Goal: Task Accomplishment & Management: Complete application form

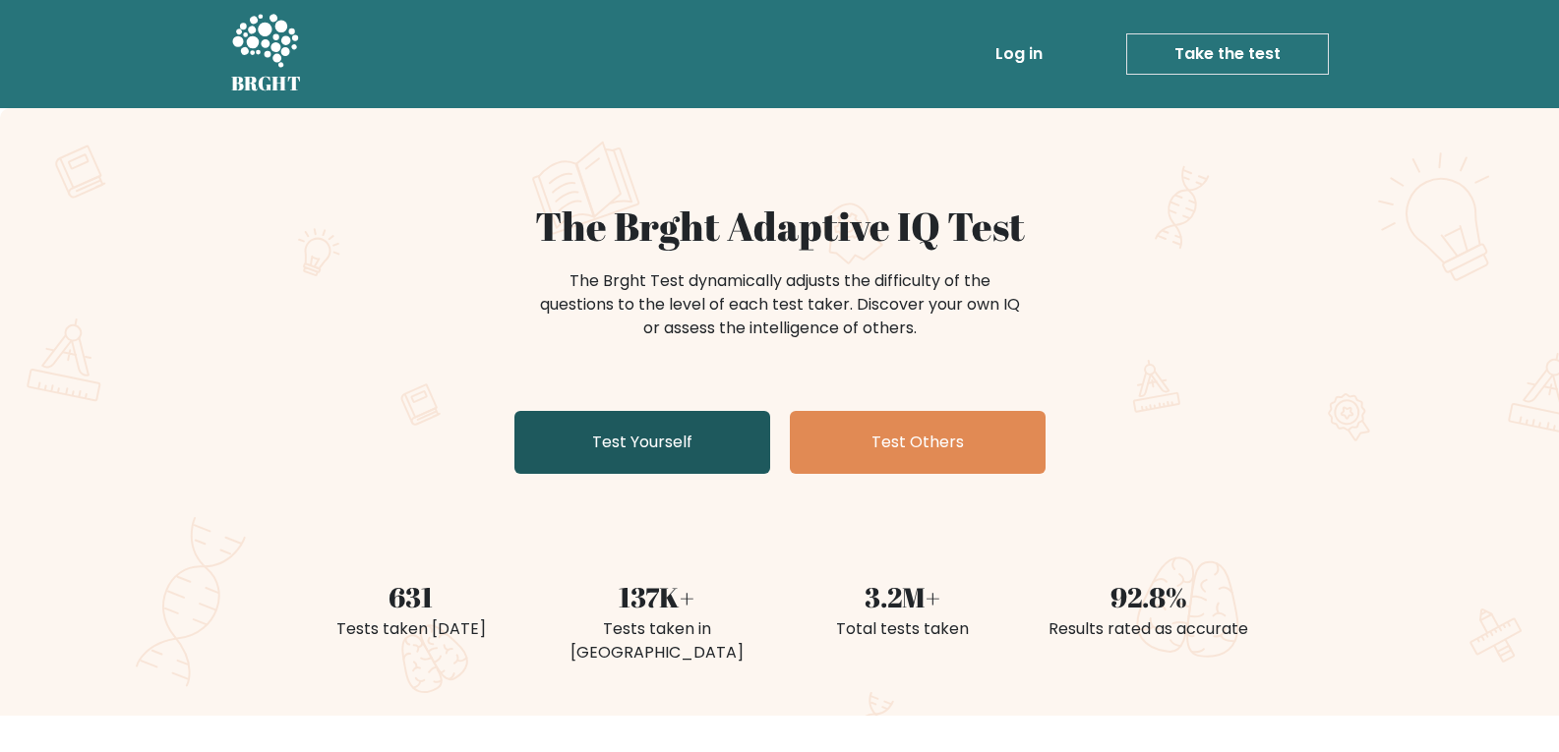
scroll to position [295, 0]
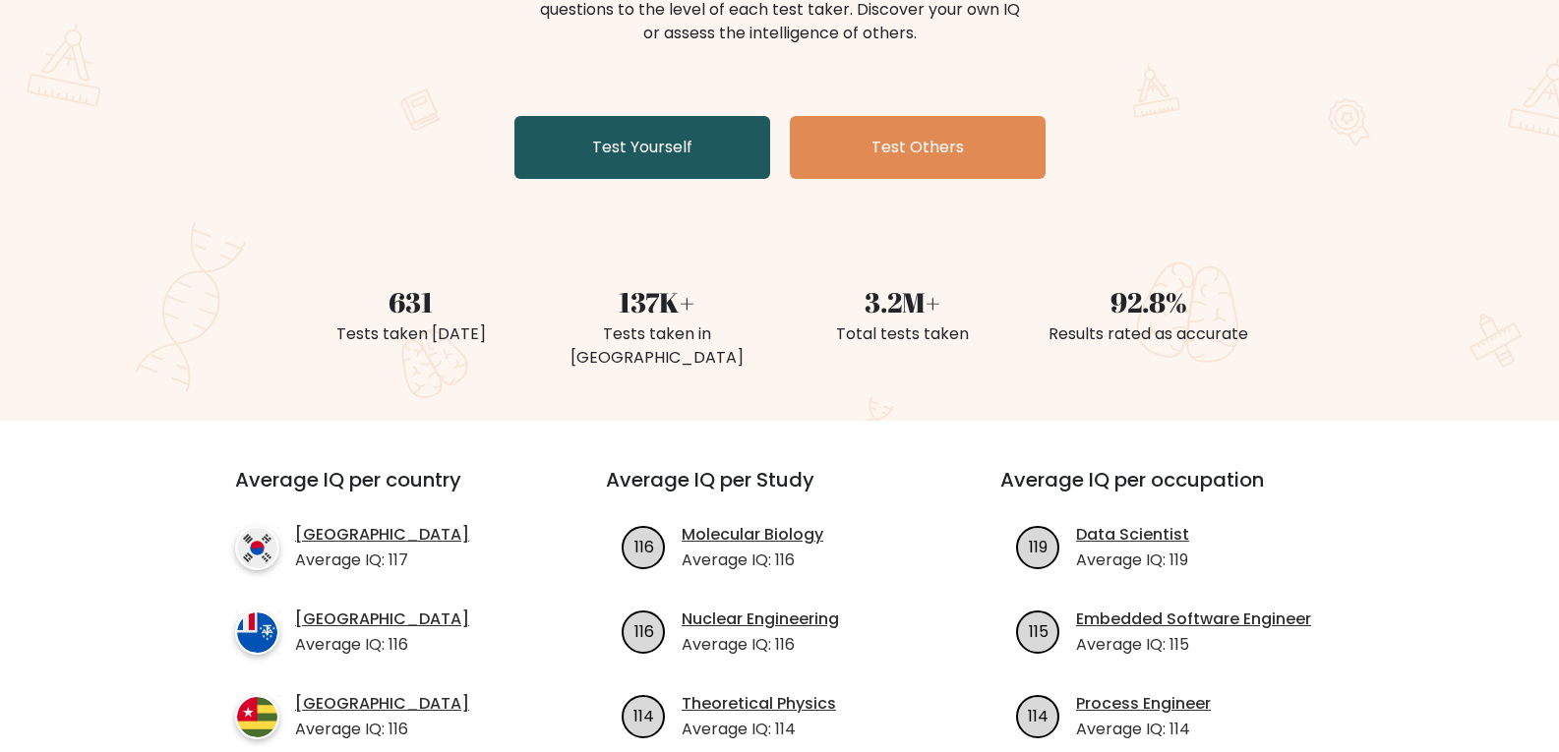
click at [621, 151] on link "Test Yourself" at bounding box center [642, 147] width 256 height 63
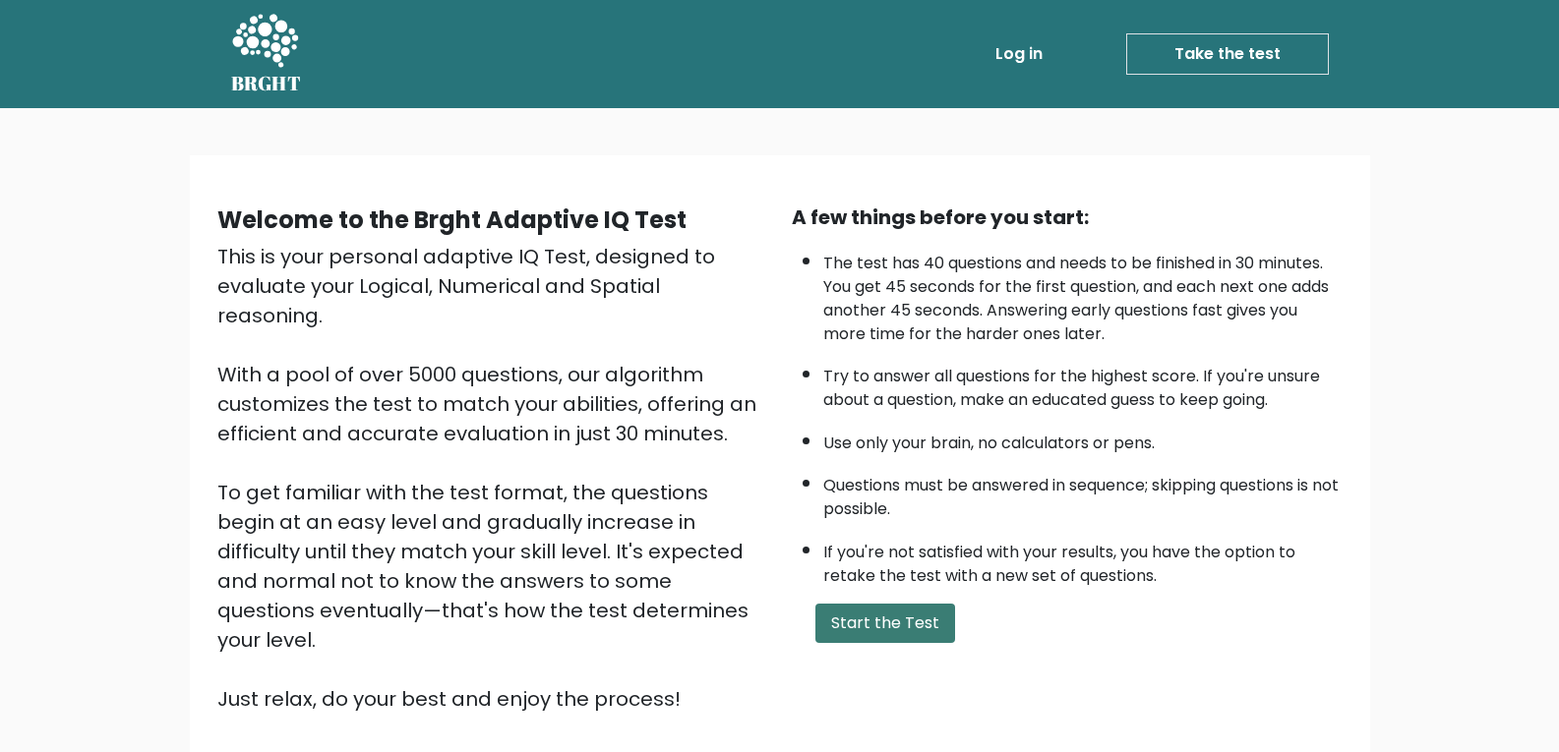
click at [884, 631] on button "Start the Test" at bounding box center [885, 623] width 140 height 39
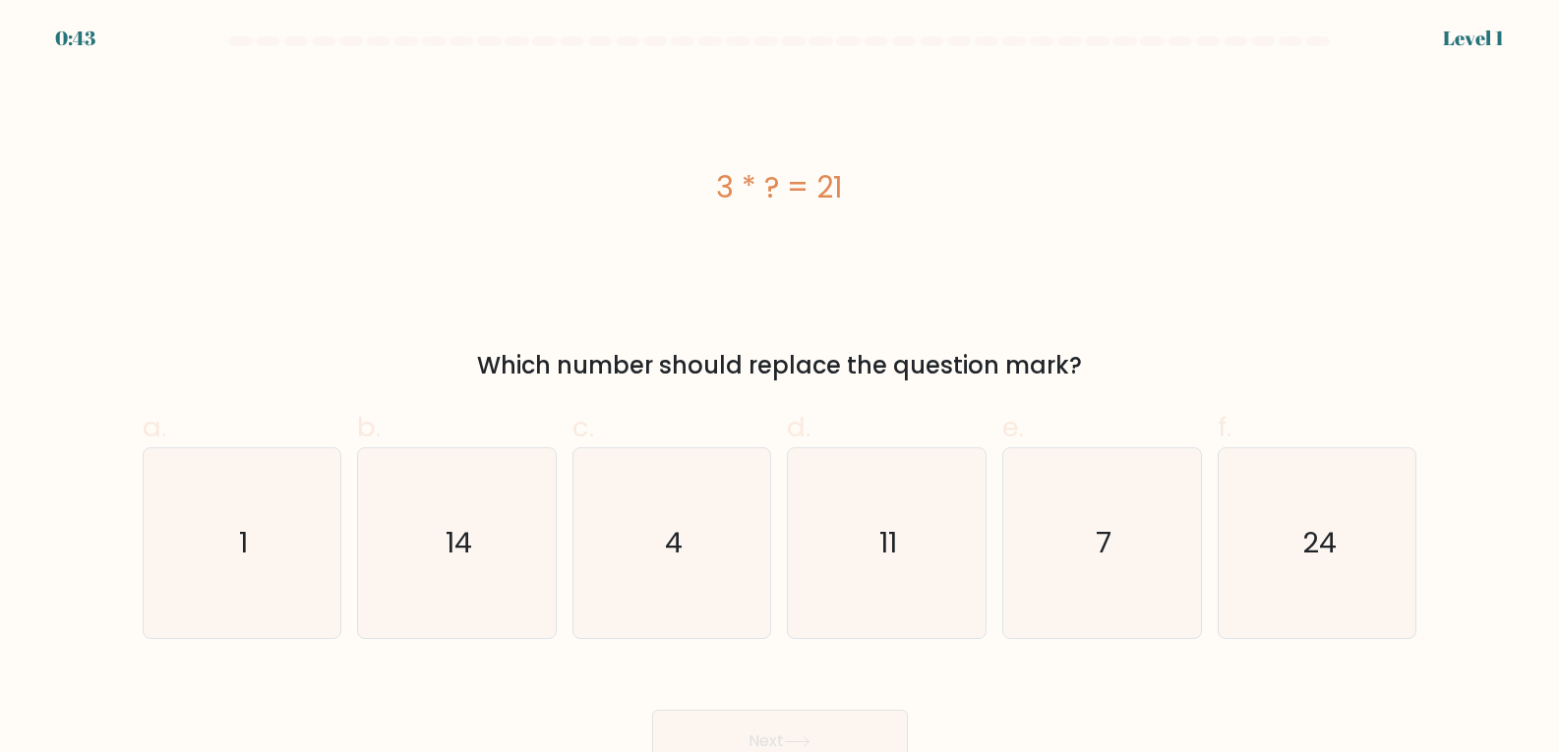
click at [781, 290] on div "3 * ? = 21" at bounding box center [780, 188] width 1275 height 226
click at [659, 310] on div "3 * ? = 21 Which number should replace the question mark?" at bounding box center [780, 229] width 1298 height 309
click at [577, 280] on div "3 * ? = 21" at bounding box center [780, 188] width 1275 height 226
click at [1069, 549] on icon "7" at bounding box center [1102, 543] width 190 height 190
click at [781, 389] on input "e. 7" at bounding box center [780, 383] width 1 height 13
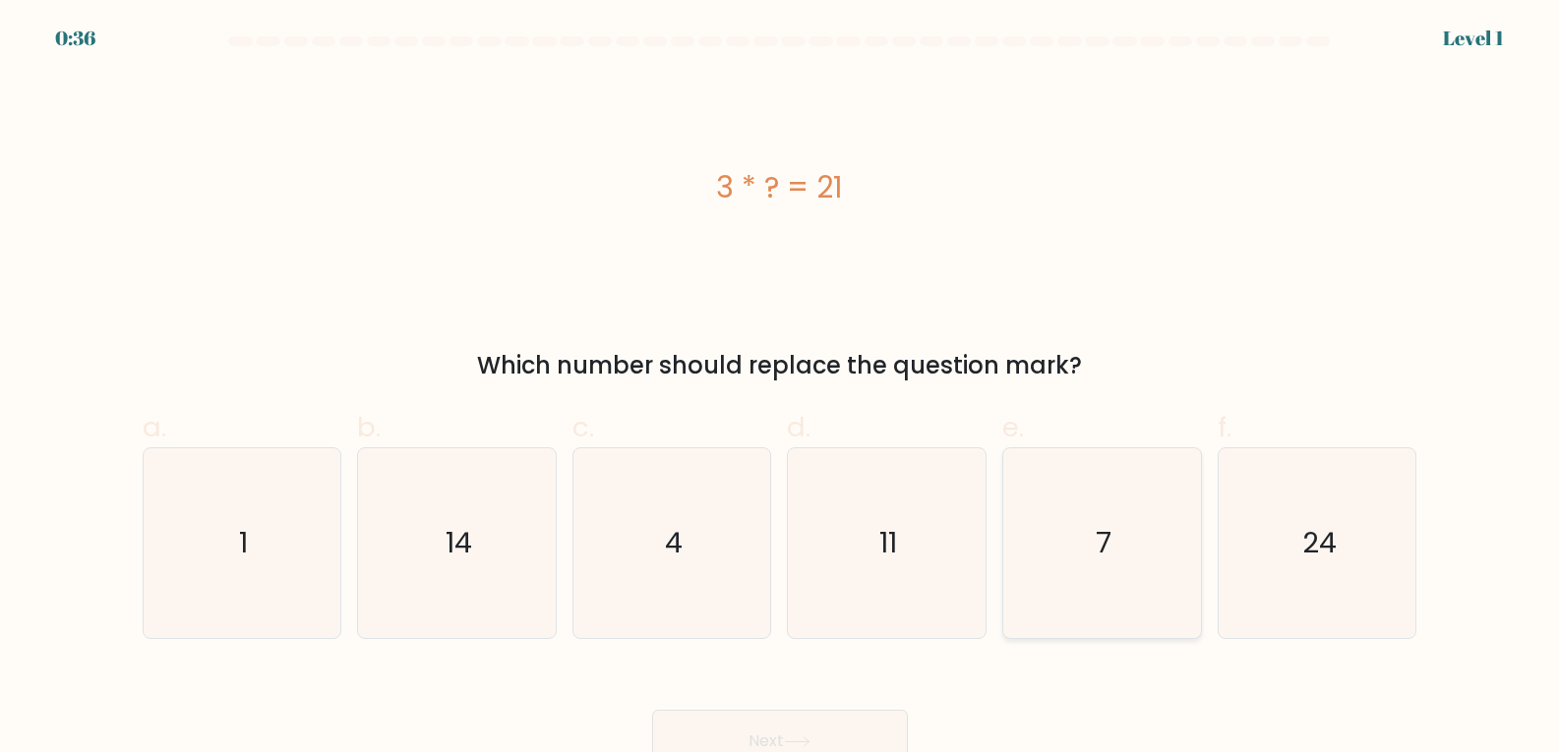
radio input "true"
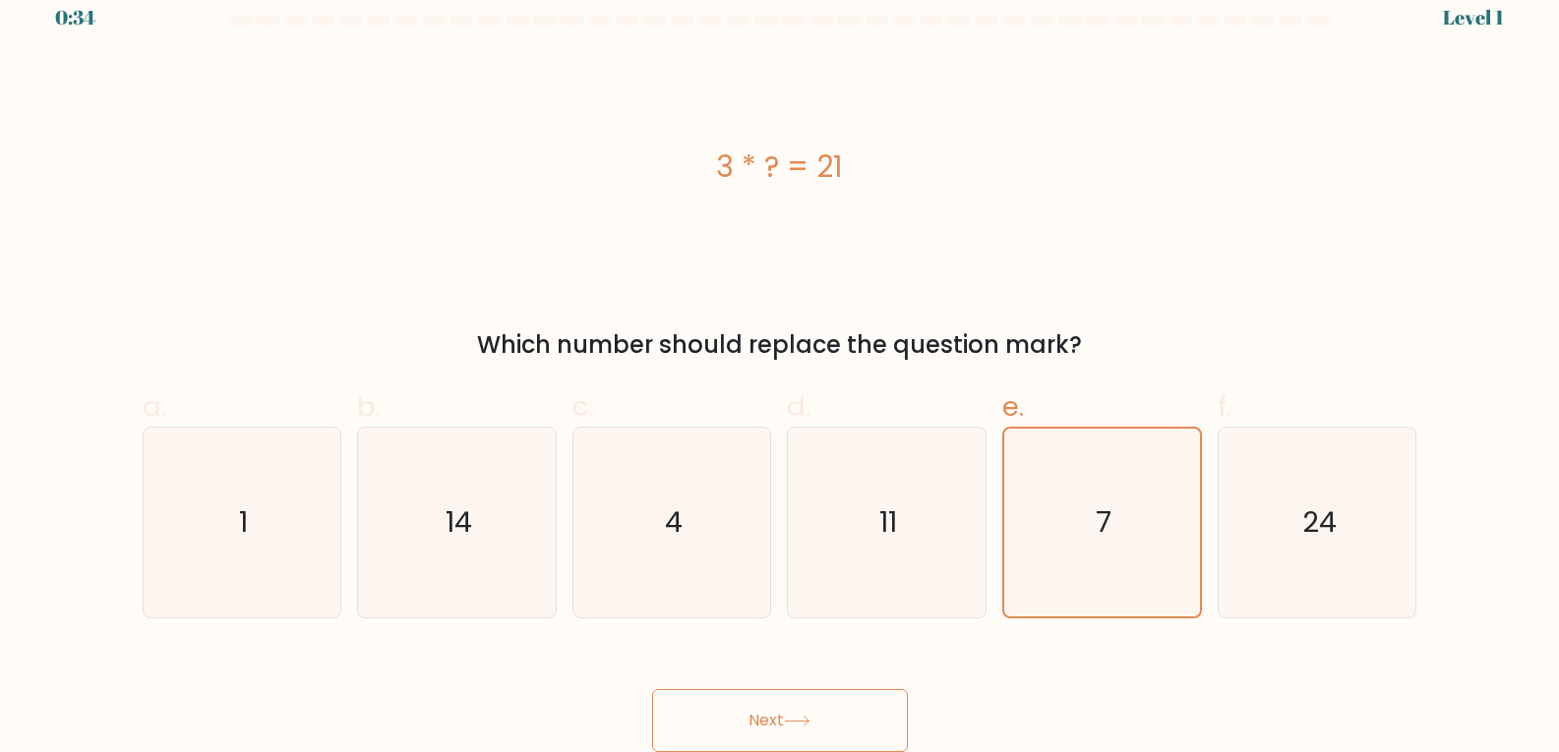
click at [799, 724] on icon at bounding box center [797, 721] width 27 height 11
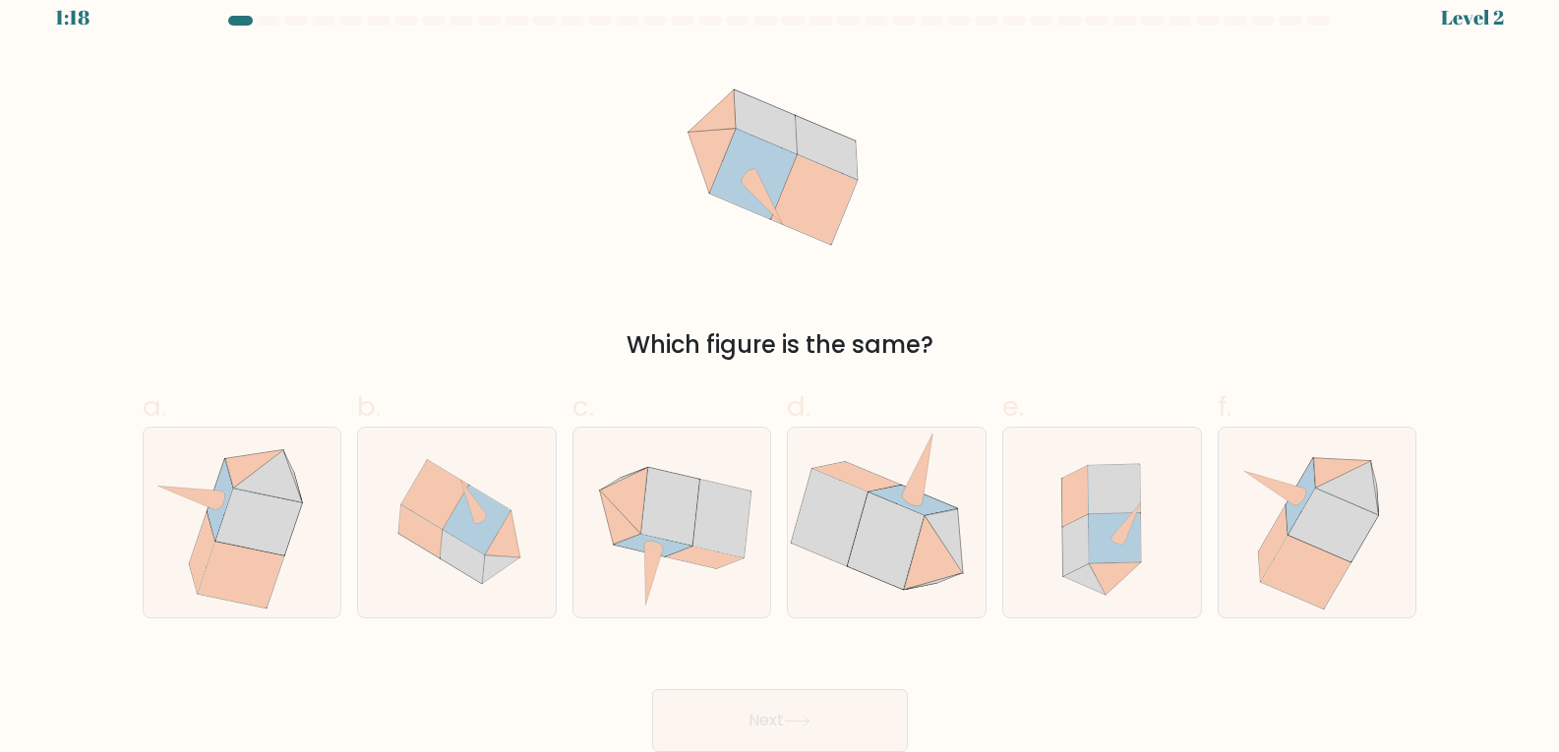
click at [1028, 188] on div "Which figure is the same?" at bounding box center [780, 208] width 1298 height 309
click at [1021, 220] on div "Which figure is the same?" at bounding box center [780, 208] width 1298 height 309
click at [1024, 241] on div "Which figure is the same?" at bounding box center [780, 208] width 1298 height 309
click at [709, 469] on icon at bounding box center [672, 523] width 194 height 190
click at [780, 369] on input "c." at bounding box center [780, 362] width 1 height 13
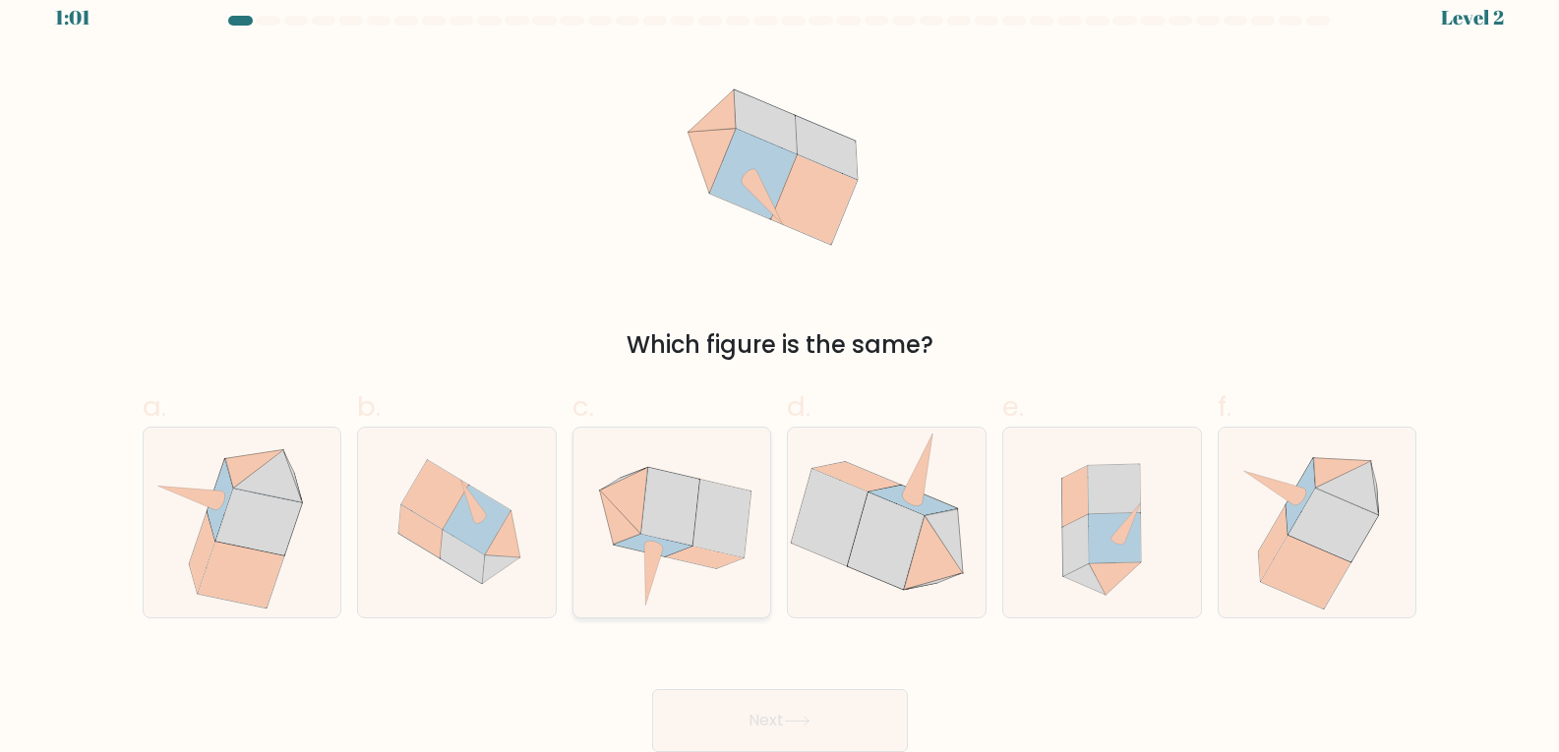
radio input "true"
click at [726, 691] on button "Next" at bounding box center [780, 720] width 256 height 63
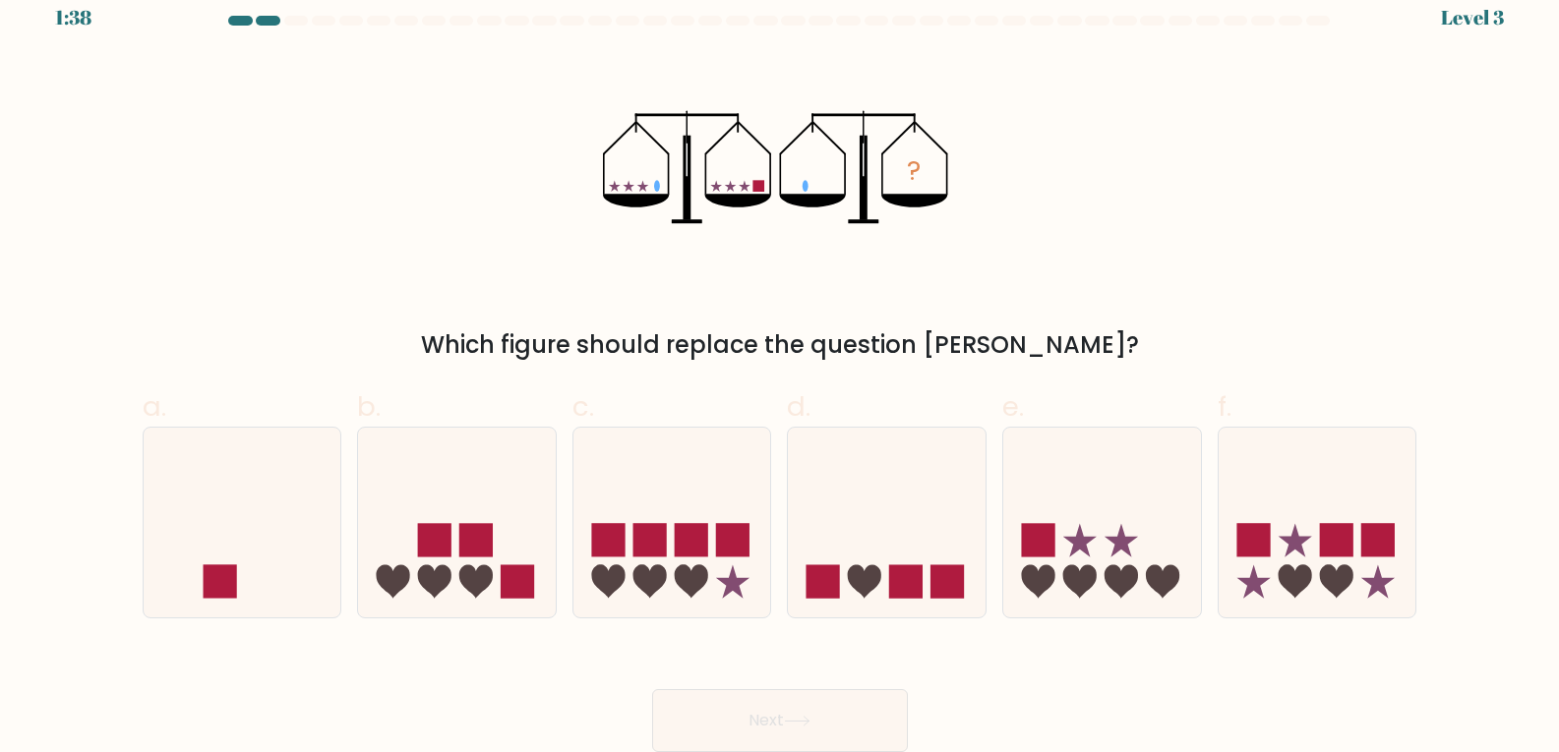
click at [1187, 262] on div "? Which figure should replace the question mark?" at bounding box center [780, 208] width 1298 height 309
click at [1187, 271] on div "? Which figure should replace the question mark?" at bounding box center [780, 208] width 1298 height 309
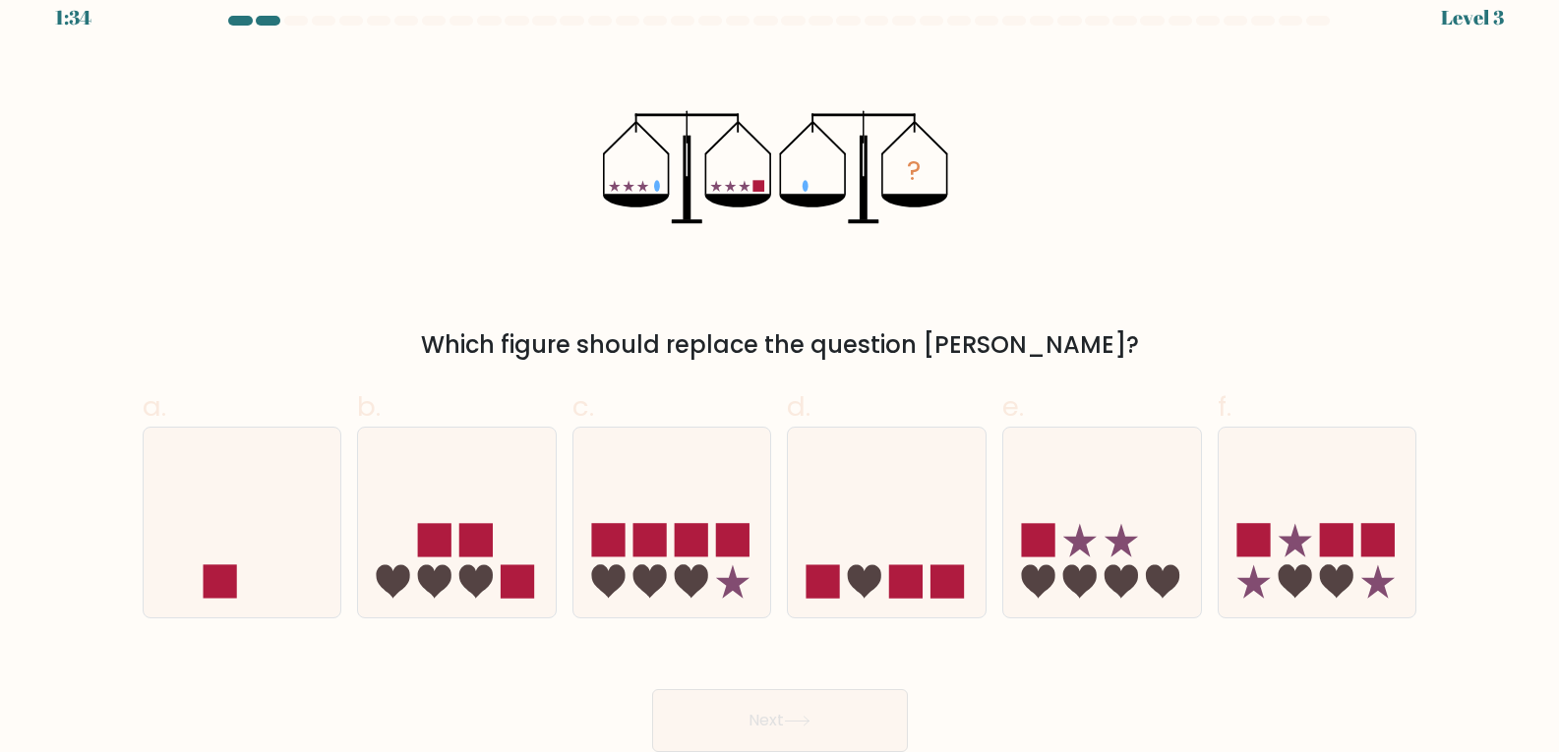
click at [1189, 310] on div "? Which figure should replace the question mark?" at bounding box center [780, 208] width 1298 height 309
click at [1209, 323] on div "? Which figure should replace the question mark?" at bounding box center [780, 208] width 1298 height 309
click at [191, 541] on icon at bounding box center [243, 522] width 198 height 163
click at [780, 369] on input "a." at bounding box center [780, 362] width 1 height 13
radio input "true"
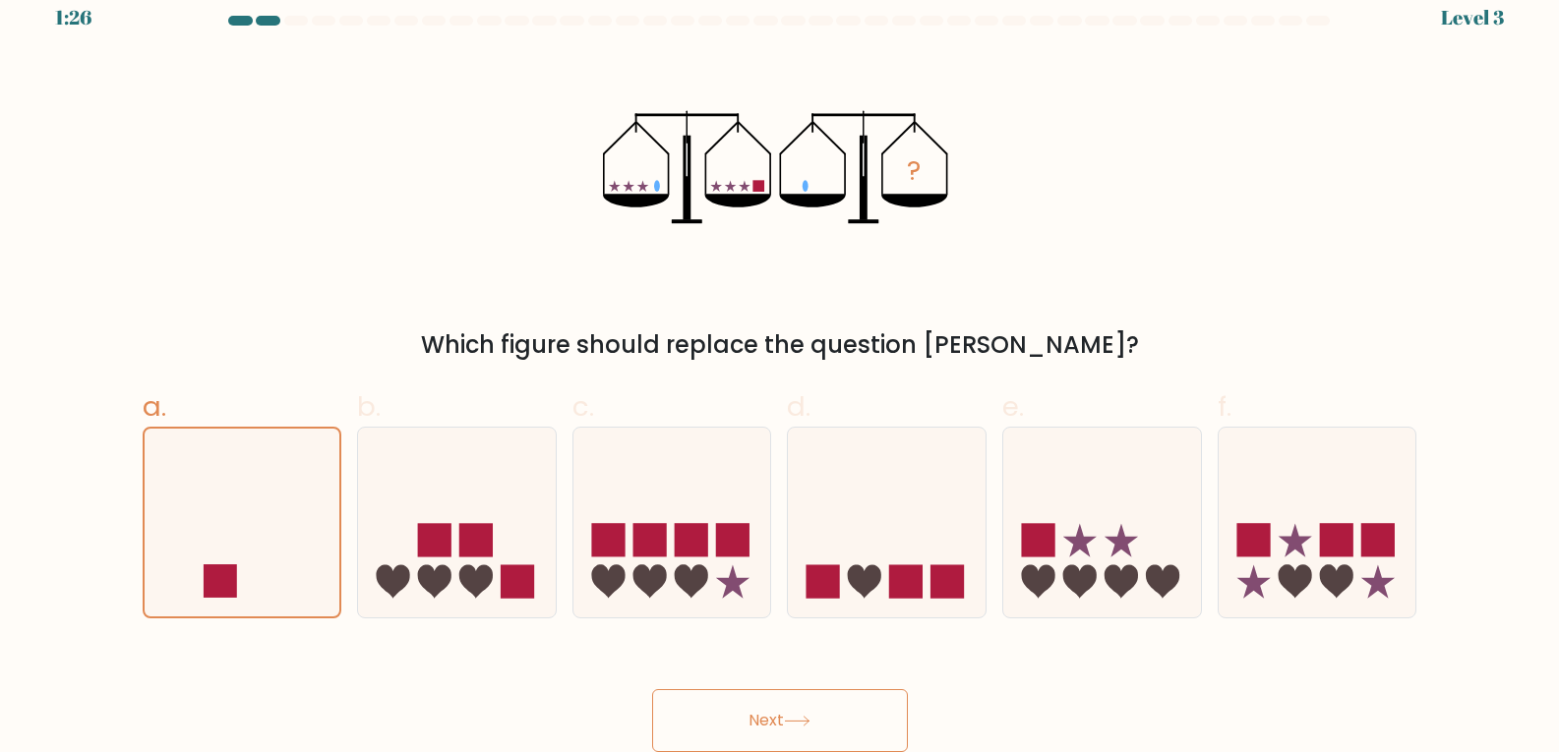
click at [819, 723] on button "Next" at bounding box center [780, 720] width 256 height 63
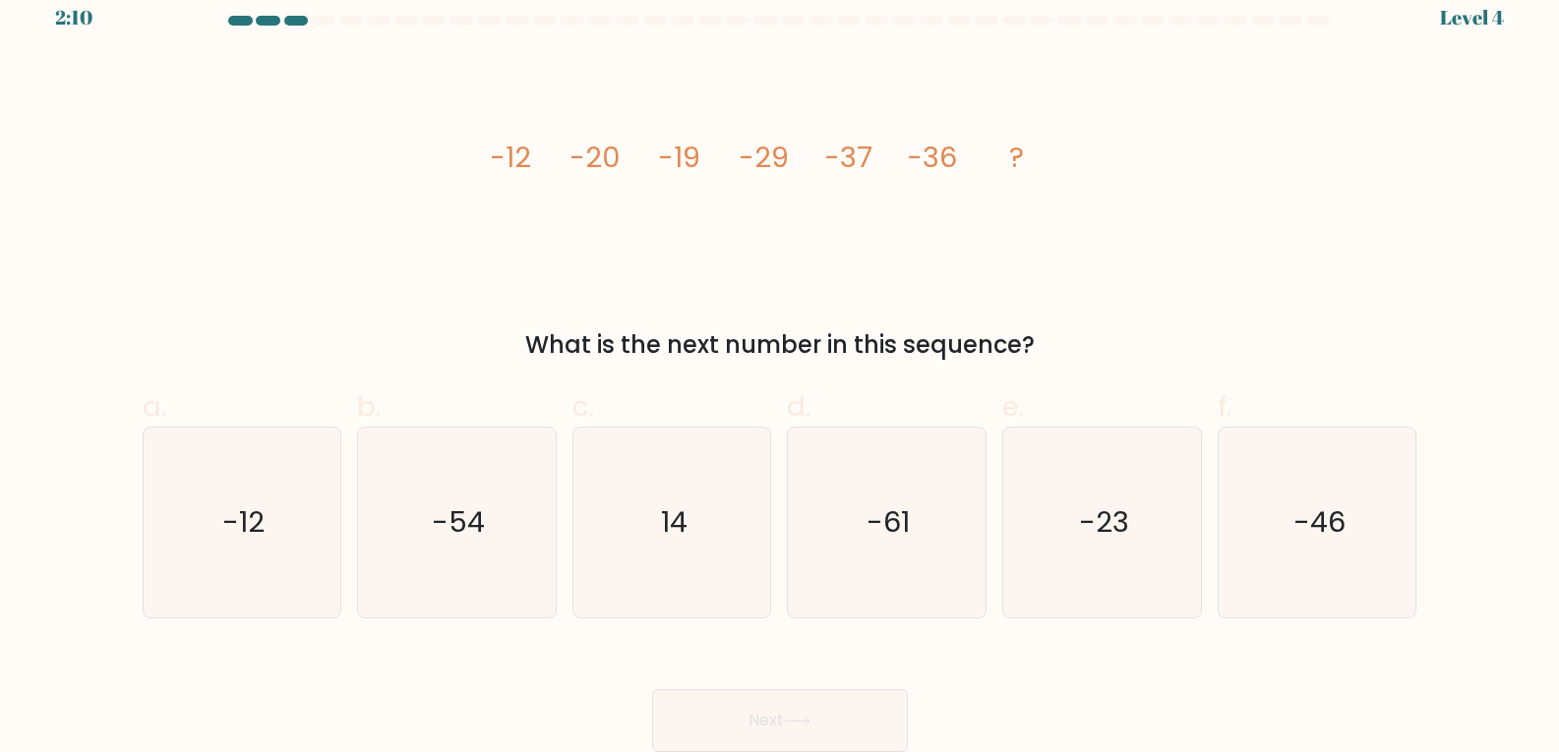
click at [388, 344] on div "What is the next number in this sequence?" at bounding box center [779, 344] width 1251 height 35
click at [389, 365] on form at bounding box center [779, 384] width 1559 height 737
click at [392, 371] on div "a. -12 b. -54" at bounding box center [780, 495] width 1290 height 248
click at [1305, 484] on icon "-46" at bounding box center [1317, 523] width 190 height 190
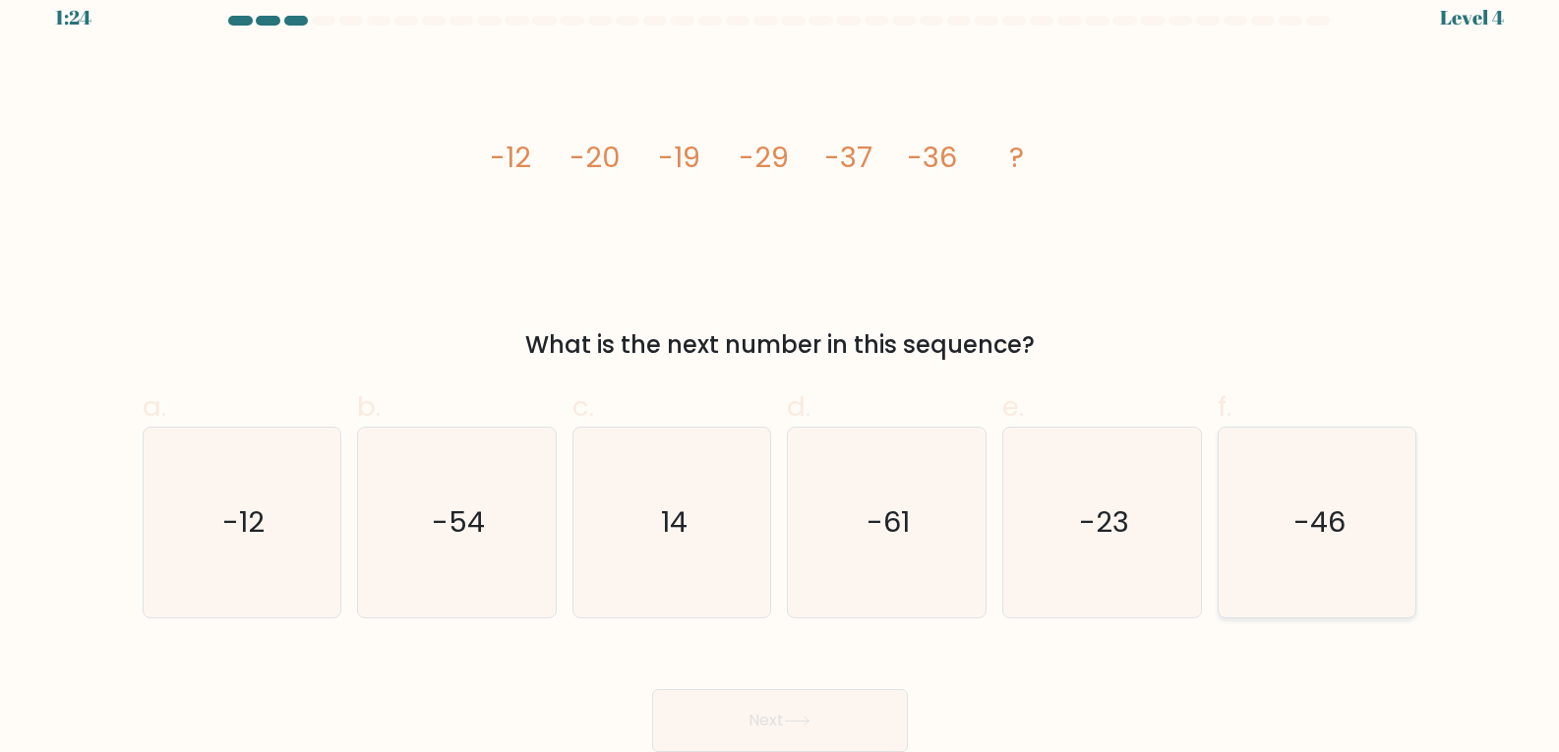
click at [781, 369] on input "f. -46" at bounding box center [780, 362] width 1 height 13
radio input "true"
click at [699, 728] on button "Next" at bounding box center [780, 720] width 256 height 63
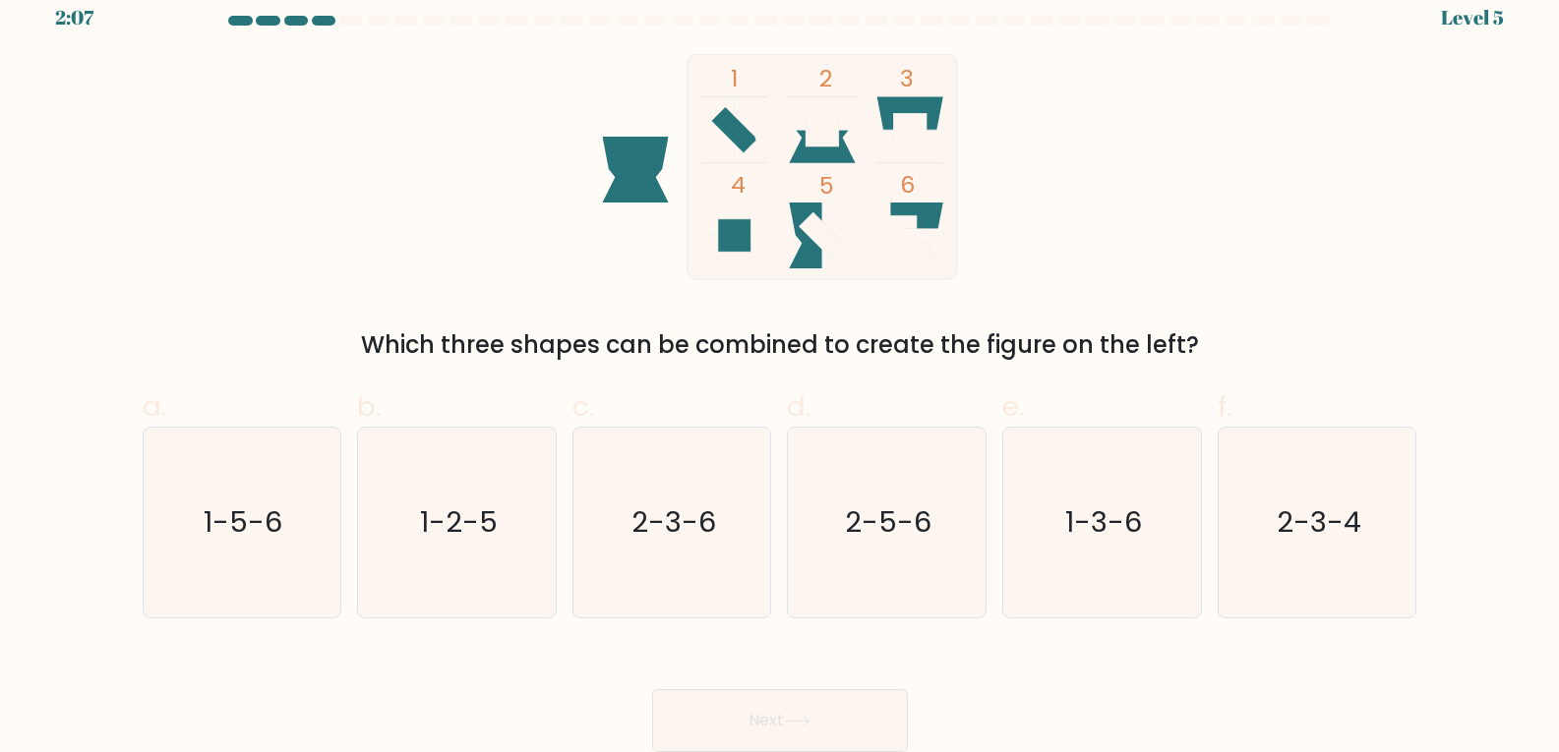
click at [520, 684] on div "Next" at bounding box center [780, 697] width 1298 height 110
click at [519, 683] on div "Next" at bounding box center [780, 697] width 1298 height 110
click at [1267, 495] on icon "2-3-4" at bounding box center [1317, 523] width 190 height 190
click at [781, 369] on input "f. 2-3-4" at bounding box center [780, 362] width 1 height 13
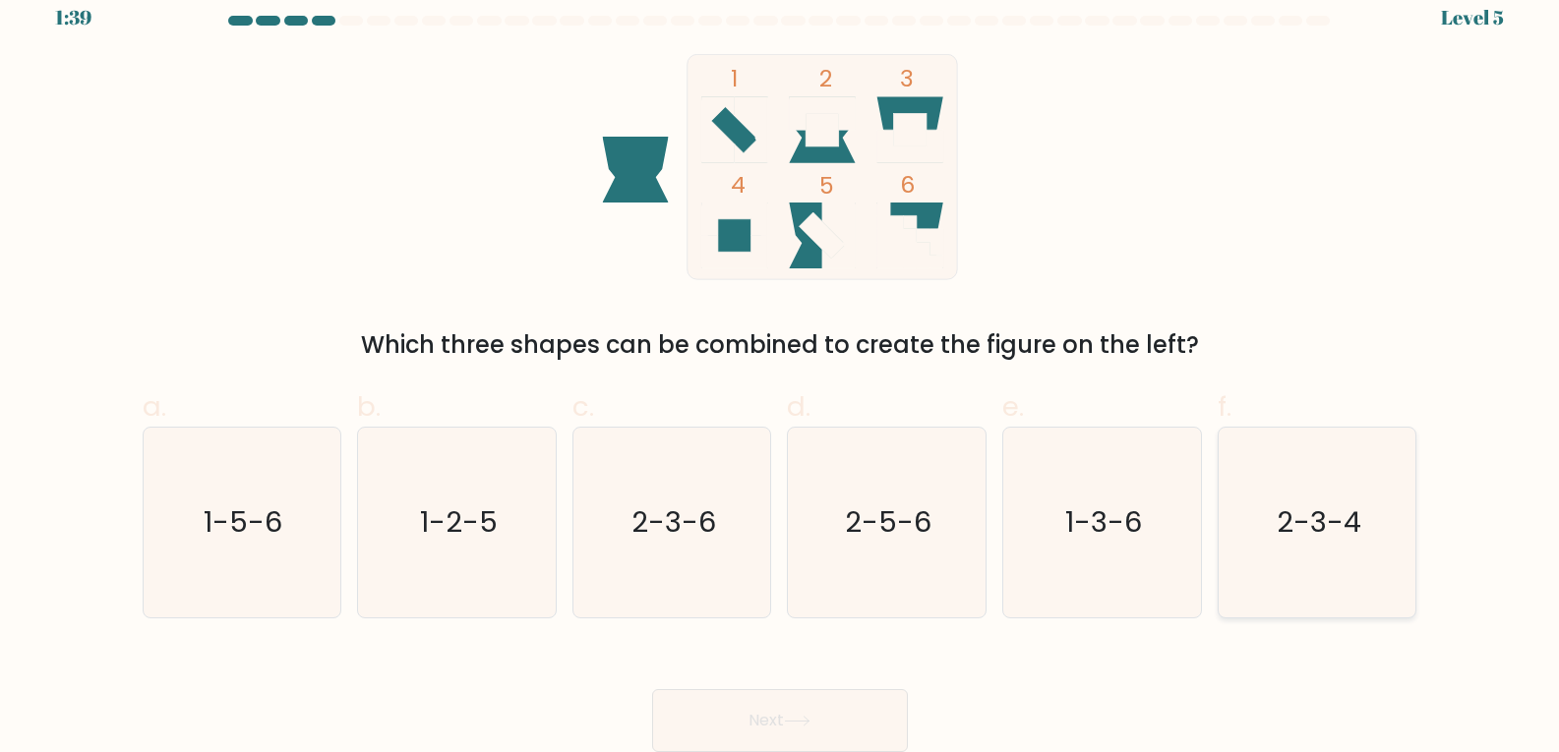
radio input "true"
click at [843, 697] on button "Next" at bounding box center [780, 720] width 256 height 63
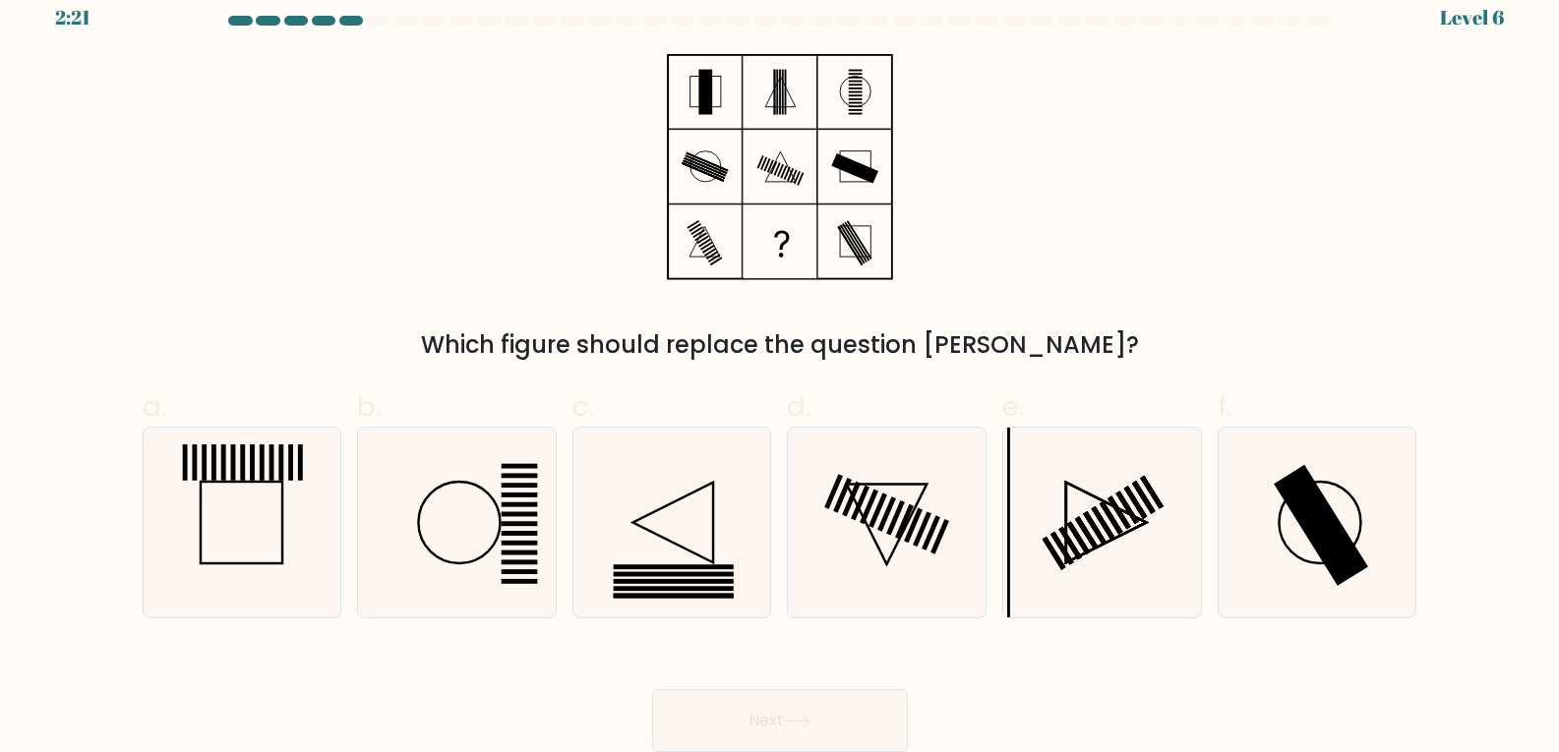
click at [528, 680] on div "Next" at bounding box center [780, 697] width 1298 height 110
click at [529, 685] on div "Next" at bounding box center [780, 697] width 1298 height 110
click at [460, 666] on div "Next" at bounding box center [780, 697] width 1298 height 110
click at [1303, 507] on rect at bounding box center [1321, 525] width 94 height 121
click at [781, 369] on input "f." at bounding box center [780, 362] width 1 height 13
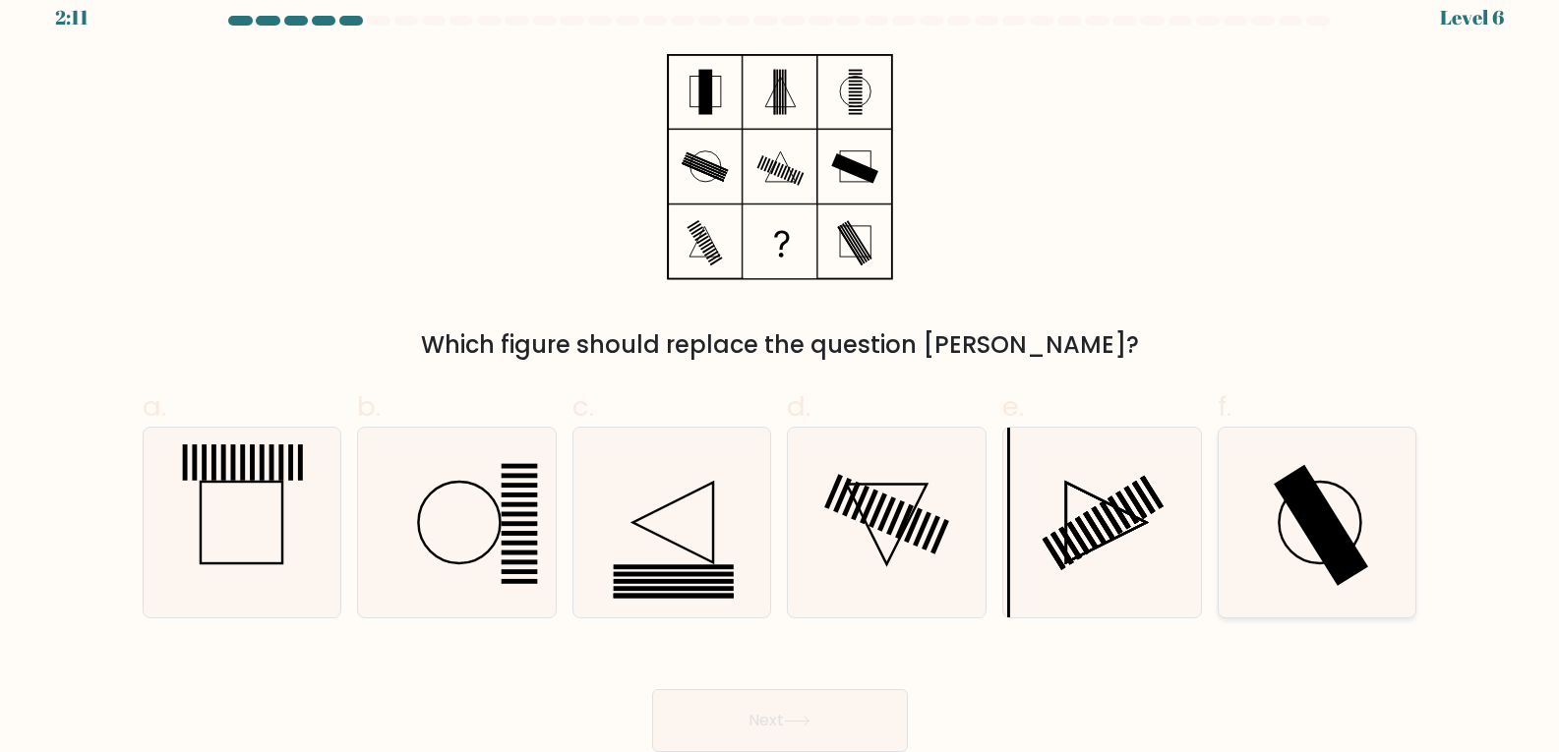
radio input "true"
click at [820, 751] on button "Next" at bounding box center [780, 720] width 256 height 63
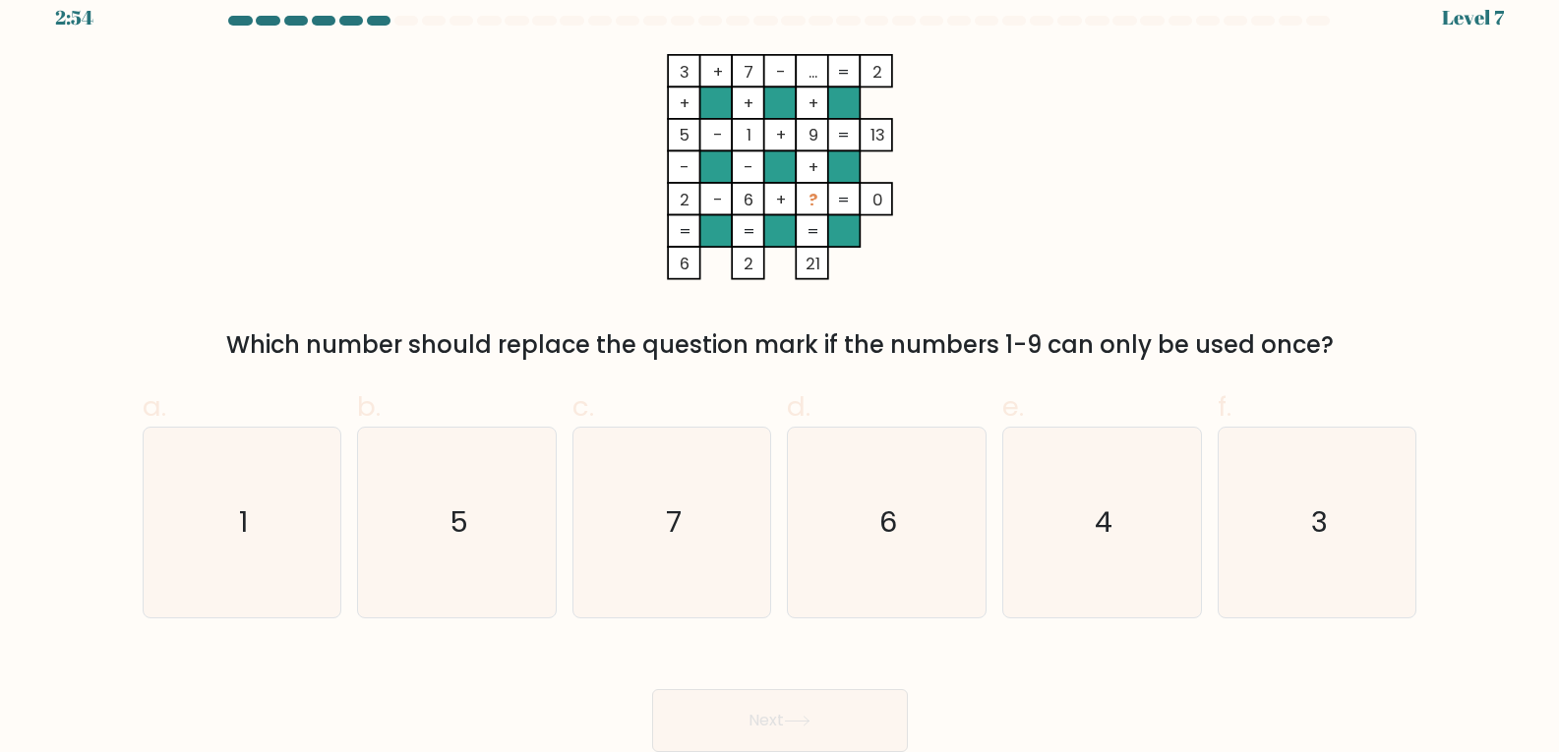
click at [964, 704] on div "Next" at bounding box center [780, 697] width 1298 height 110
click at [965, 704] on div "Next" at bounding box center [780, 697] width 1298 height 110
click at [1097, 525] on text "4" at bounding box center [1104, 522] width 18 height 39
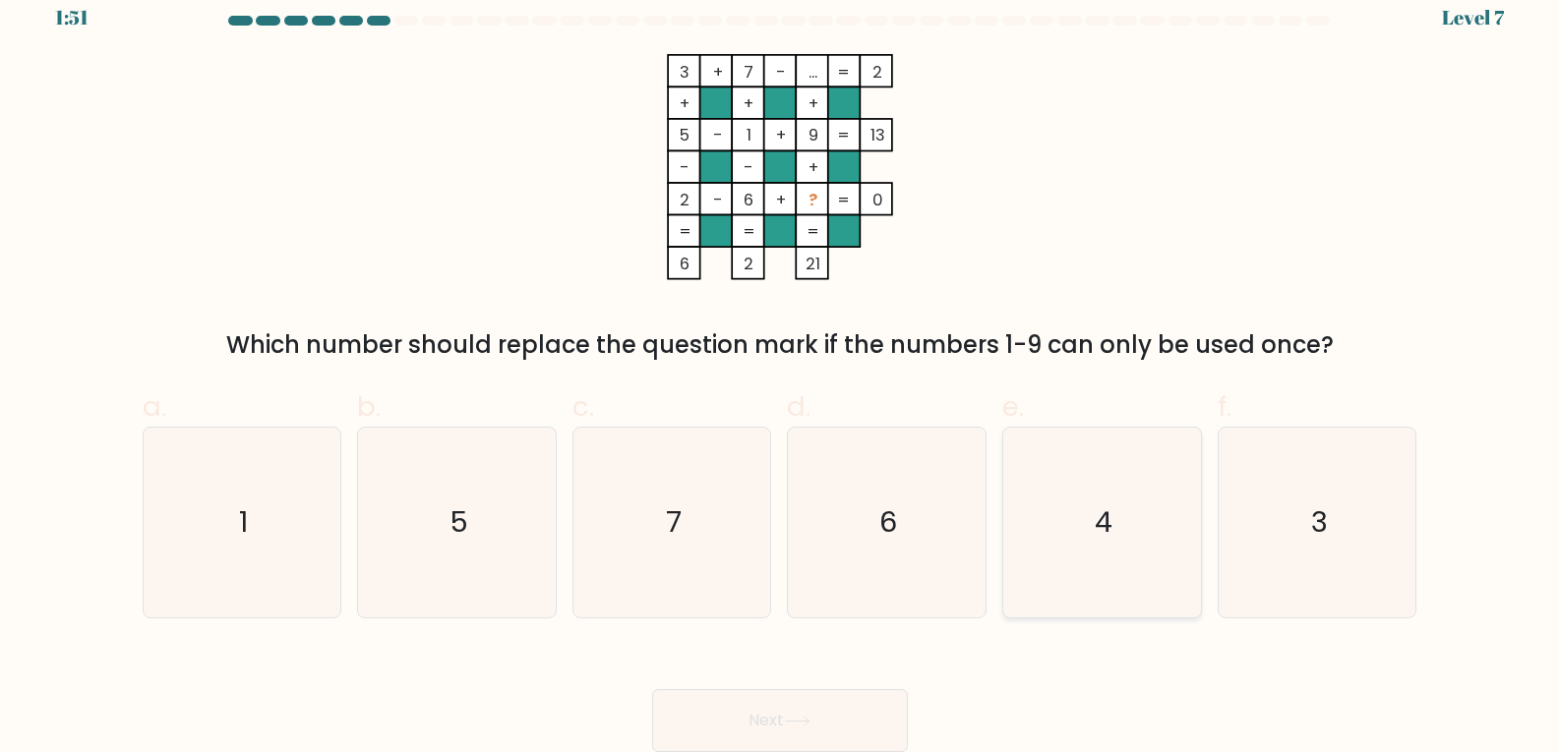
click at [781, 369] on input "e. 4" at bounding box center [780, 362] width 1 height 13
radio input "true"
click at [783, 704] on button "Next" at bounding box center [780, 720] width 256 height 63
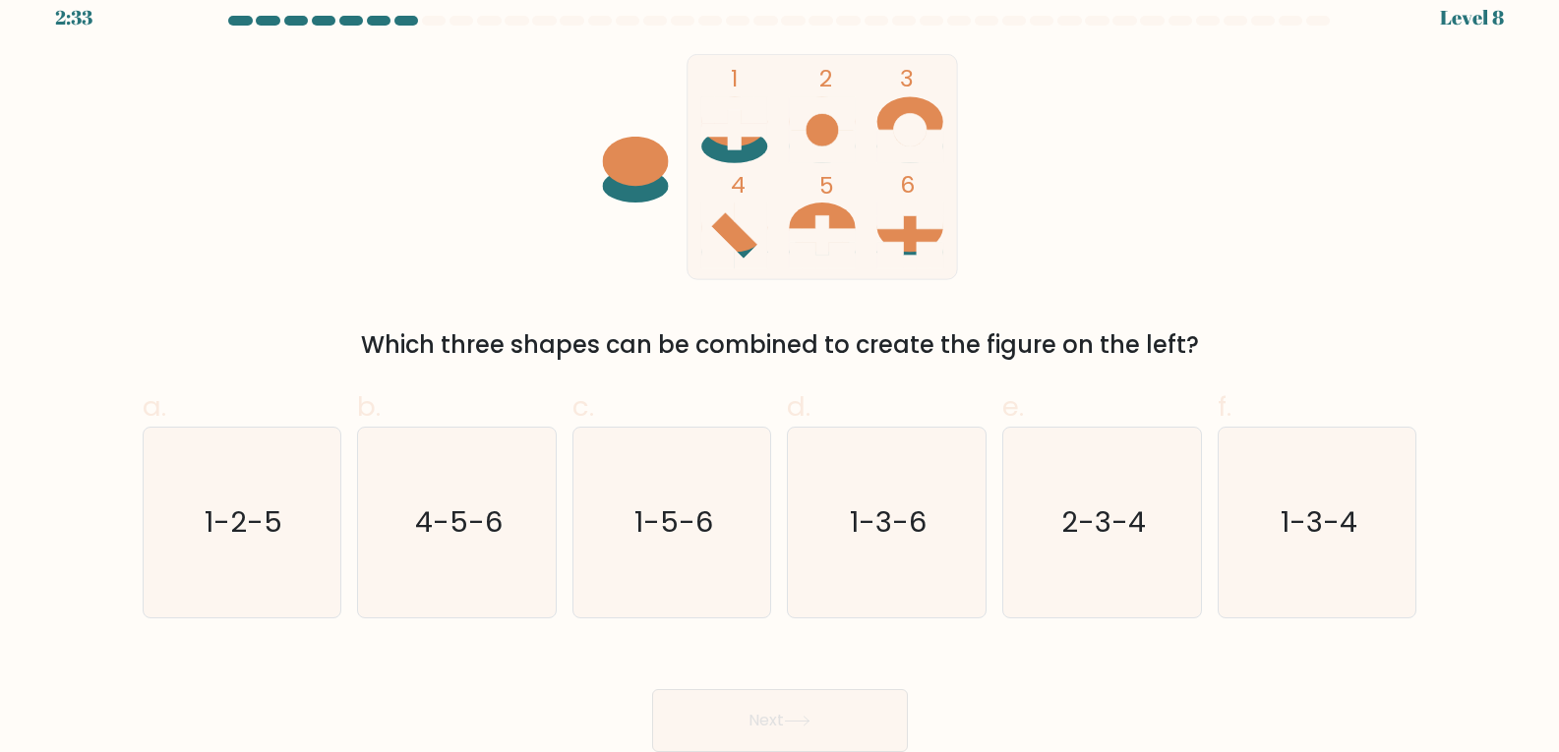
click at [437, 684] on div "Next" at bounding box center [780, 697] width 1298 height 110
click at [443, 684] on div "Next" at bounding box center [780, 697] width 1298 height 110
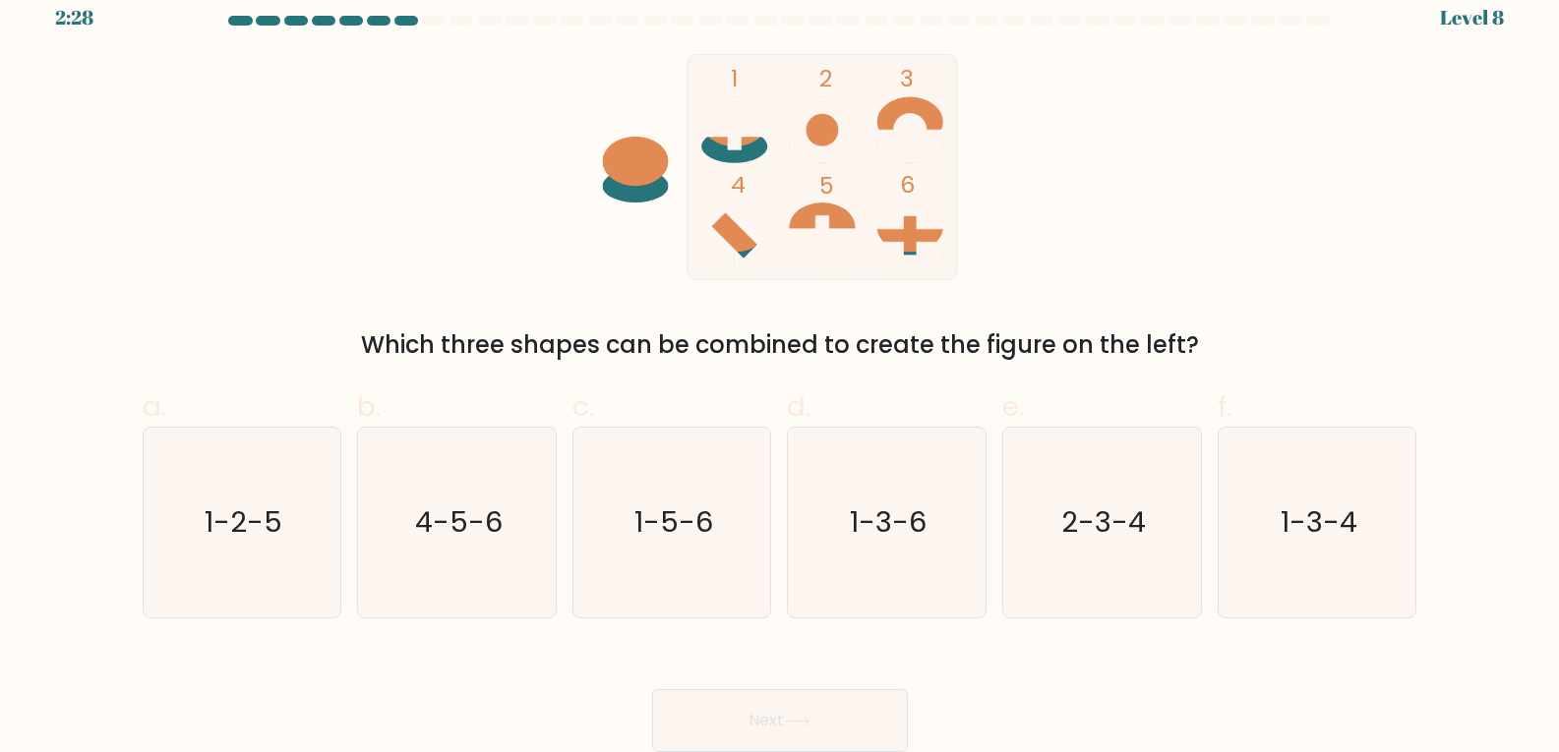
click at [466, 712] on div "Next" at bounding box center [780, 697] width 1298 height 110
click at [466, 704] on div "Next" at bounding box center [780, 697] width 1298 height 110
click at [657, 489] on icon "1-5-6" at bounding box center [672, 523] width 190 height 190
click at [780, 369] on input "c. 1-5-6" at bounding box center [780, 362] width 1 height 13
radio input "true"
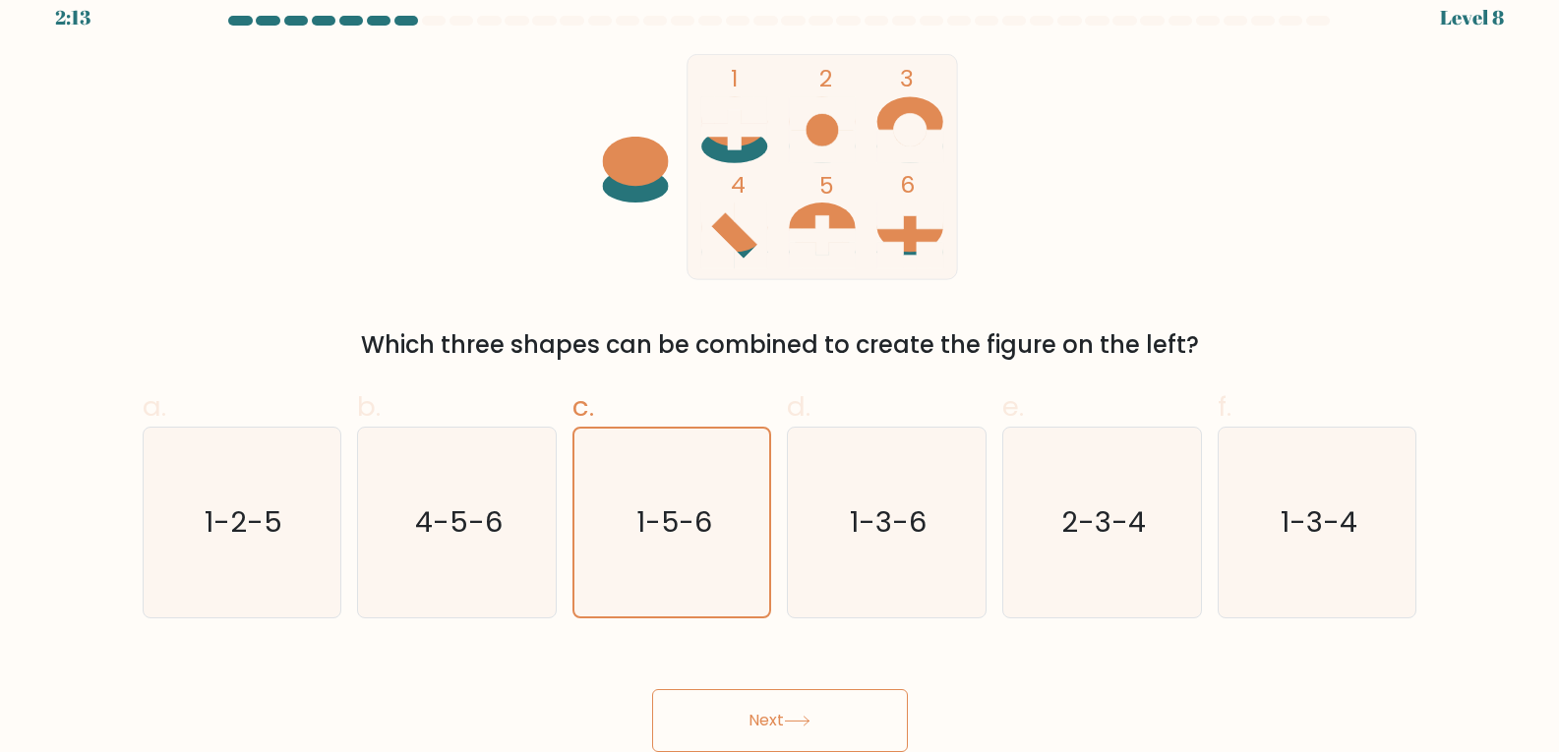
click at [869, 728] on button "Next" at bounding box center [780, 720] width 256 height 63
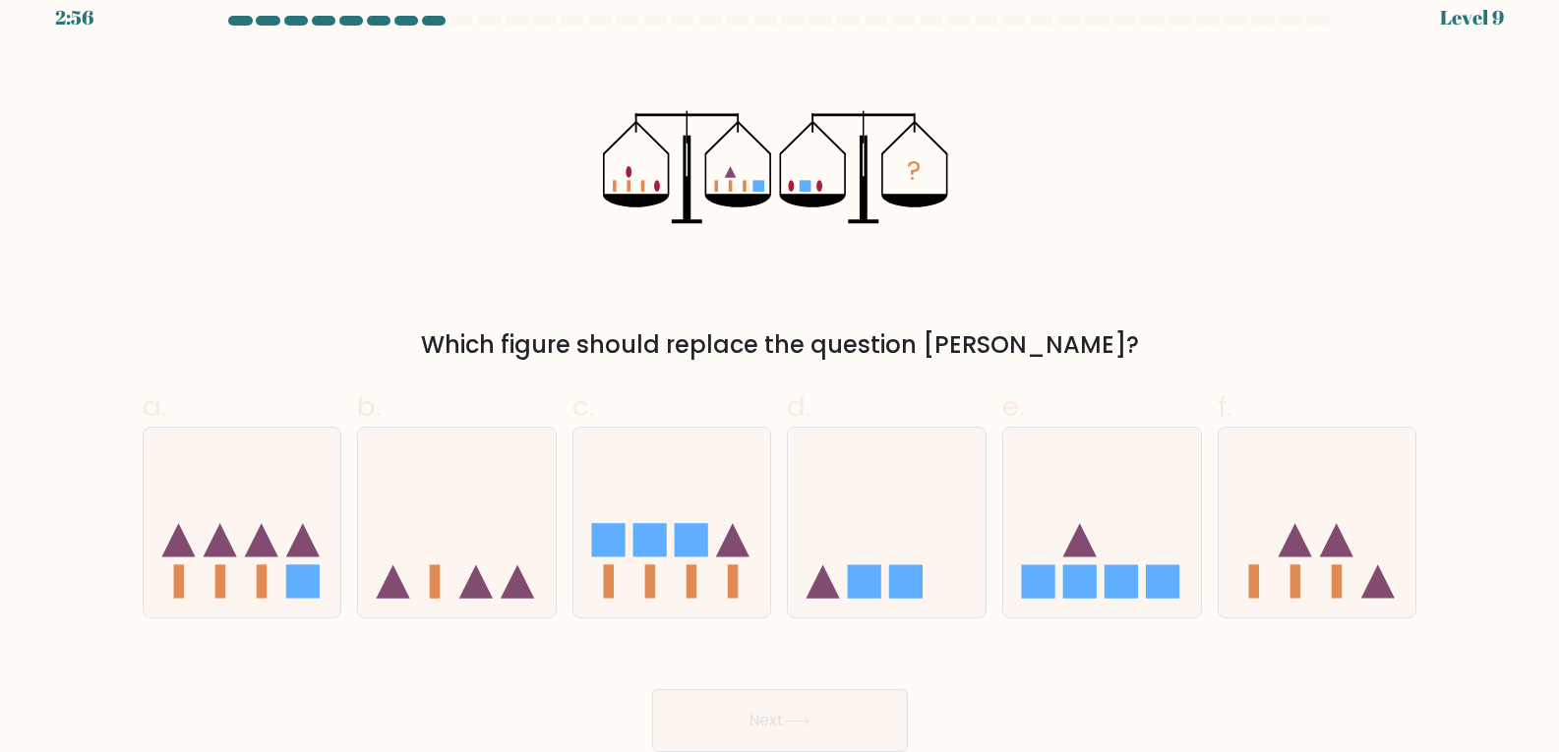
click at [964, 705] on div "Next" at bounding box center [780, 697] width 1298 height 110
click at [833, 543] on icon at bounding box center [887, 522] width 198 height 163
click at [781, 369] on input "d." at bounding box center [780, 362] width 1 height 13
radio input "true"
click at [838, 746] on button "Next" at bounding box center [780, 720] width 256 height 63
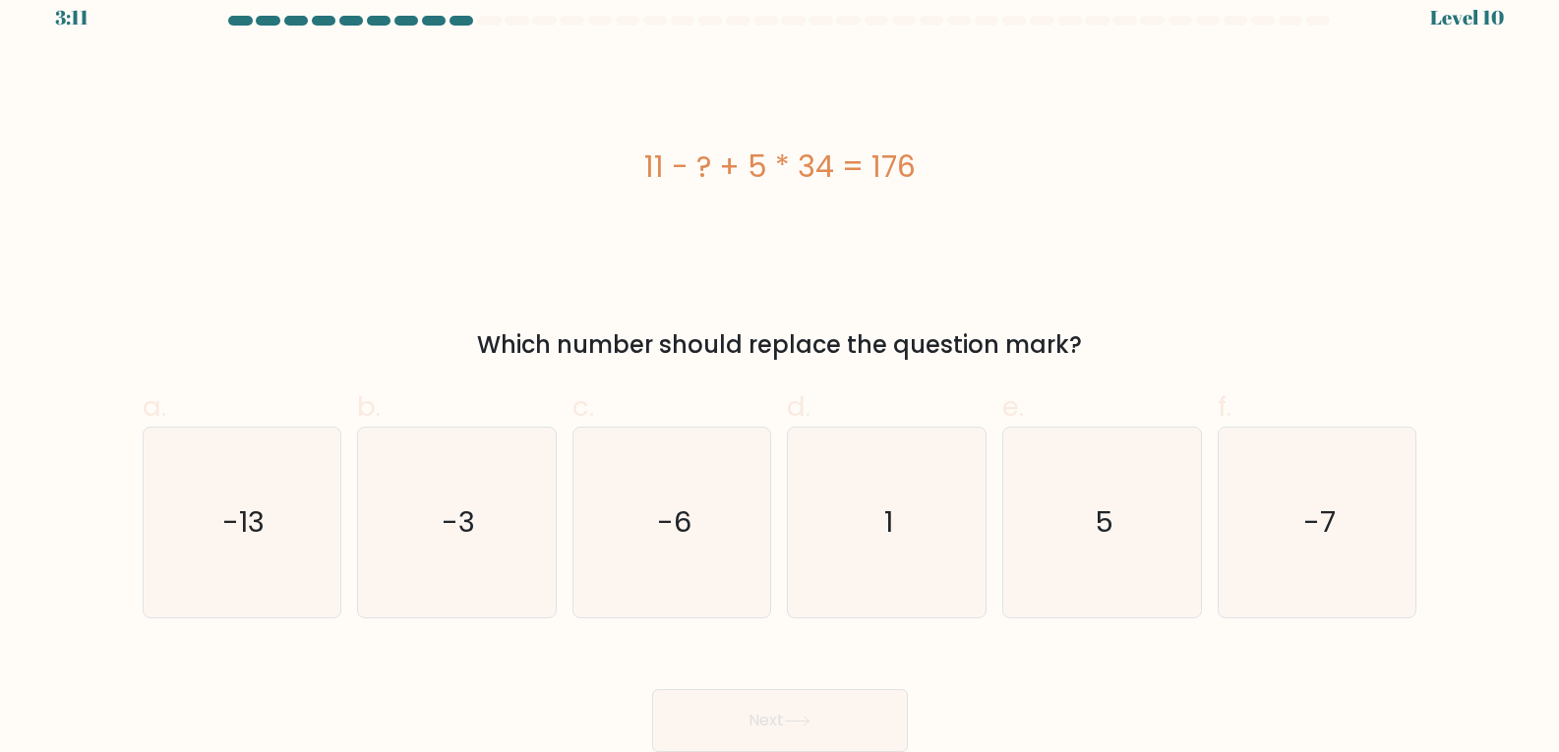
drag, startPoint x: 577, startPoint y: 704, endPoint x: 586, endPoint y: 750, distance: 47.1
click at [585, 750] on div "Next" at bounding box center [780, 697] width 1298 height 110
click at [588, 746] on div "Next" at bounding box center [780, 697] width 1298 height 110
click at [546, 703] on div "Next" at bounding box center [780, 697] width 1298 height 110
click at [1175, 557] on icon "5" at bounding box center [1102, 523] width 190 height 190
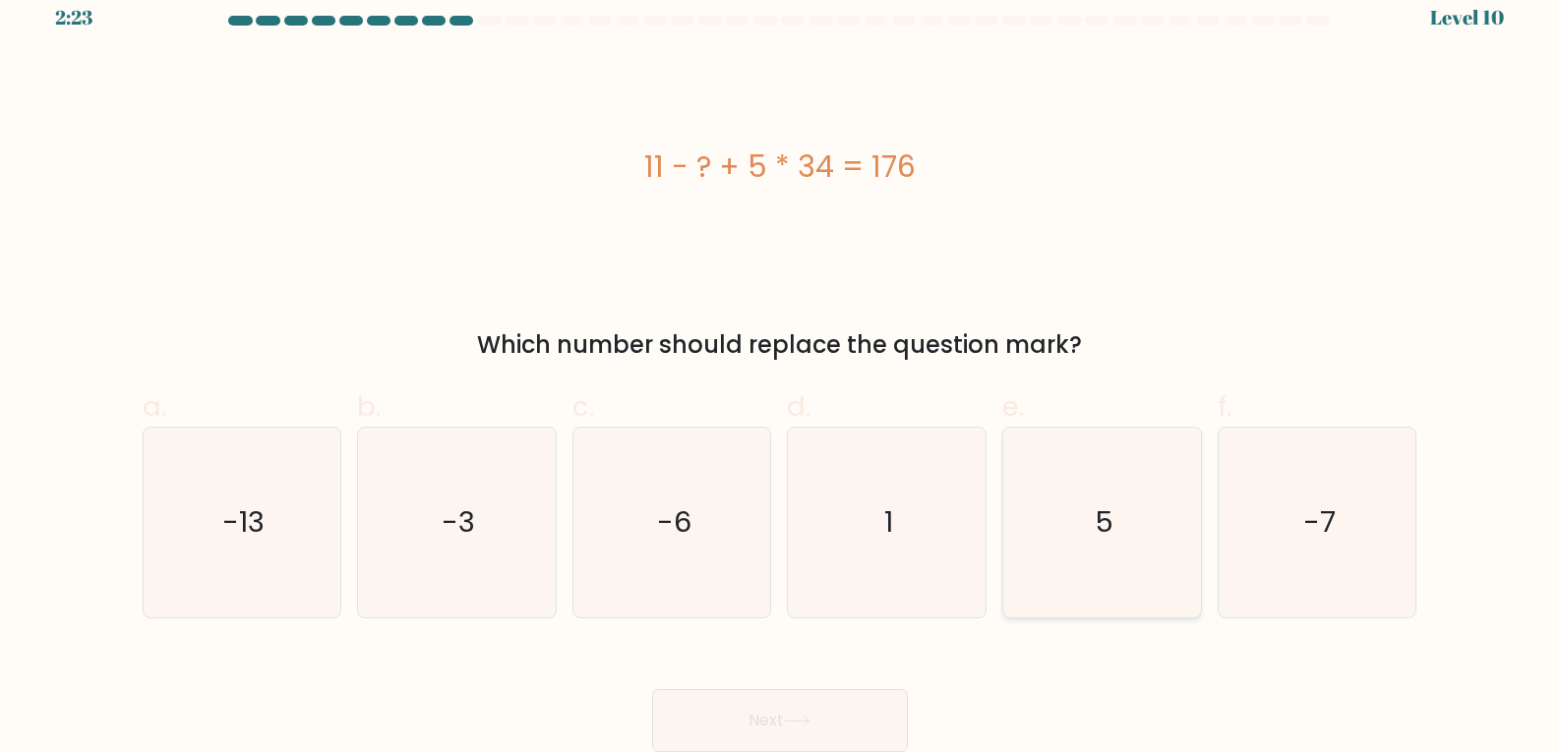
click at [781, 369] on input "e. 5" at bounding box center [780, 362] width 1 height 13
radio input "true"
click at [843, 716] on button "Next" at bounding box center [780, 720] width 256 height 63
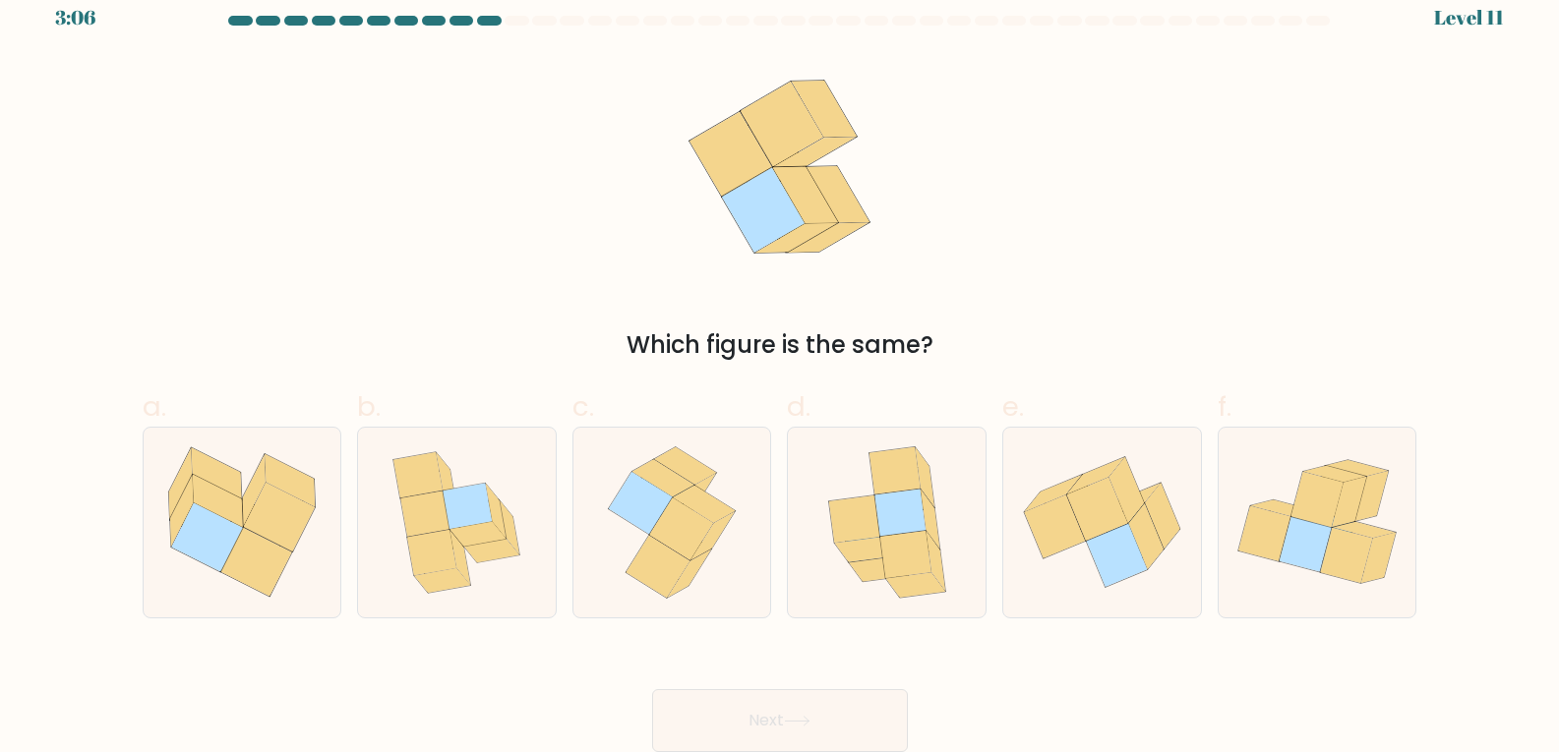
click at [347, 304] on div "Which figure is the same?" at bounding box center [780, 208] width 1298 height 309
click at [215, 380] on div "a. b. c." at bounding box center [780, 495] width 1290 height 248
click at [215, 437] on icon at bounding box center [243, 523] width 198 height 176
click at [780, 369] on input "a." at bounding box center [780, 362] width 1 height 13
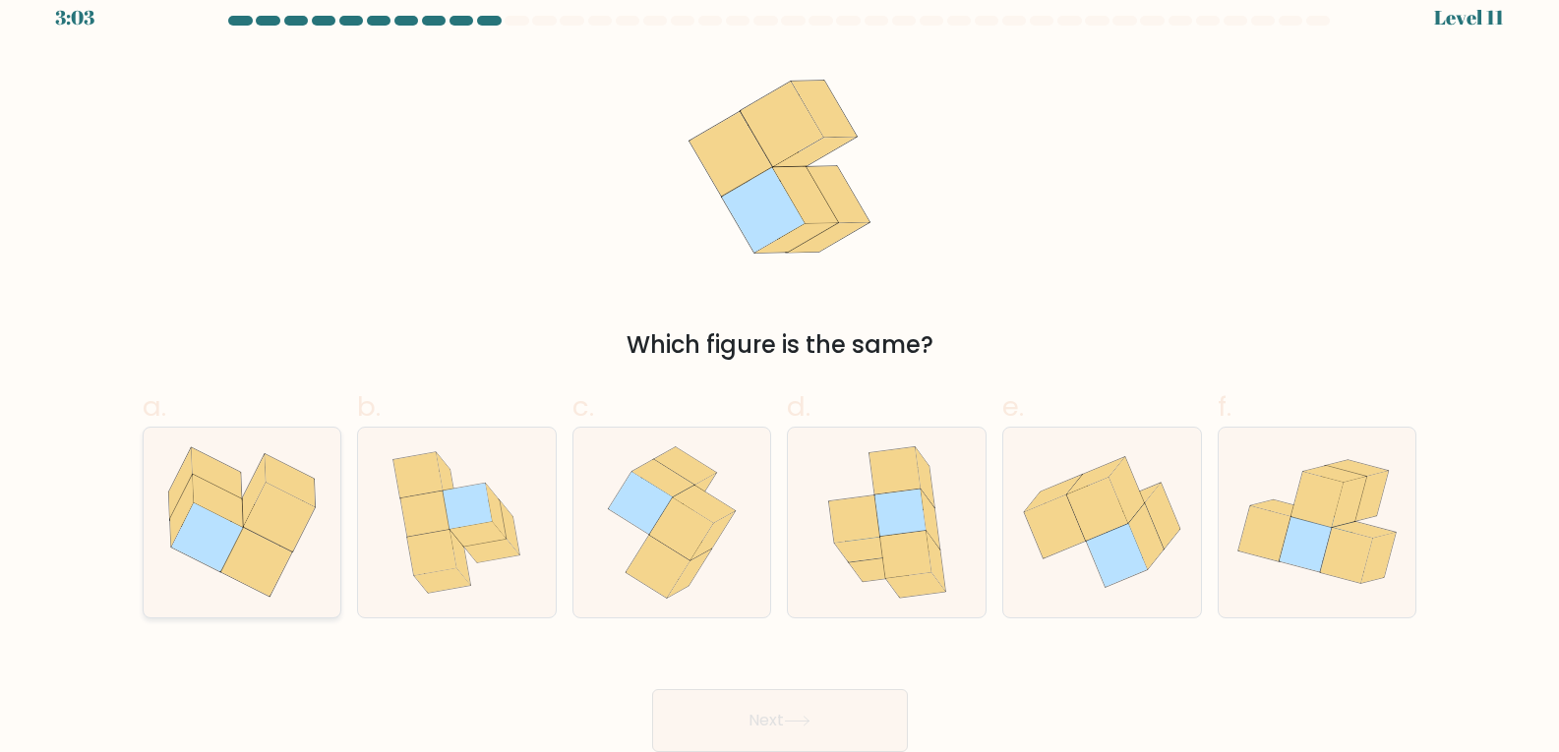
radio input "true"
drag, startPoint x: 215, startPoint y: 437, endPoint x: 304, endPoint y: 407, distance: 93.3
click at [266, 420] on label "a." at bounding box center [243, 502] width 200 height 232
click at [780, 369] on input "a." at bounding box center [780, 362] width 1 height 13
click at [816, 732] on button "Next" at bounding box center [780, 720] width 256 height 63
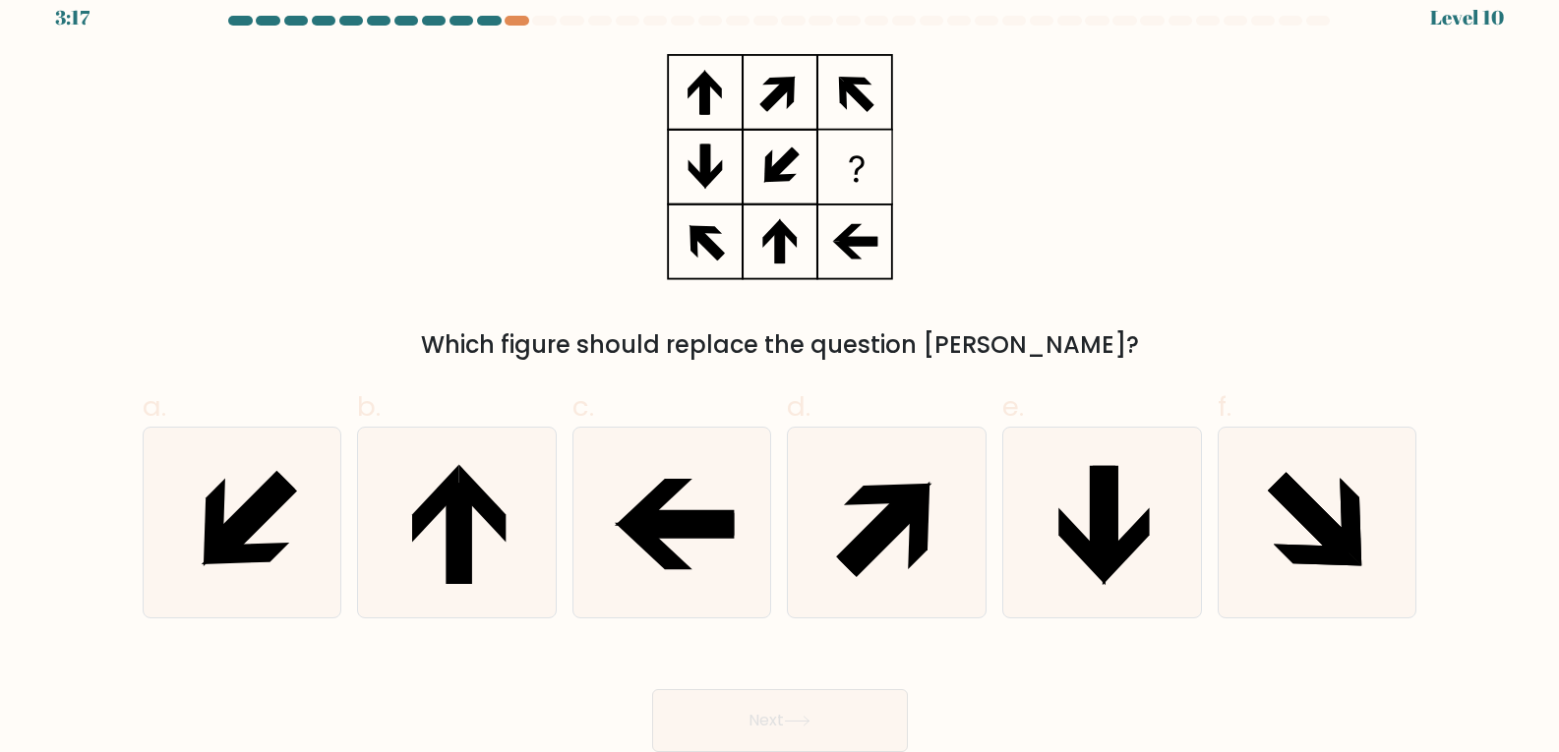
click at [464, 698] on div "Next" at bounding box center [780, 697] width 1298 height 110
click at [460, 698] on div "Next" at bounding box center [780, 697] width 1298 height 110
click at [459, 698] on div "Next" at bounding box center [780, 697] width 1298 height 110
click at [1357, 542] on icon at bounding box center [1350, 522] width 22 height 88
click at [781, 369] on input "f." at bounding box center [780, 362] width 1 height 13
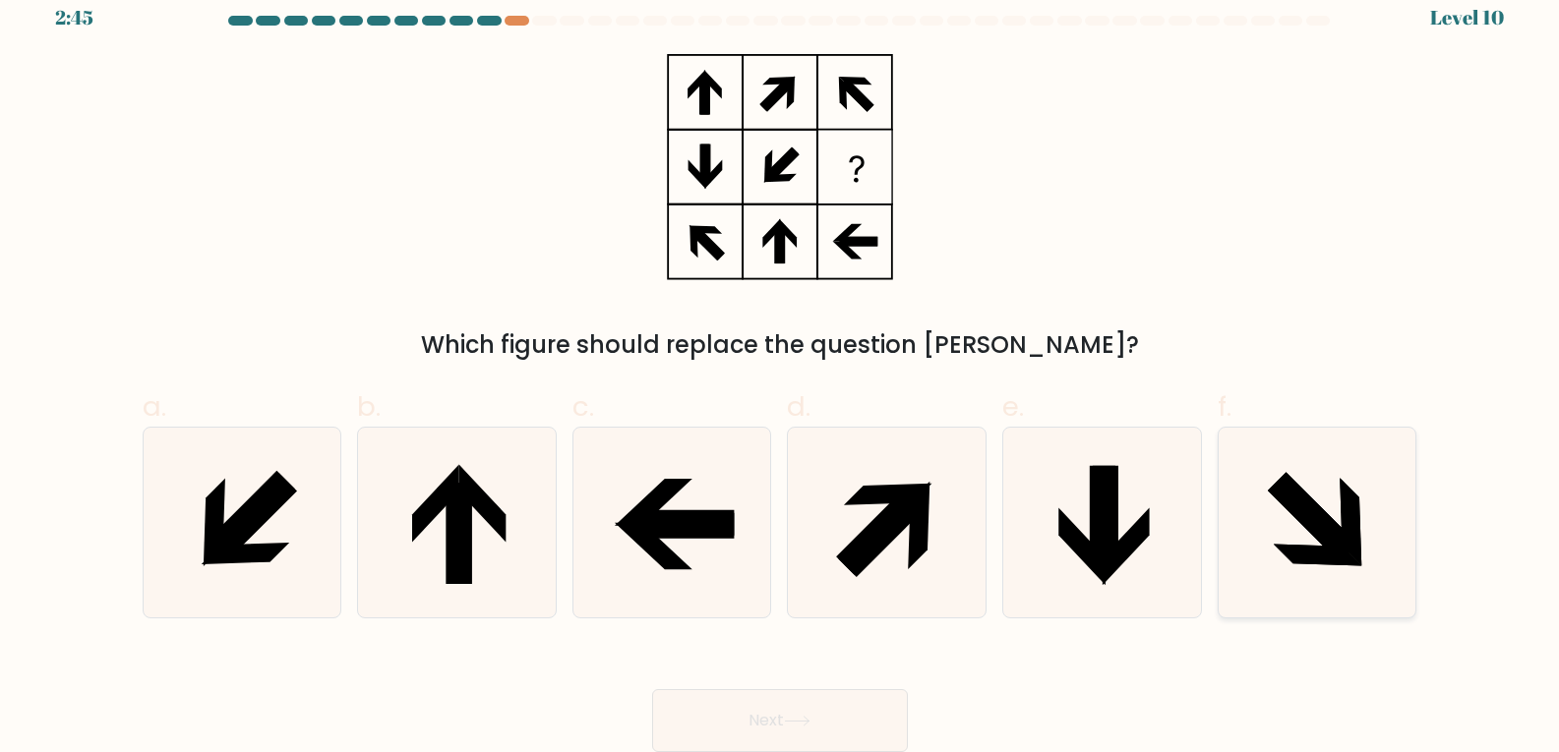
radio input "true"
click at [802, 697] on button "Next" at bounding box center [780, 720] width 256 height 63
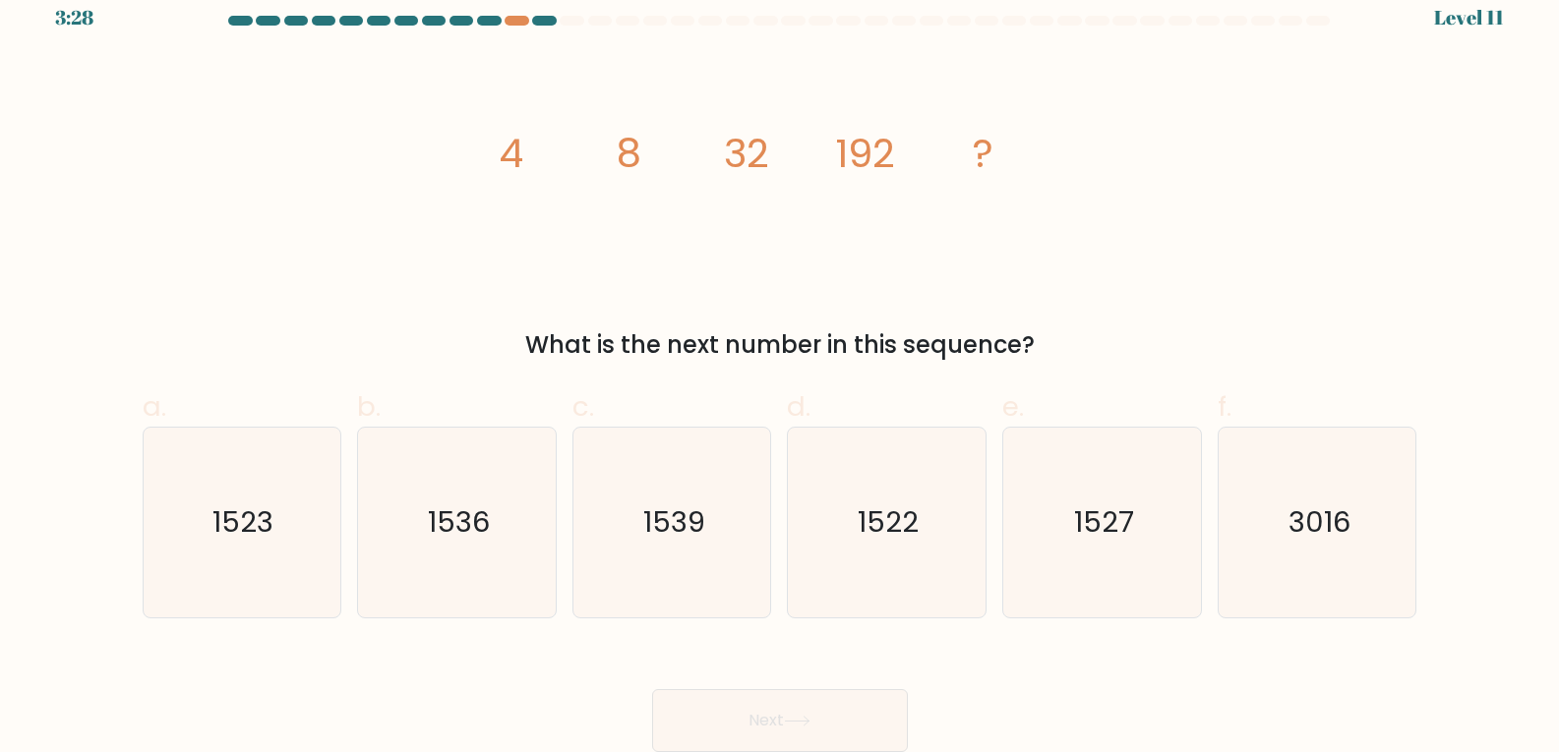
click at [1272, 341] on div "What is the next number in this sequence?" at bounding box center [779, 344] width 1251 height 35
click at [1084, 301] on div "image/svg+xml 4 8 32 192 ? What is the next number in this sequence?" at bounding box center [780, 208] width 1298 height 309
click at [394, 481] on icon "1536" at bounding box center [457, 523] width 190 height 190
click at [780, 369] on input "b. 1536" at bounding box center [780, 362] width 1 height 13
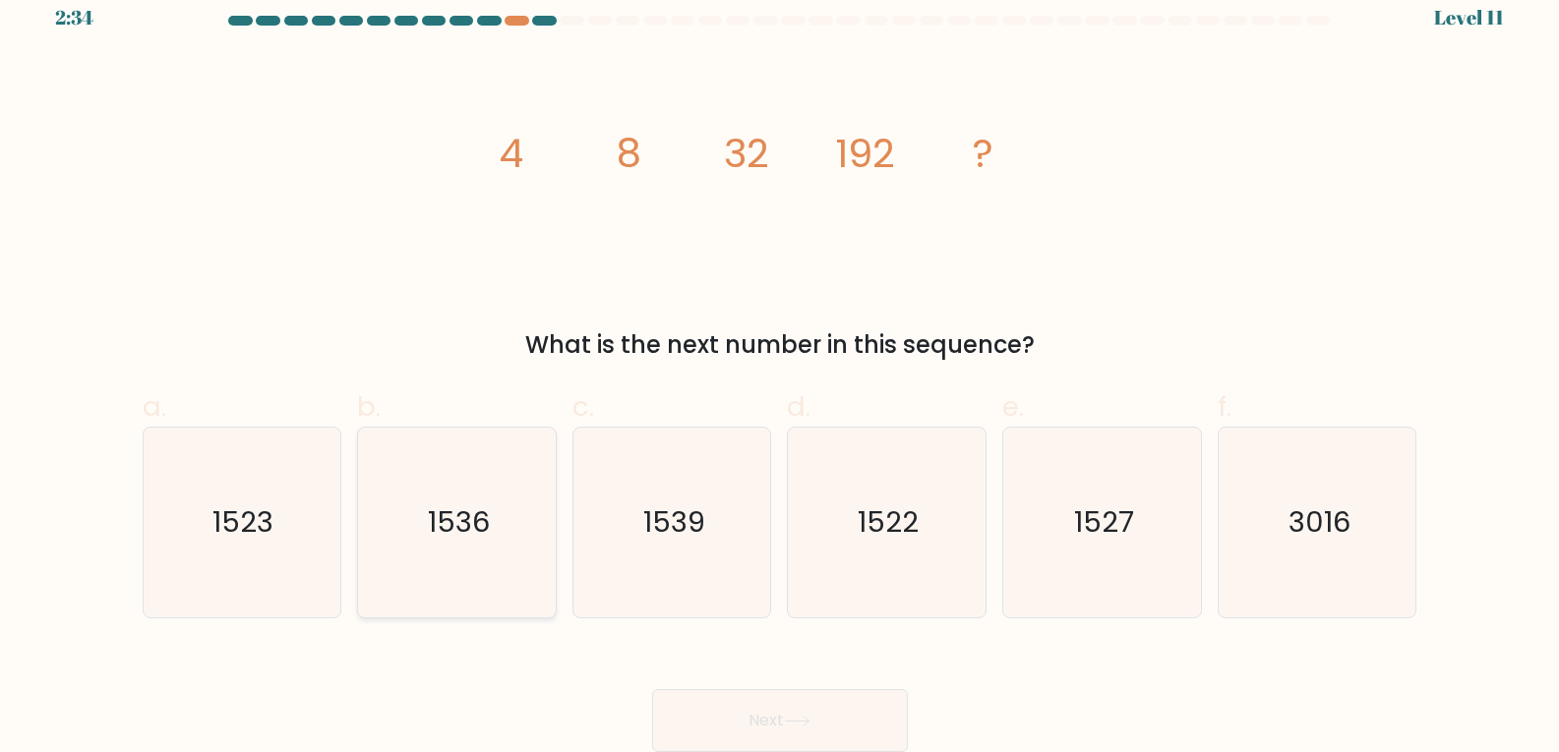
radio input "true"
click at [735, 726] on button "Next" at bounding box center [780, 720] width 256 height 63
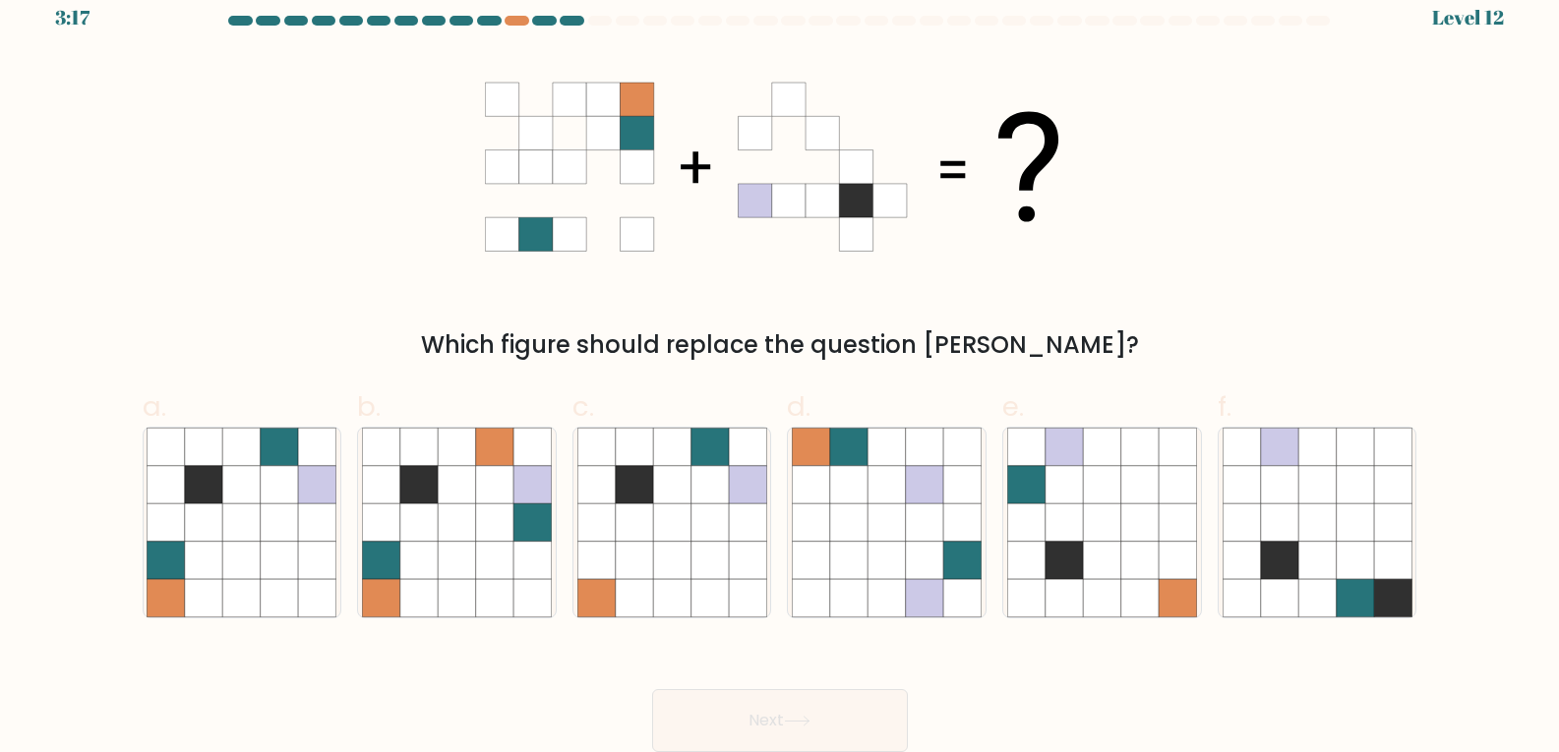
click at [423, 679] on div "Next" at bounding box center [780, 697] width 1298 height 110
click at [443, 670] on div "Next" at bounding box center [780, 697] width 1298 height 110
click at [466, 665] on div "Next" at bounding box center [780, 697] width 1298 height 110
click at [233, 553] on icon at bounding box center [241, 560] width 37 height 37
click at [780, 369] on input "a." at bounding box center [780, 362] width 1 height 13
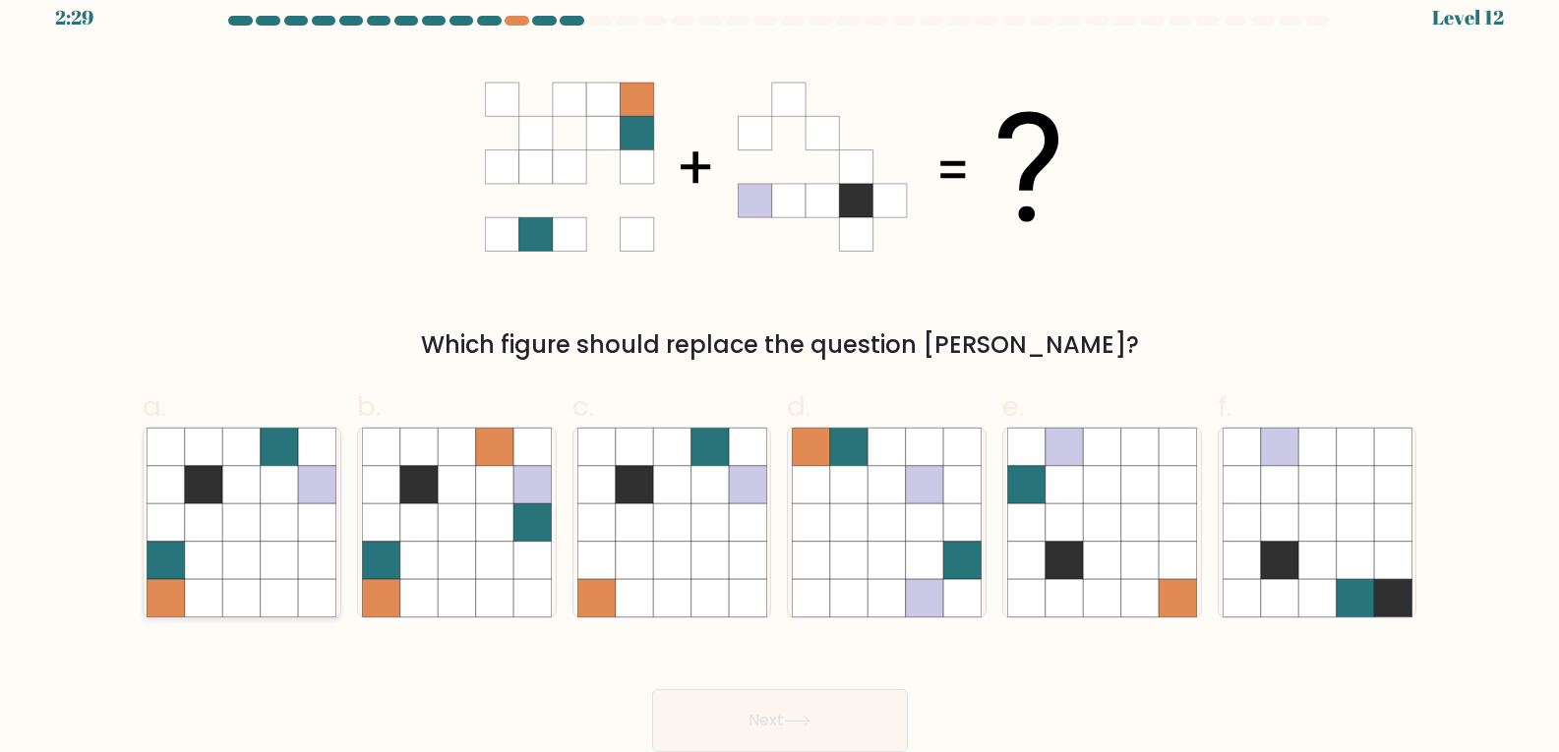
radio input "true"
click at [794, 712] on button "Next" at bounding box center [780, 720] width 256 height 63
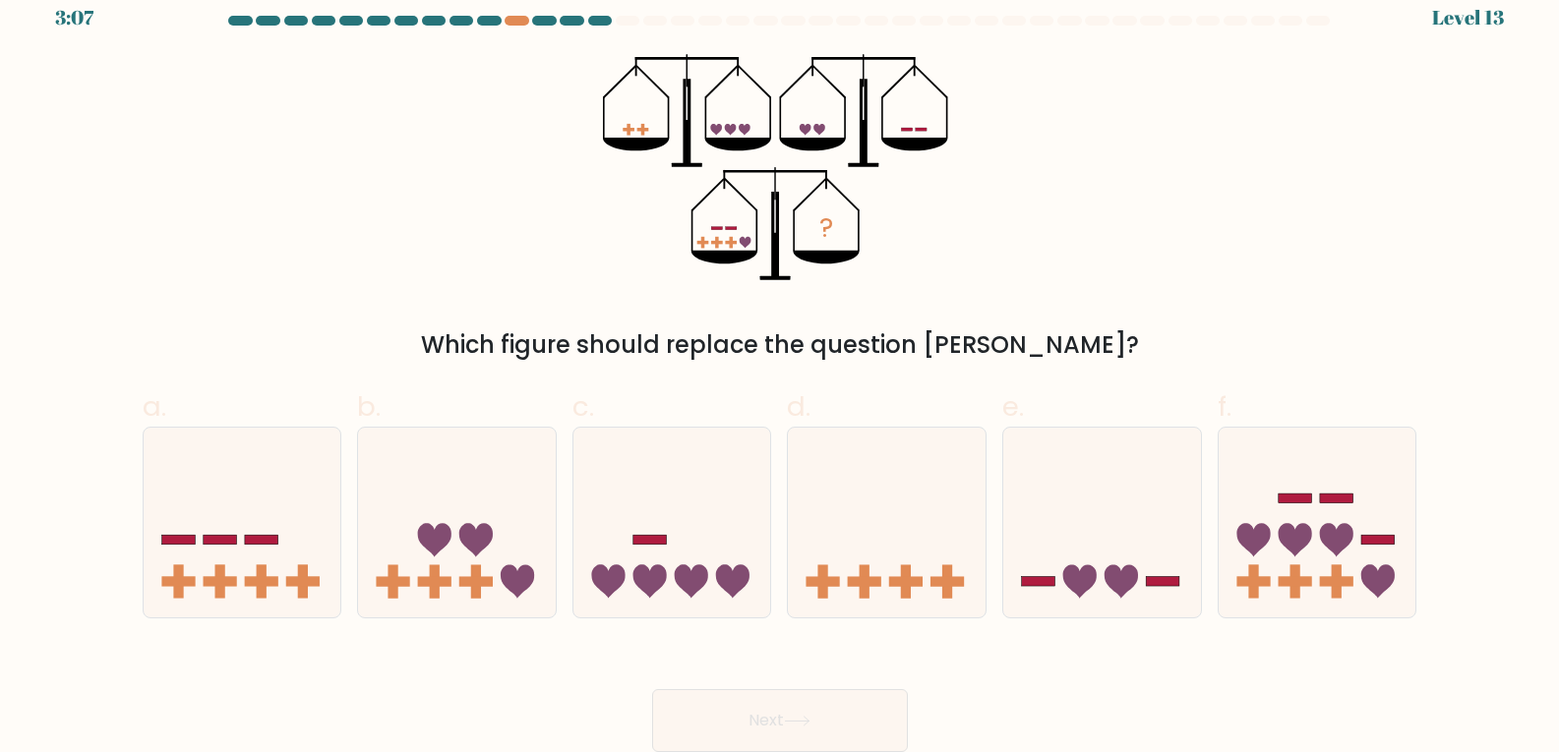
click at [1024, 724] on div "Next" at bounding box center [780, 697] width 1298 height 110
click at [464, 527] on icon at bounding box center [475, 540] width 33 height 33
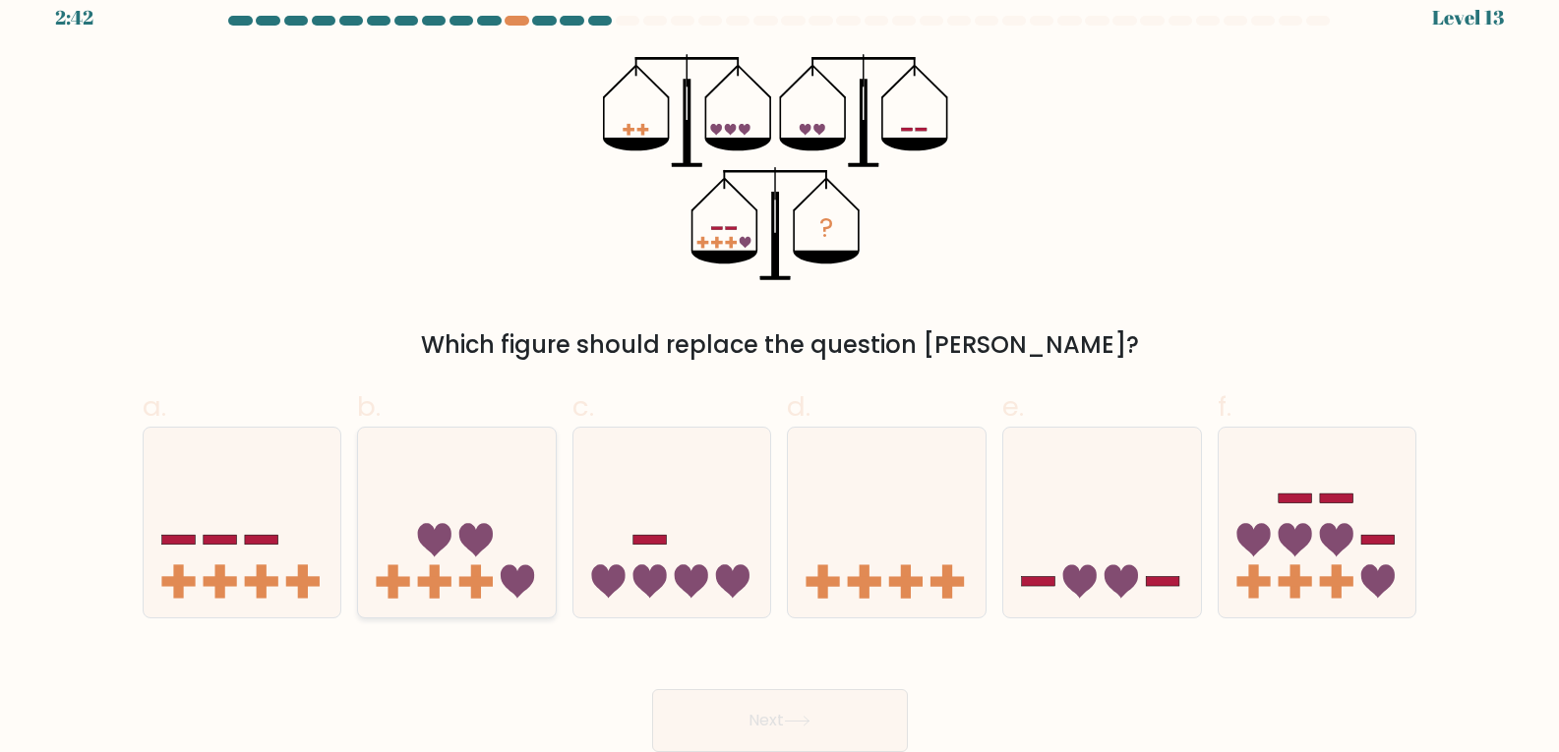
click at [780, 369] on input "b." at bounding box center [780, 362] width 1 height 13
radio input "true"
click at [866, 697] on button "Next" at bounding box center [780, 720] width 256 height 63
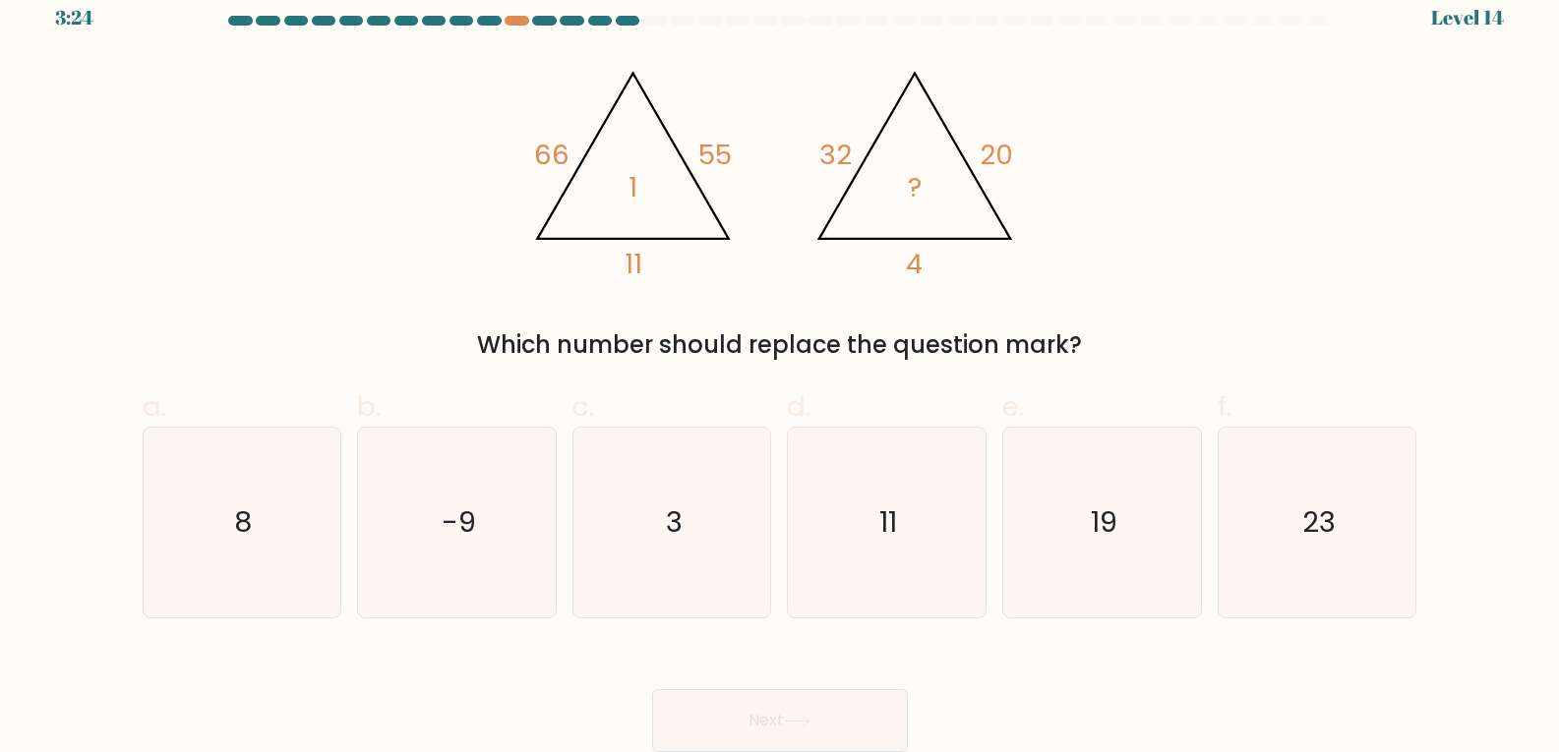
click at [1007, 688] on div "Next" at bounding box center [780, 697] width 1298 height 110
click at [1136, 679] on div "Next" at bounding box center [780, 697] width 1298 height 110
click at [1171, 668] on div "Next" at bounding box center [780, 697] width 1298 height 110
click at [1194, 674] on div "Next" at bounding box center [780, 697] width 1298 height 110
click at [1191, 654] on div "Next" at bounding box center [780, 697] width 1298 height 110
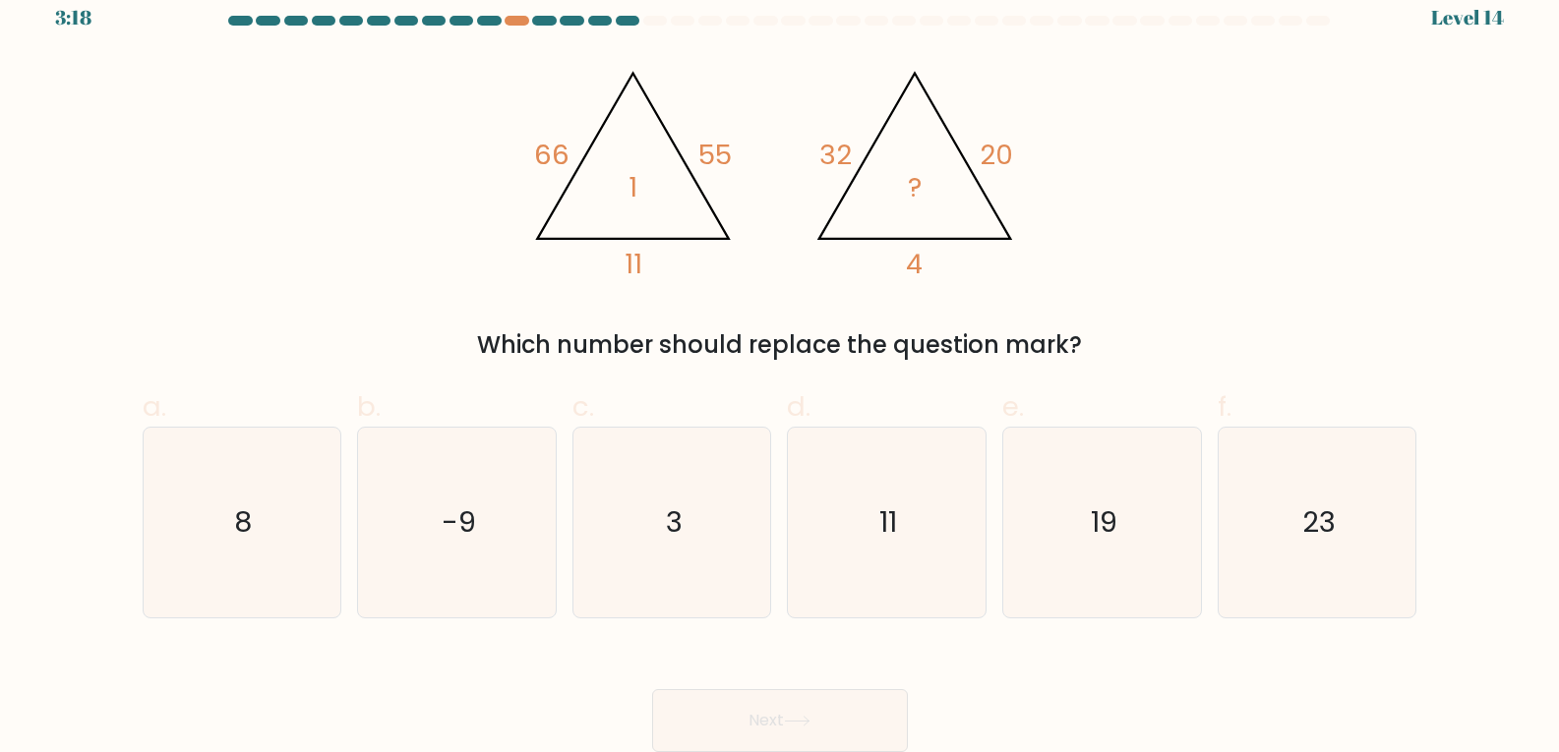
click at [1184, 656] on div "Next" at bounding box center [780, 697] width 1298 height 110
click at [1184, 657] on div "Next" at bounding box center [780, 697] width 1298 height 110
drag, startPoint x: 1184, startPoint y: 657, endPoint x: 1179, endPoint y: 667, distance: 11.0
click at [1182, 662] on div "Next" at bounding box center [780, 697] width 1298 height 110
click at [1161, 669] on div "Next" at bounding box center [780, 697] width 1298 height 110
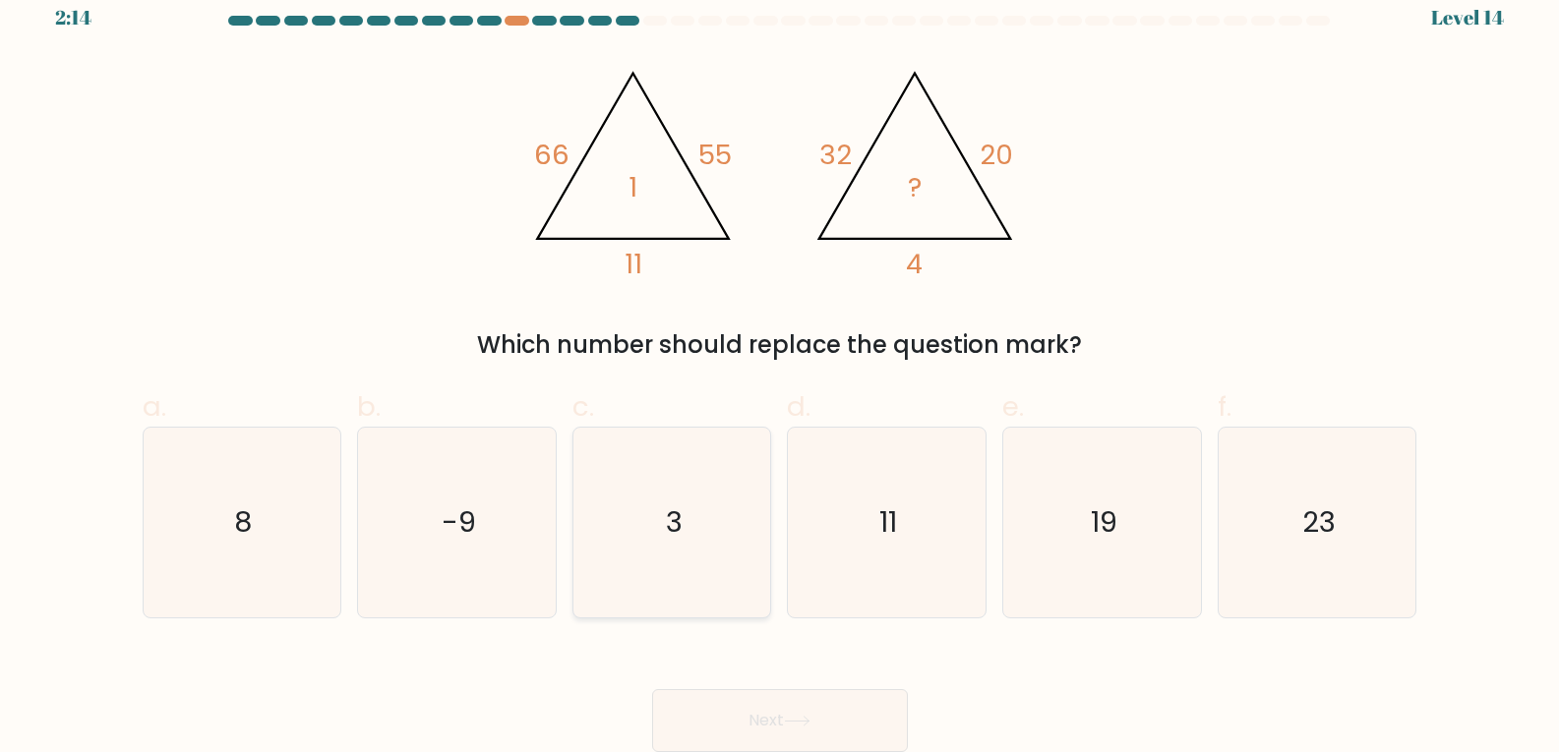
click at [683, 536] on icon "3" at bounding box center [672, 523] width 190 height 190
click at [780, 369] on input "c. 3" at bounding box center [780, 362] width 1 height 13
radio input "true"
click at [739, 696] on button "Next" at bounding box center [780, 720] width 256 height 63
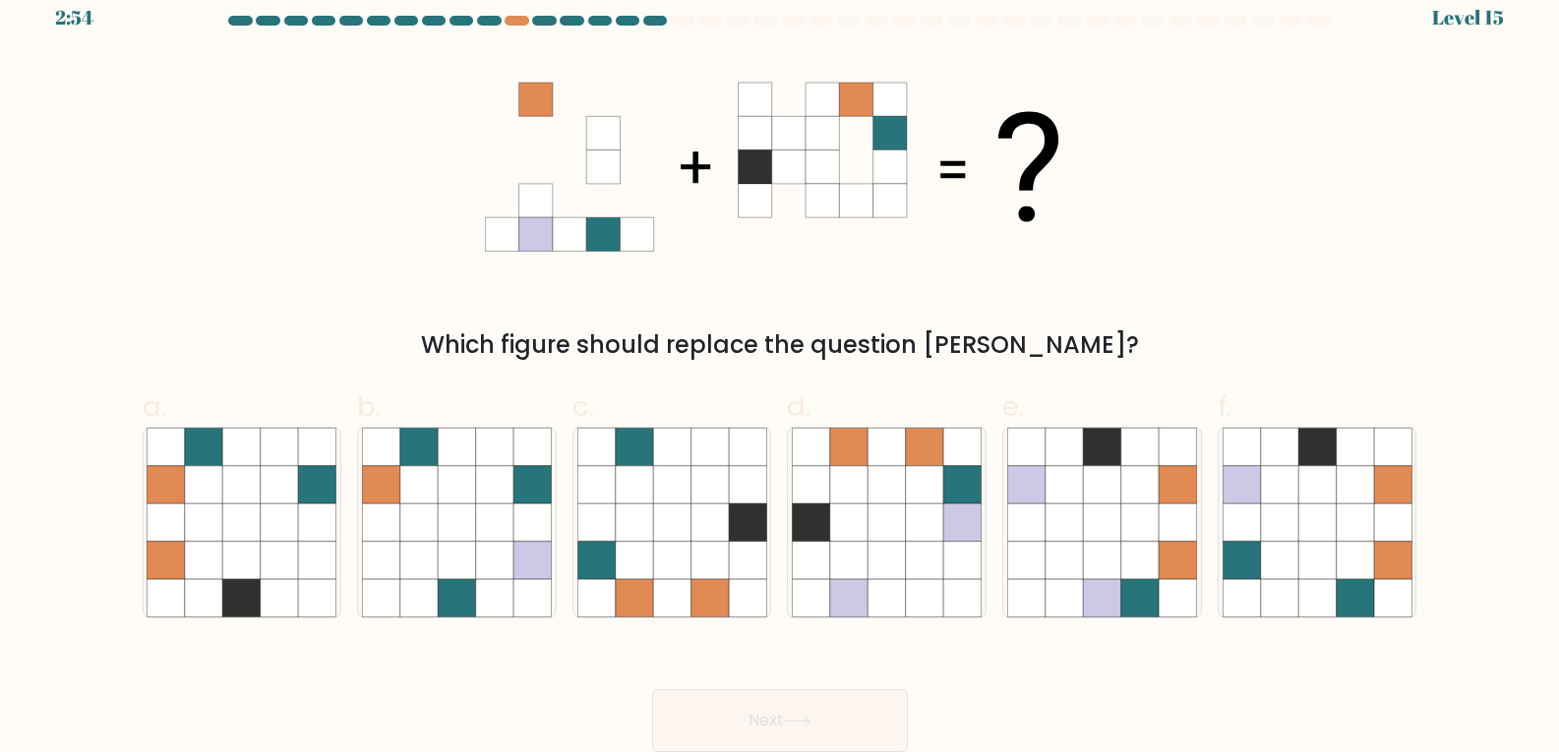
click at [496, 686] on div "Next" at bounding box center [780, 697] width 1298 height 110
click at [1288, 472] on icon at bounding box center [1278, 484] width 37 height 37
click at [781, 369] on input "f." at bounding box center [780, 362] width 1 height 13
radio input "true"
click at [814, 710] on button "Next" at bounding box center [780, 720] width 256 height 63
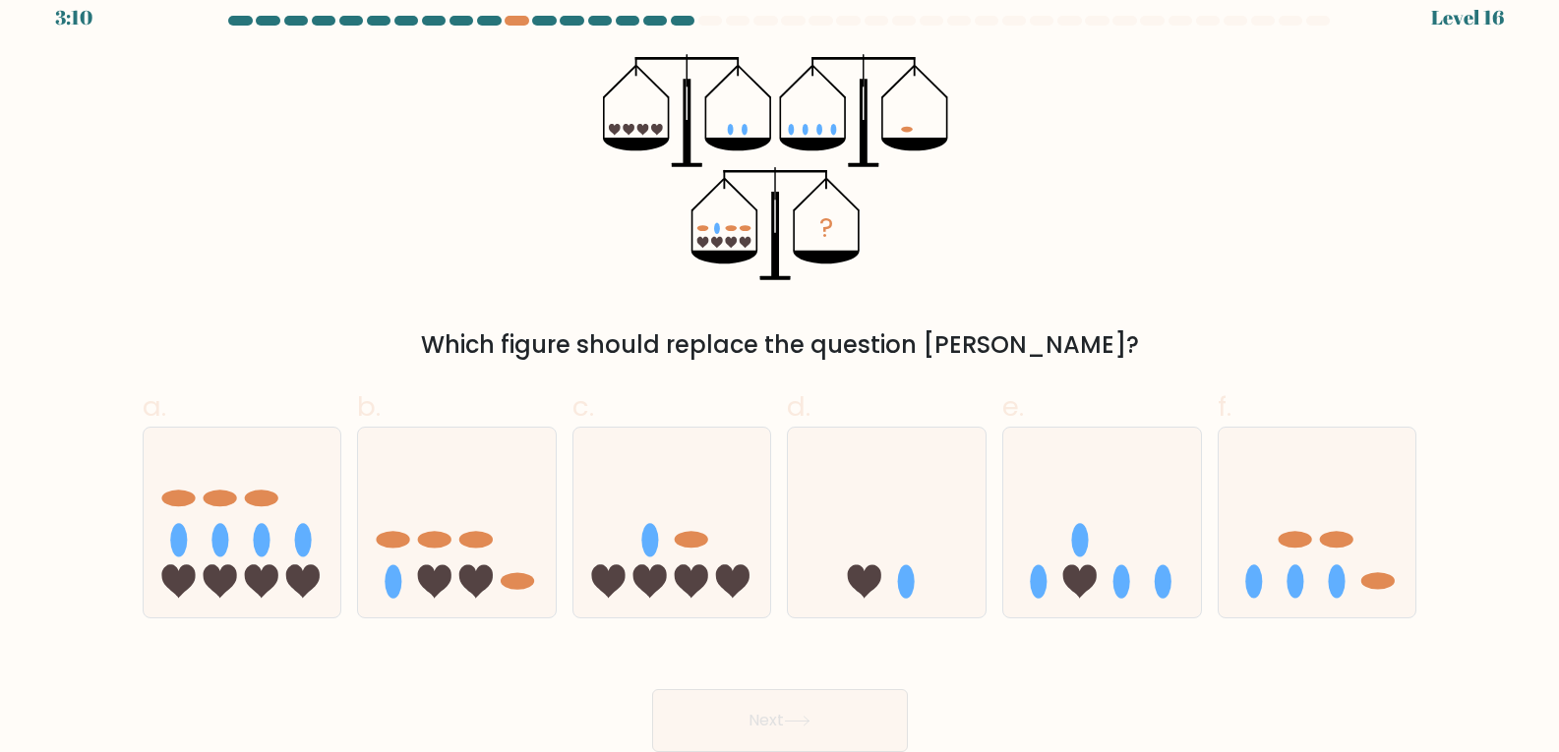
click at [1038, 711] on div "Next" at bounding box center [780, 697] width 1298 height 110
click at [1056, 684] on div "Next" at bounding box center [780, 697] width 1298 height 110
click at [1129, 686] on div "Next" at bounding box center [780, 697] width 1298 height 110
click at [1163, 675] on div "Next" at bounding box center [780, 697] width 1298 height 110
click at [1297, 514] on icon at bounding box center [1318, 522] width 198 height 163
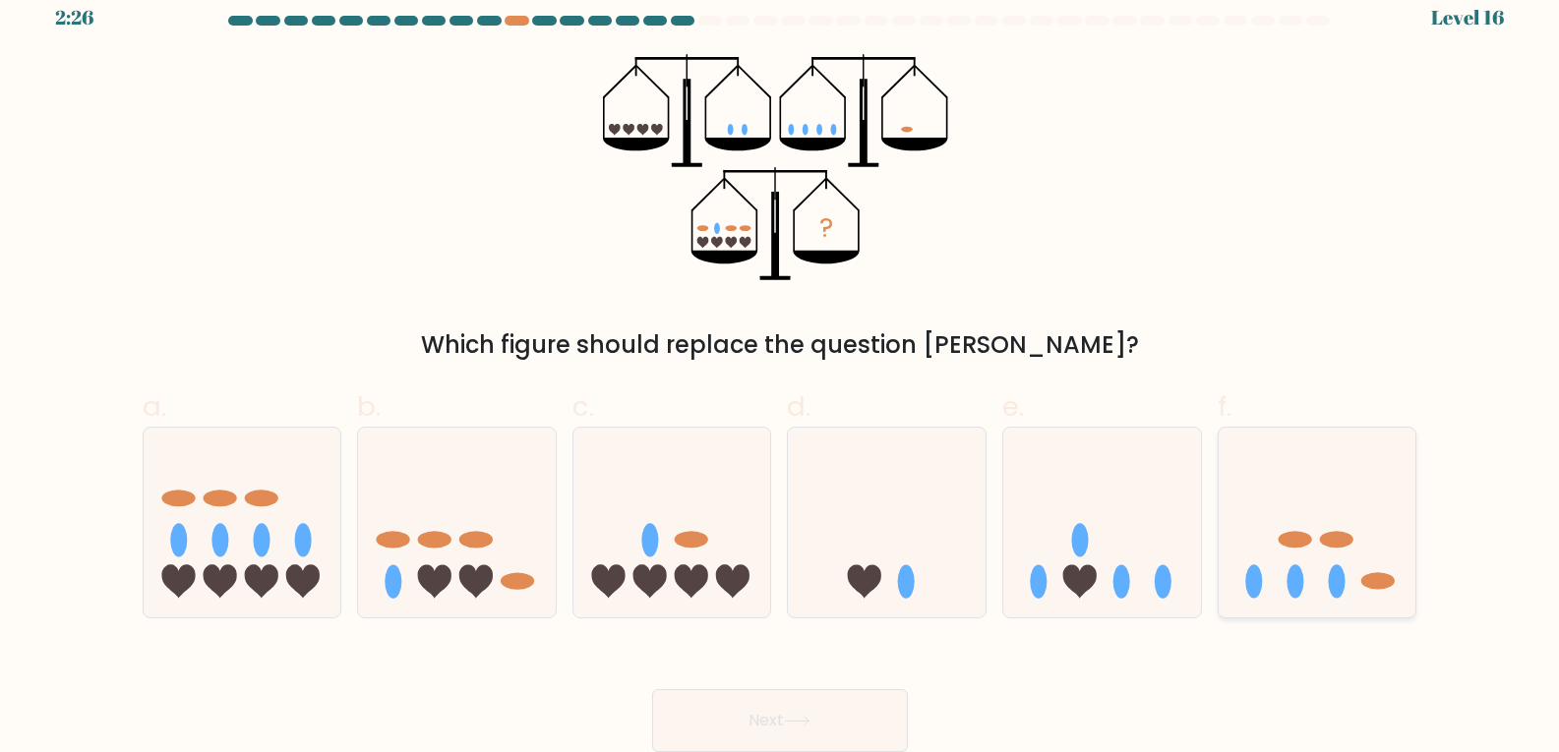
click at [781, 369] on input "f." at bounding box center [780, 362] width 1 height 13
radio input "true"
click at [707, 704] on button "Next" at bounding box center [780, 720] width 256 height 63
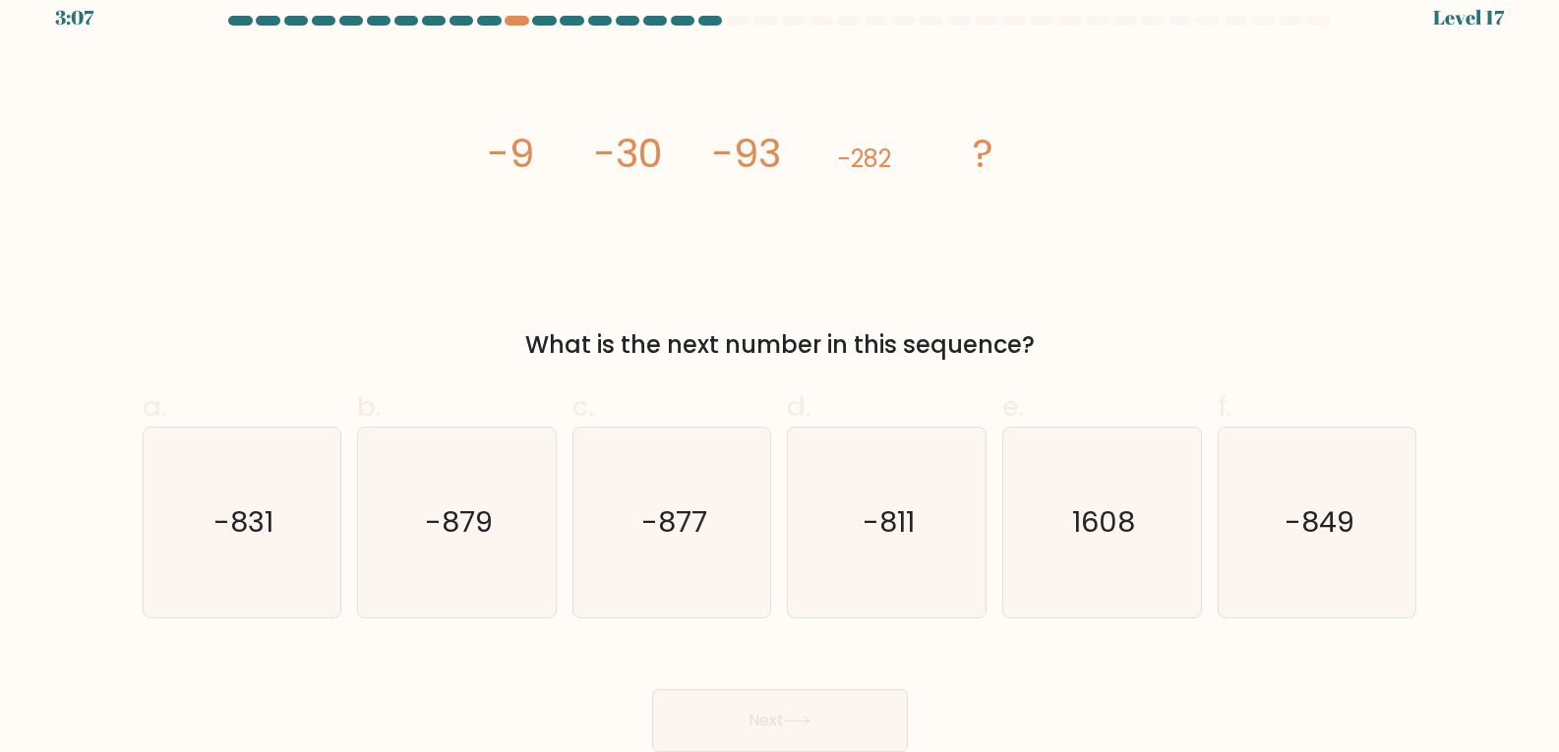
click at [460, 272] on div "image/svg+xml -9 -30 -93 -282 ? What is the next number in this sequence?" at bounding box center [780, 208] width 1298 height 309
click at [459, 272] on div "image/svg+xml -9 -30 -93 -282 ? What is the next number in this sequence?" at bounding box center [780, 208] width 1298 height 309
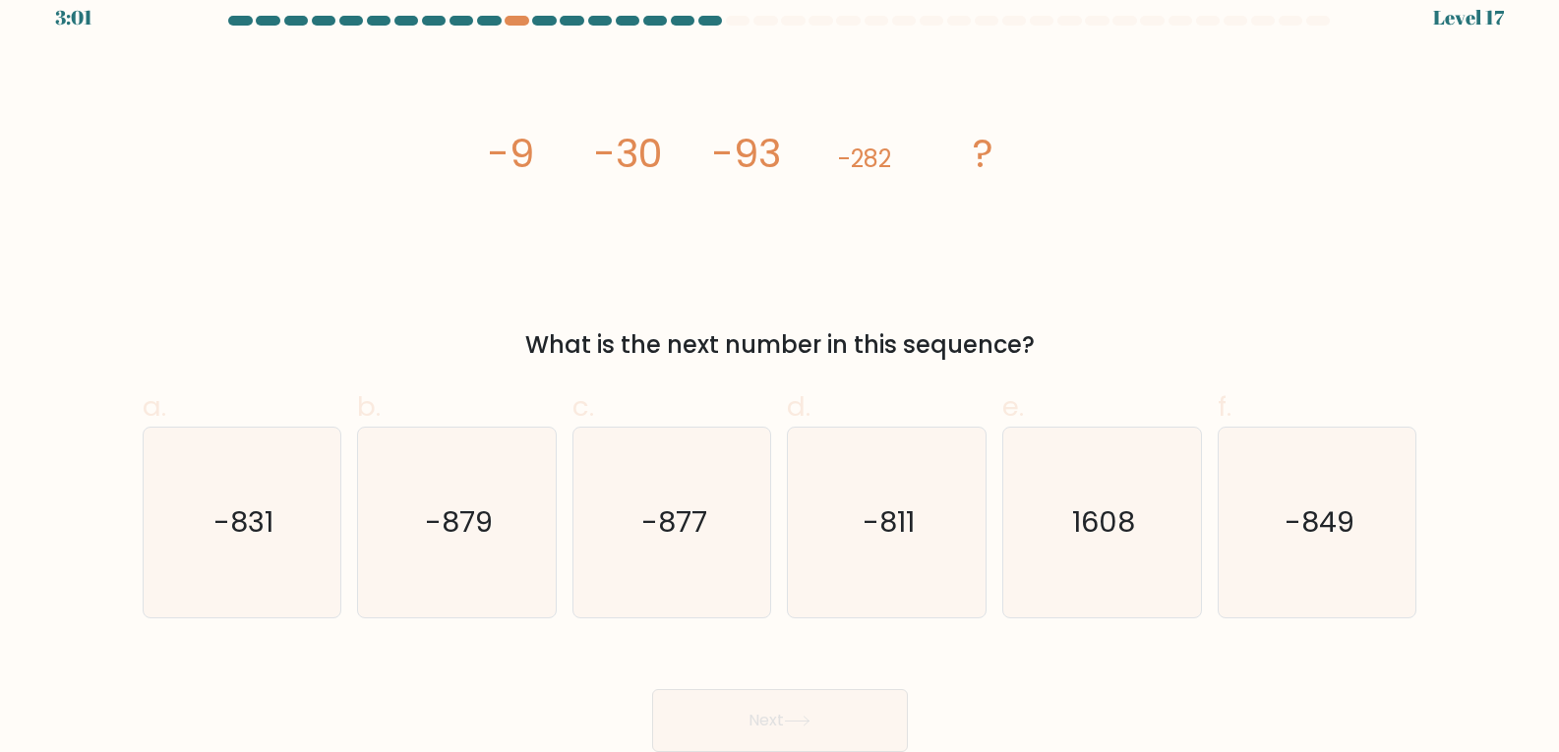
click at [459, 272] on div "image/svg+xml -9 -30 -93 -282 ? What is the next number in this sequence?" at bounding box center [780, 208] width 1298 height 309
click at [336, 268] on div "image/svg+xml -9 -30 -93 -282 ? What is the next number in this sequence?" at bounding box center [780, 208] width 1298 height 309
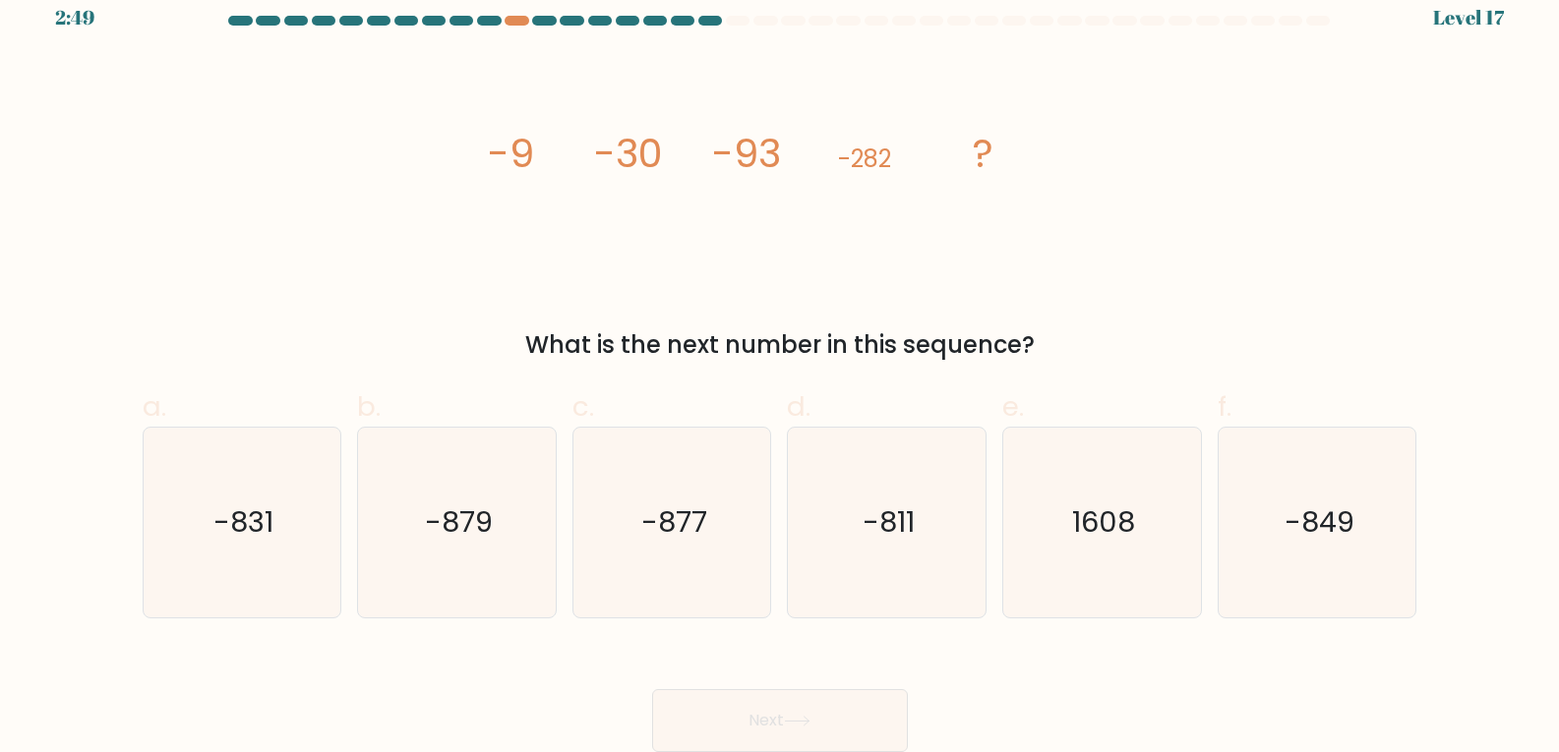
drag, startPoint x: 478, startPoint y: 485, endPoint x: 788, endPoint y: 663, distance: 357.3
click at [479, 487] on icon "-879" at bounding box center [457, 523] width 190 height 190
click at [780, 369] on input "b. -879" at bounding box center [780, 362] width 1 height 13
radio input "true"
click at [828, 711] on button "Next" at bounding box center [780, 720] width 256 height 63
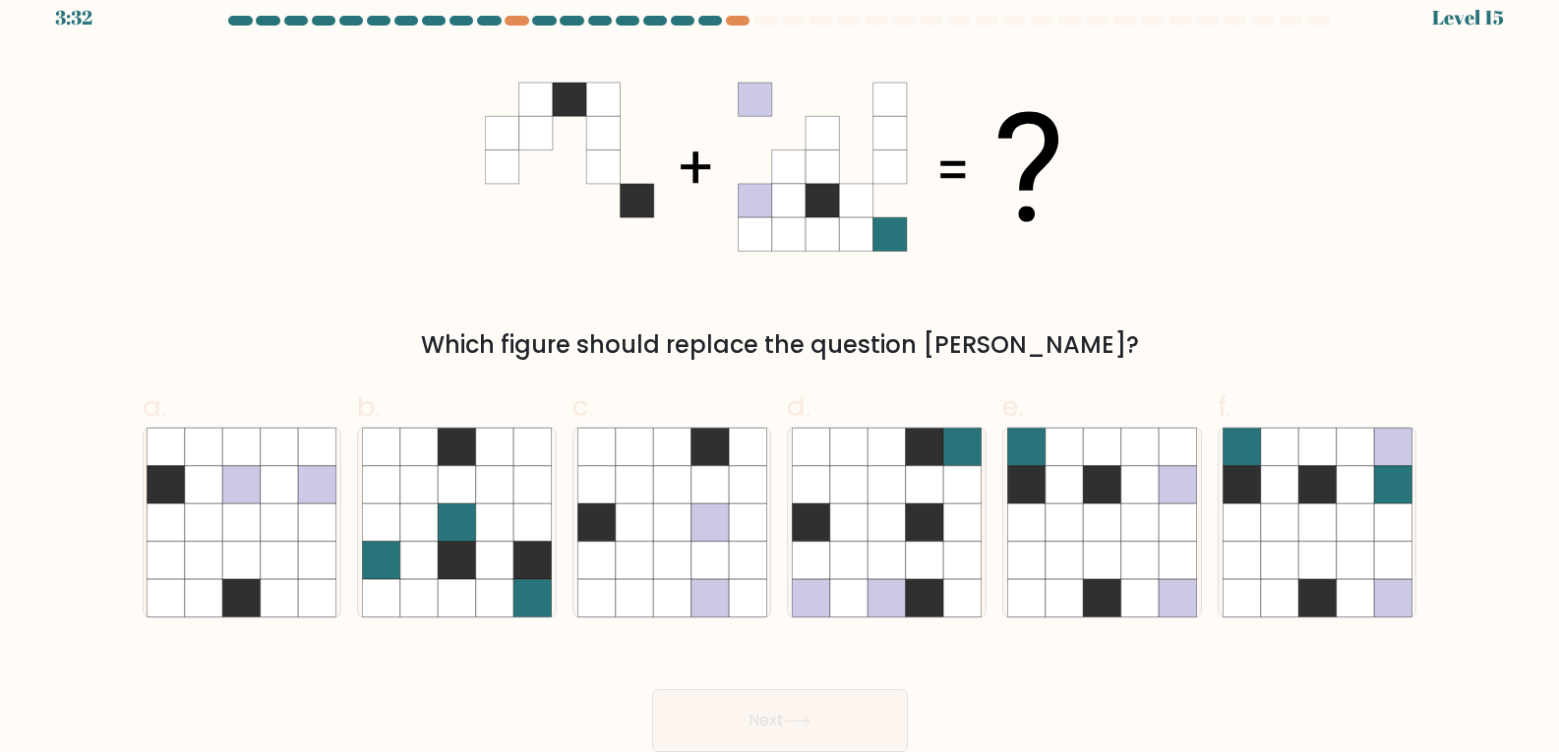
click at [247, 335] on div "Which figure should replace the question [PERSON_NAME]?" at bounding box center [779, 344] width 1251 height 35
click at [1051, 470] on icon at bounding box center [1063, 484] width 37 height 37
click at [781, 369] on input "e." at bounding box center [780, 362] width 1 height 13
radio input "true"
click at [808, 734] on button "Next" at bounding box center [780, 720] width 256 height 63
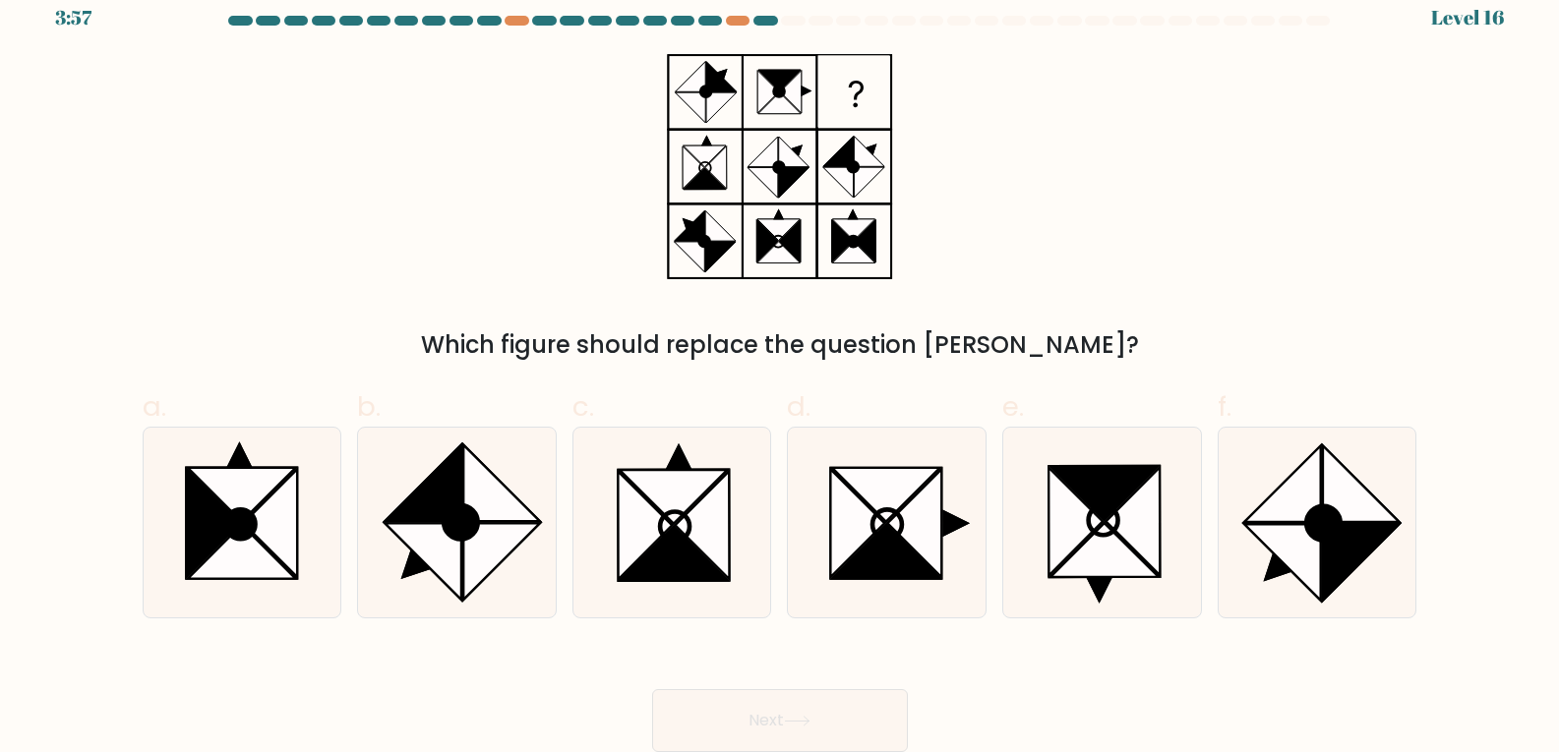
click at [1012, 697] on div "Next" at bounding box center [780, 697] width 1298 height 110
click at [1035, 706] on div "Next" at bounding box center [780, 697] width 1298 height 110
click at [1066, 716] on div "Next" at bounding box center [780, 697] width 1298 height 110
click at [1069, 678] on div "Next" at bounding box center [780, 697] width 1298 height 110
click at [1091, 644] on div "Next" at bounding box center [780, 697] width 1298 height 110
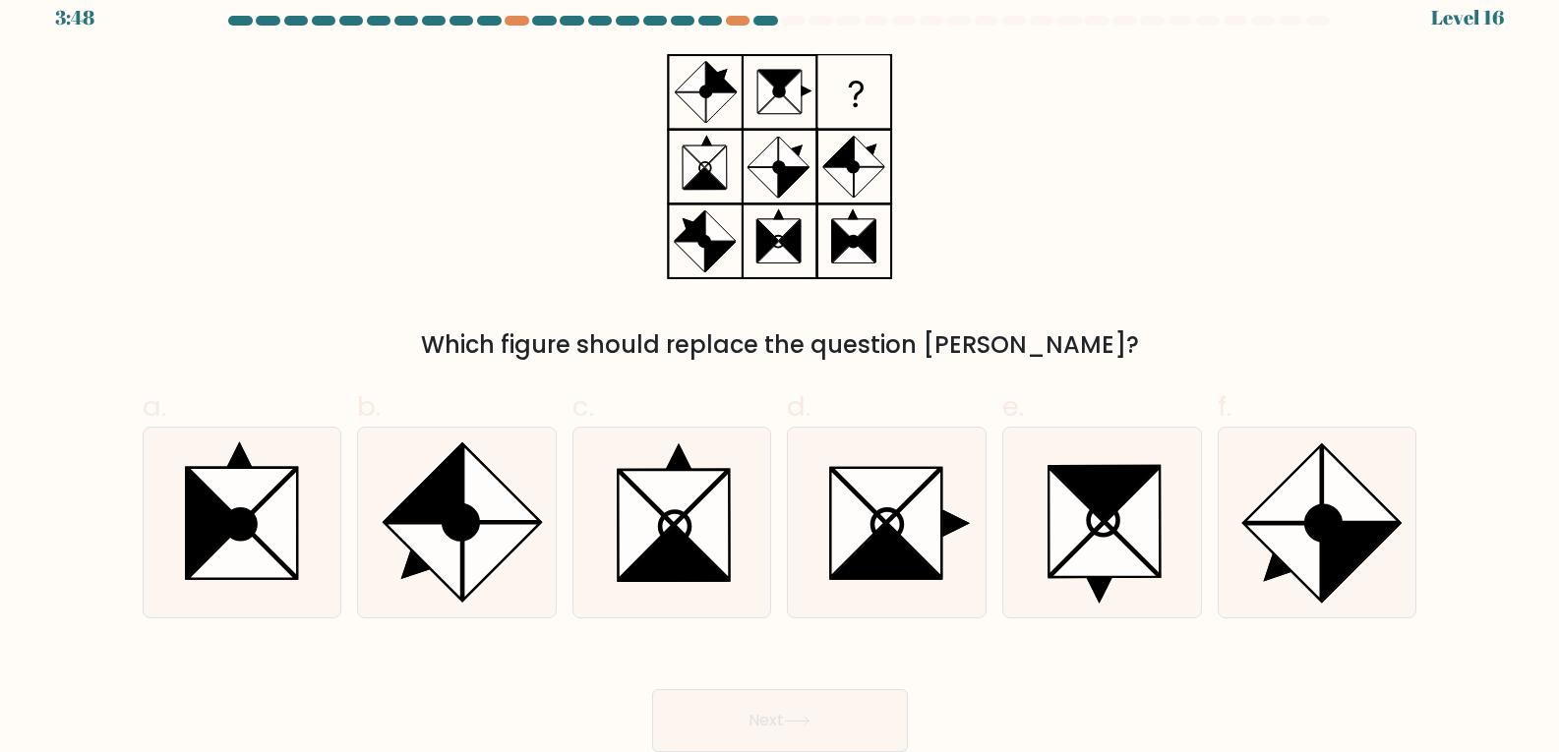
click at [1091, 644] on div "Next" at bounding box center [780, 697] width 1298 height 110
click at [1089, 653] on div "Next" at bounding box center [780, 697] width 1298 height 110
click at [1089, 658] on div "Next" at bounding box center [780, 697] width 1298 height 110
click at [1089, 659] on div "Next" at bounding box center [780, 697] width 1298 height 110
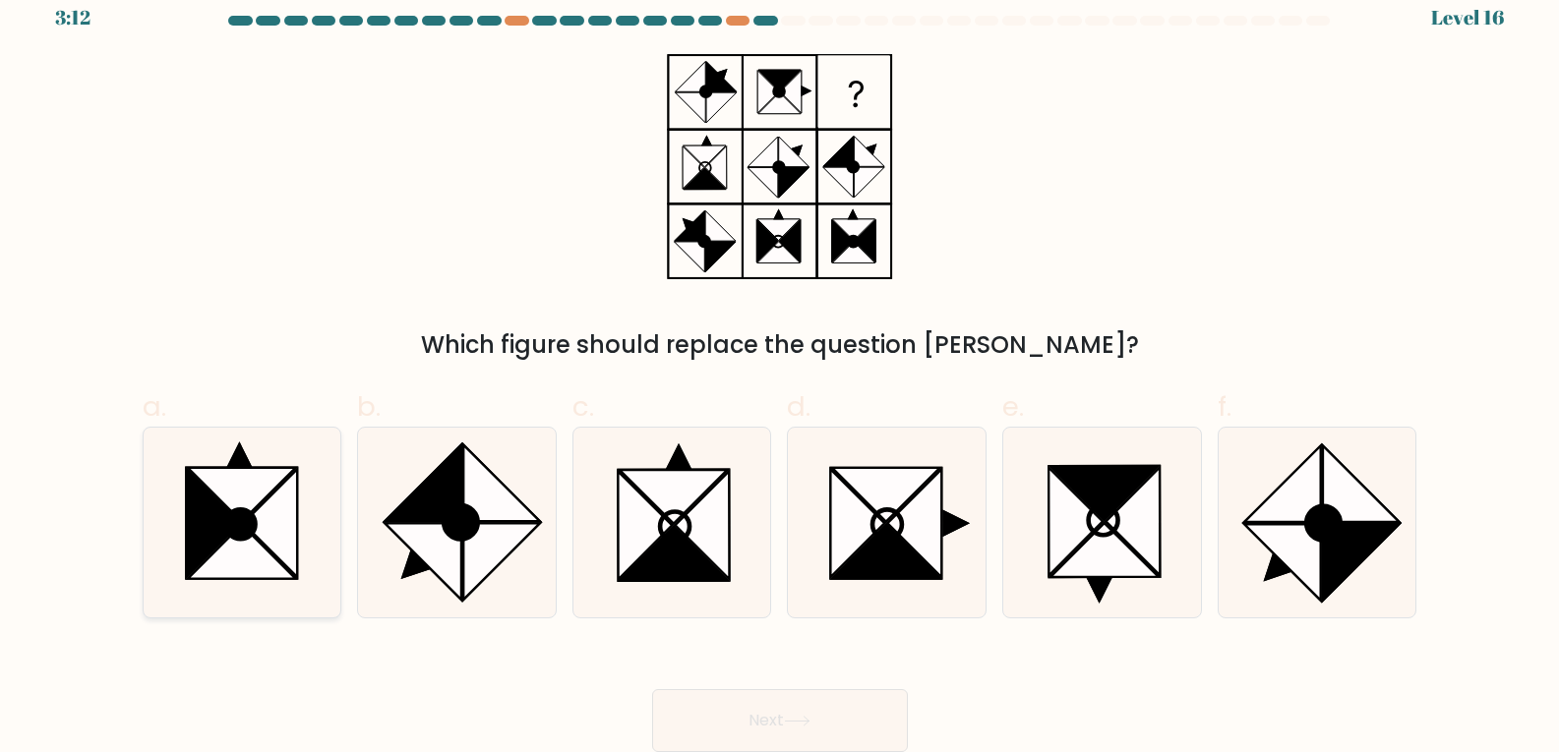
click at [269, 500] on icon at bounding box center [271, 523] width 54 height 108
click at [780, 369] on input "a." at bounding box center [780, 362] width 1 height 13
radio input "true"
click at [665, 567] on icon at bounding box center [674, 554] width 108 height 54
click at [780, 369] on input "c." at bounding box center [780, 362] width 1 height 13
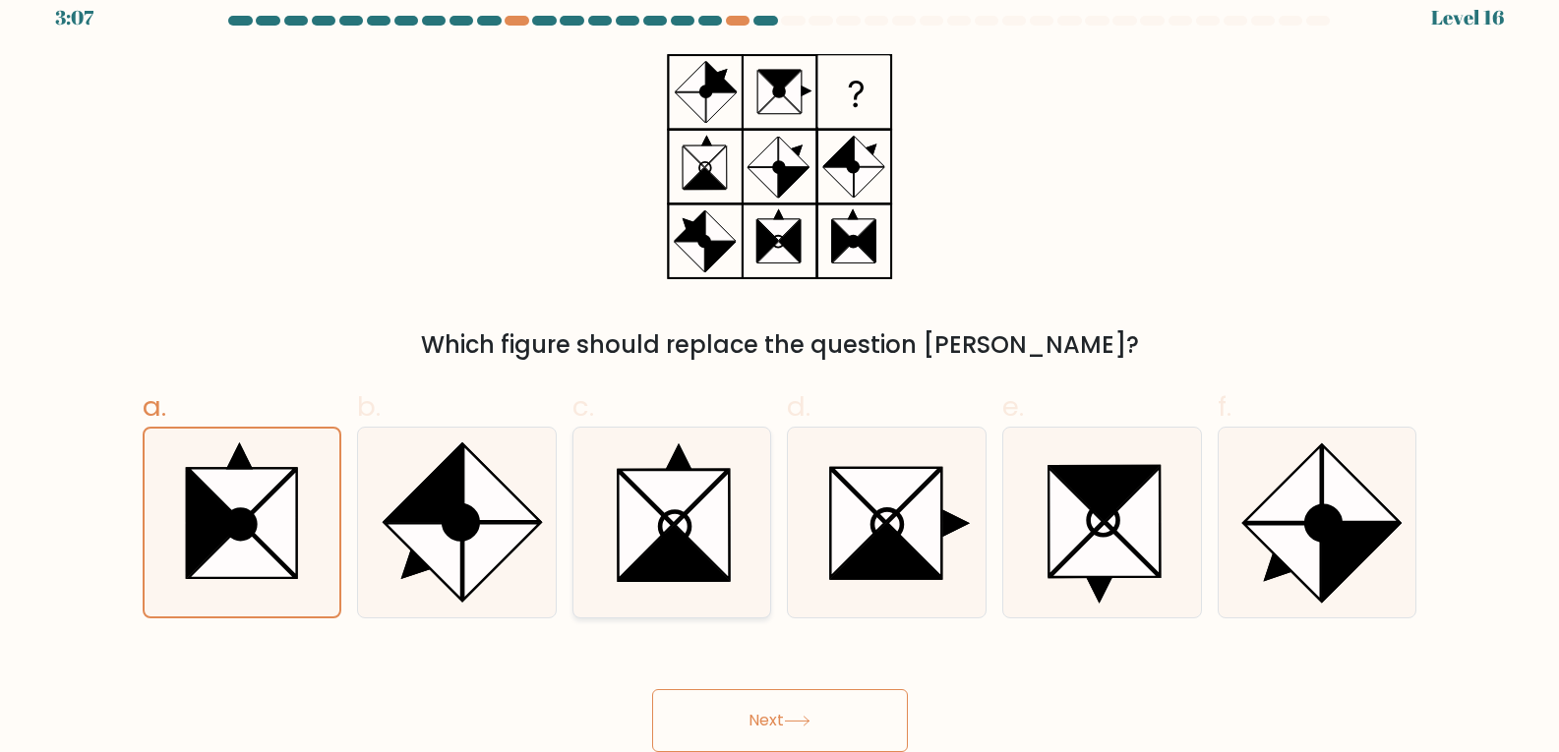
radio input "true"
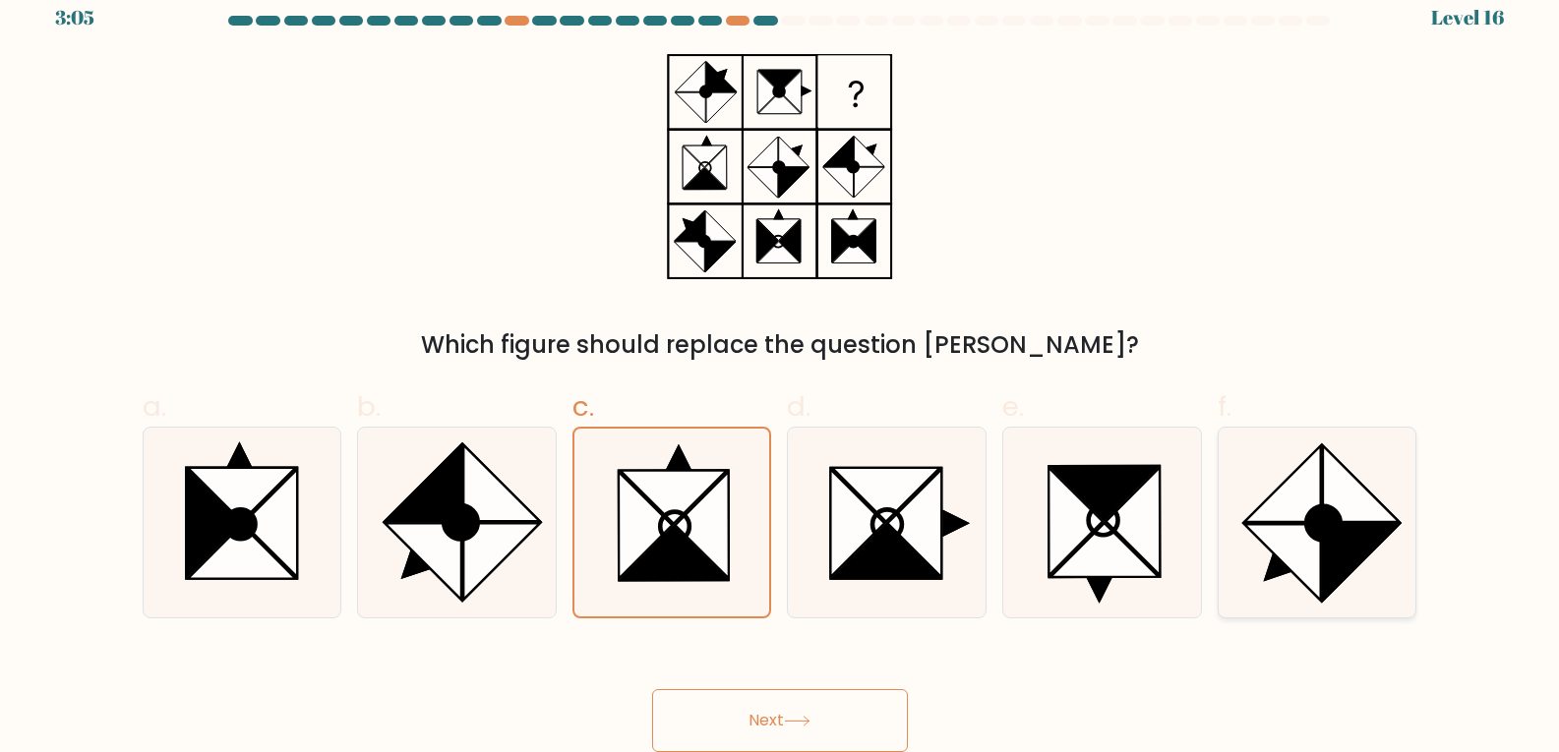
click at [1247, 550] on icon at bounding box center [1317, 523] width 190 height 190
click at [781, 369] on input "f." at bounding box center [780, 362] width 1 height 13
radio input "true"
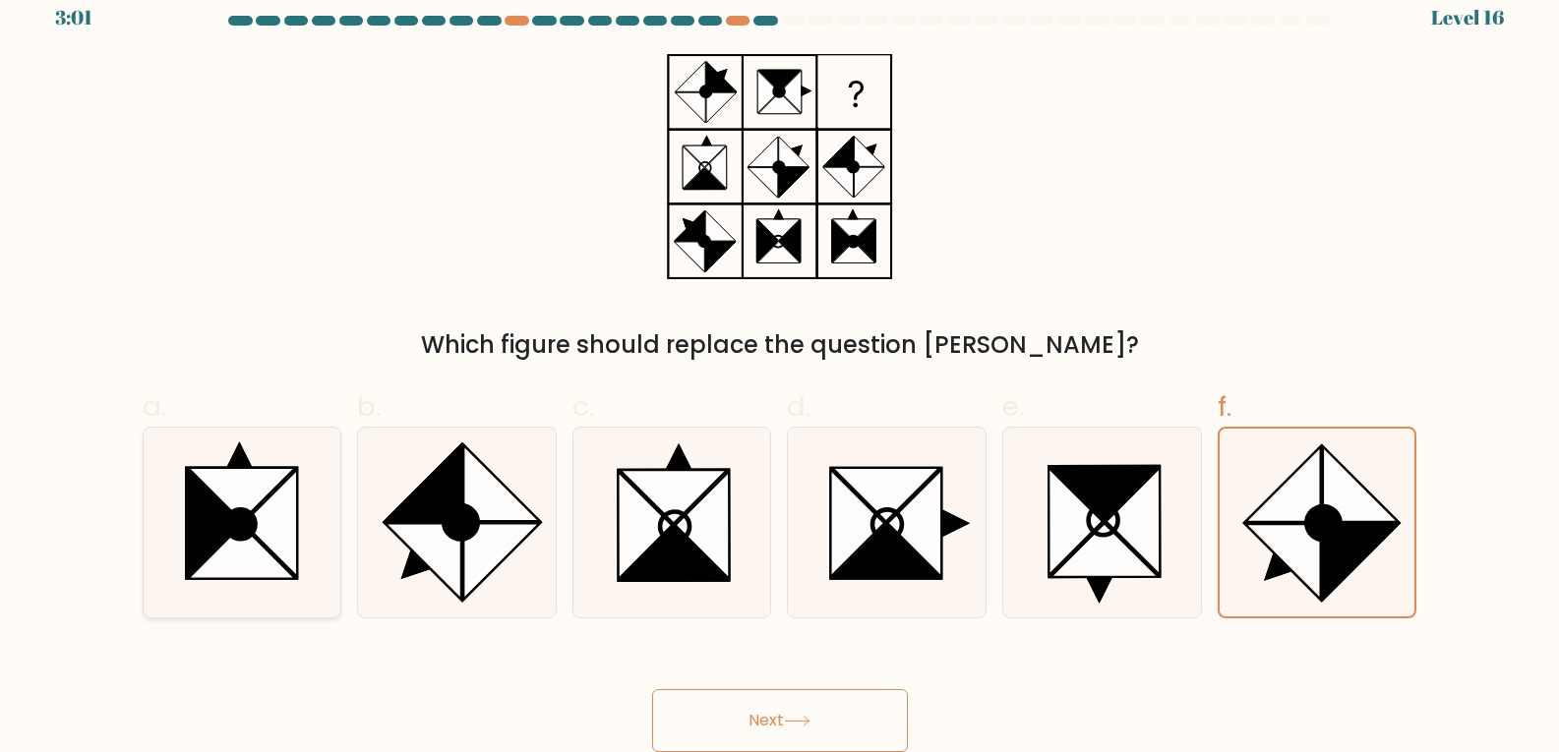
click at [244, 556] on icon at bounding box center [242, 552] width 108 height 54
click at [780, 369] on input "a." at bounding box center [780, 362] width 1 height 13
radio input "true"
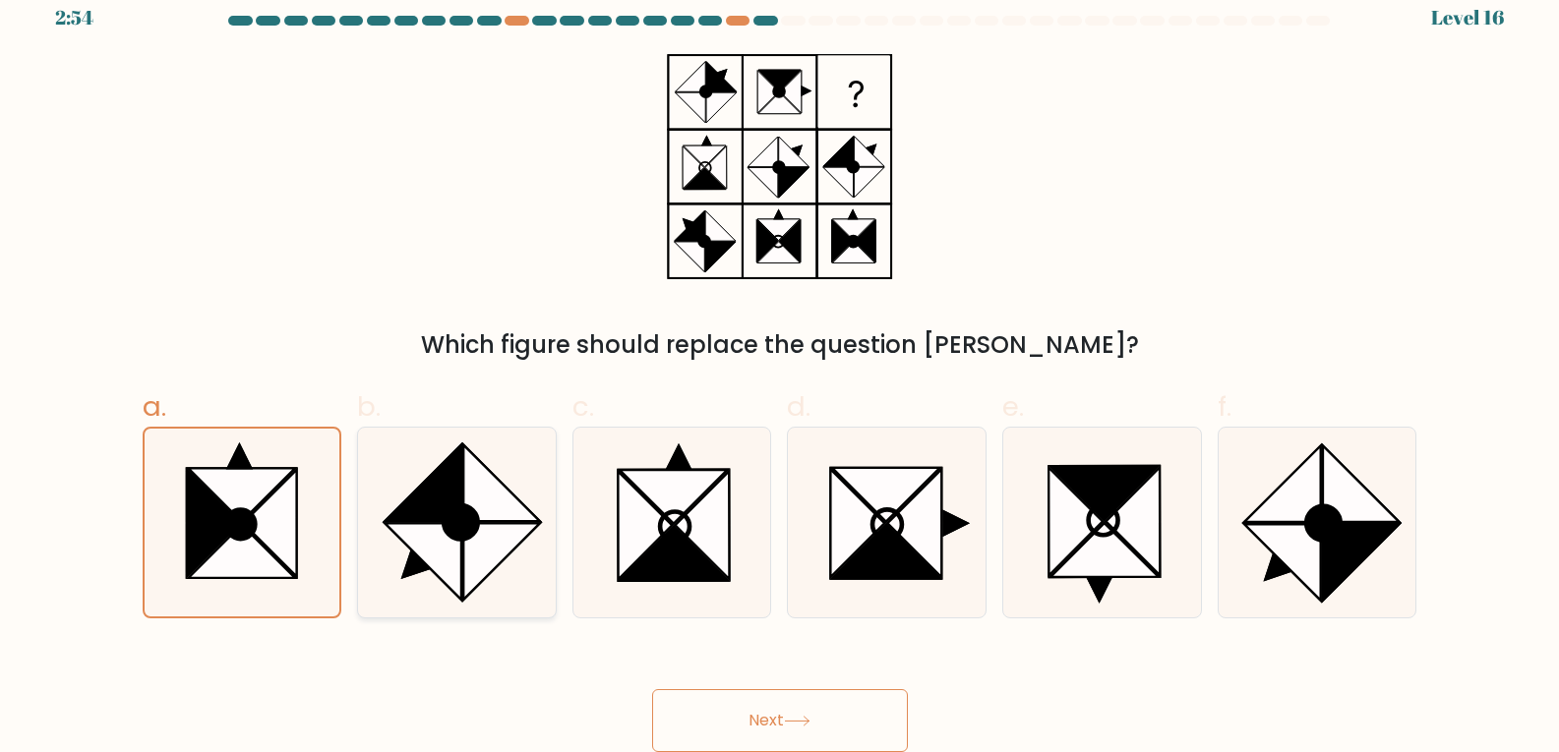
click at [505, 538] on icon at bounding box center [501, 561] width 76 height 76
click at [780, 369] on input "b." at bounding box center [780, 362] width 1 height 13
radio input "true"
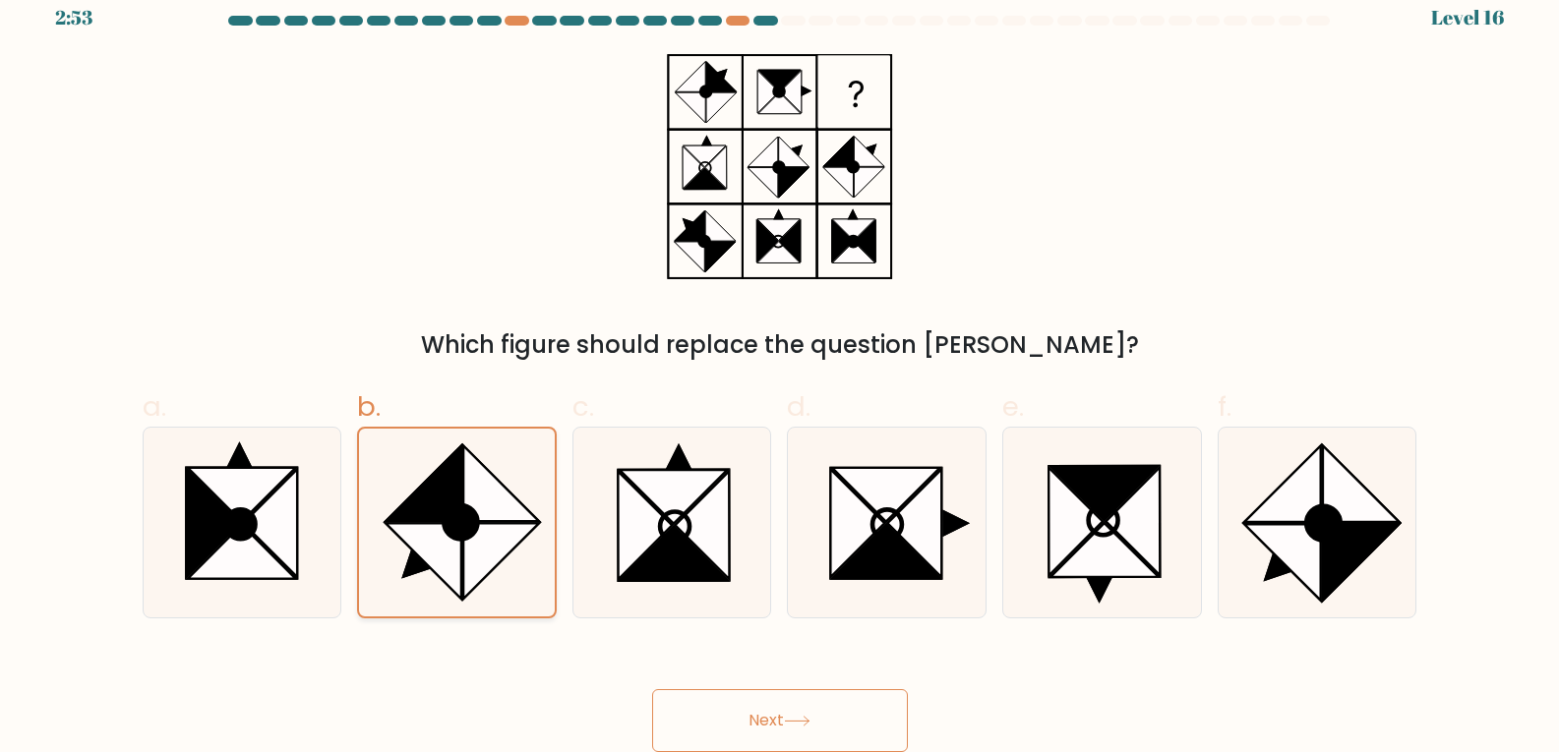
click at [505, 538] on icon at bounding box center [501, 561] width 76 height 76
click at [780, 369] on input "b." at bounding box center [780, 362] width 1 height 13
click at [505, 538] on icon at bounding box center [501, 561] width 76 height 76
click at [780, 369] on input "b." at bounding box center [780, 362] width 1 height 13
click at [302, 565] on icon at bounding box center [242, 523] width 190 height 190
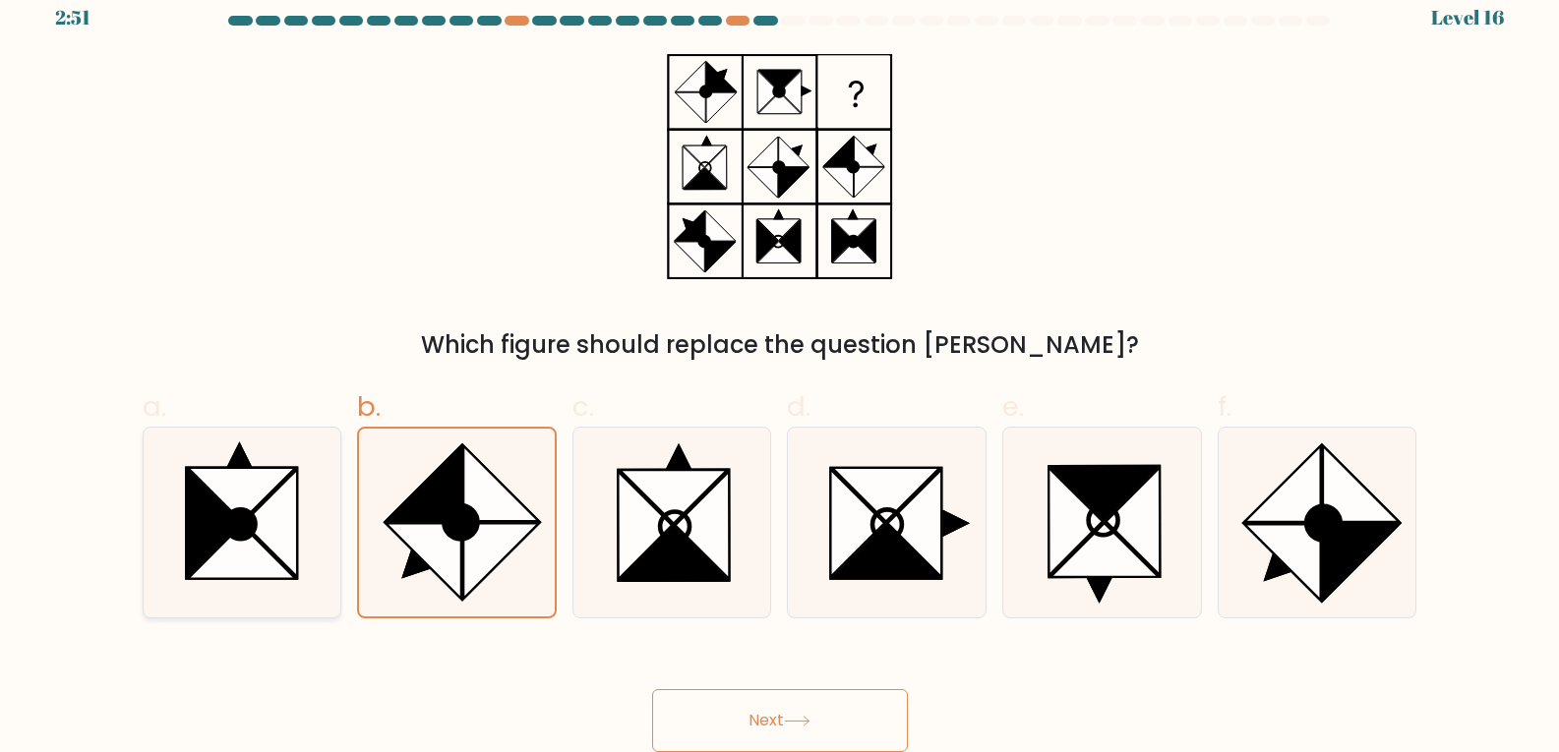
click at [780, 369] on input "a." at bounding box center [780, 362] width 1 height 13
radio input "true"
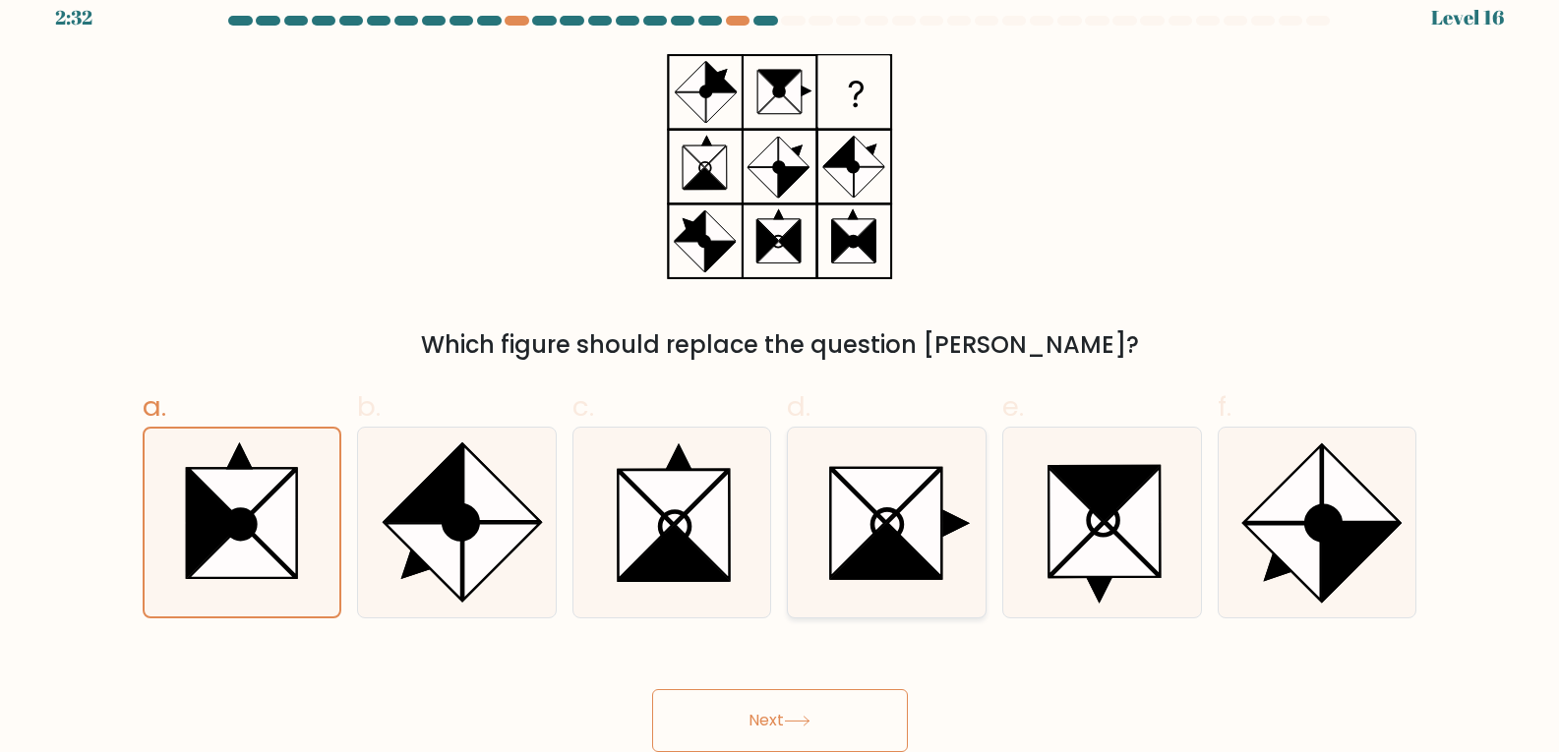
click at [836, 533] on icon at bounding box center [858, 523] width 54 height 108
click at [781, 369] on input "d." at bounding box center [780, 362] width 1 height 13
radio input "true"
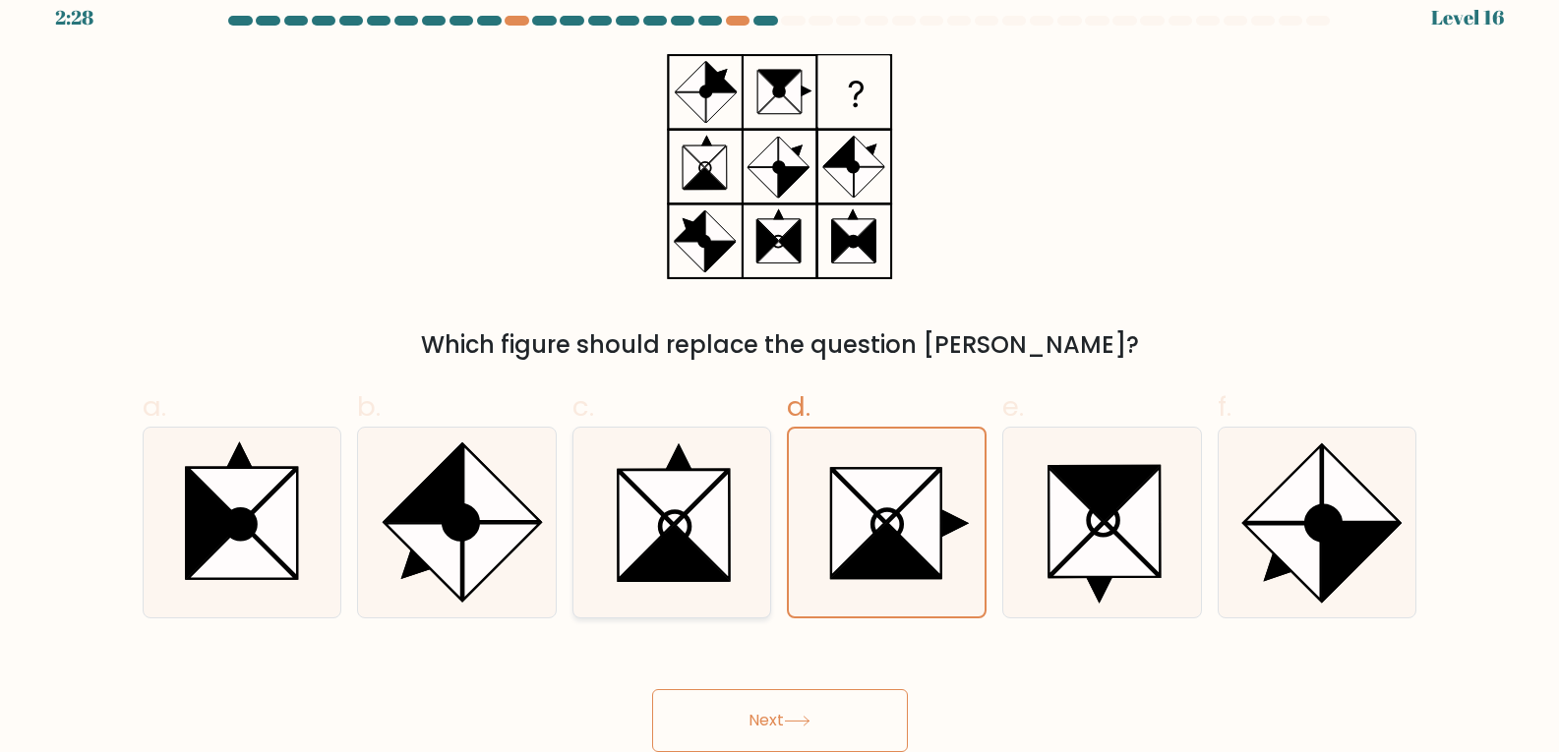
click at [691, 558] on icon at bounding box center [674, 554] width 108 height 54
click at [780, 369] on input "c." at bounding box center [780, 362] width 1 height 13
radio input "true"
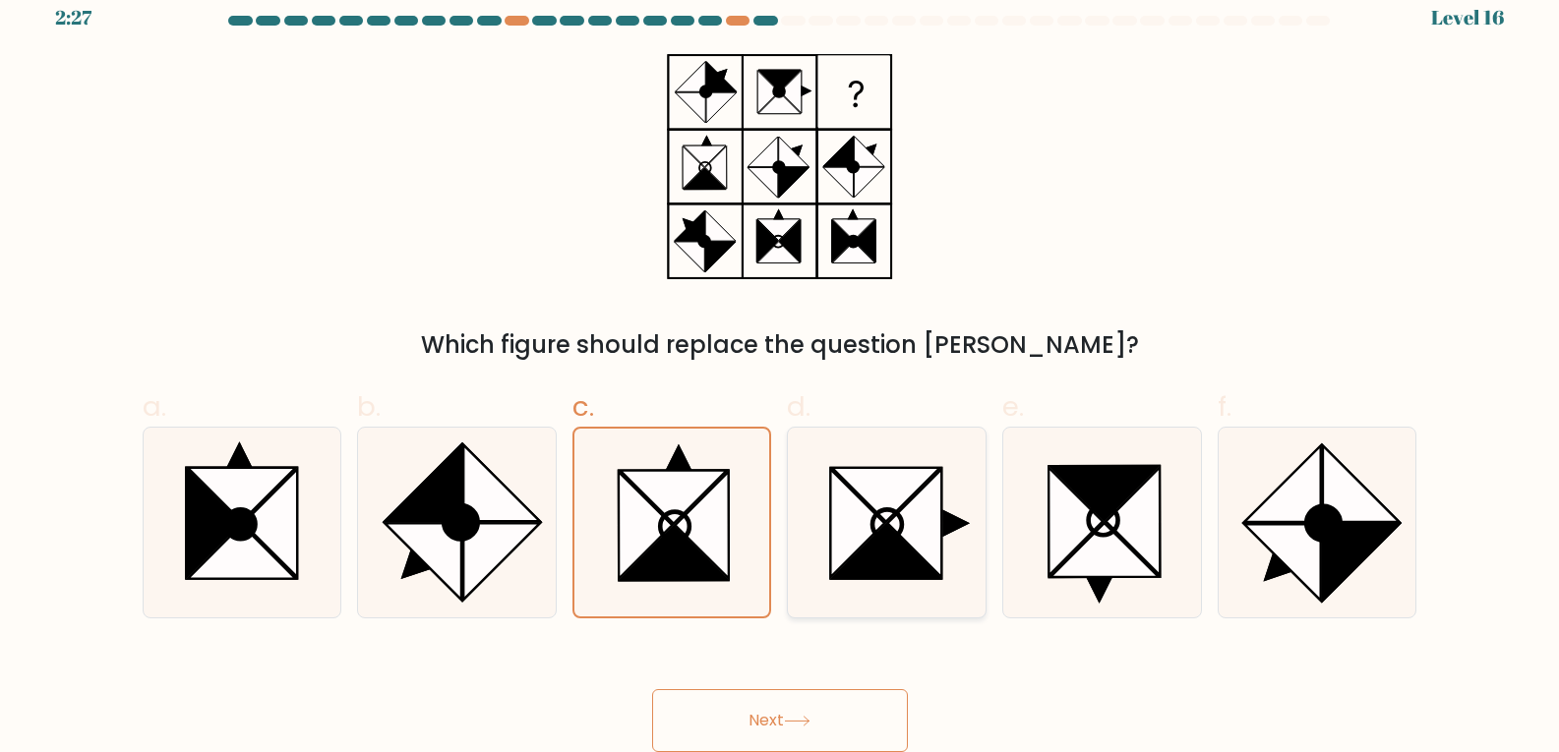
click at [876, 599] on icon at bounding box center [887, 523] width 190 height 190
click at [781, 369] on input "d." at bounding box center [780, 362] width 1 height 13
radio input "true"
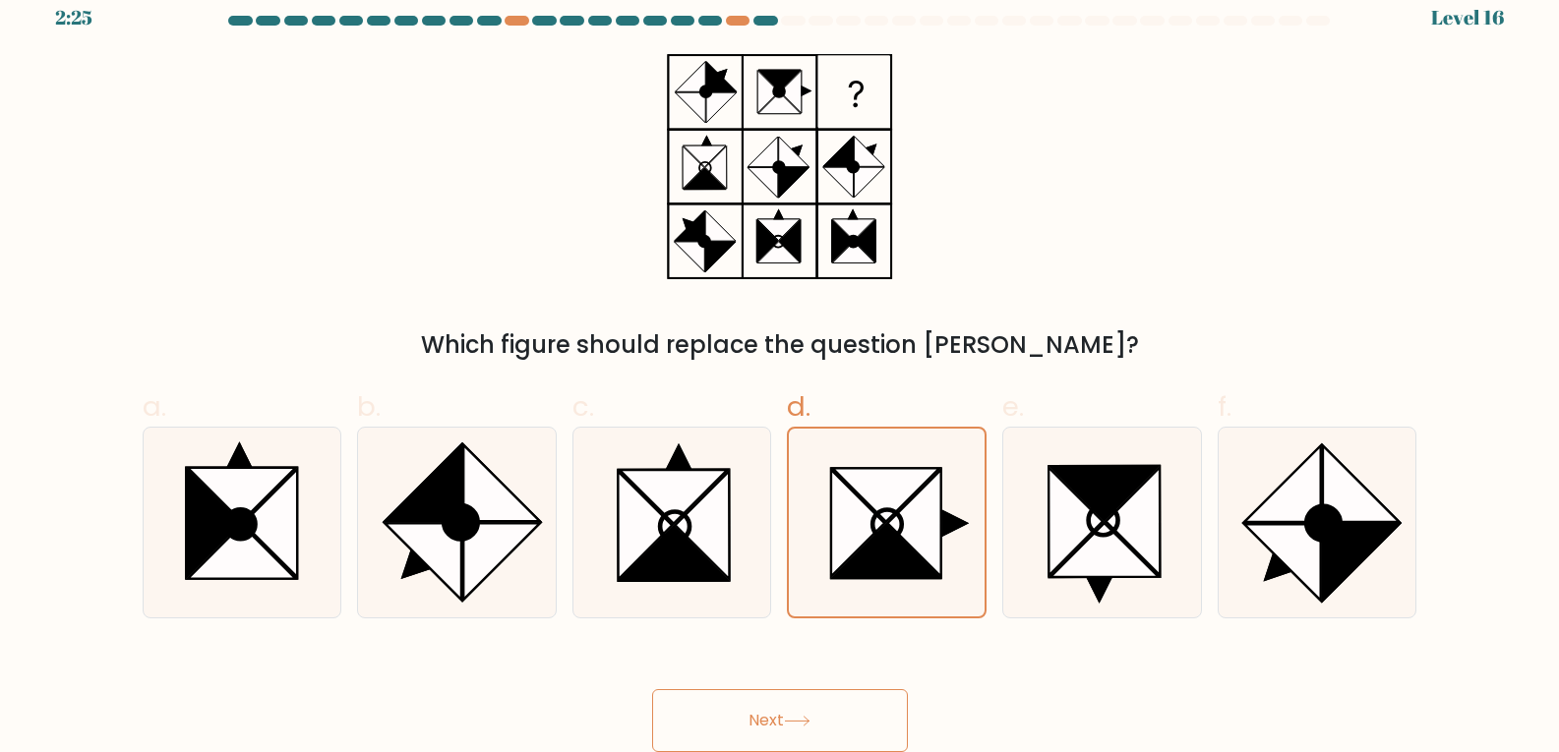
click at [788, 724] on button "Next" at bounding box center [780, 720] width 256 height 63
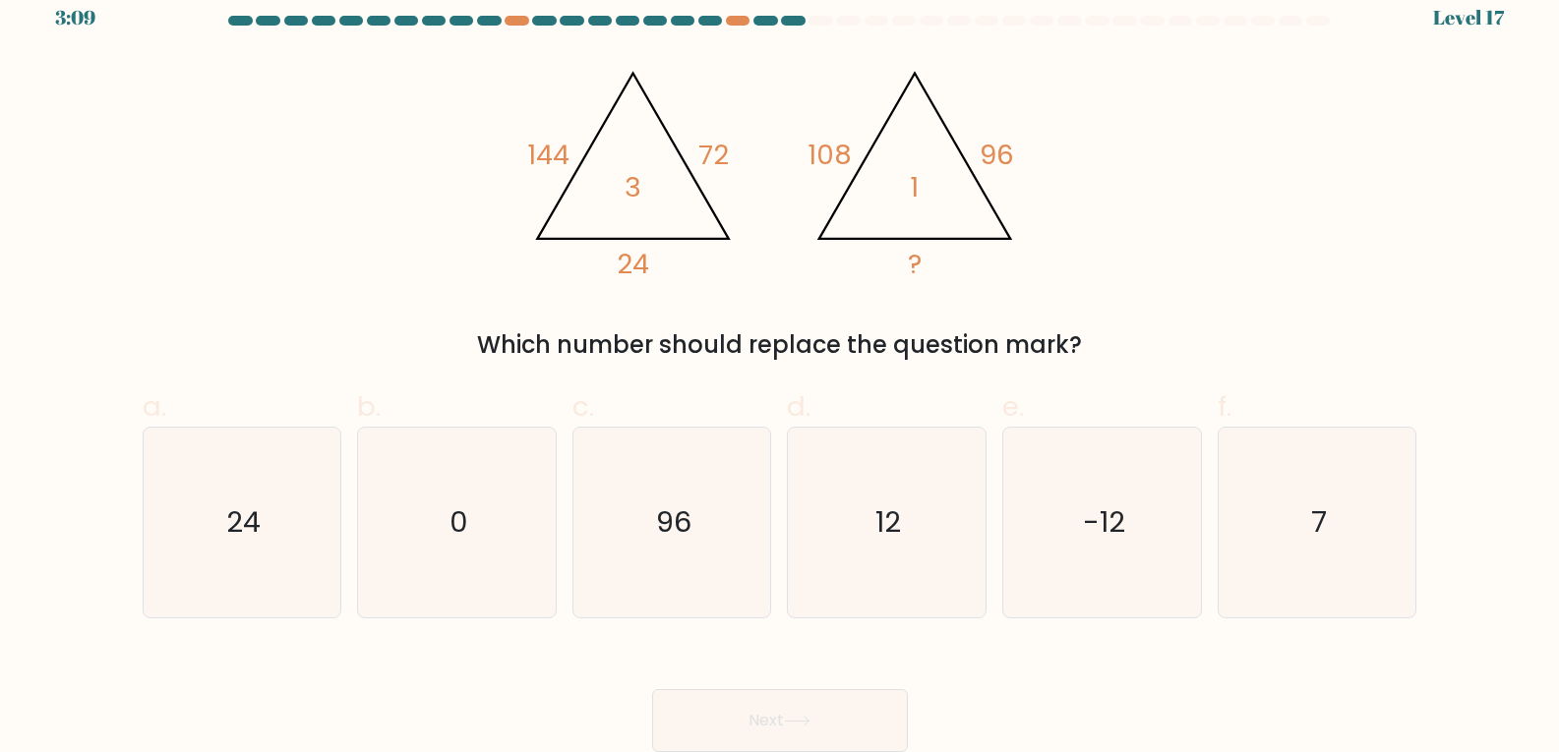
click at [329, 141] on div "@import url('https://fonts.googleapis.com/css?family=Abril+Fatface:400,100,100i…" at bounding box center [780, 208] width 1298 height 309
click at [280, 168] on div "@import url('https://fonts.googleapis.com/css?family=Abril+Fatface:400,100,100i…" at bounding box center [780, 208] width 1298 height 309
click at [300, 180] on div "@import url('https://fonts.googleapis.com/css?family=Abril+Fatface:400,100,100i…" at bounding box center [780, 208] width 1298 height 309
drag, startPoint x: 300, startPoint y: 180, endPoint x: 279, endPoint y: 221, distance: 46.2
click at [279, 221] on div "@import url('https://fonts.googleapis.com/css?family=Abril+Fatface:400,100,100i…" at bounding box center [780, 208] width 1298 height 309
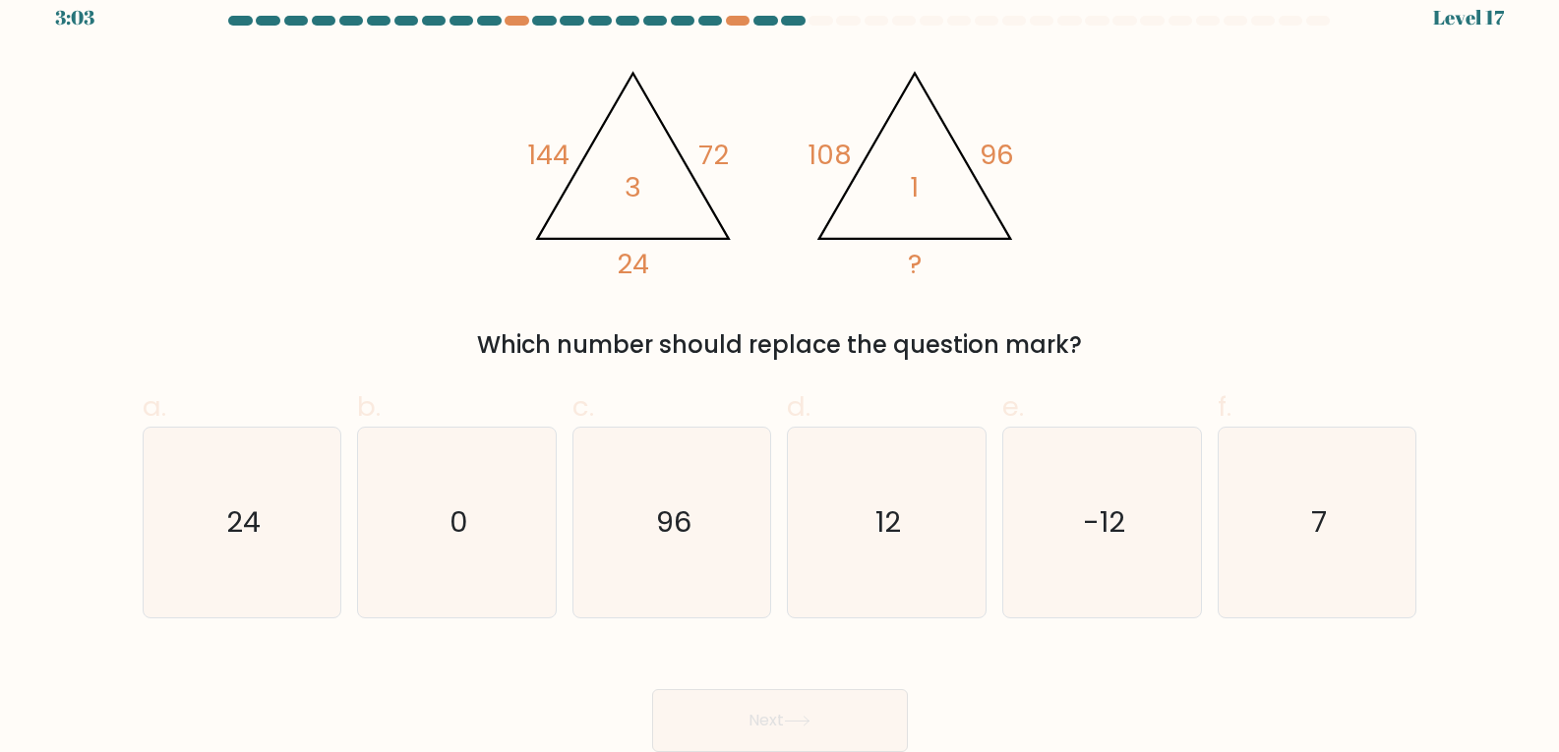
click at [279, 221] on div "@import url('https://fonts.googleapis.com/css?family=Abril+Fatface:400,100,100i…" at bounding box center [780, 208] width 1298 height 309
click at [280, 219] on div "@import url('https://fonts.googleapis.com/css?family=Abril+Fatface:400,100,100i…" at bounding box center [780, 208] width 1298 height 309
click at [923, 530] on icon "12" at bounding box center [887, 523] width 190 height 190
click at [781, 369] on input "d. 12" at bounding box center [780, 362] width 1 height 13
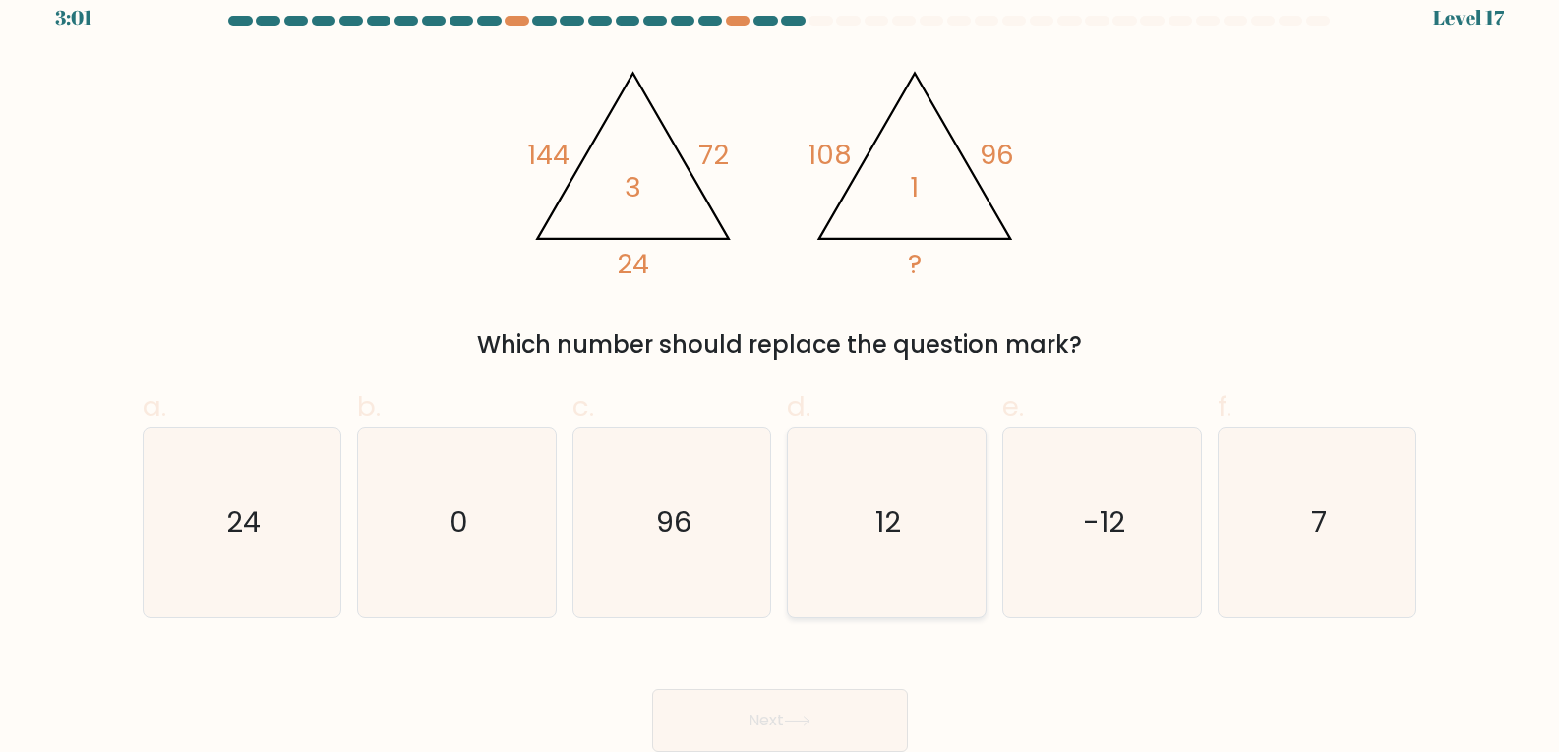
radio input "true"
click at [274, 518] on icon "24" at bounding box center [242, 523] width 190 height 190
click at [780, 369] on input "a. 24" at bounding box center [780, 362] width 1 height 13
radio input "true"
click at [769, 714] on button "Next" at bounding box center [780, 720] width 256 height 63
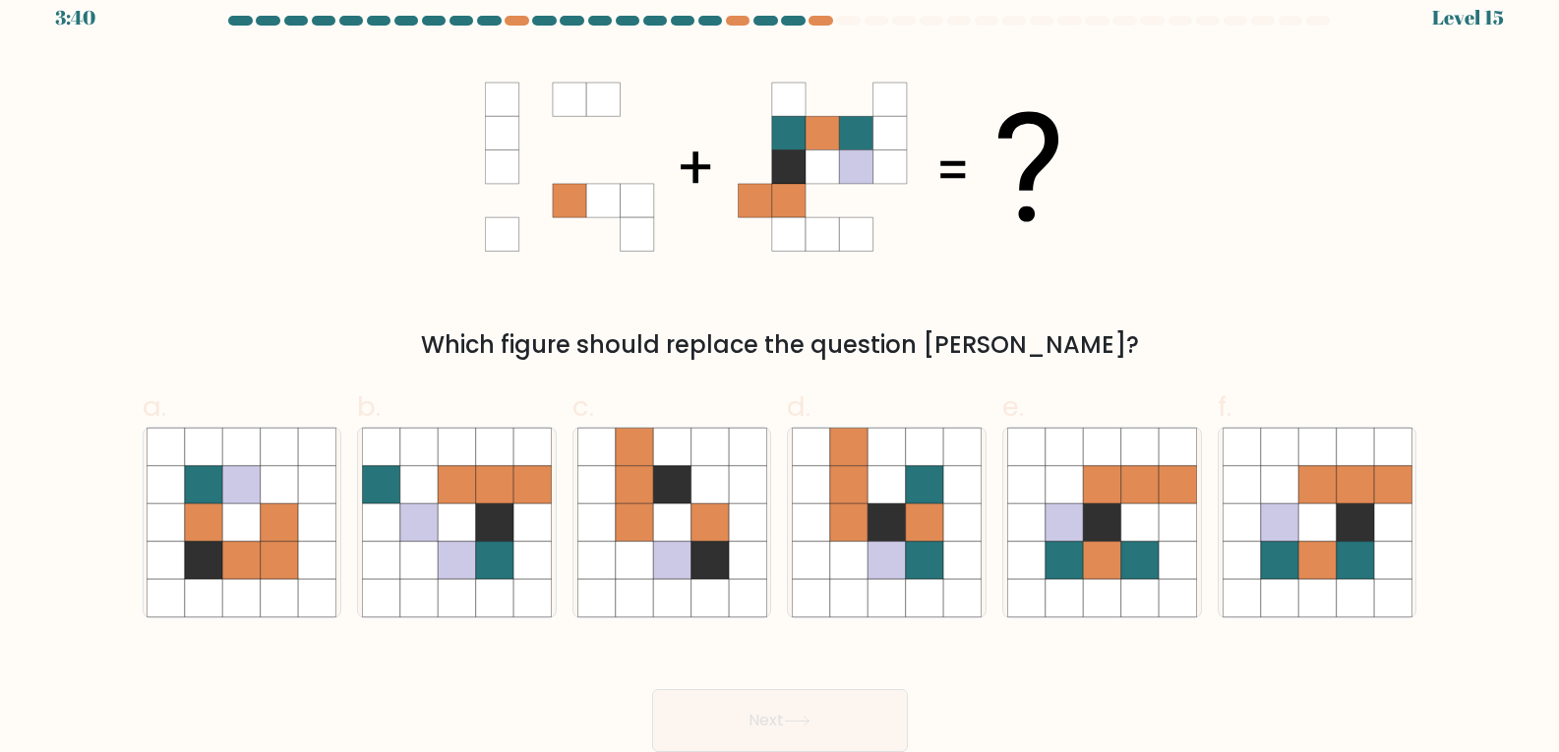
click at [513, 13] on div "3:40 Level 15" at bounding box center [779, 5] width 1559 height 53
click at [513, 21] on div at bounding box center [517, 21] width 24 height 10
click at [289, 235] on div "Which figure should replace the question [PERSON_NAME]?" at bounding box center [780, 208] width 1298 height 309
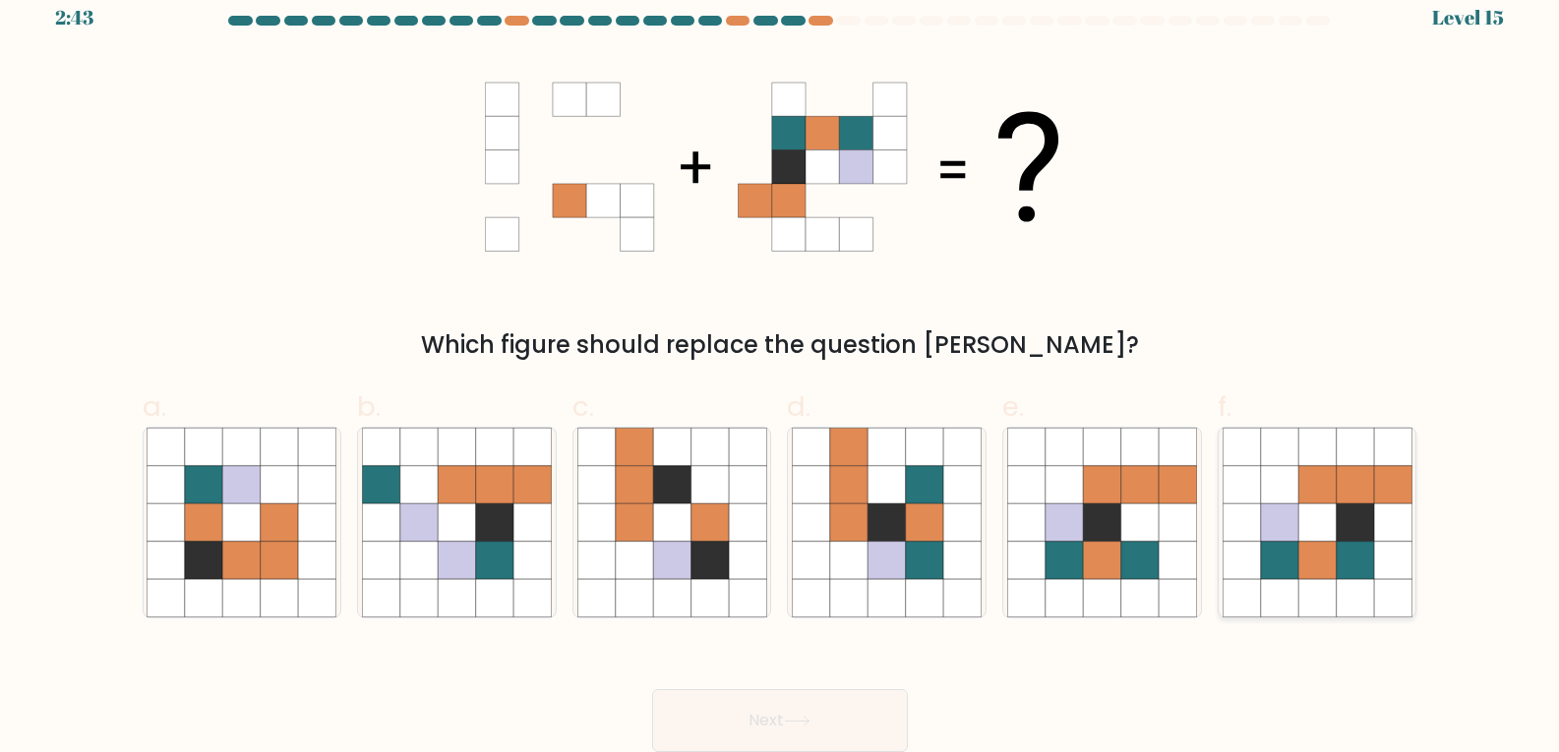
click at [1327, 548] on icon at bounding box center [1316, 560] width 37 height 37
click at [781, 369] on input "f." at bounding box center [780, 362] width 1 height 13
radio input "true"
click at [844, 710] on button "Next" at bounding box center [780, 720] width 256 height 63
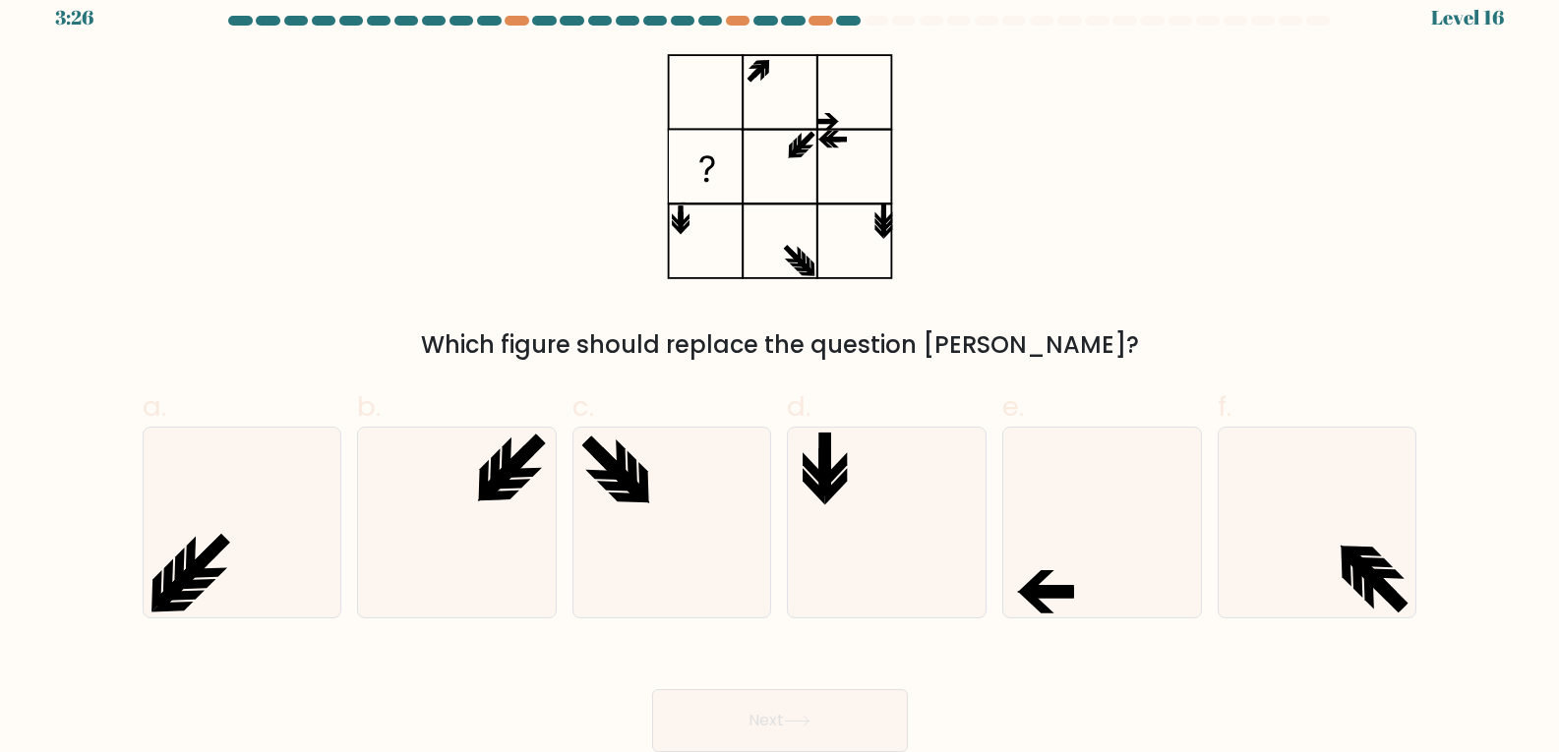
click at [1020, 647] on div "Next" at bounding box center [780, 697] width 1298 height 110
drag, startPoint x: 1034, startPoint y: 643, endPoint x: 1042, endPoint y: 649, distance: 10.6
click at [1042, 649] on div "Next" at bounding box center [780, 697] width 1298 height 110
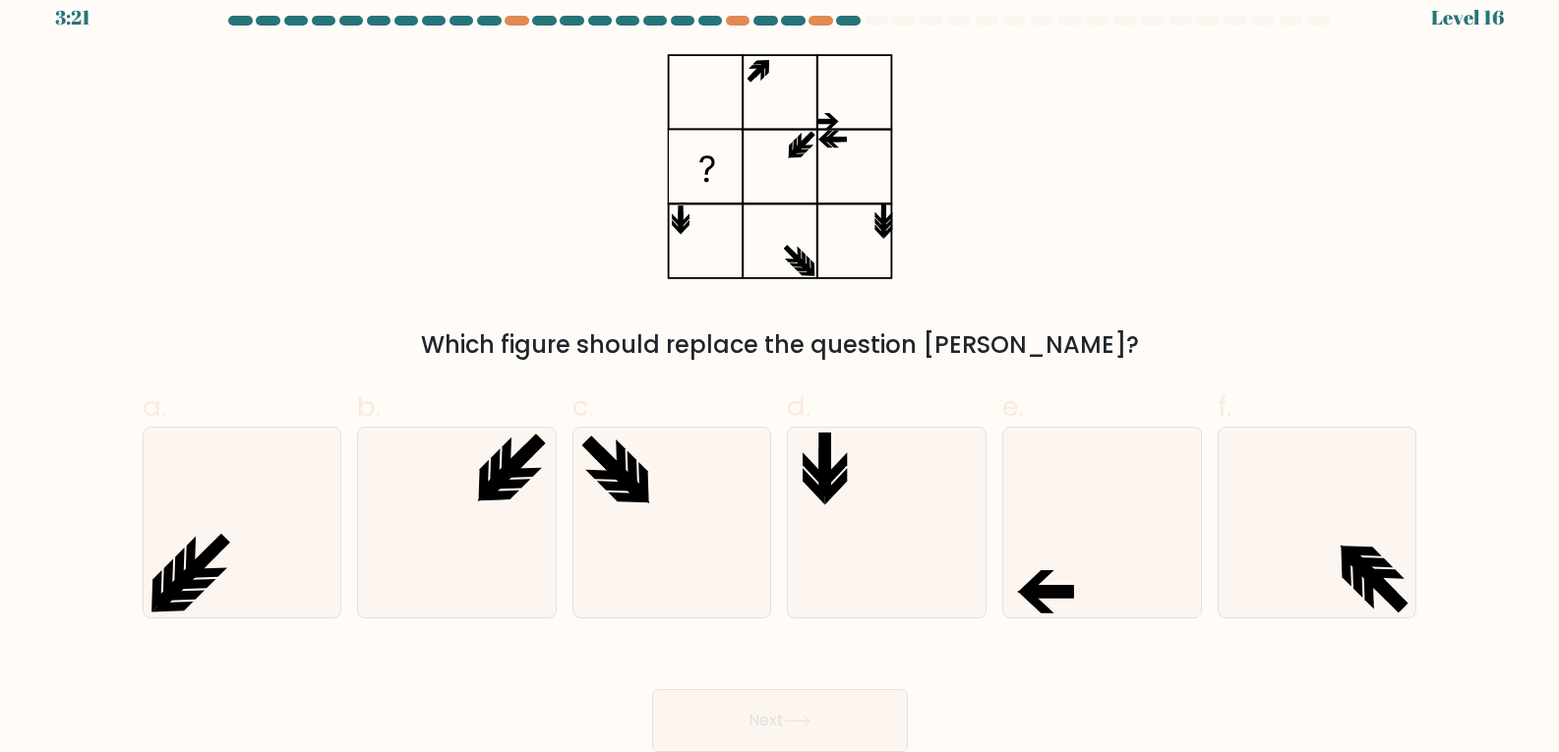
drag, startPoint x: 1042, startPoint y: 649, endPoint x: 1058, endPoint y: 671, distance: 26.8
click at [1058, 671] on div "Next" at bounding box center [780, 697] width 1298 height 110
drag, startPoint x: 1058, startPoint y: 671, endPoint x: 1072, endPoint y: 672, distance: 13.8
click at [1072, 672] on div "Next" at bounding box center [780, 697] width 1298 height 110
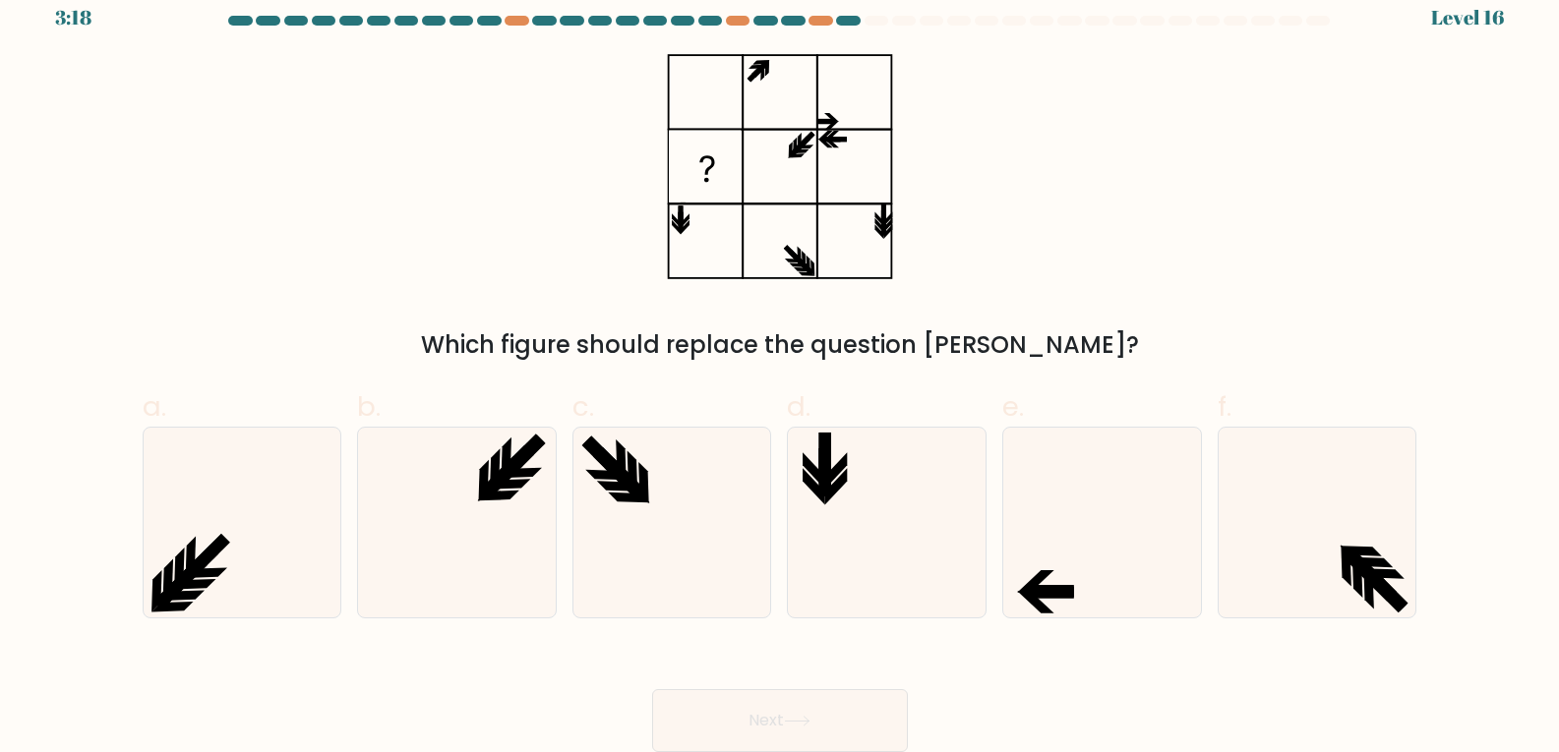
click at [1074, 673] on div "Next" at bounding box center [780, 697] width 1298 height 110
click at [1167, 682] on div "Next" at bounding box center [780, 697] width 1298 height 110
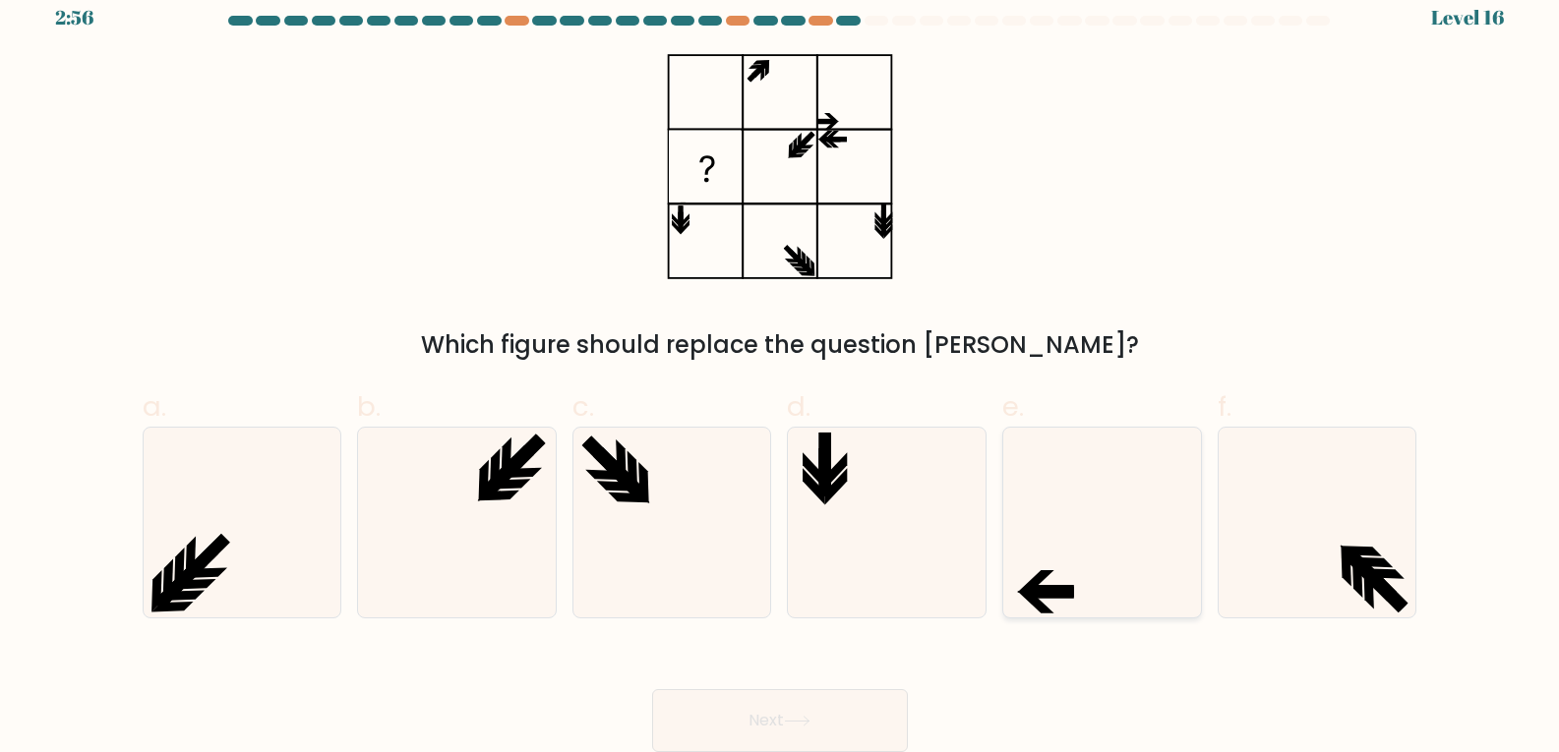
click at [1039, 540] on icon at bounding box center [1102, 523] width 190 height 190
click at [781, 369] on input "e." at bounding box center [780, 362] width 1 height 13
radio input "true"
click at [796, 722] on icon at bounding box center [797, 721] width 27 height 11
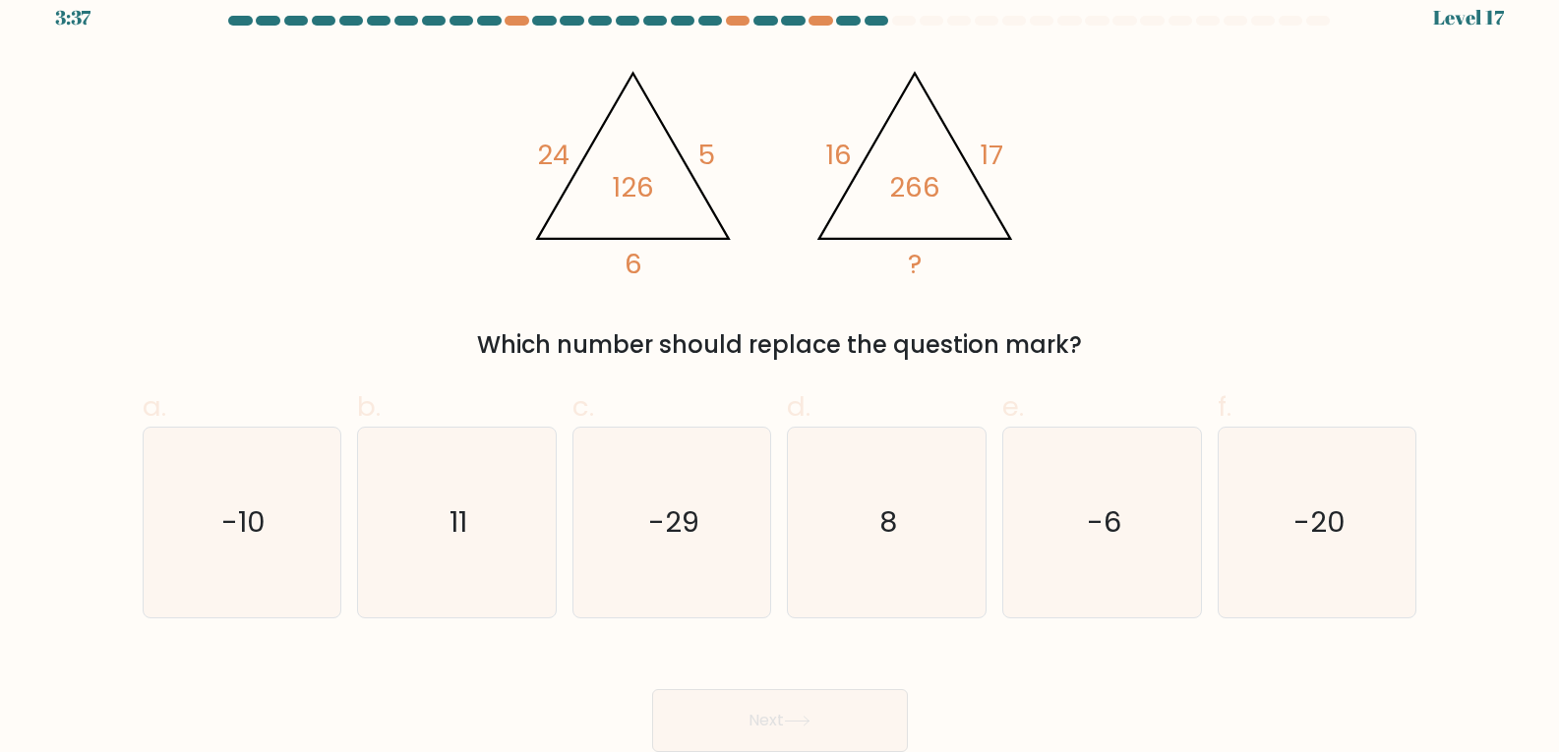
click at [1055, 704] on div "Next" at bounding box center [780, 697] width 1298 height 110
click at [979, 718] on div "Next" at bounding box center [780, 697] width 1298 height 110
click at [1304, 383] on div "a. -10 b. 11 8" at bounding box center [780, 495] width 1290 height 248
click at [760, 515] on icon "-29" at bounding box center [672, 523] width 190 height 190
click at [780, 369] on input "c. -29" at bounding box center [780, 362] width 1 height 13
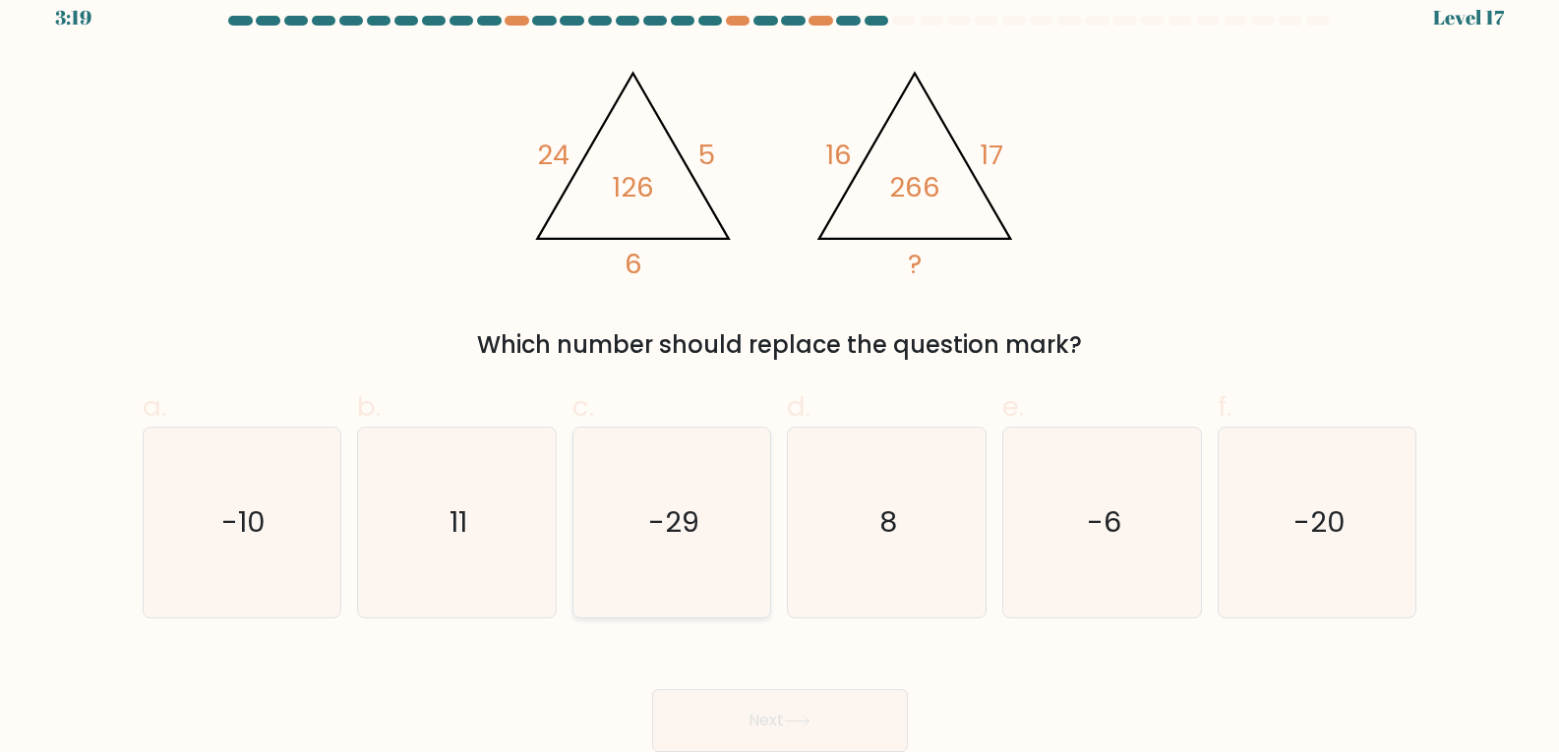
radio input "true"
click at [762, 712] on button "Next" at bounding box center [780, 720] width 256 height 63
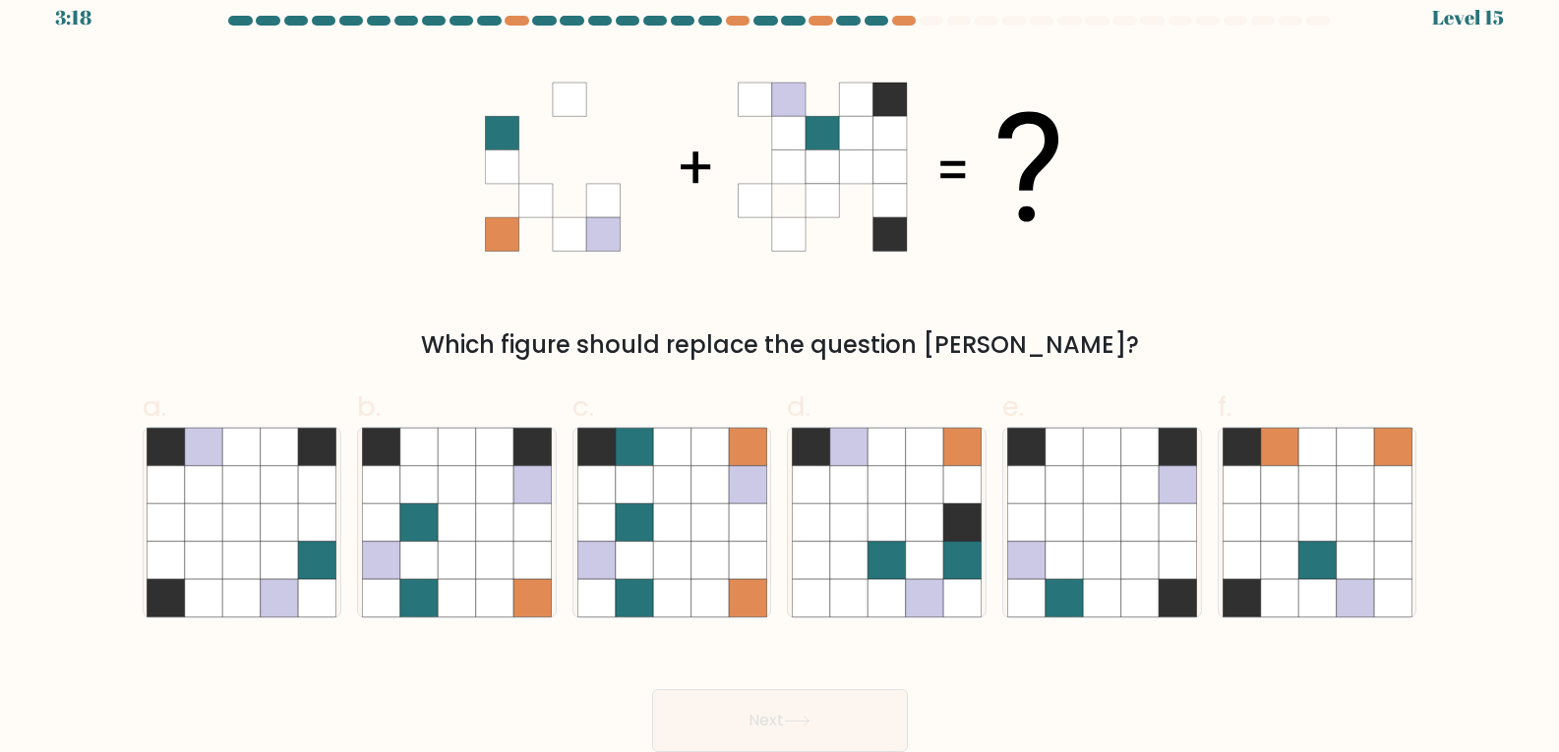
click at [783, 745] on button "Next" at bounding box center [780, 720] width 256 height 63
click at [1048, 686] on div "Next" at bounding box center [780, 697] width 1298 height 110
click at [512, 499] on icon at bounding box center [494, 484] width 37 height 37
click at [780, 369] on input "b." at bounding box center [780, 362] width 1 height 13
radio input "true"
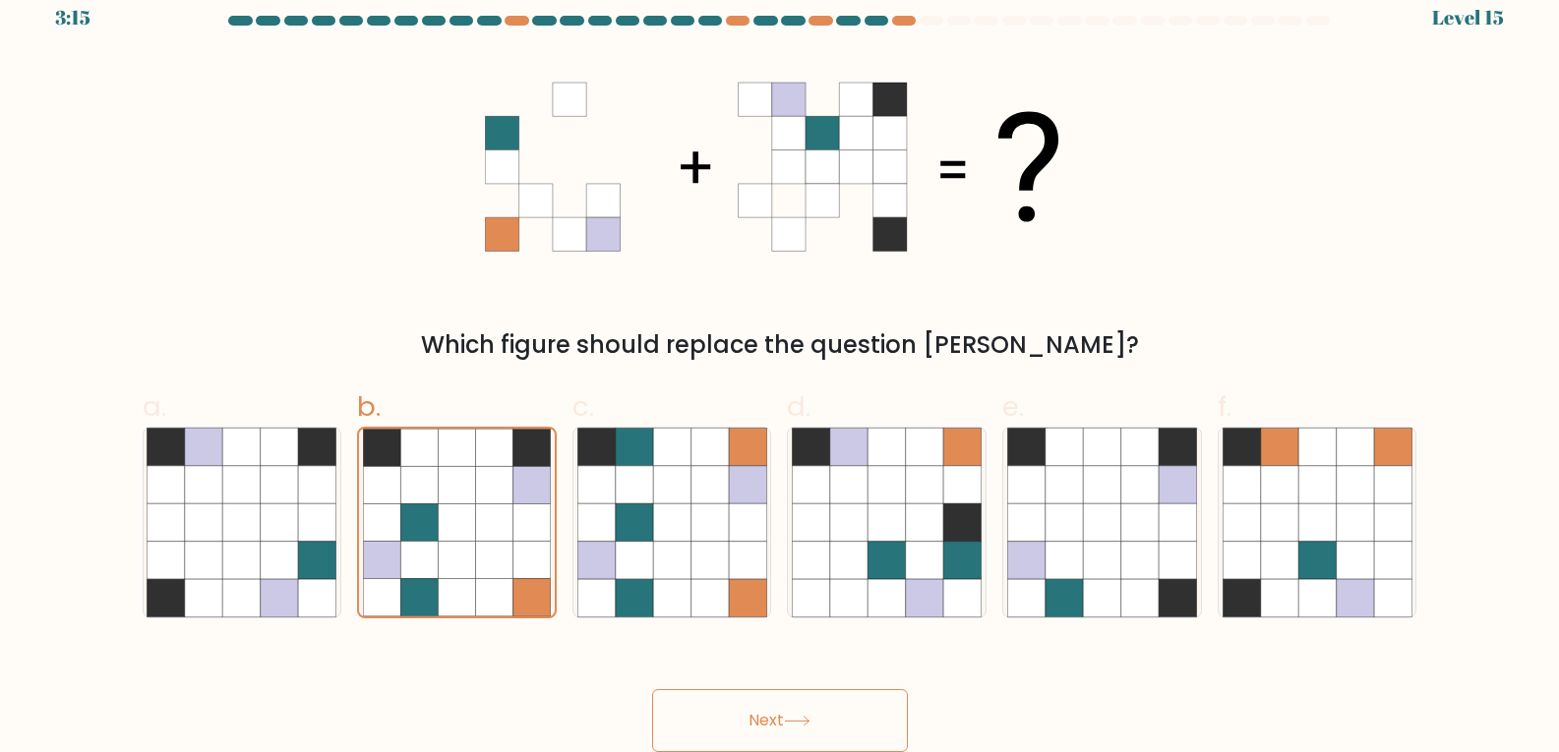
click at [807, 699] on button "Next" at bounding box center [780, 720] width 256 height 63
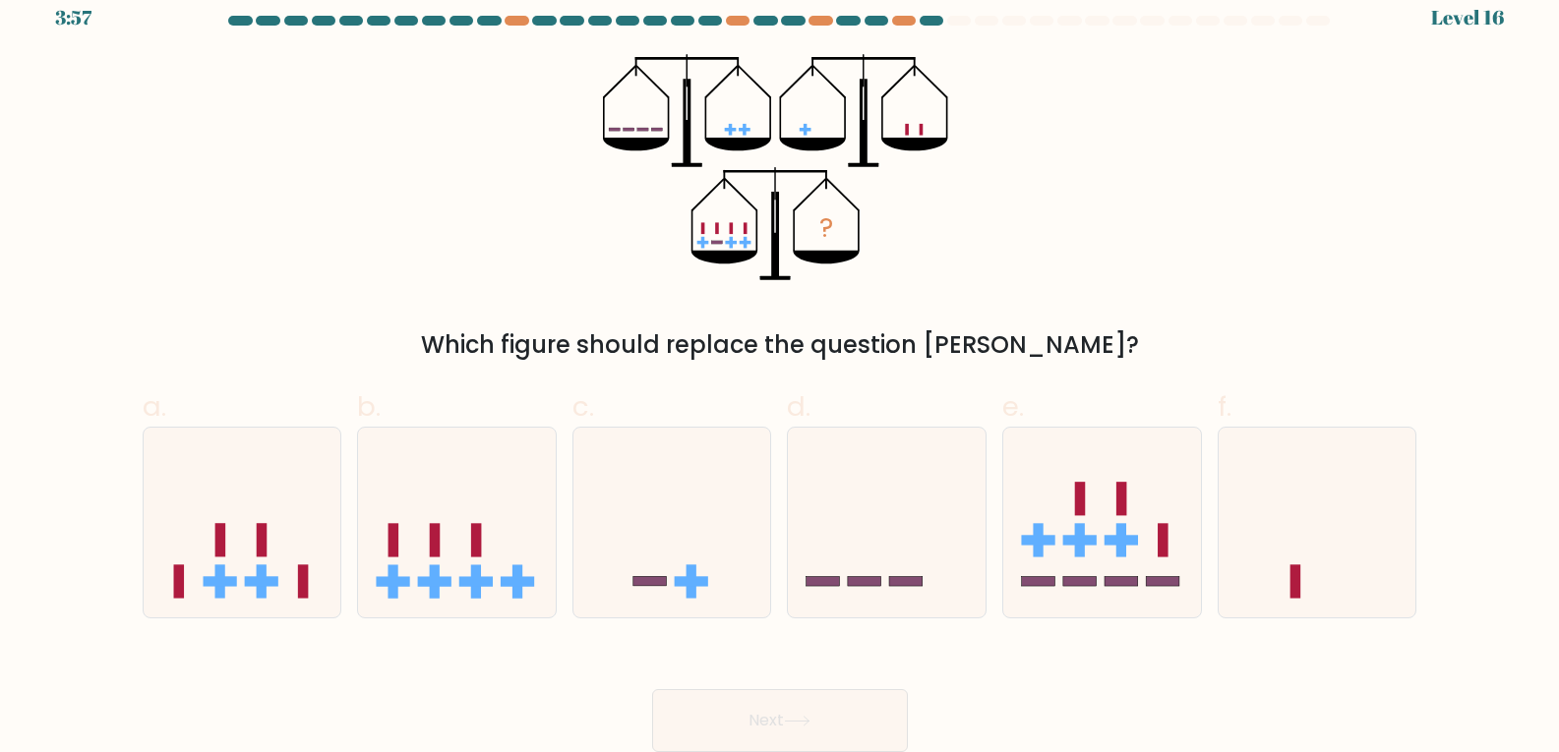
click at [276, 236] on div "? Which figure should replace the question mark?" at bounding box center [780, 208] width 1298 height 309
click at [859, 402] on label "d." at bounding box center [887, 502] width 200 height 232
click at [781, 369] on input "d." at bounding box center [780, 362] width 1 height 13
radio input "true"
click at [1086, 523] on icon at bounding box center [1102, 522] width 198 height 163
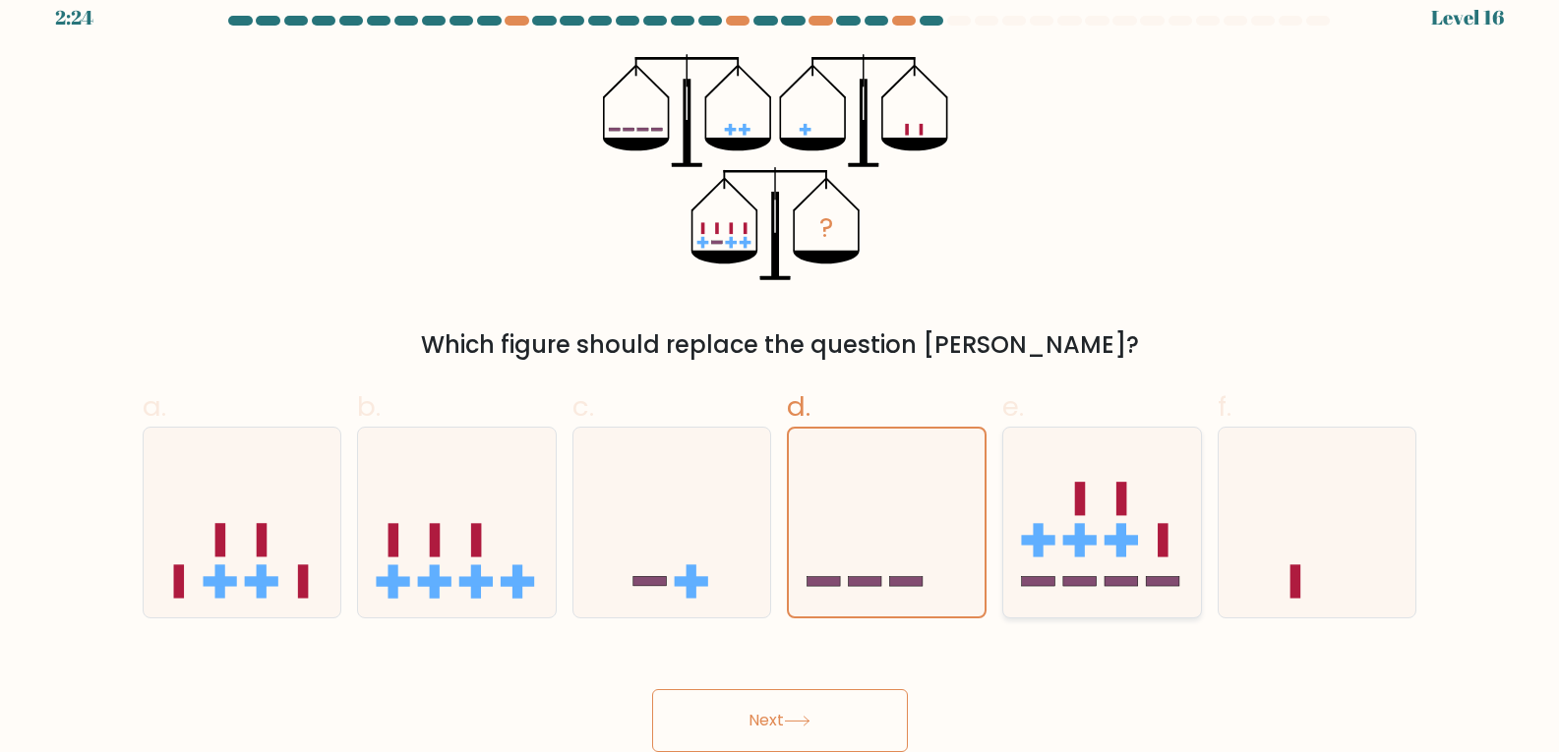
click at [781, 369] on input "e." at bounding box center [780, 362] width 1 height 13
radio input "true"
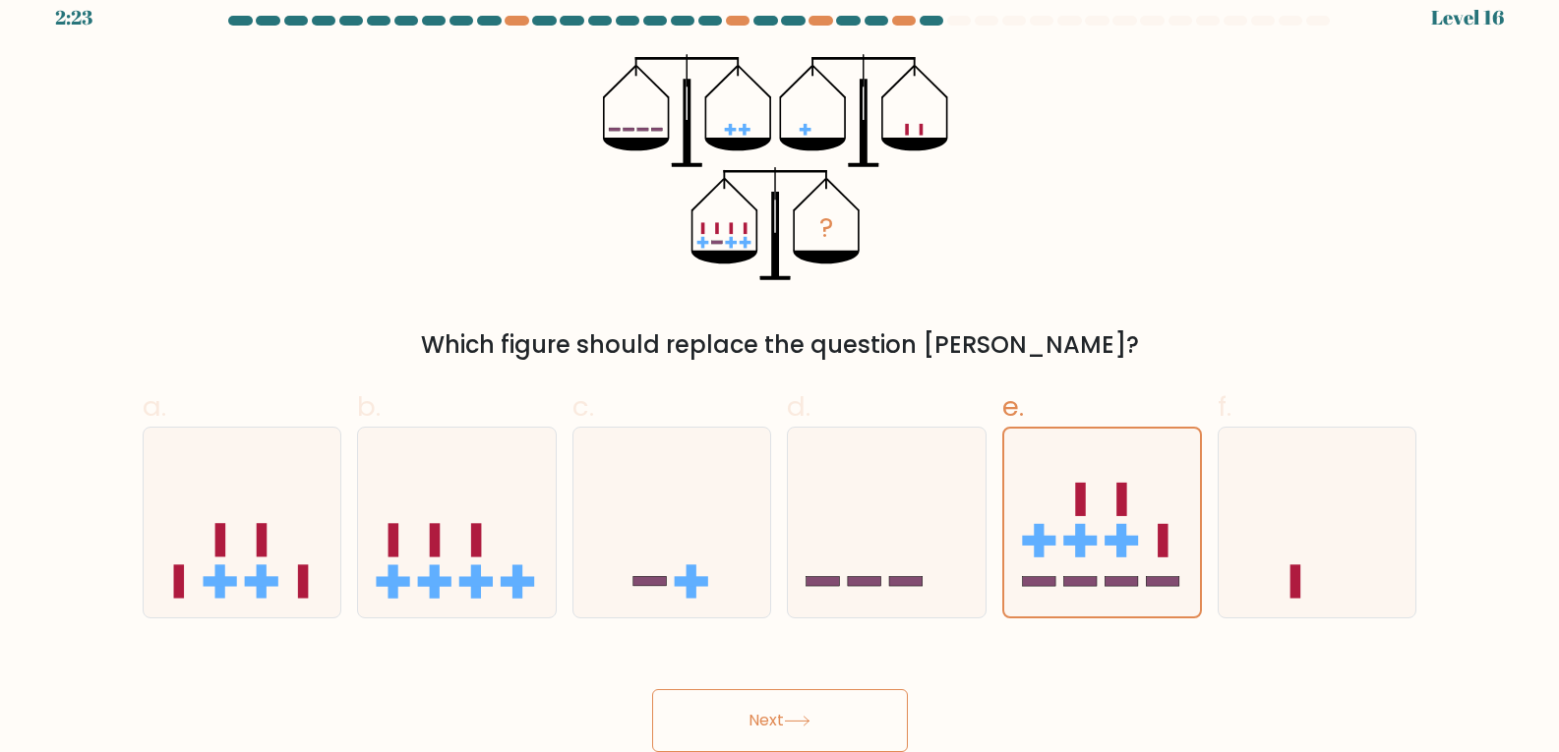
click at [739, 707] on button "Next" at bounding box center [780, 720] width 256 height 63
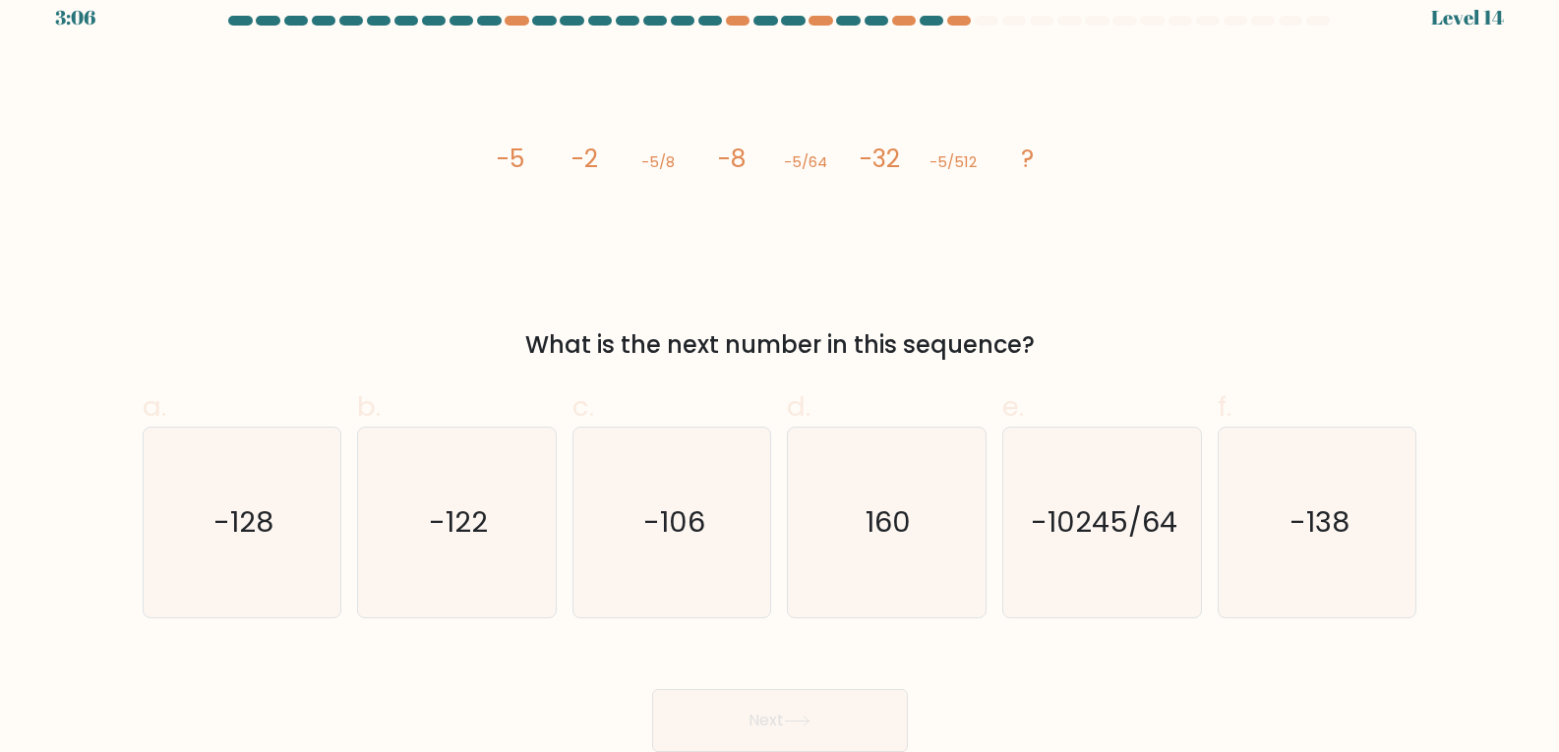
click at [971, 698] on div "Next" at bounding box center [780, 697] width 1298 height 110
click at [972, 699] on div "Next" at bounding box center [780, 697] width 1298 height 110
click at [1020, 713] on div "Next" at bounding box center [780, 697] width 1298 height 110
click at [1022, 714] on div "Next" at bounding box center [780, 697] width 1298 height 110
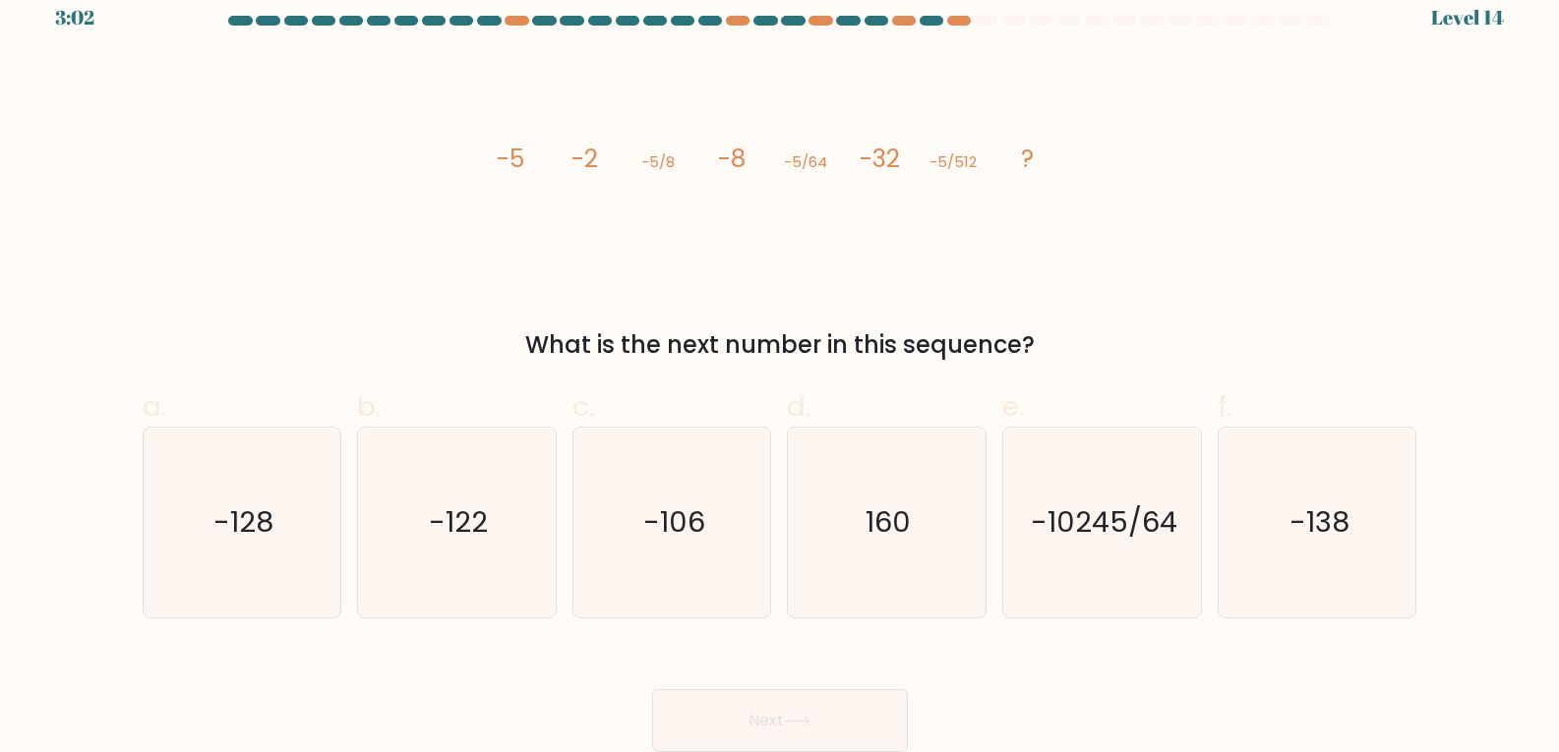
click at [1032, 713] on div "Next" at bounding box center [780, 697] width 1298 height 110
click at [1022, 716] on div "Next" at bounding box center [780, 697] width 1298 height 110
click at [1022, 719] on div "Next" at bounding box center [780, 697] width 1298 height 110
click at [1018, 718] on div "Next" at bounding box center [780, 697] width 1298 height 110
click at [262, 557] on icon "-128" at bounding box center [242, 523] width 190 height 190
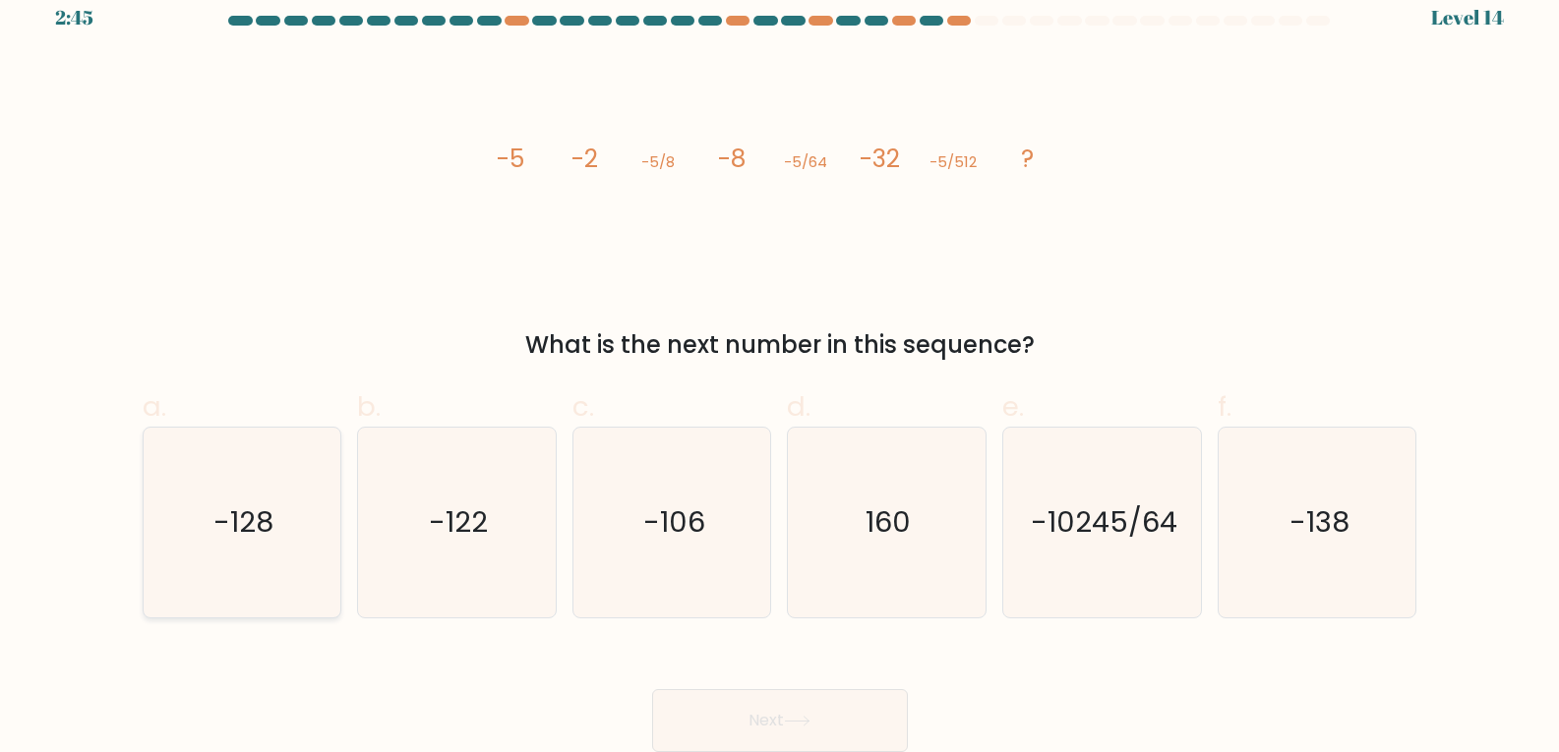
click at [780, 369] on input "a. -128" at bounding box center [780, 362] width 1 height 13
radio input "true"
click at [773, 705] on button "Next" at bounding box center [780, 720] width 256 height 63
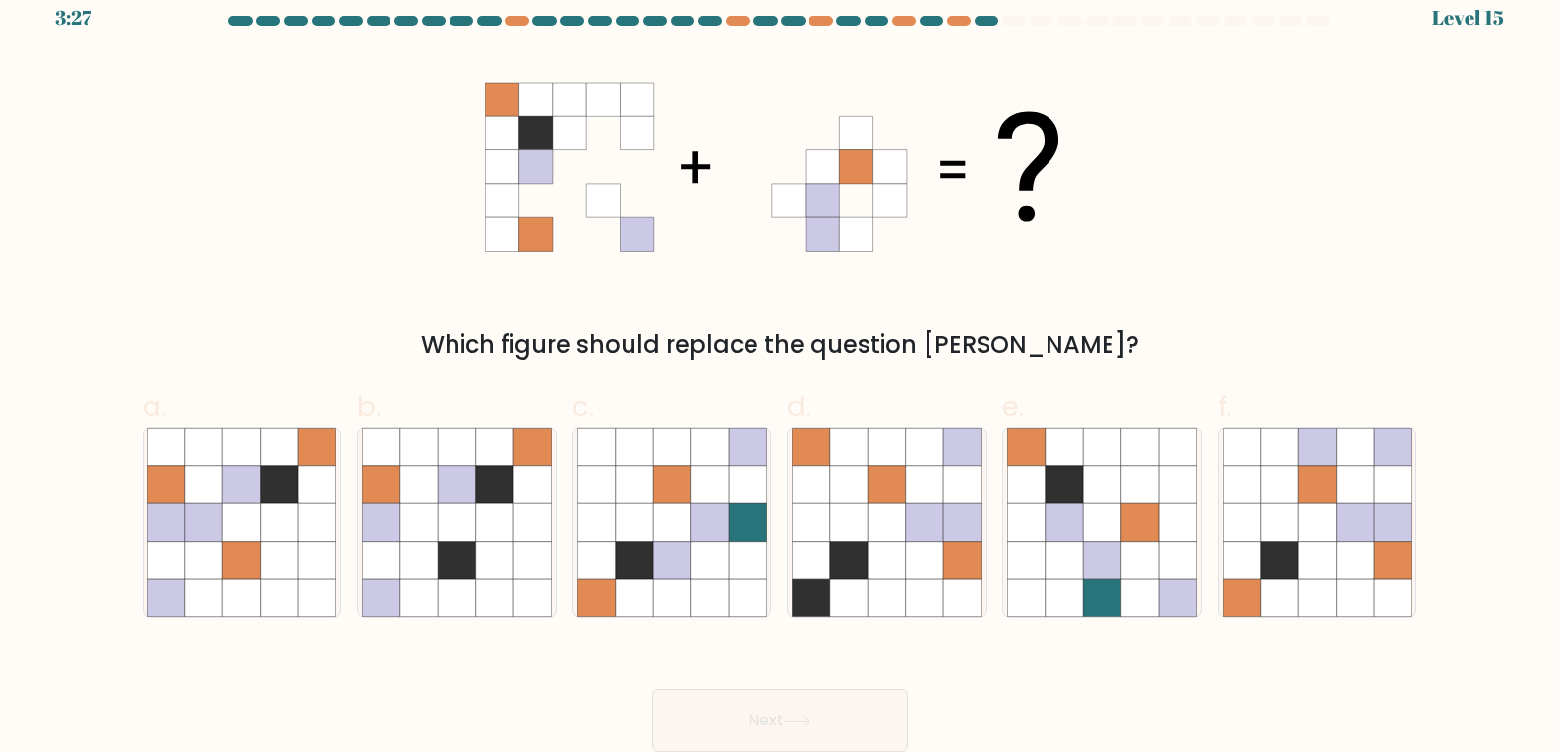
drag, startPoint x: 1054, startPoint y: 705, endPoint x: 1038, endPoint y: 709, distance: 17.2
click at [1038, 709] on div "Next" at bounding box center [780, 697] width 1298 height 110
click at [1047, 713] on div "Next" at bounding box center [780, 697] width 1298 height 110
click at [244, 553] on icon at bounding box center [241, 560] width 37 height 37
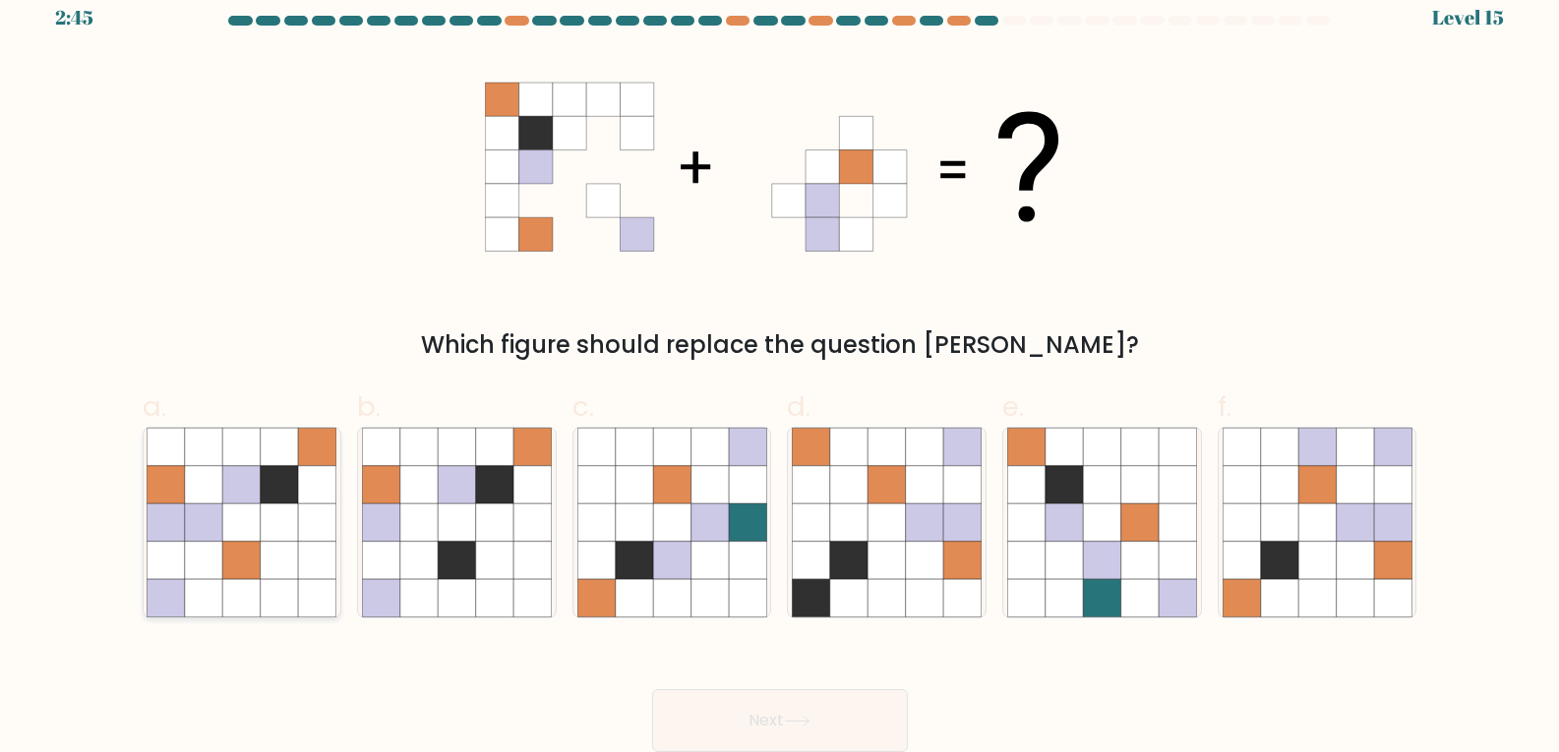
click at [780, 369] on input "a." at bounding box center [780, 362] width 1 height 13
radio input "true"
click at [711, 713] on button "Next" at bounding box center [780, 720] width 256 height 63
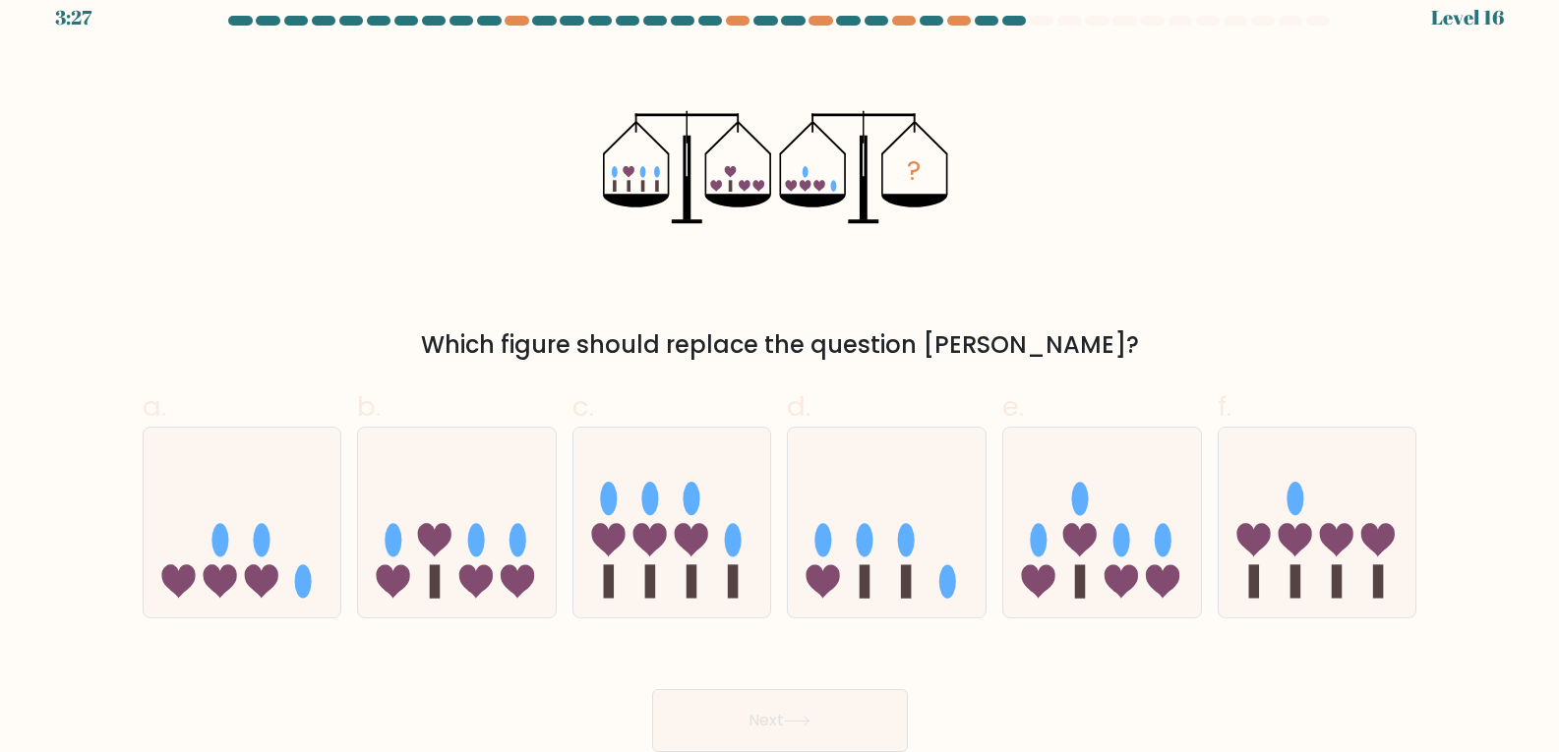
drag, startPoint x: 584, startPoint y: 690, endPoint x: 582, endPoint y: 706, distance: 15.9
click at [582, 706] on div "Next" at bounding box center [780, 697] width 1298 height 110
click at [1343, 510] on icon at bounding box center [1318, 522] width 198 height 163
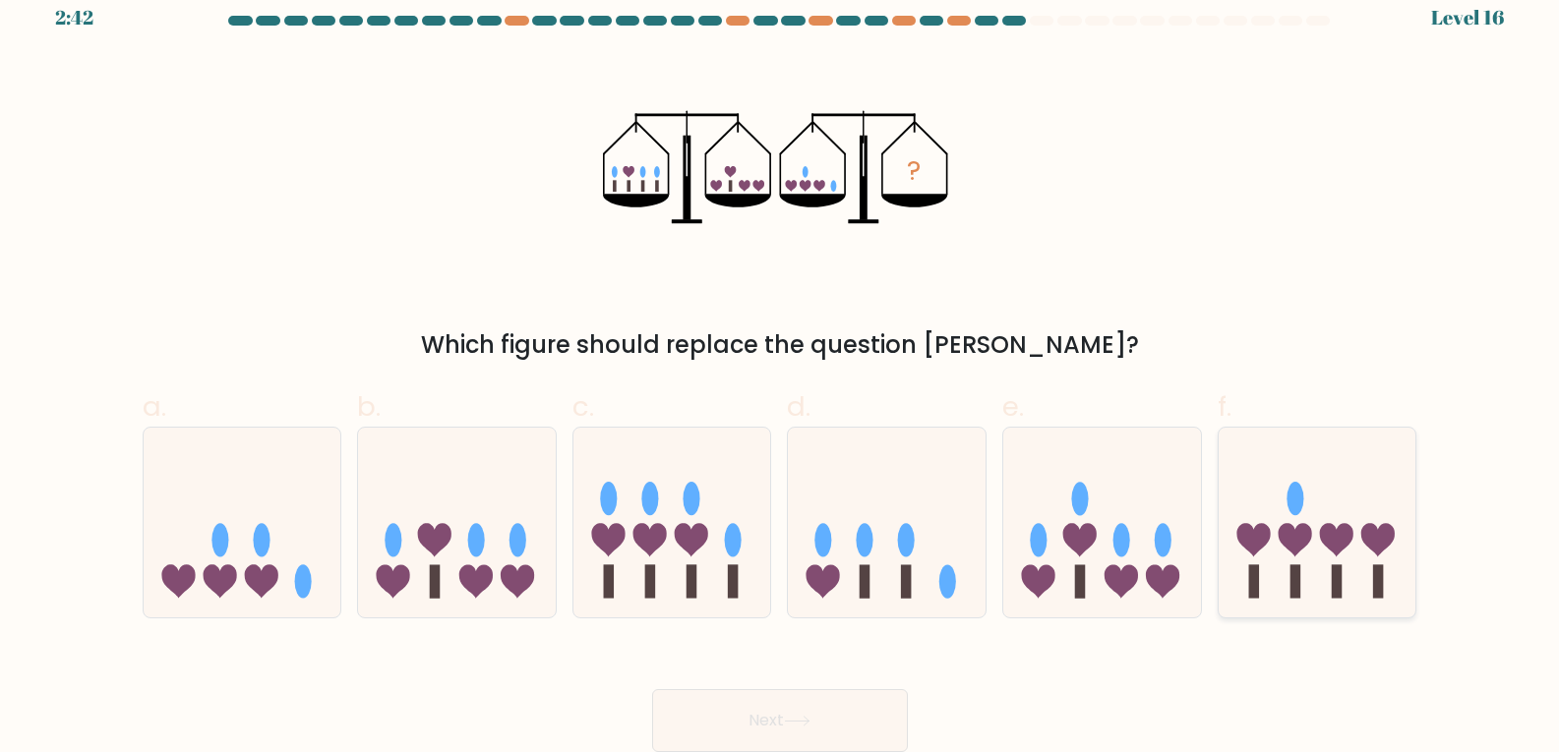
click at [781, 369] on input "f." at bounding box center [780, 362] width 1 height 13
radio input "true"
click at [843, 739] on button "Next" at bounding box center [780, 720] width 256 height 63
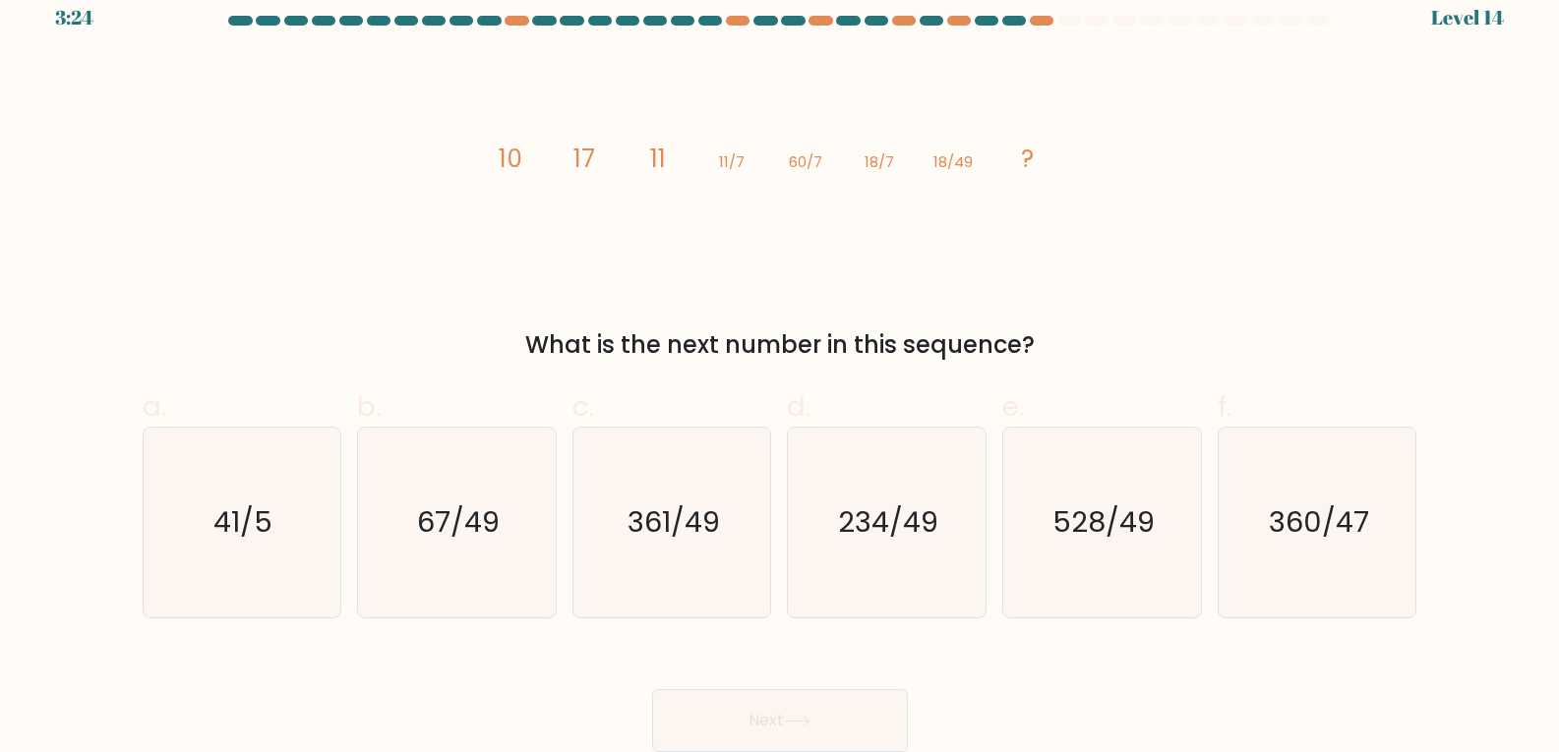
drag, startPoint x: 1209, startPoint y: 301, endPoint x: 1221, endPoint y: 294, distance: 14.5
click at [1221, 294] on div "image/svg+xml 10 17 11 11/7 60/7 18/7 18/49 ? What is the next number in this s…" at bounding box center [780, 208] width 1298 height 309
click at [1209, 309] on div "image/svg+xml 10 17 11 11/7 60/7 18/7 18/49 ? What is the next number in this s…" at bounding box center [780, 208] width 1298 height 309
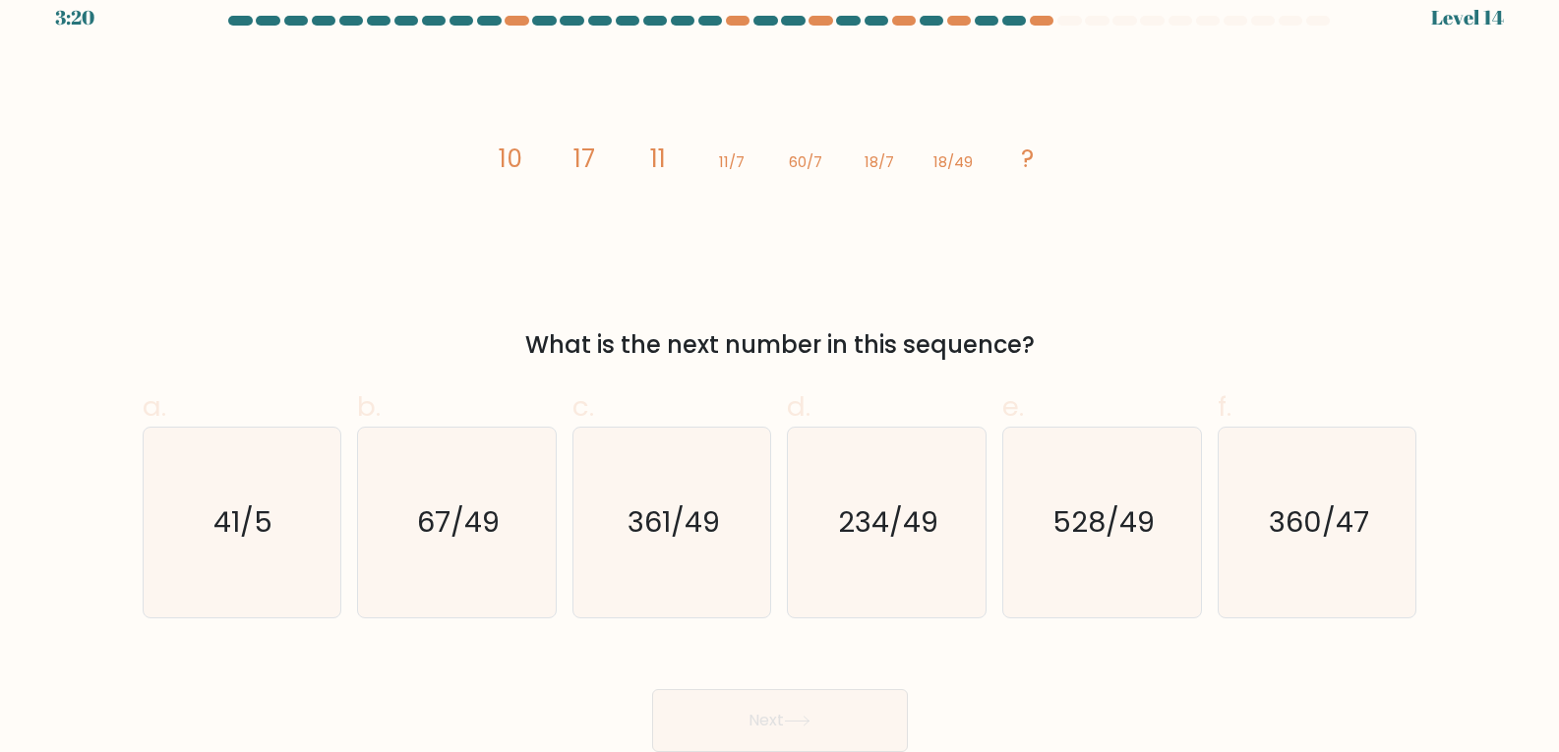
click at [1209, 309] on div "image/svg+xml 10 17 11 11/7 60/7 18/7 18/49 ? What is the next number in this s…" at bounding box center [780, 208] width 1298 height 309
click at [515, 11] on div "3:19 Level 14" at bounding box center [779, 5] width 1559 height 53
click at [517, 18] on div at bounding box center [517, 21] width 24 height 10
click at [734, 17] on div at bounding box center [738, 21] width 24 height 10
click at [818, 20] on div at bounding box center [820, 21] width 24 height 10
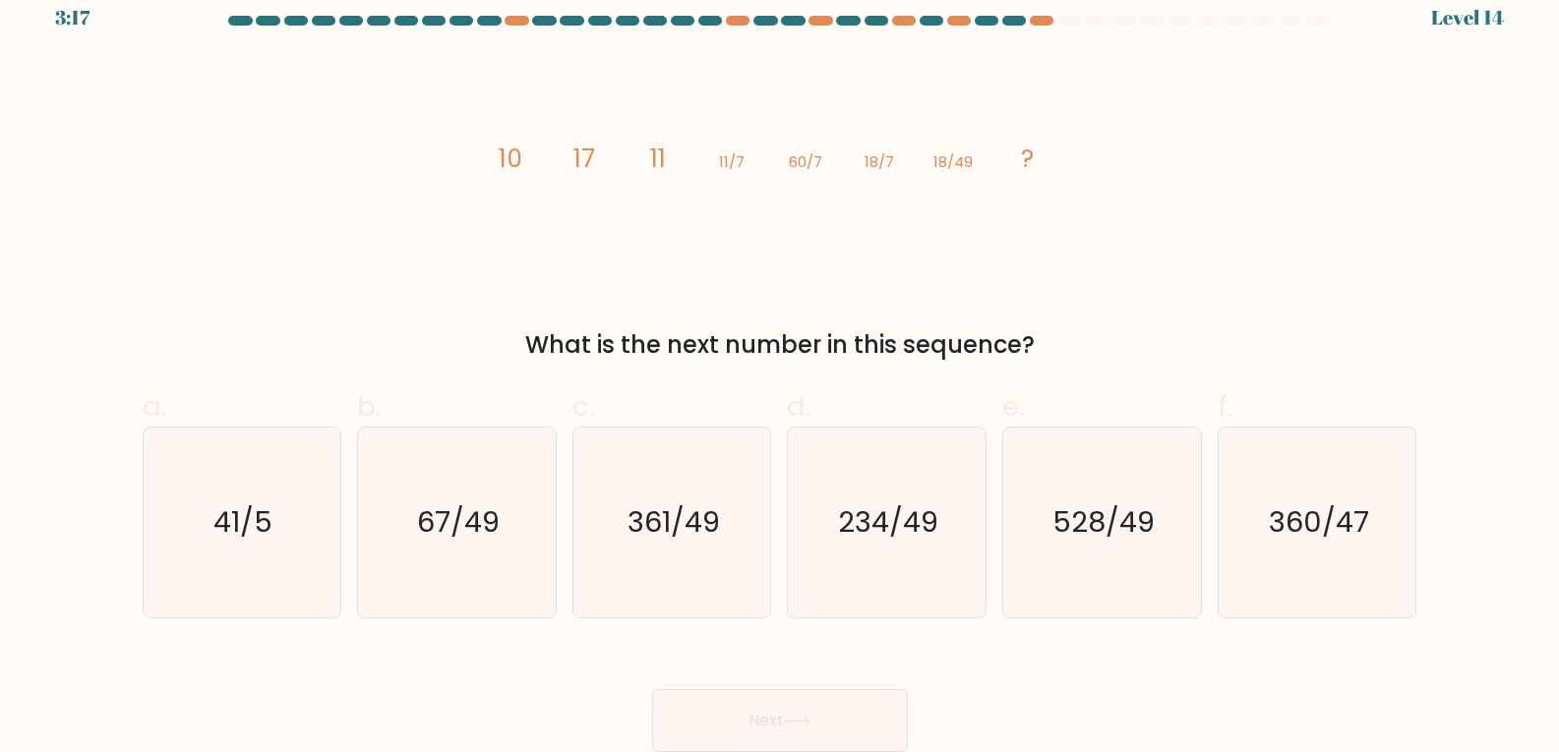
drag, startPoint x: 903, startPoint y: 23, endPoint x: 919, endPoint y: 23, distance: 15.7
click at [904, 22] on div at bounding box center [904, 21] width 24 height 10
click at [962, 19] on div at bounding box center [959, 21] width 24 height 10
click at [1044, 29] on div at bounding box center [780, 25] width 1298 height 18
drag, startPoint x: 1042, startPoint y: 21, endPoint x: 1080, endPoint y: 186, distance: 169.4
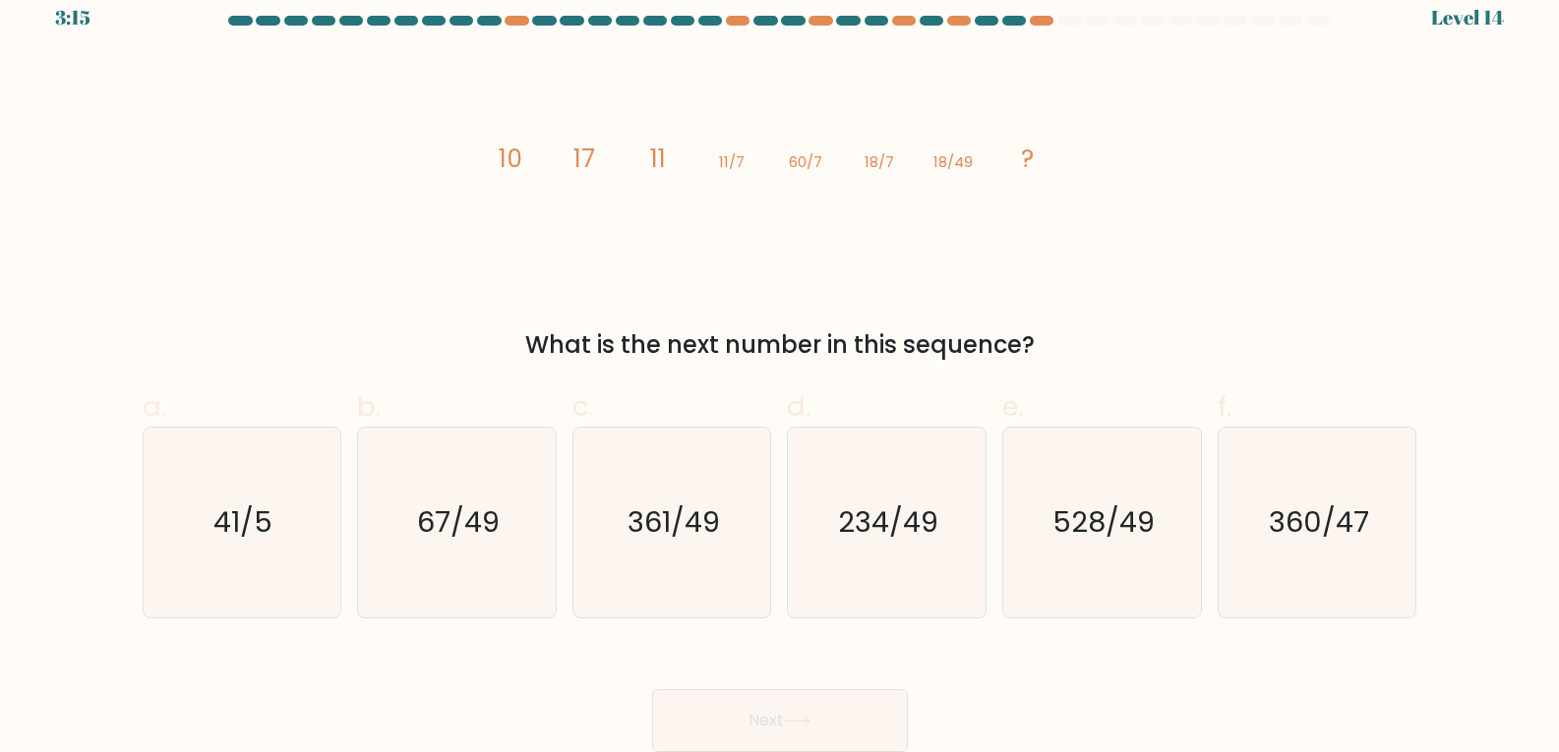
click at [1041, 21] on div at bounding box center [1042, 21] width 24 height 10
click at [1144, 321] on div "image/svg+xml 10 17 11 11/7 60/7 18/7 18/49 ? What is the next number in this s…" at bounding box center [780, 208] width 1298 height 309
click at [1153, 405] on label "e. 528/49" at bounding box center [1102, 502] width 200 height 232
click at [781, 369] on input "e. 528/49" at bounding box center [780, 362] width 1 height 13
radio input "true"
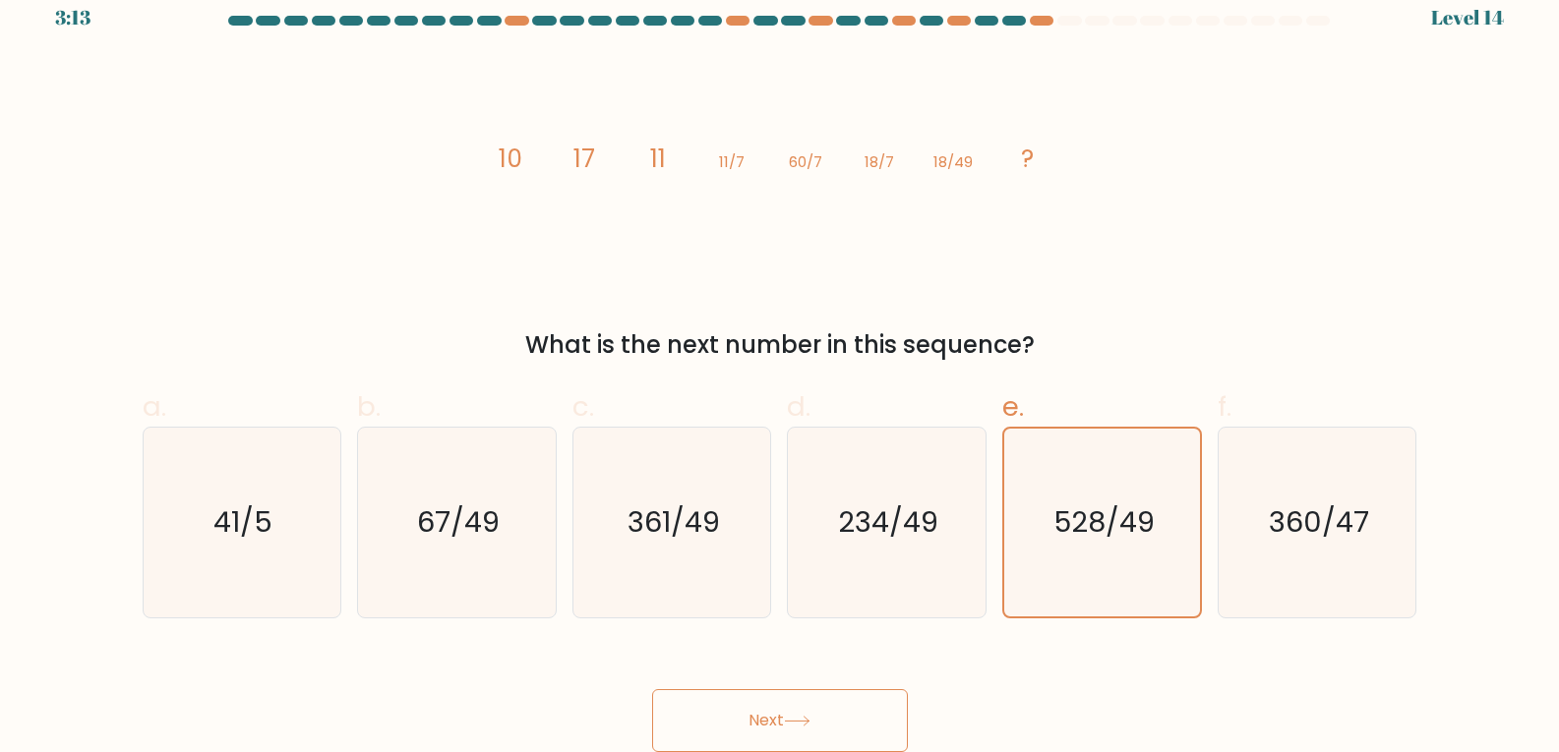
click at [1152, 405] on label "e. 528/49" at bounding box center [1102, 502] width 200 height 232
click at [781, 369] on input "e. 528/49" at bounding box center [780, 362] width 1 height 13
click at [933, 470] on icon "234/49" at bounding box center [887, 523] width 190 height 190
click at [781, 369] on input "d. 234/49" at bounding box center [780, 362] width 1 height 13
radio input "true"
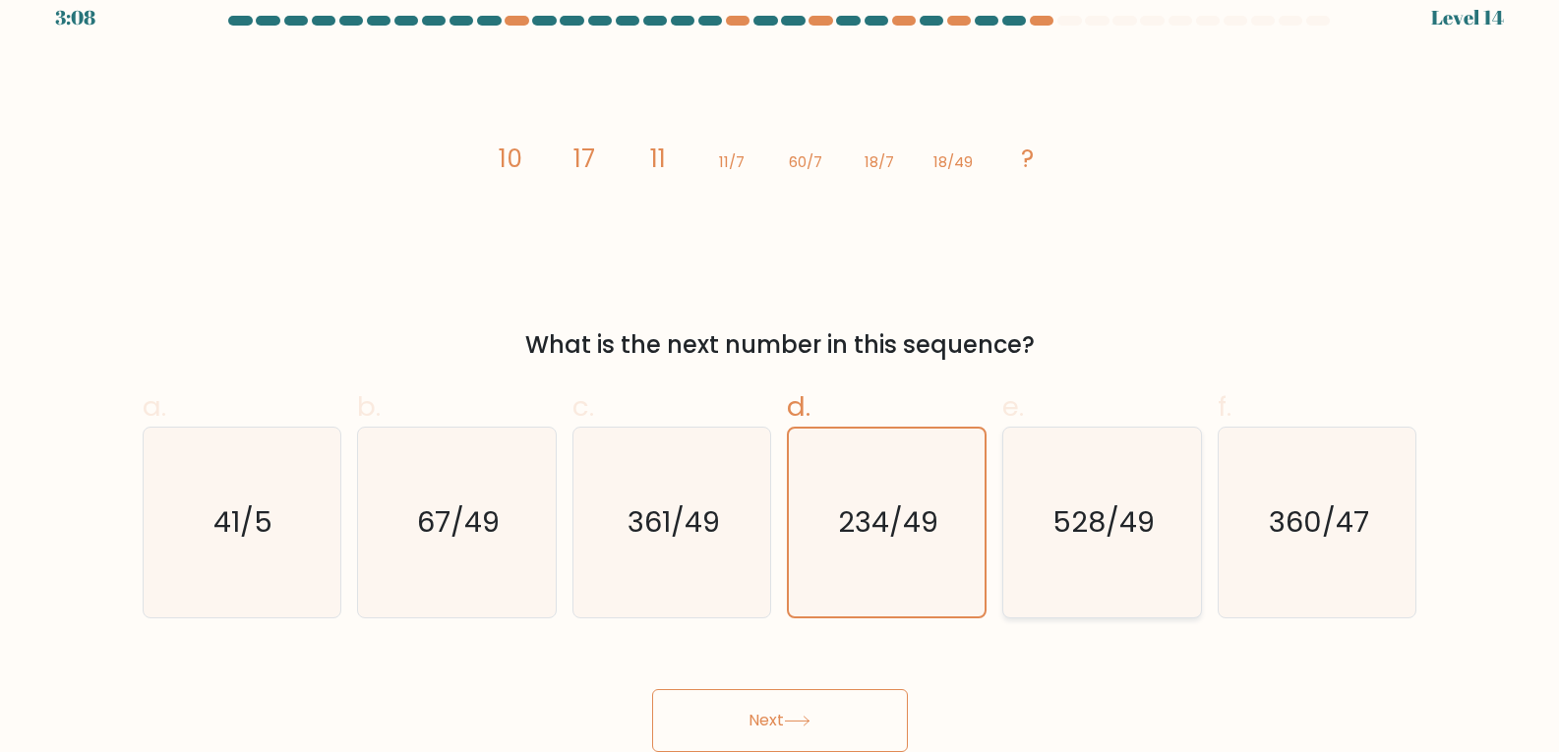
click at [1094, 493] on icon "528/49" at bounding box center [1102, 523] width 190 height 190
click at [781, 369] on input "e. 528/49" at bounding box center [780, 362] width 1 height 13
radio input "true"
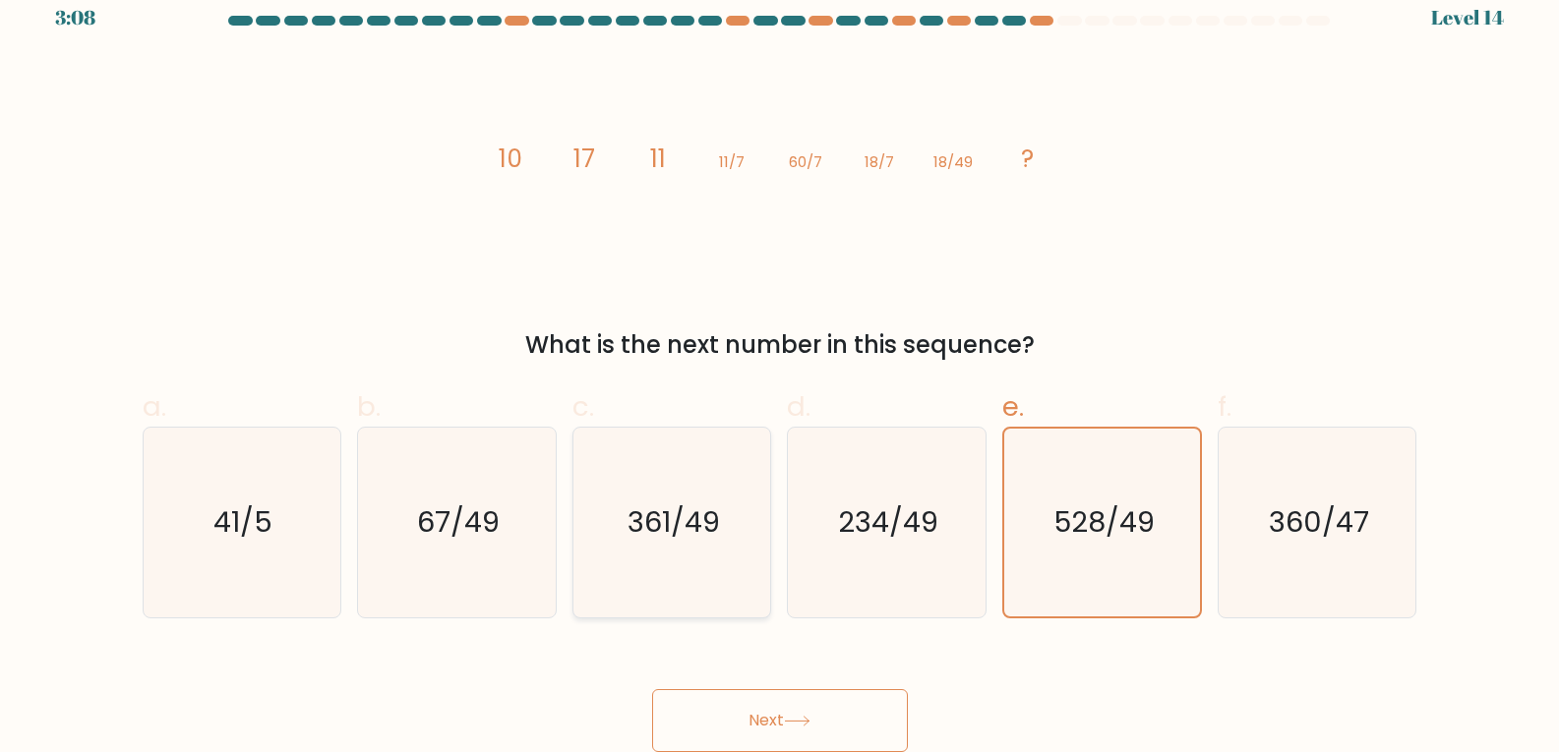
click at [726, 531] on icon "361/49" at bounding box center [672, 523] width 190 height 190
click at [780, 369] on input "c. 361/49" at bounding box center [780, 362] width 1 height 13
radio input "true"
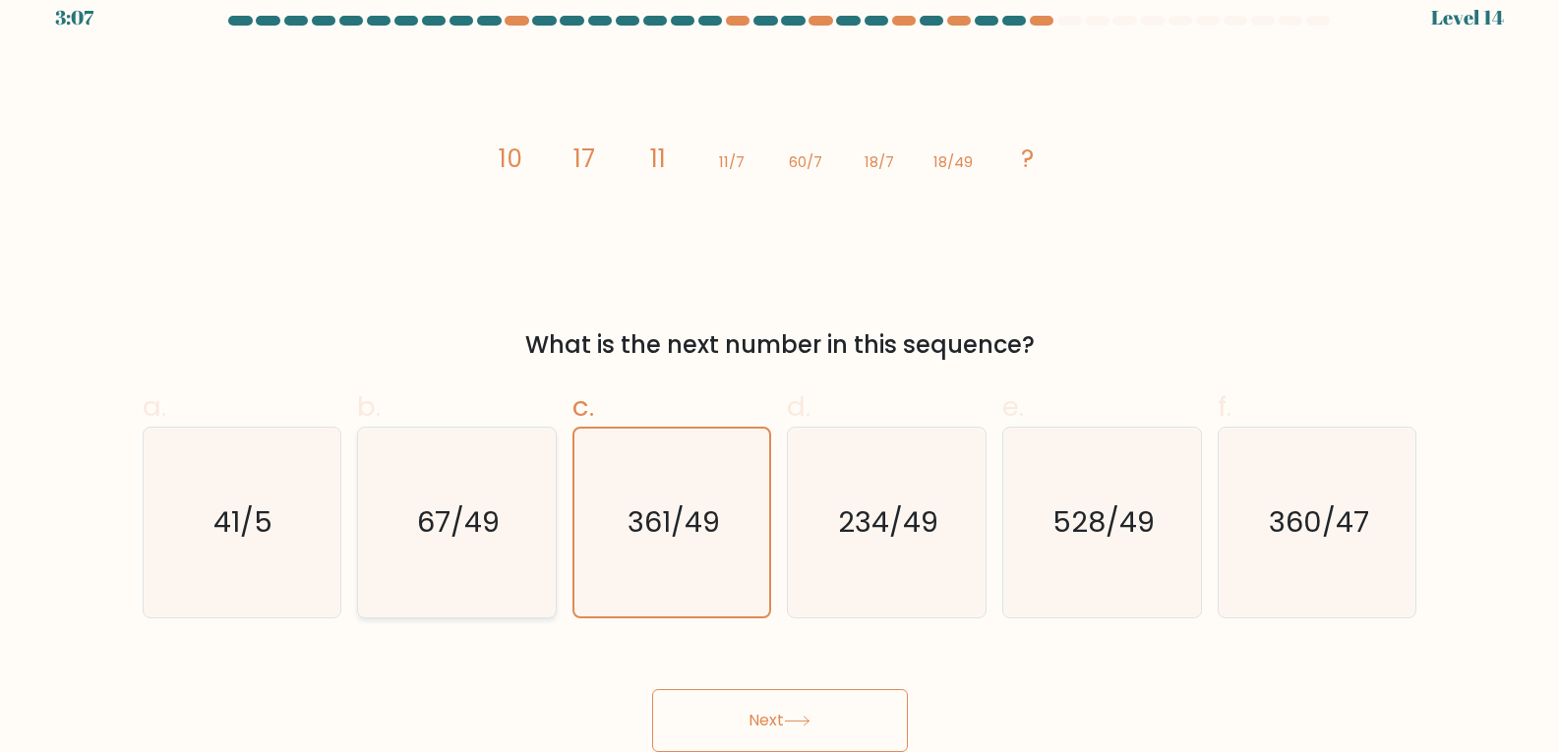
click at [526, 561] on icon "67/49" at bounding box center [457, 523] width 190 height 190
click at [780, 369] on input "b. 67/49" at bounding box center [780, 362] width 1 height 13
radio input "true"
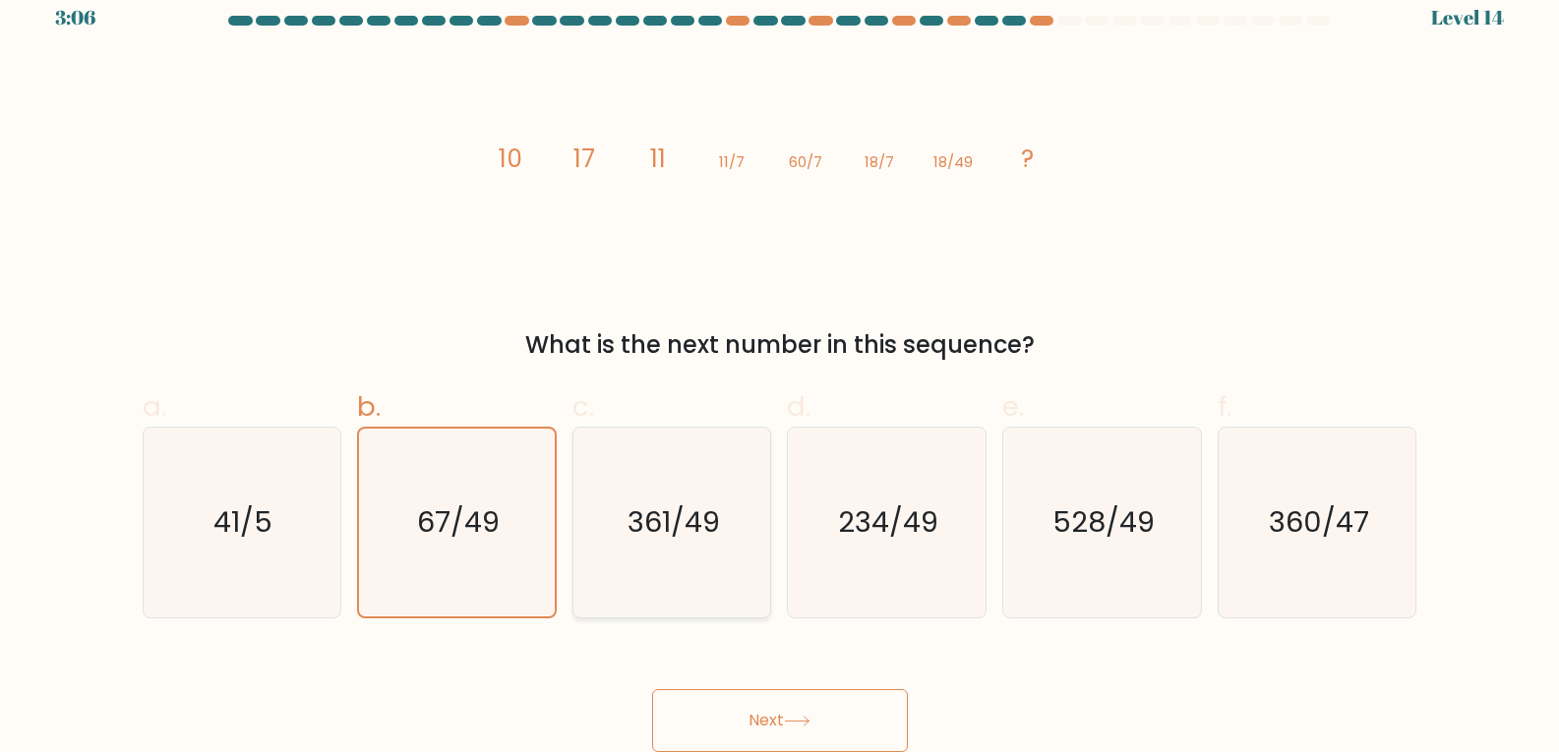
click at [616, 549] on icon "361/49" at bounding box center [672, 523] width 190 height 190
click at [780, 369] on input "c. 361/49" at bounding box center [780, 362] width 1 height 13
radio input "true"
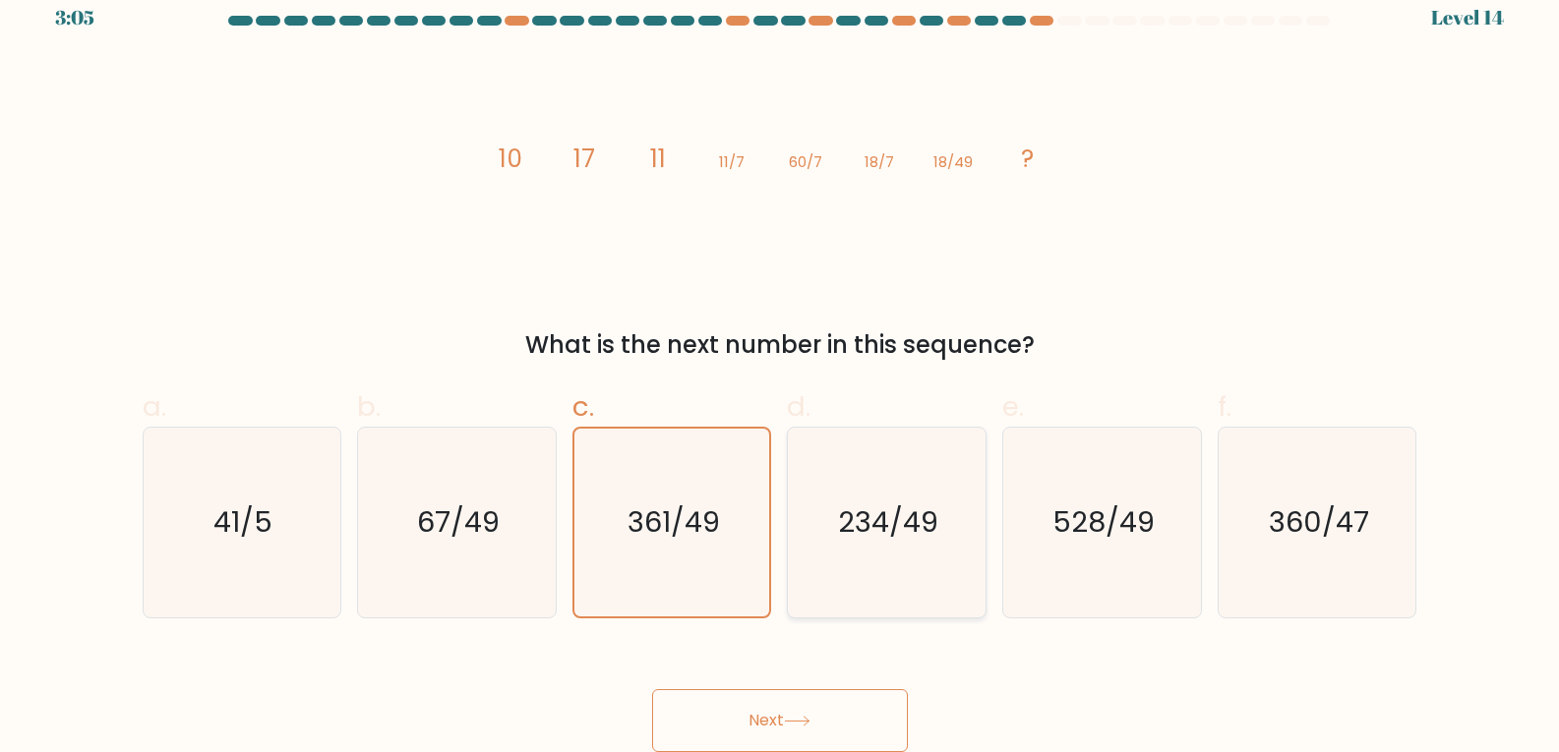
click at [949, 549] on icon "234/49" at bounding box center [887, 523] width 190 height 190
click at [781, 369] on input "d. 234/49" at bounding box center [780, 362] width 1 height 13
radio input "true"
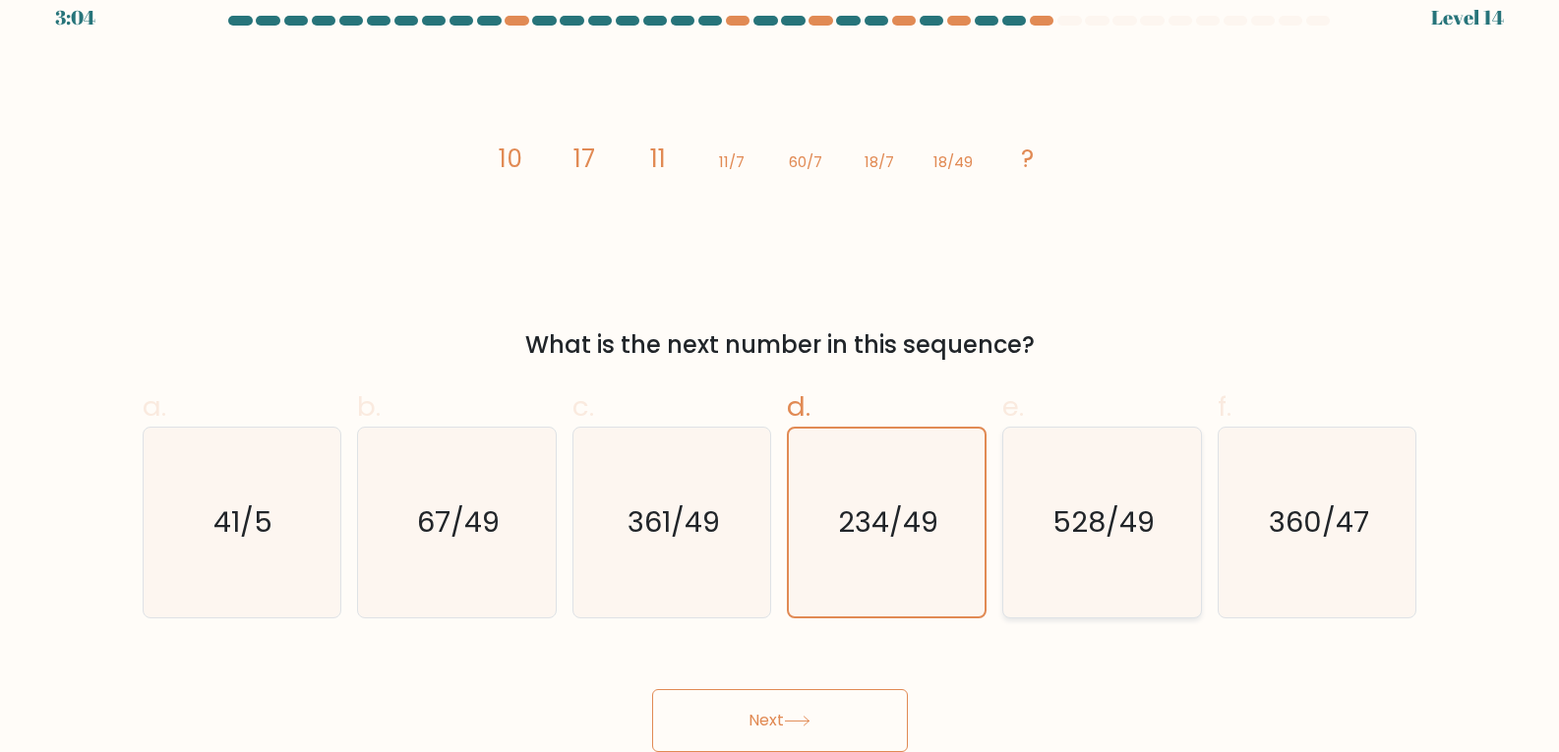
click at [1022, 533] on icon "528/49" at bounding box center [1102, 523] width 190 height 190
click at [781, 369] on input "e. 528/49" at bounding box center [780, 362] width 1 height 13
radio input "true"
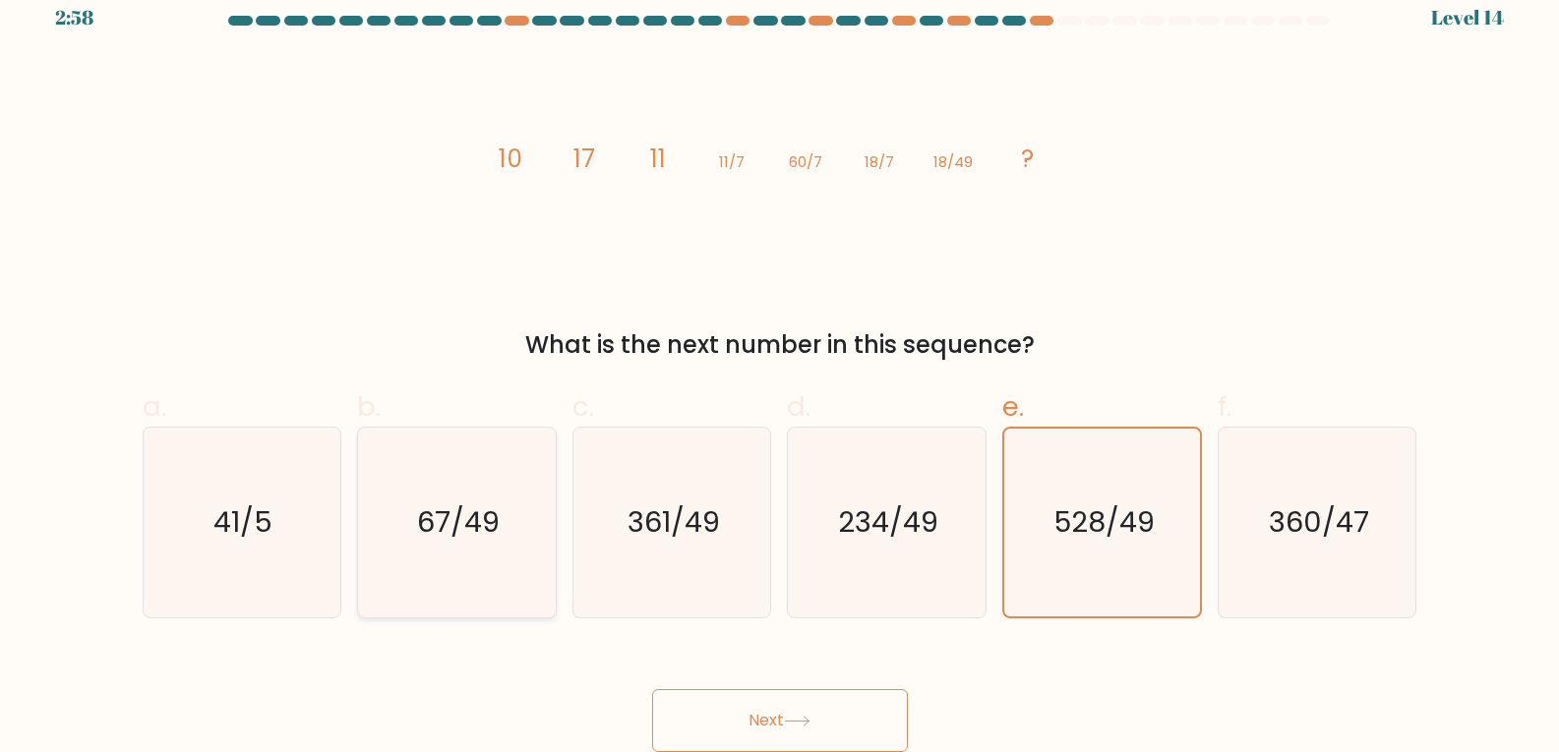
click at [483, 574] on icon "67/49" at bounding box center [457, 523] width 190 height 190
click at [780, 369] on input "b. 67/49" at bounding box center [780, 362] width 1 height 13
radio input "true"
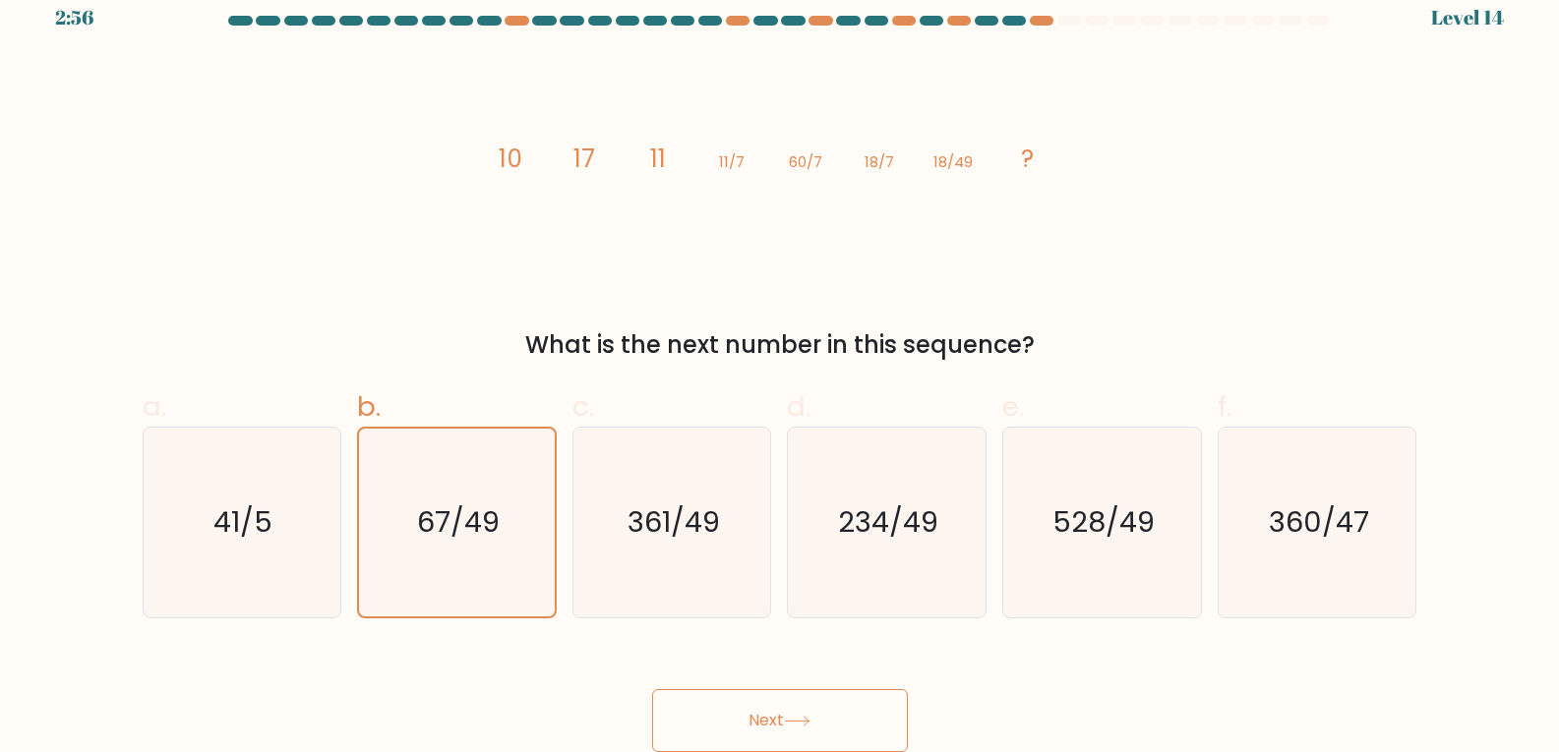
click at [747, 707] on button "Next" at bounding box center [780, 720] width 256 height 63
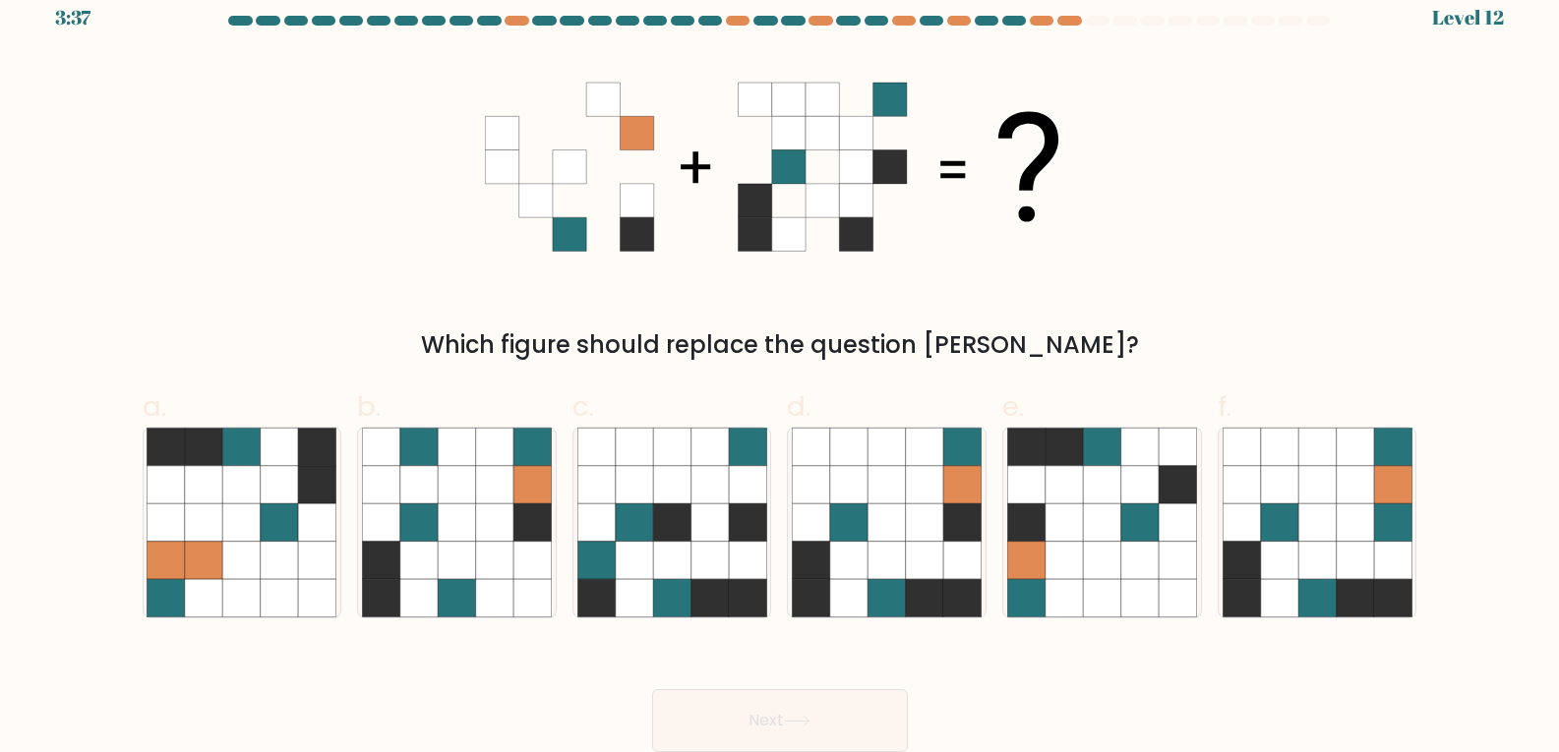
scroll to position [0, 0]
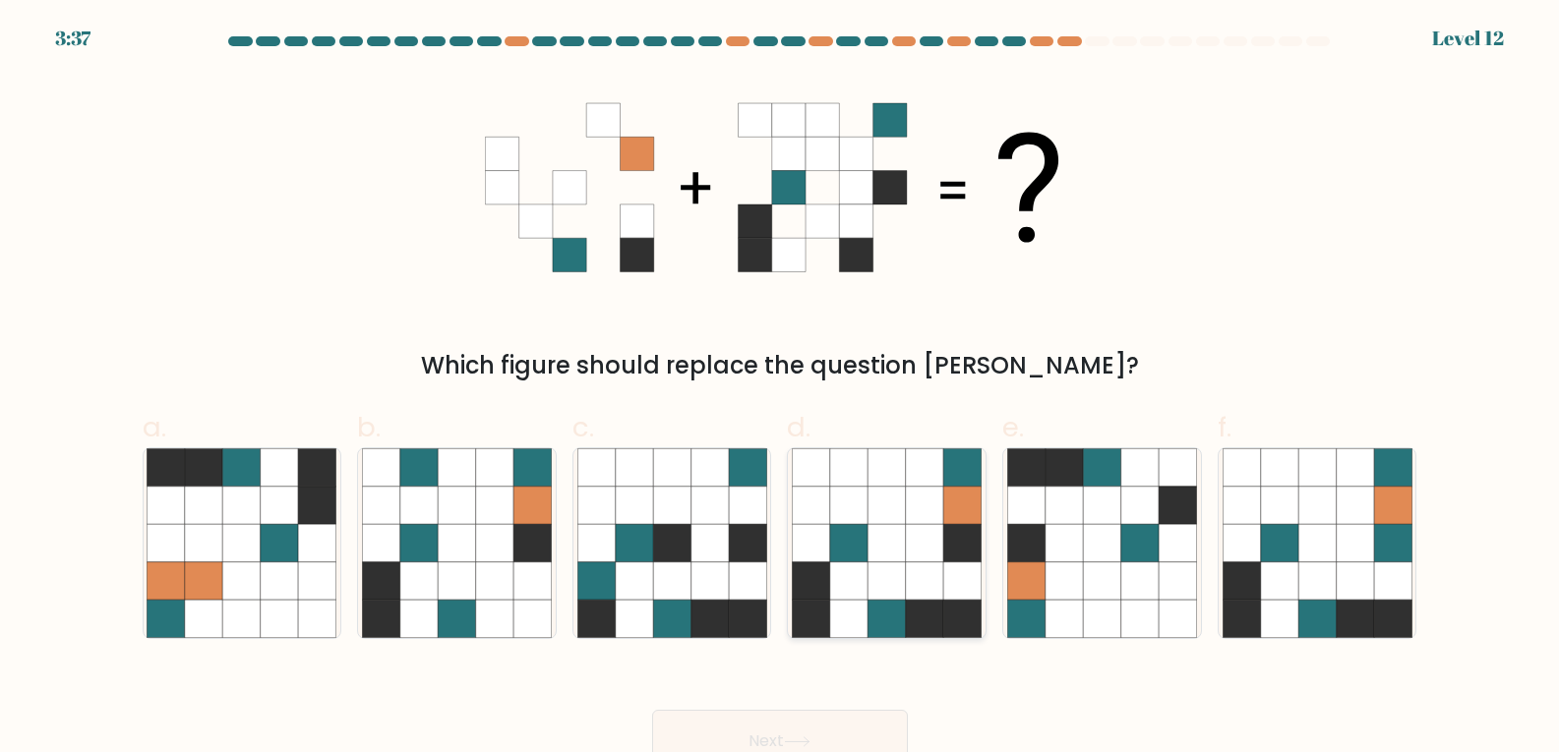
drag, startPoint x: 882, startPoint y: 526, endPoint x: 886, endPoint y: 585, distance: 59.1
click at [883, 532] on icon at bounding box center [886, 542] width 37 height 37
click at [781, 389] on input "d." at bounding box center [780, 383] width 1 height 13
radio input "true"
click at [838, 729] on button "Next" at bounding box center [780, 741] width 256 height 63
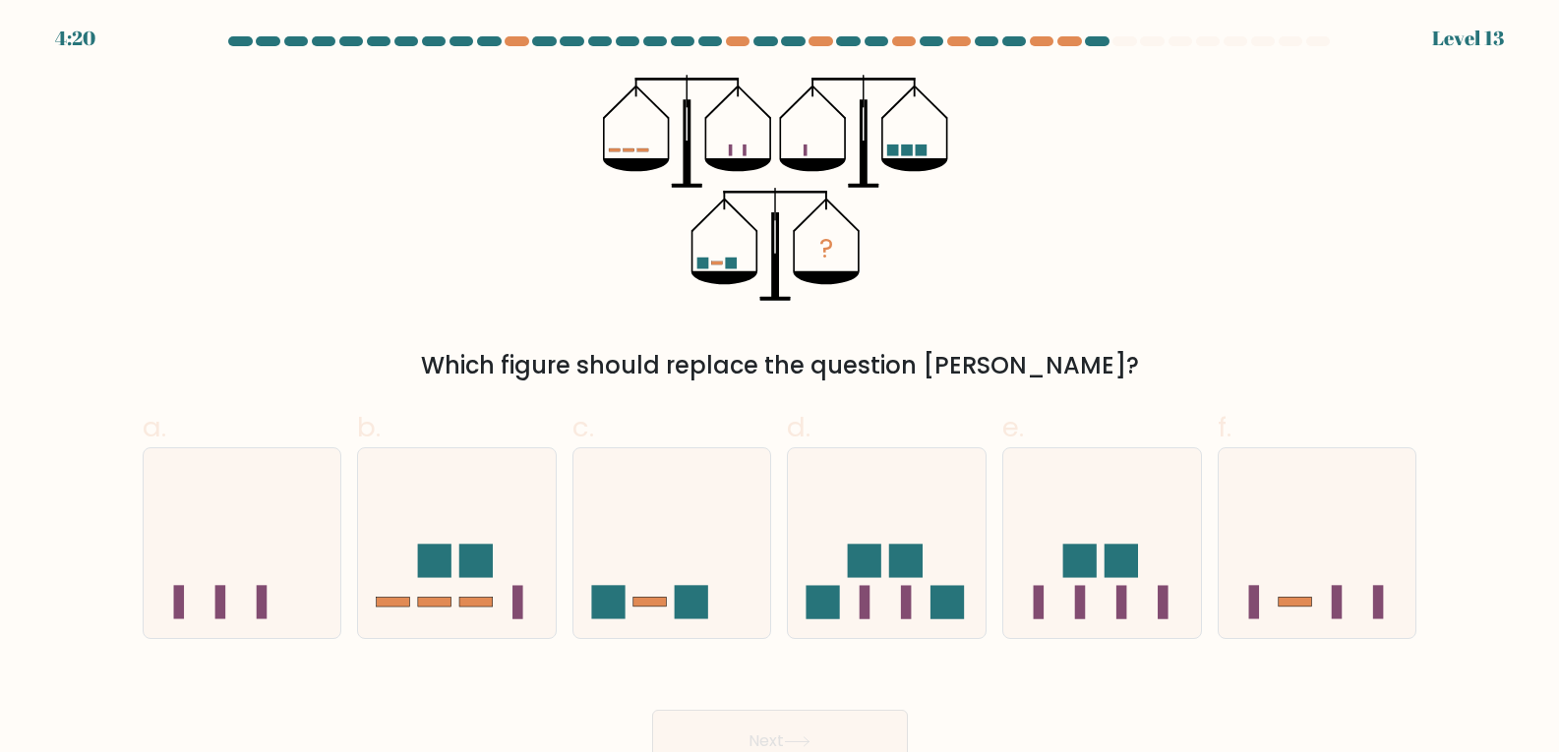
click at [862, 654] on form at bounding box center [779, 404] width 1559 height 737
drag, startPoint x: 859, startPoint y: 621, endPoint x: 853, endPoint y: 676, distance: 55.4
click at [856, 638] on div at bounding box center [887, 543] width 200 height 192
click at [781, 389] on input "d." at bounding box center [780, 383] width 1 height 13
radio input "true"
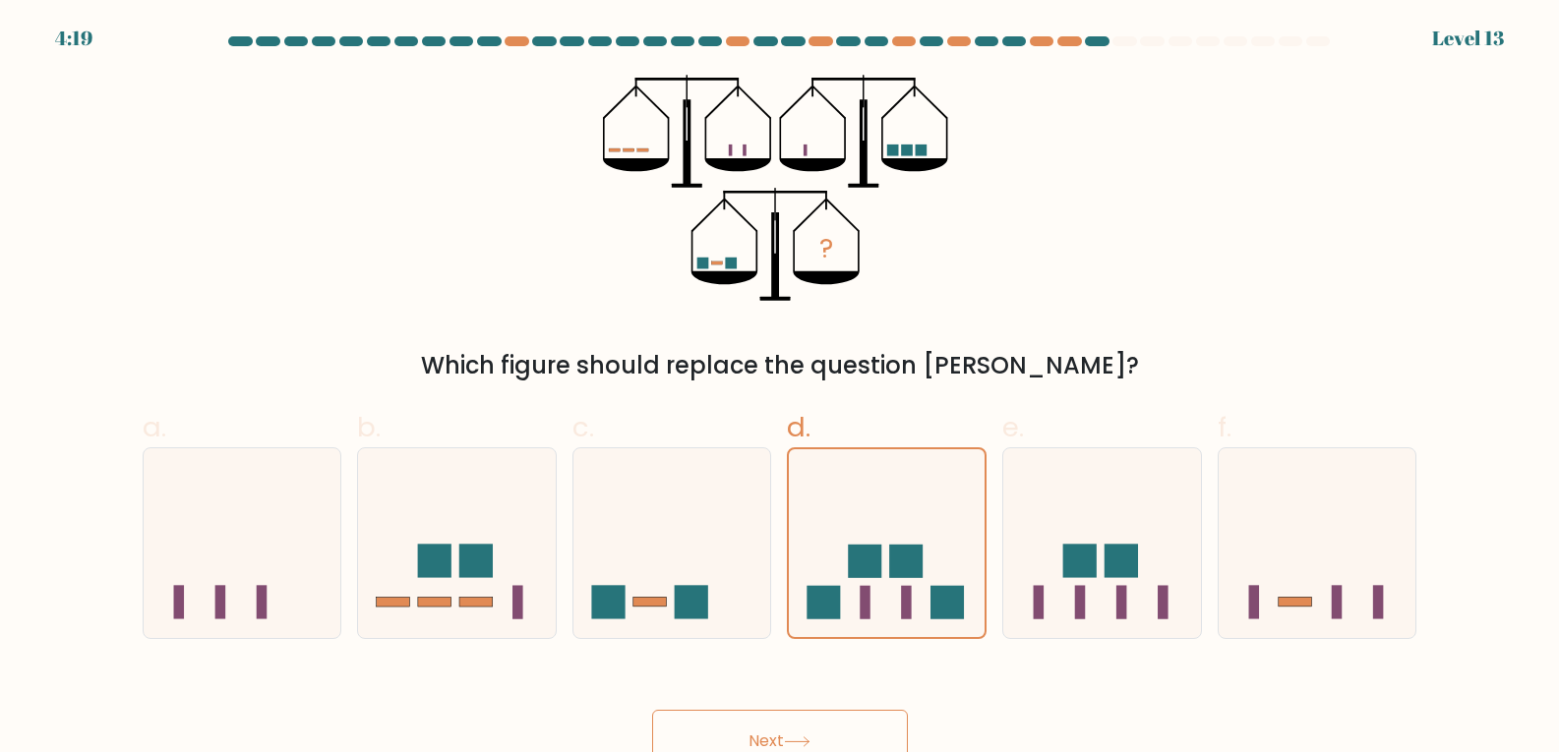
click at [839, 737] on button "Next" at bounding box center [780, 741] width 256 height 63
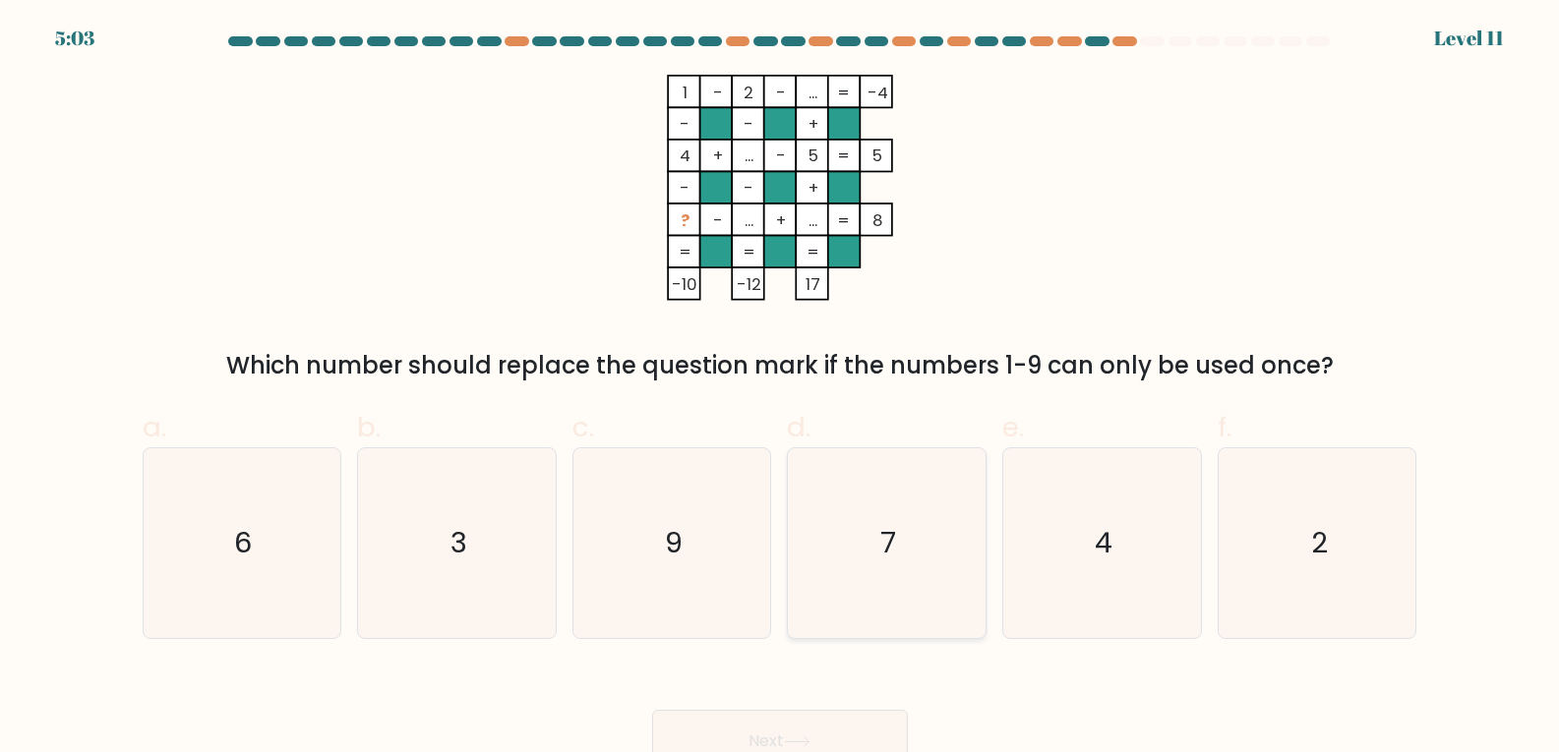
click at [854, 563] on icon "7" at bounding box center [887, 543] width 190 height 190
click at [781, 389] on input "d. 7" at bounding box center [780, 383] width 1 height 13
radio input "true"
drag, startPoint x: 836, startPoint y: 709, endPoint x: 834, endPoint y: 726, distance: 16.8
click at [835, 711] on button "Next" at bounding box center [780, 741] width 256 height 63
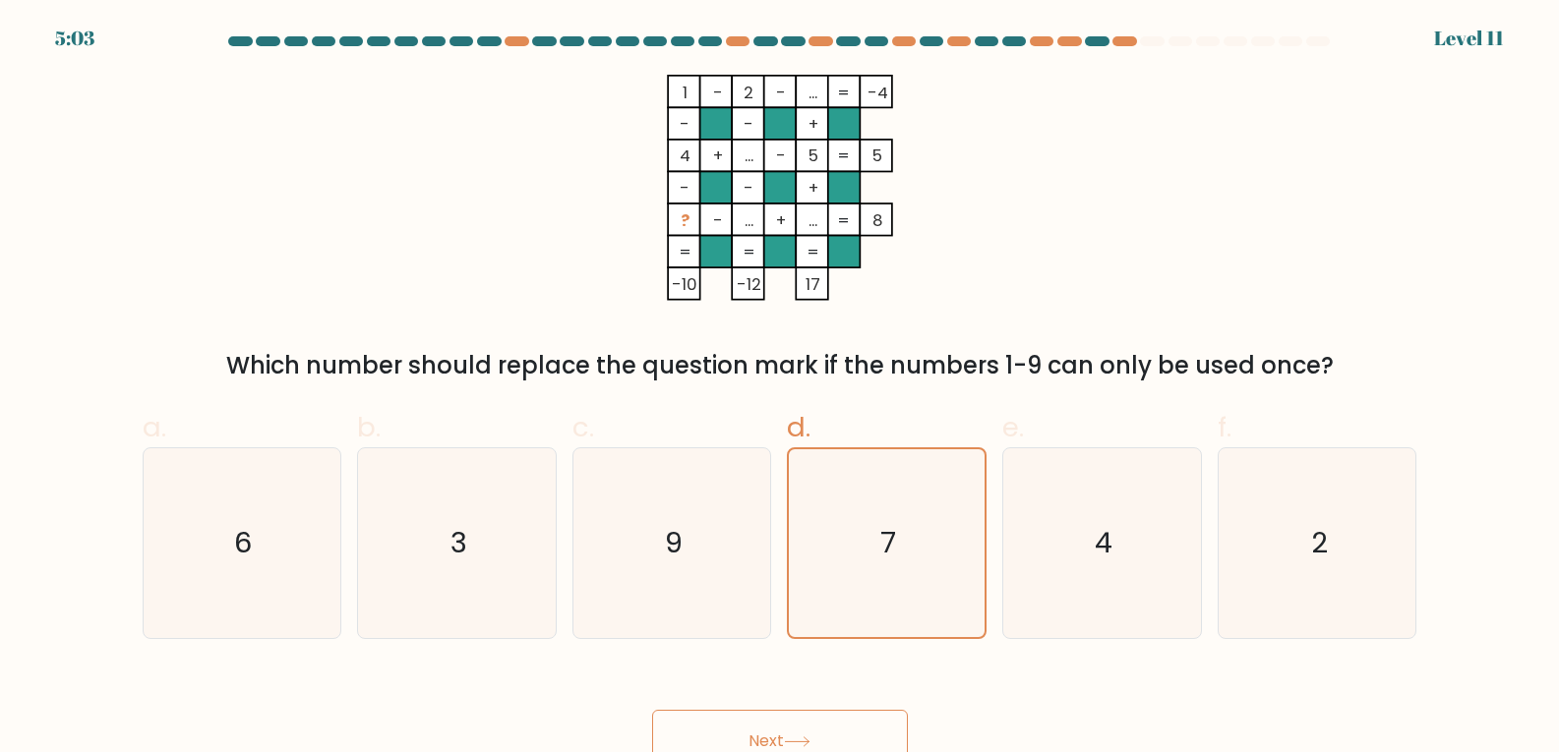
click at [833, 730] on button "Next" at bounding box center [780, 741] width 256 height 63
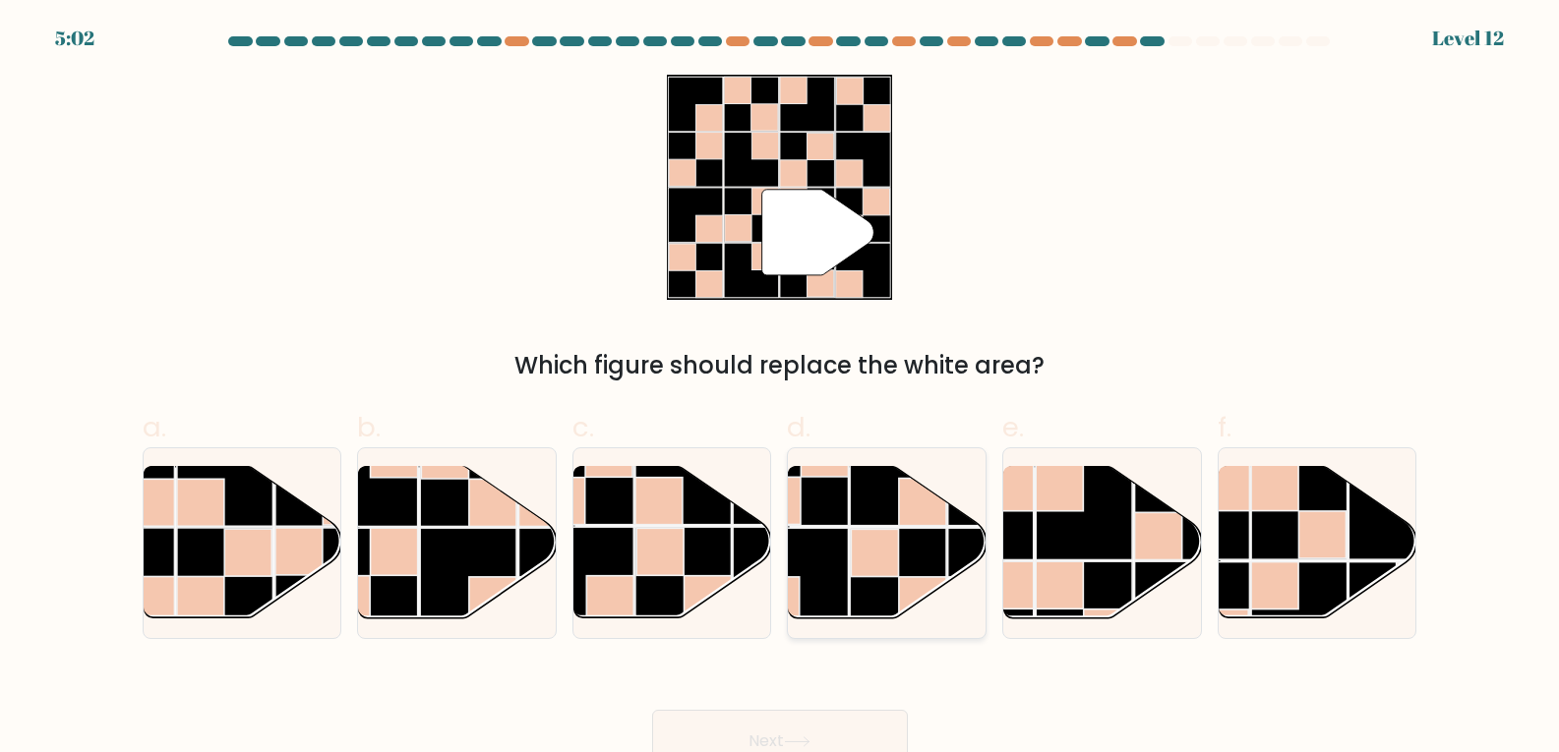
click at [878, 526] on rect at bounding box center [899, 478] width 96 height 96
click at [781, 389] on input "d." at bounding box center [780, 383] width 1 height 13
radio input "true"
click at [842, 751] on button "Next" at bounding box center [780, 741] width 256 height 63
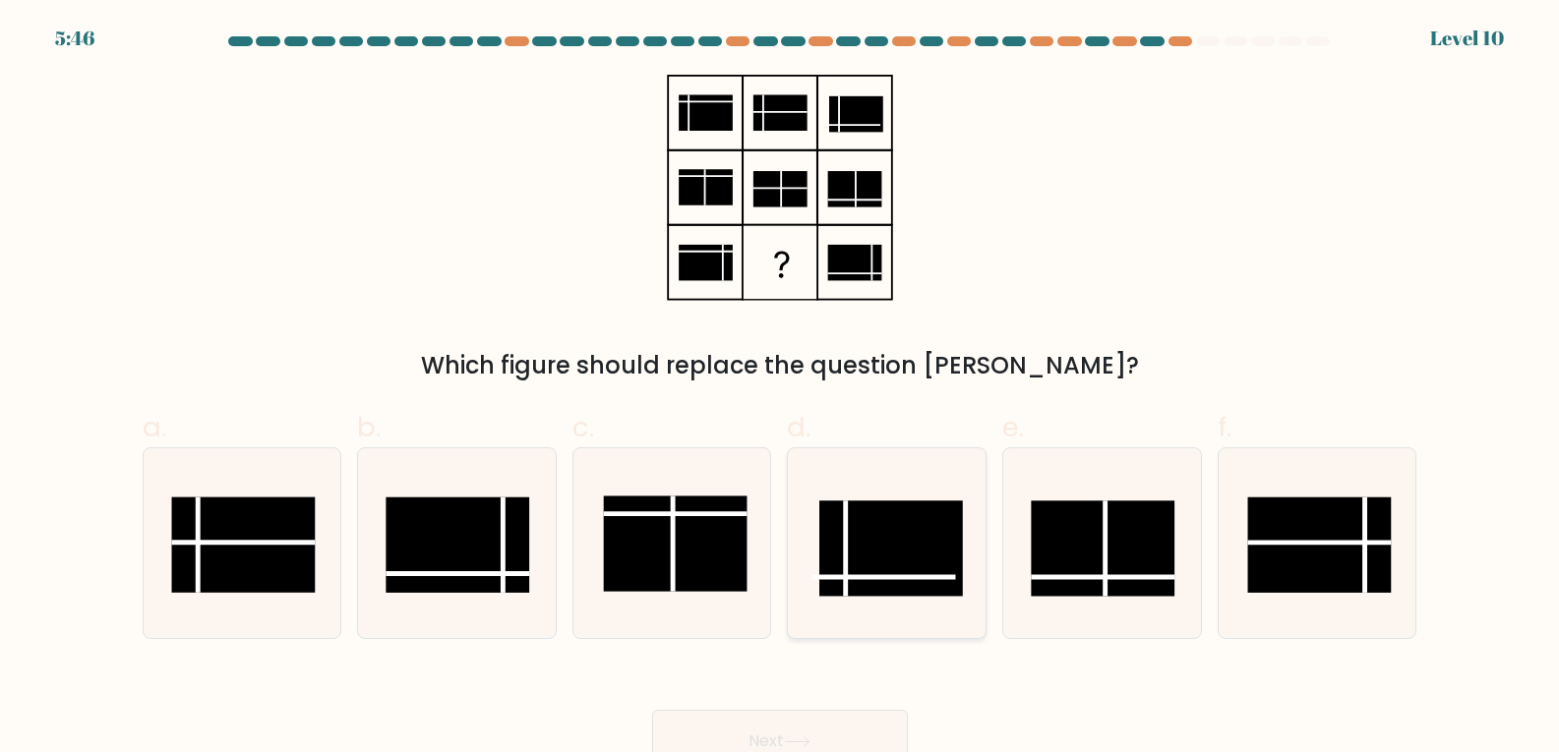
drag, startPoint x: 883, startPoint y: 590, endPoint x: 870, endPoint y: 659, distance: 70.0
click at [883, 596] on rect at bounding box center [891, 548] width 144 height 95
click at [781, 389] on input "d." at bounding box center [780, 383] width 1 height 13
radio input "true"
click at [842, 746] on button "Next" at bounding box center [780, 741] width 256 height 63
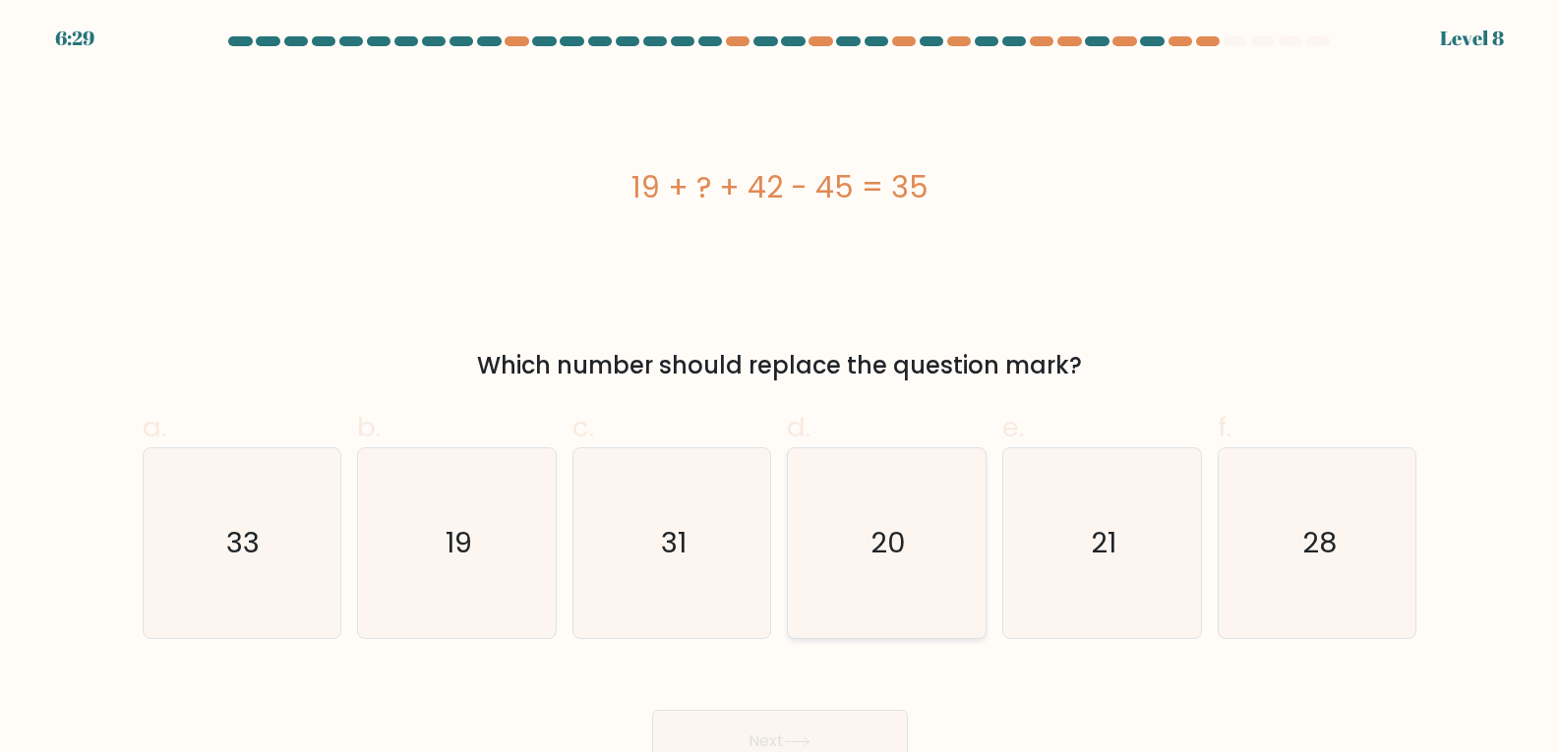
drag, startPoint x: 878, startPoint y: 558, endPoint x: 876, endPoint y: 616, distance: 58.1
click at [878, 565] on icon "20" at bounding box center [887, 543] width 190 height 190
click at [781, 389] on input "d. 20" at bounding box center [780, 383] width 1 height 13
radio input "true"
click at [854, 728] on button "Next" at bounding box center [780, 741] width 256 height 63
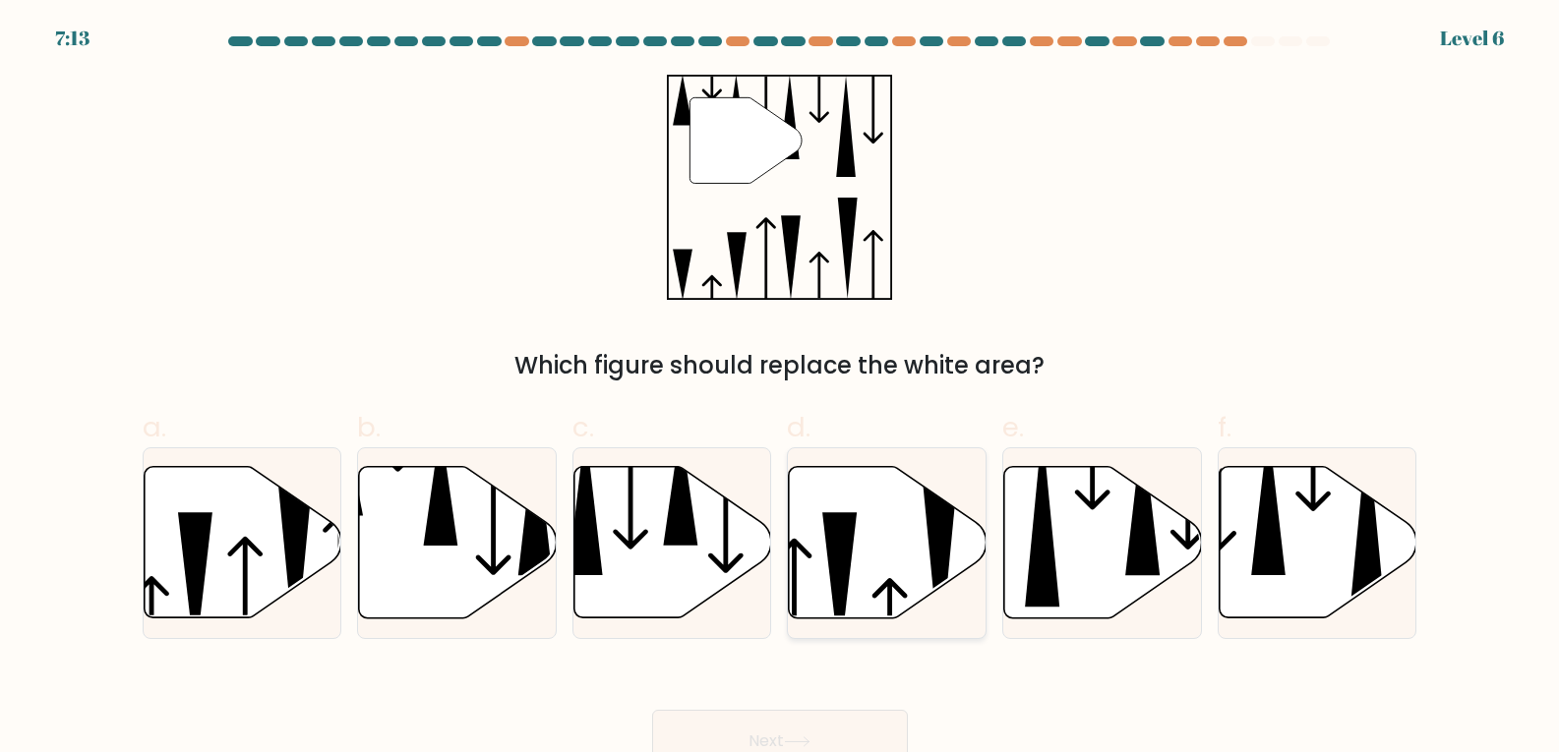
click at [901, 531] on icon at bounding box center [888, 542] width 198 height 151
click at [781, 389] on input "d." at bounding box center [780, 383] width 1 height 13
radio input "true"
click at [864, 743] on button "Next" at bounding box center [780, 741] width 256 height 63
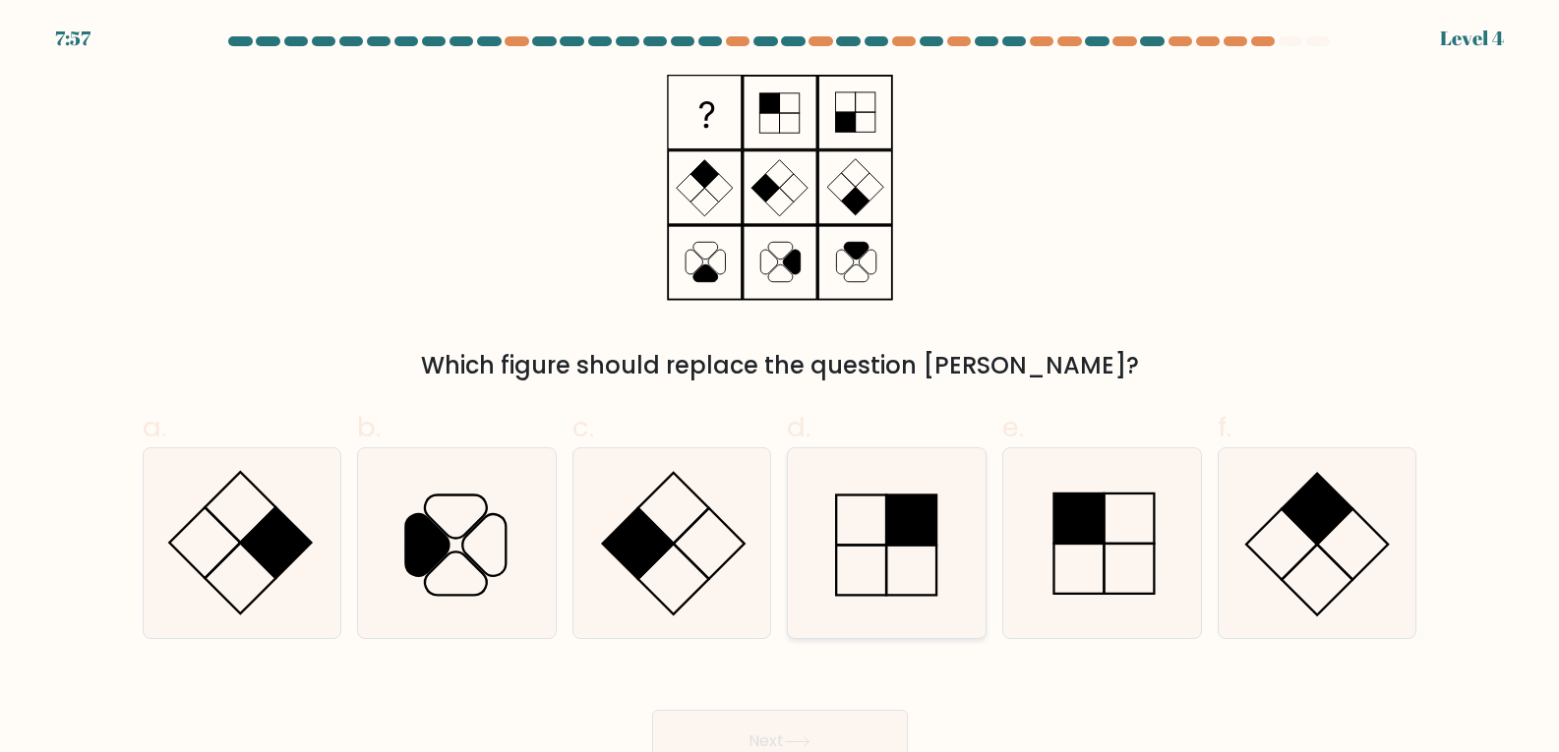
click at [896, 550] on icon at bounding box center [887, 543] width 190 height 190
click at [781, 389] on input "d." at bounding box center [780, 383] width 1 height 13
radio input "true"
click at [864, 730] on button "Next" at bounding box center [780, 741] width 256 height 63
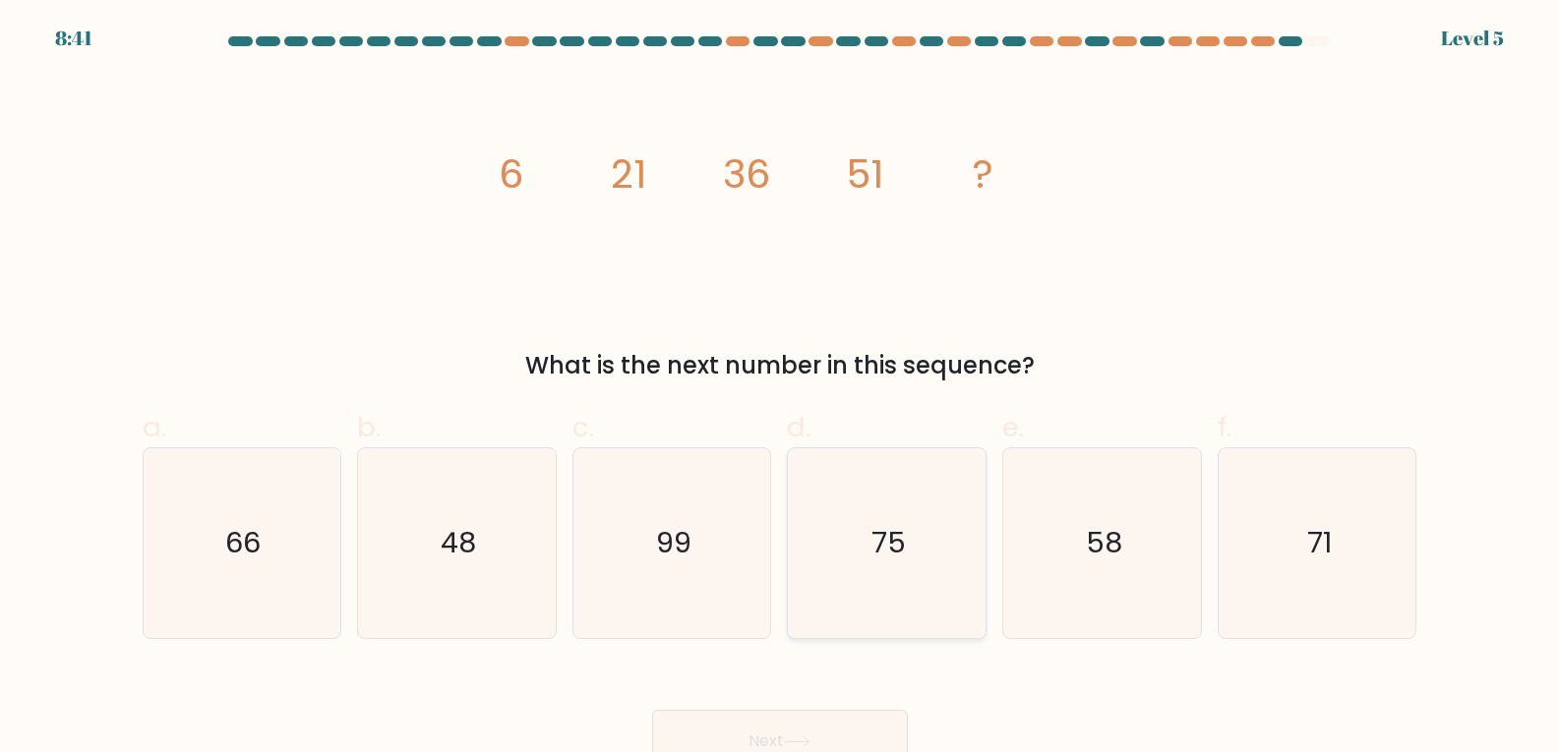
click at [897, 551] on text "75" at bounding box center [888, 542] width 34 height 39
click at [781, 389] on input "d. 75" at bounding box center [780, 383] width 1 height 13
radio input "true"
click at [862, 734] on button "Next" at bounding box center [780, 741] width 256 height 63
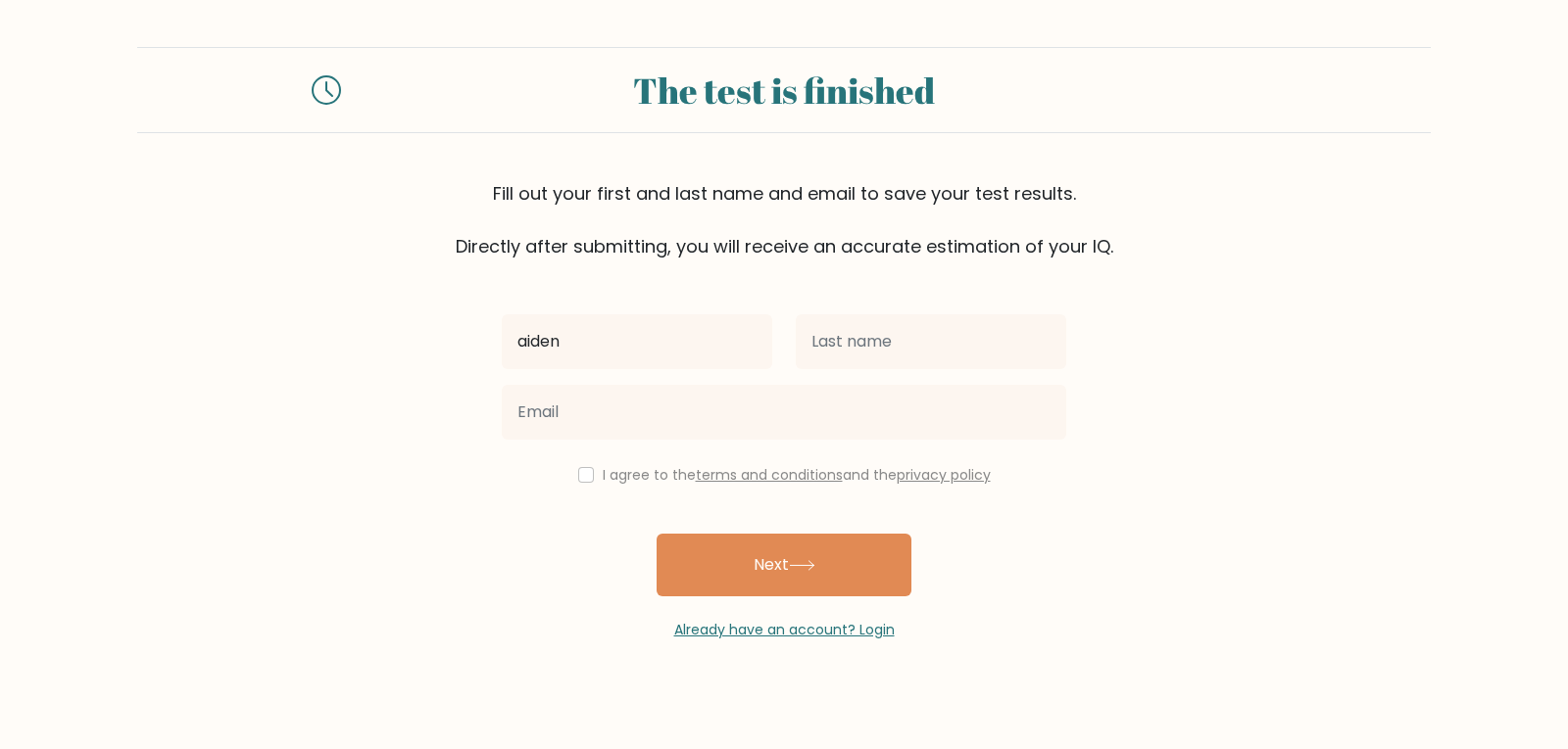
type input "aiden"
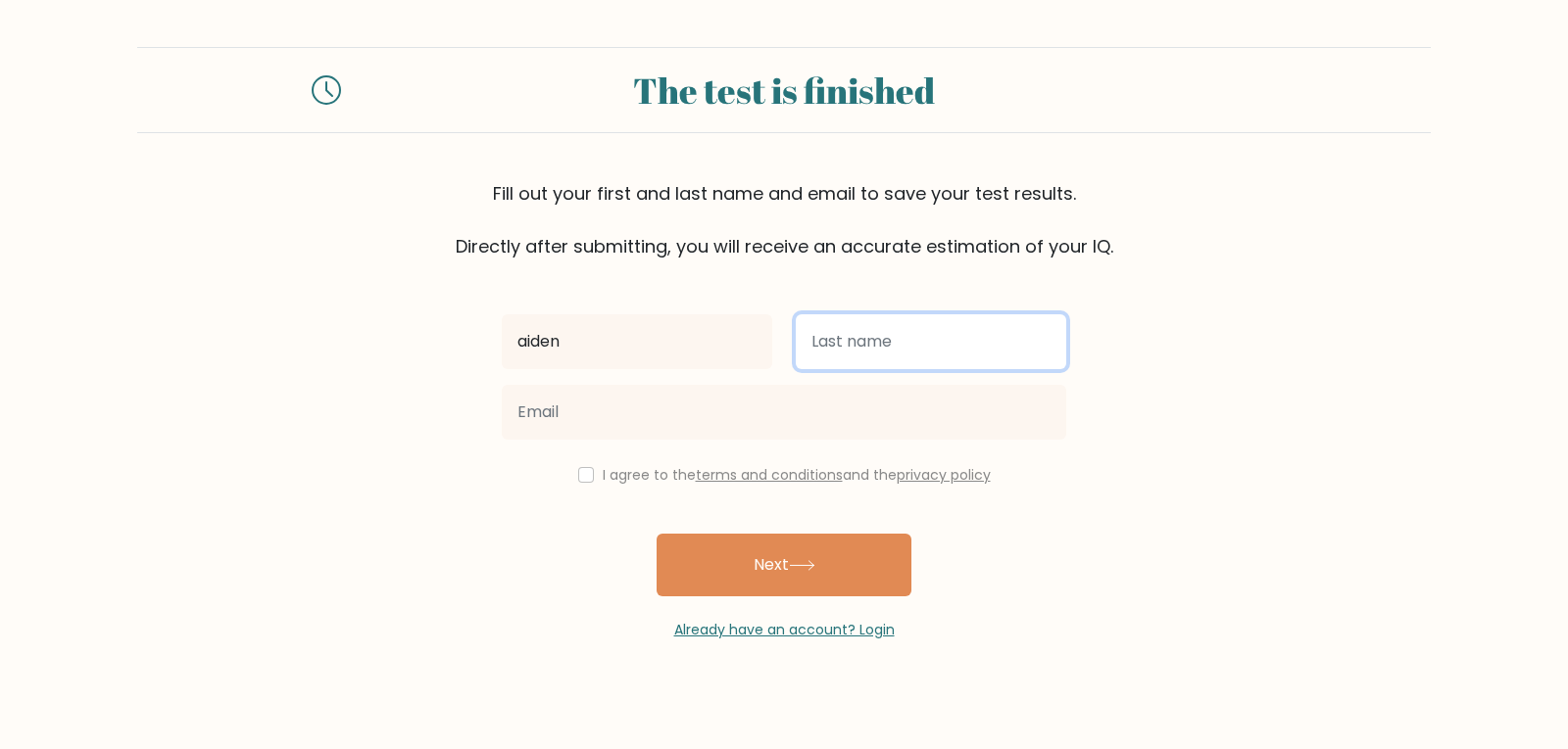
click at [800, 350] on input "text" at bounding box center [930, 342] width 270 height 55
type input "lyman"
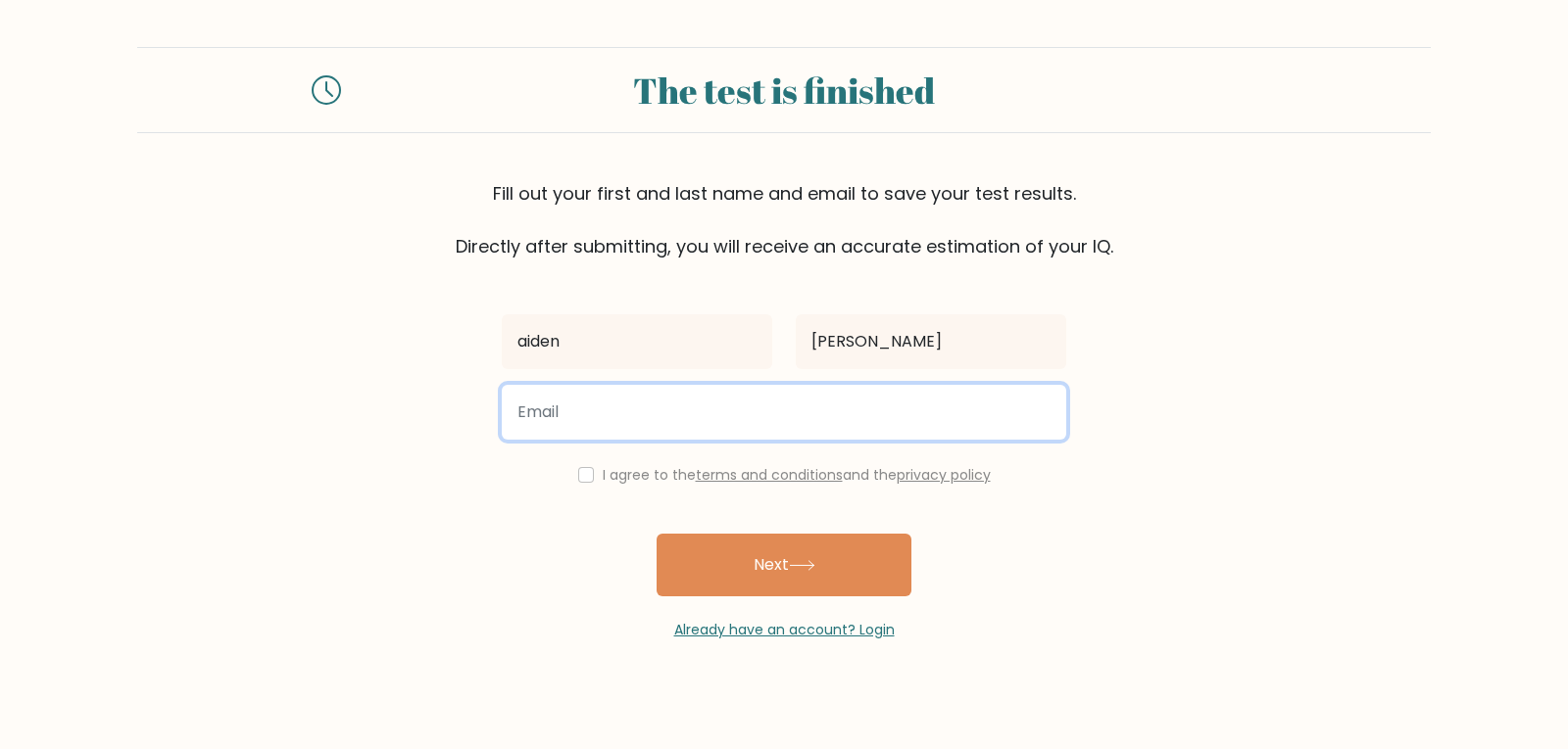
click at [582, 400] on input "email" at bounding box center [784, 411] width 564 height 55
type input "diamondmasteraiden@gmail.com"
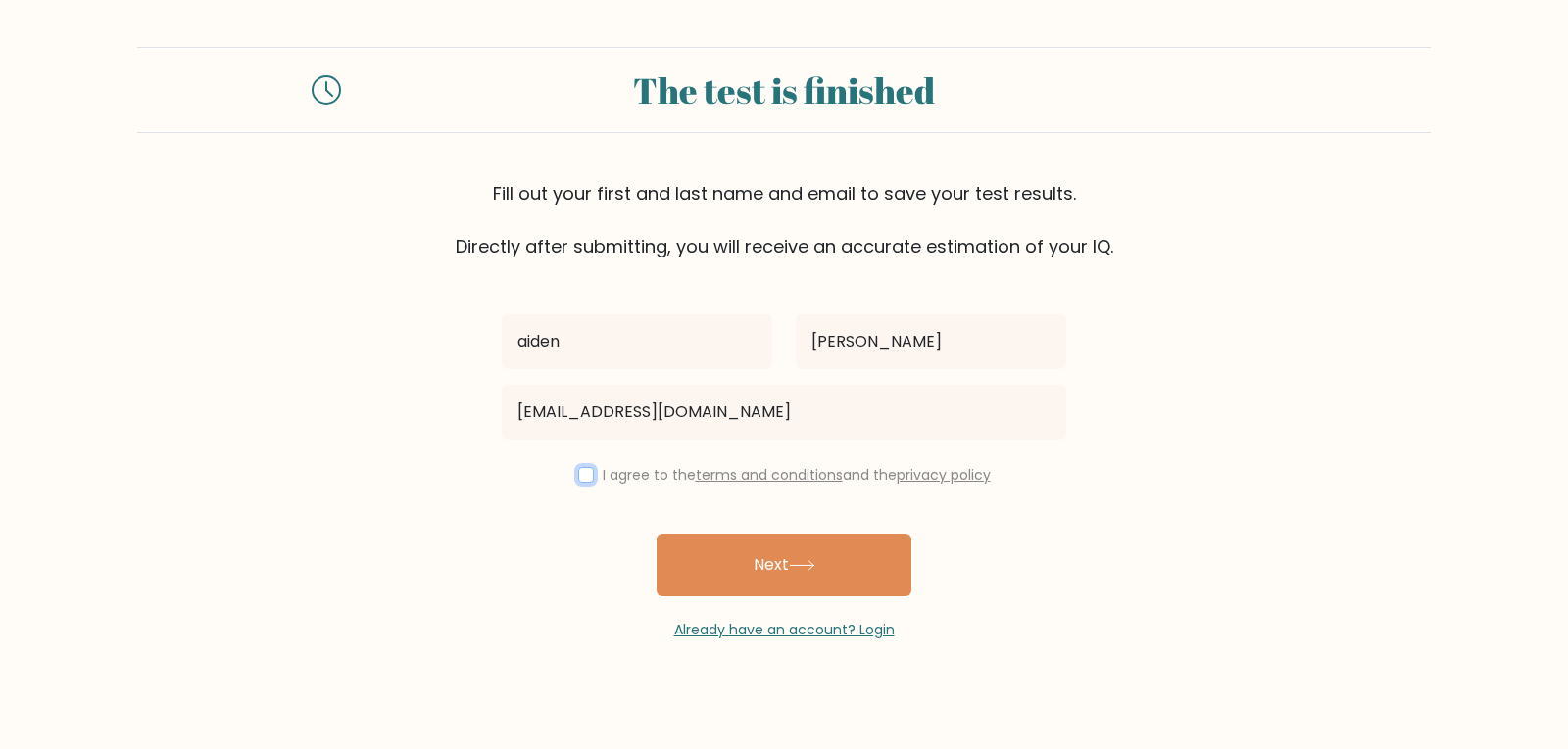
click at [588, 473] on input "checkbox" at bounding box center [586, 475] width 16 height 16
checkbox input "true"
click at [728, 621] on link "Already have an account? Login" at bounding box center [784, 630] width 220 height 20
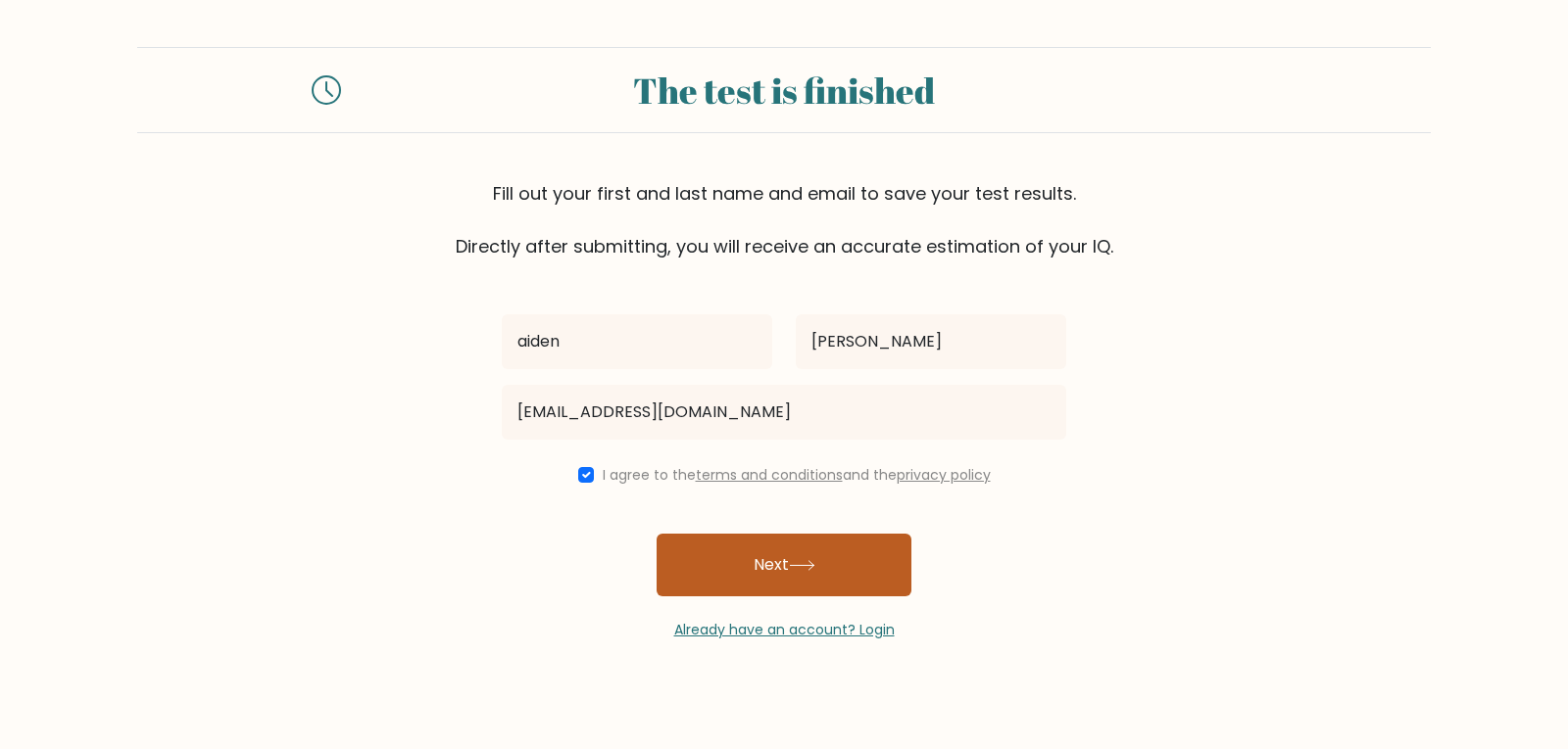
click at [791, 566] on button "Next" at bounding box center [784, 565] width 255 height 63
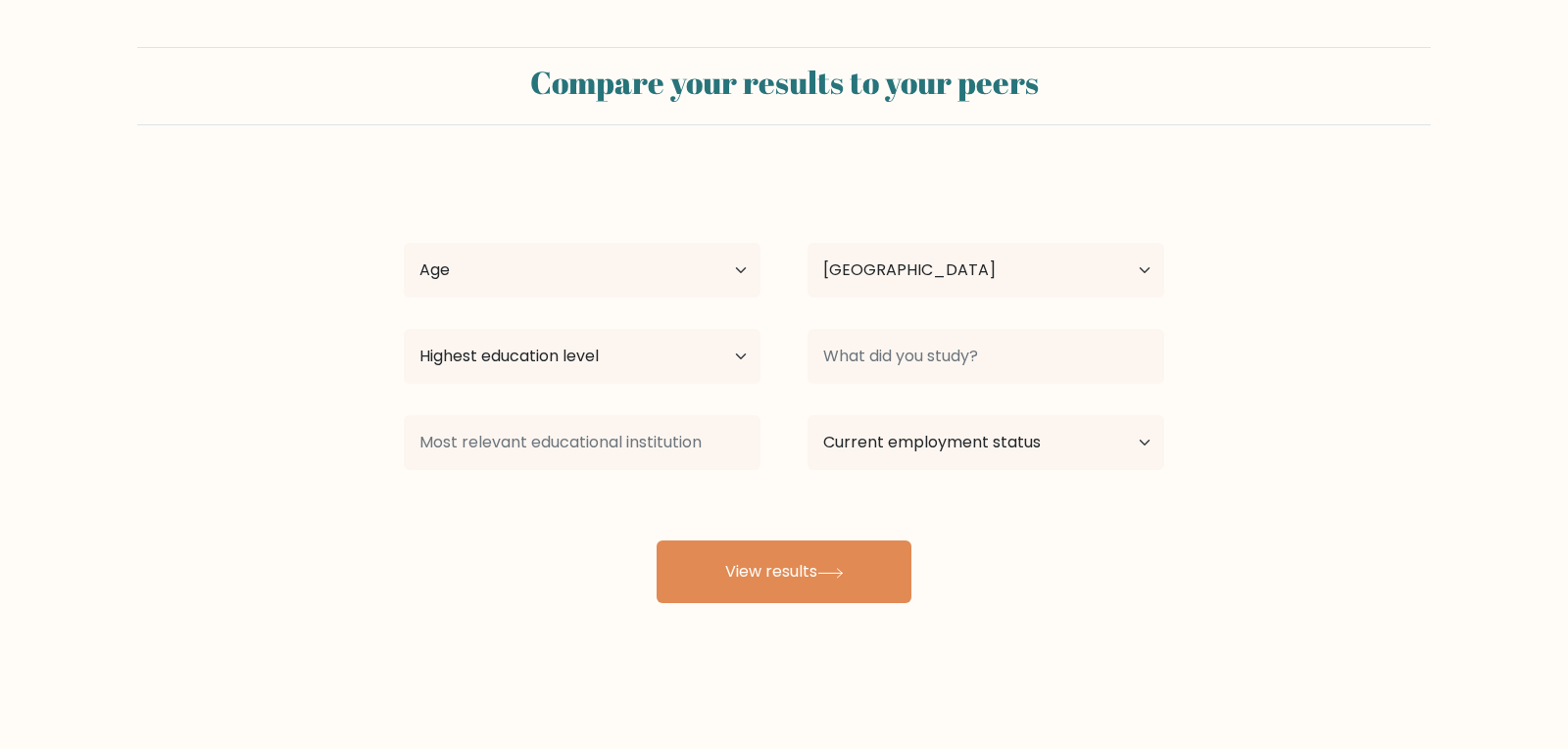
select select "US"
click at [630, 256] on select "Age Under 18 years old 18-24 years old 25-34 years old 35-44 years old 45-54 ye…" at bounding box center [582, 270] width 357 height 55
select select "min_18"
click at [403, 243] on select "Age Under 18 years old 18-24 years old 25-34 years old 35-44 years old 45-54 ye…" at bounding box center [582, 270] width 357 height 55
click at [847, 288] on select "Country Afghanistan Albania Algeria American Samoa Andorra Angola Anguilla Anta…" at bounding box center [985, 270] width 357 height 55
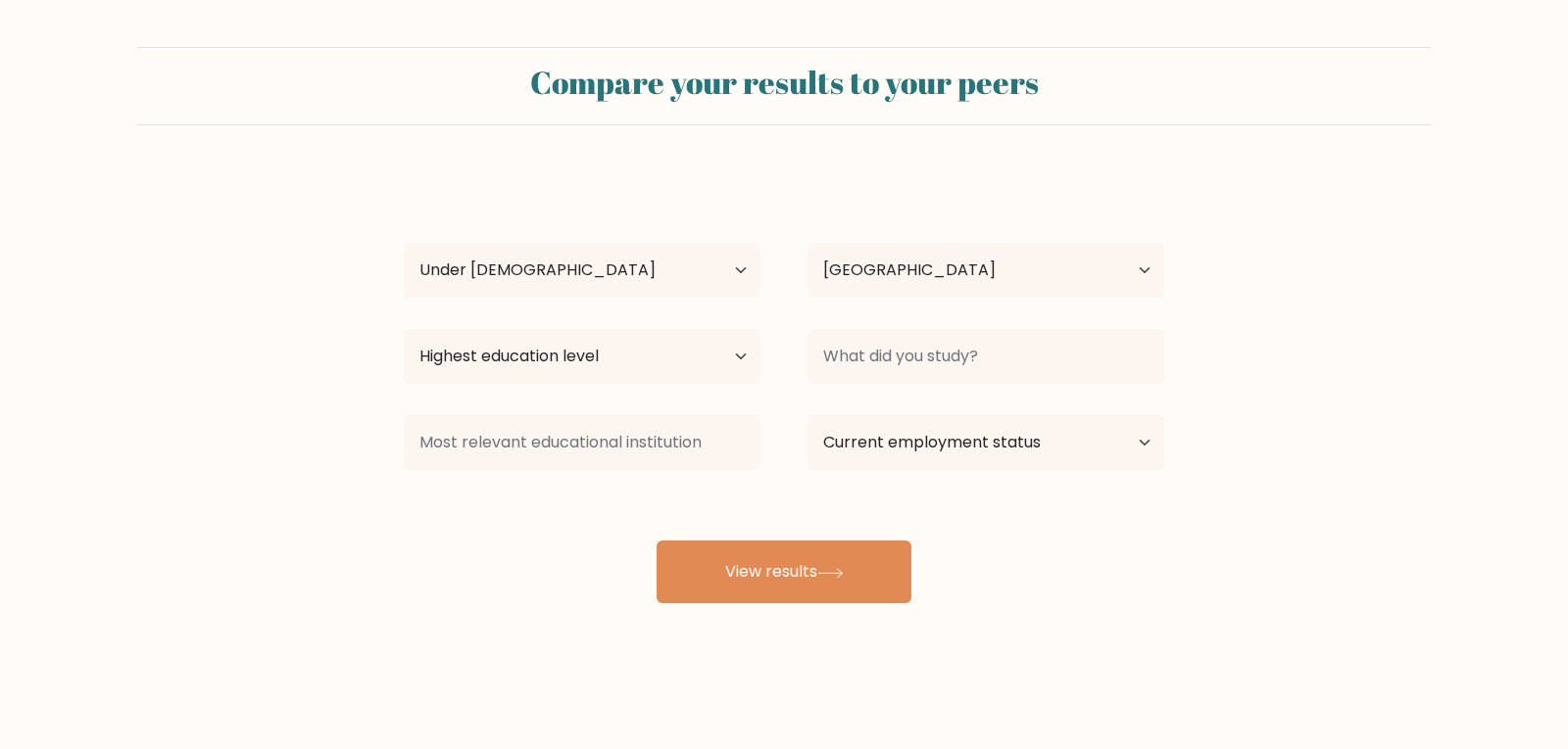
drag, startPoint x: 318, startPoint y: 302, endPoint x: 432, endPoint y: 322, distance: 115.7
click at [318, 302] on form "Compare your results to your peers aiden lyman Age Under 18 years old 18-24 yea…" at bounding box center [784, 325] width 1568 height 557
click at [559, 342] on select "Highest education level No schooling Primary Lower Secondary Upper Secondary Oc…" at bounding box center [582, 356] width 357 height 55
select select "primary"
click at [403, 329] on select "Highest education level No schooling Primary Lower Secondary Upper Secondary Oc…" at bounding box center [582, 356] width 357 height 55
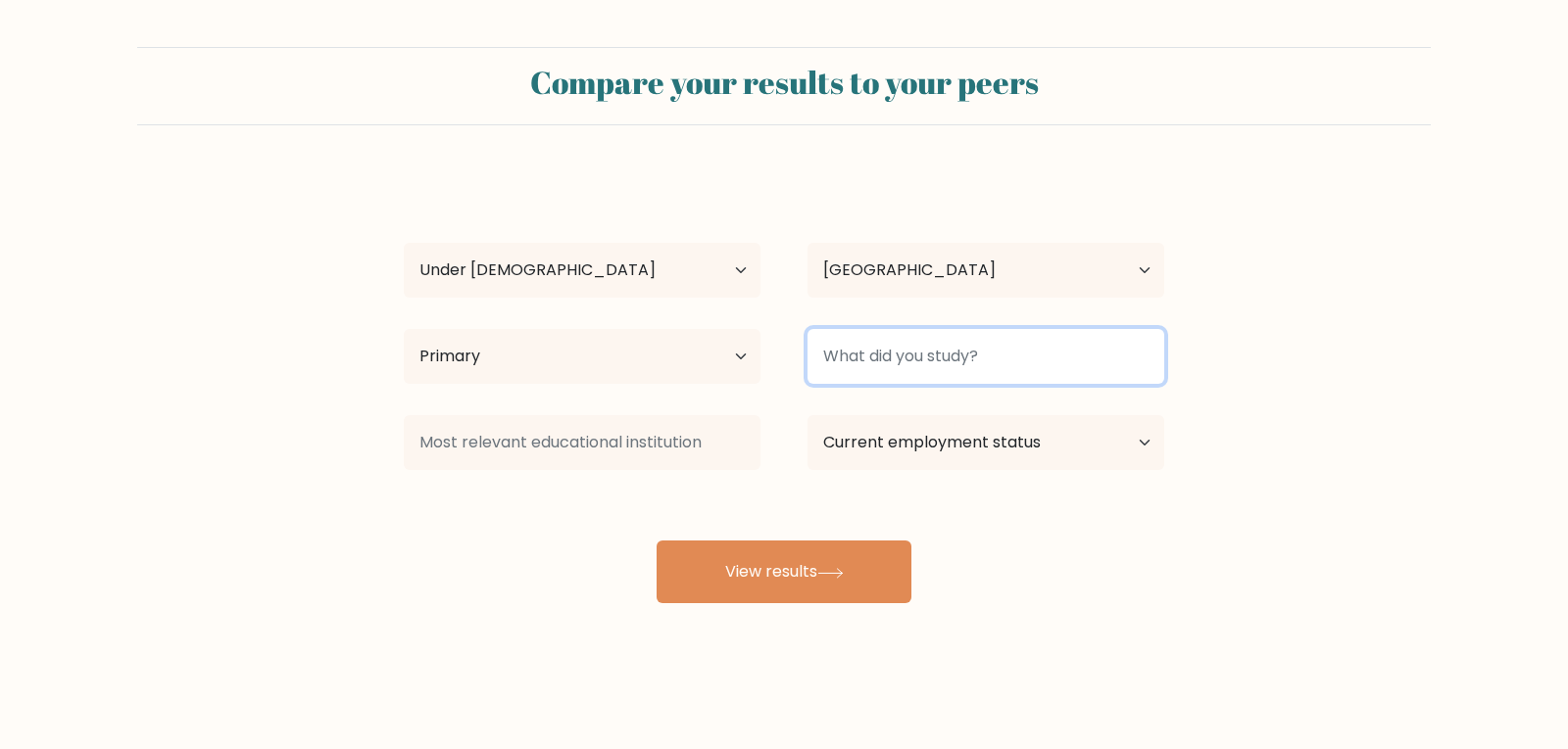
click at [828, 354] on input at bounding box center [985, 356] width 357 height 55
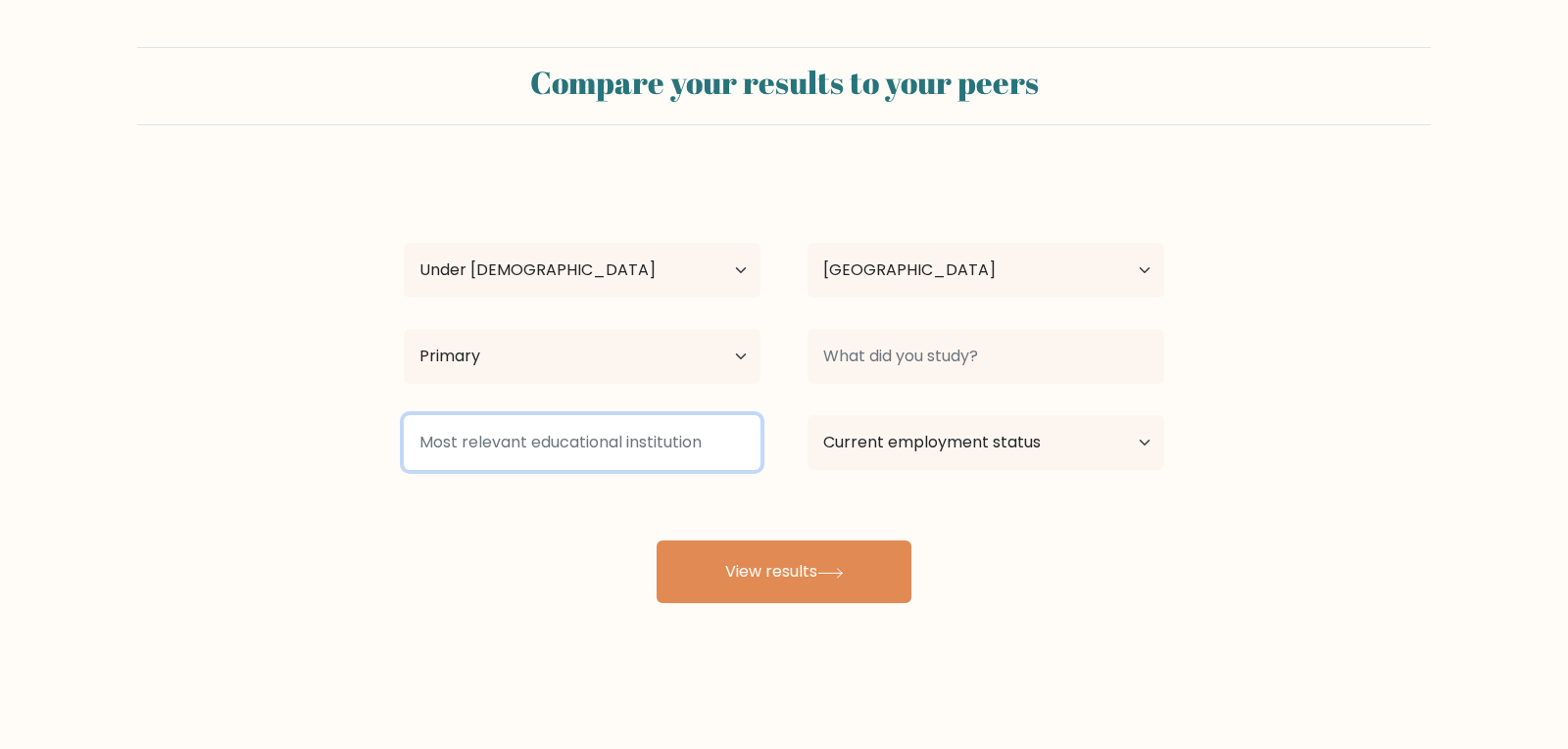
click at [710, 424] on input at bounding box center [582, 442] width 357 height 55
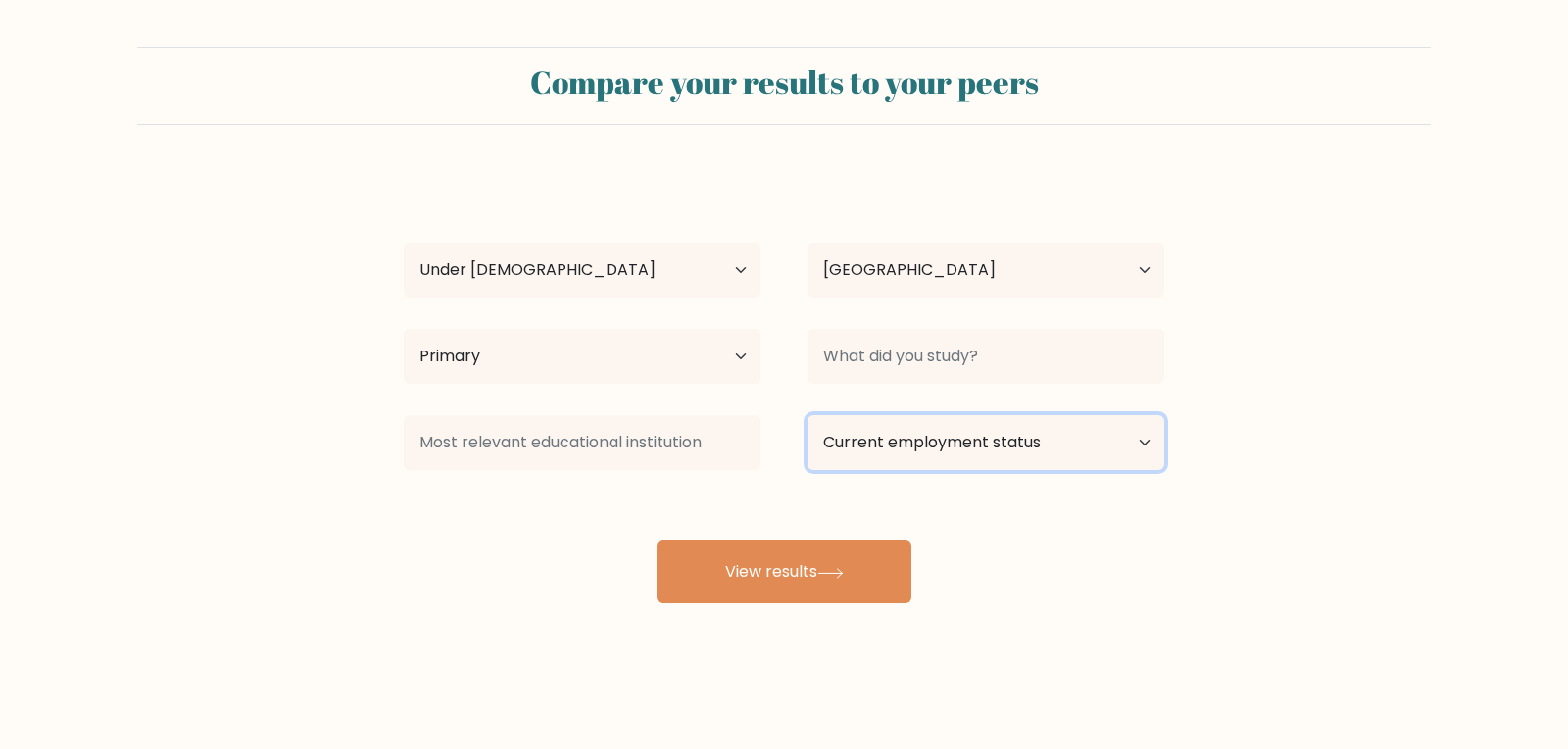
click at [889, 446] on select "Current employment status Employed Student Retired Other / prefer not to answer" at bounding box center [985, 442] width 357 height 55
select select "student"
click at [807, 415] on select "Current employment status Employed Student Retired Other / prefer not to answer" at bounding box center [985, 442] width 357 height 55
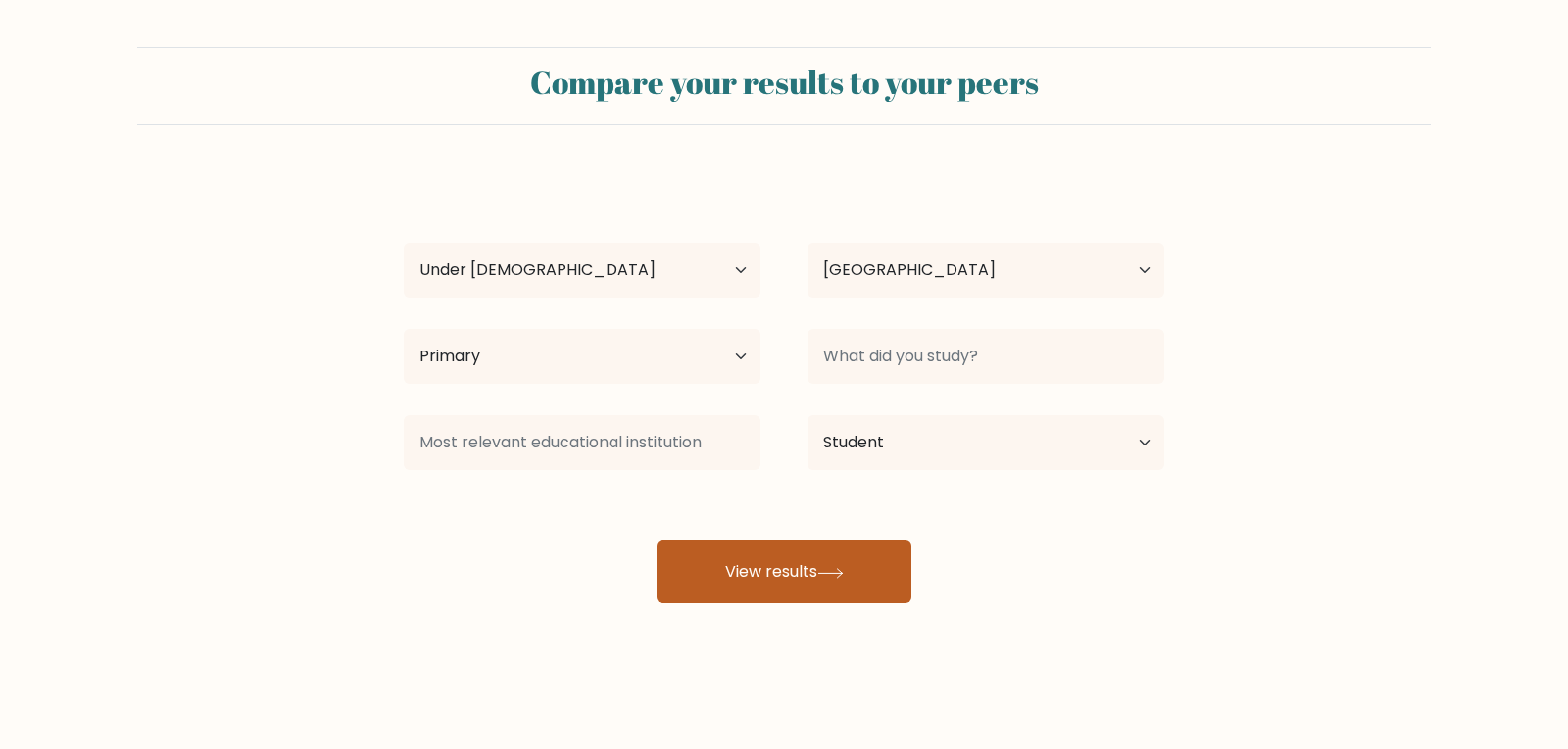
click at [789, 557] on button "View results" at bounding box center [784, 572] width 255 height 63
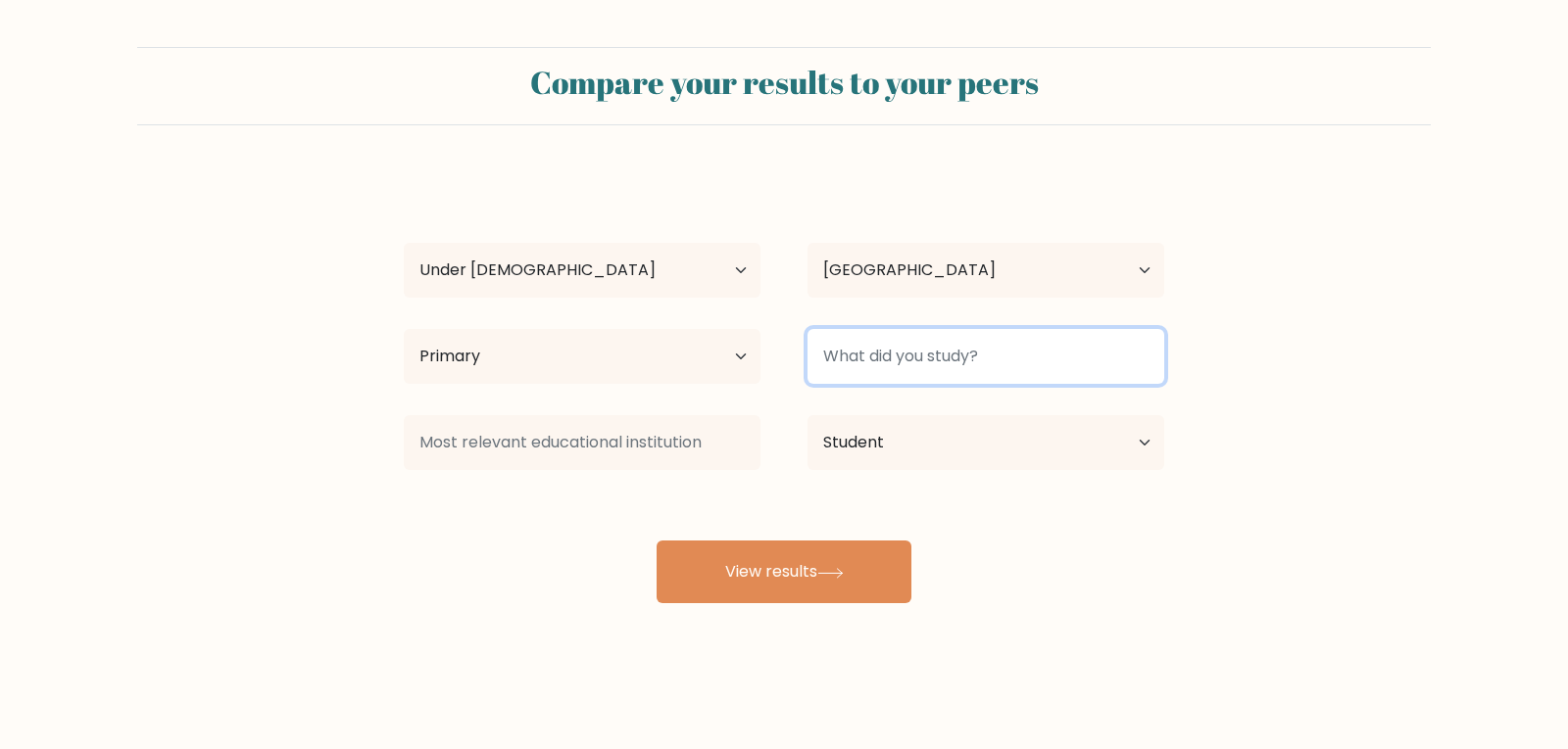
click at [911, 360] on input at bounding box center [985, 356] width 357 height 55
type input "highschool"
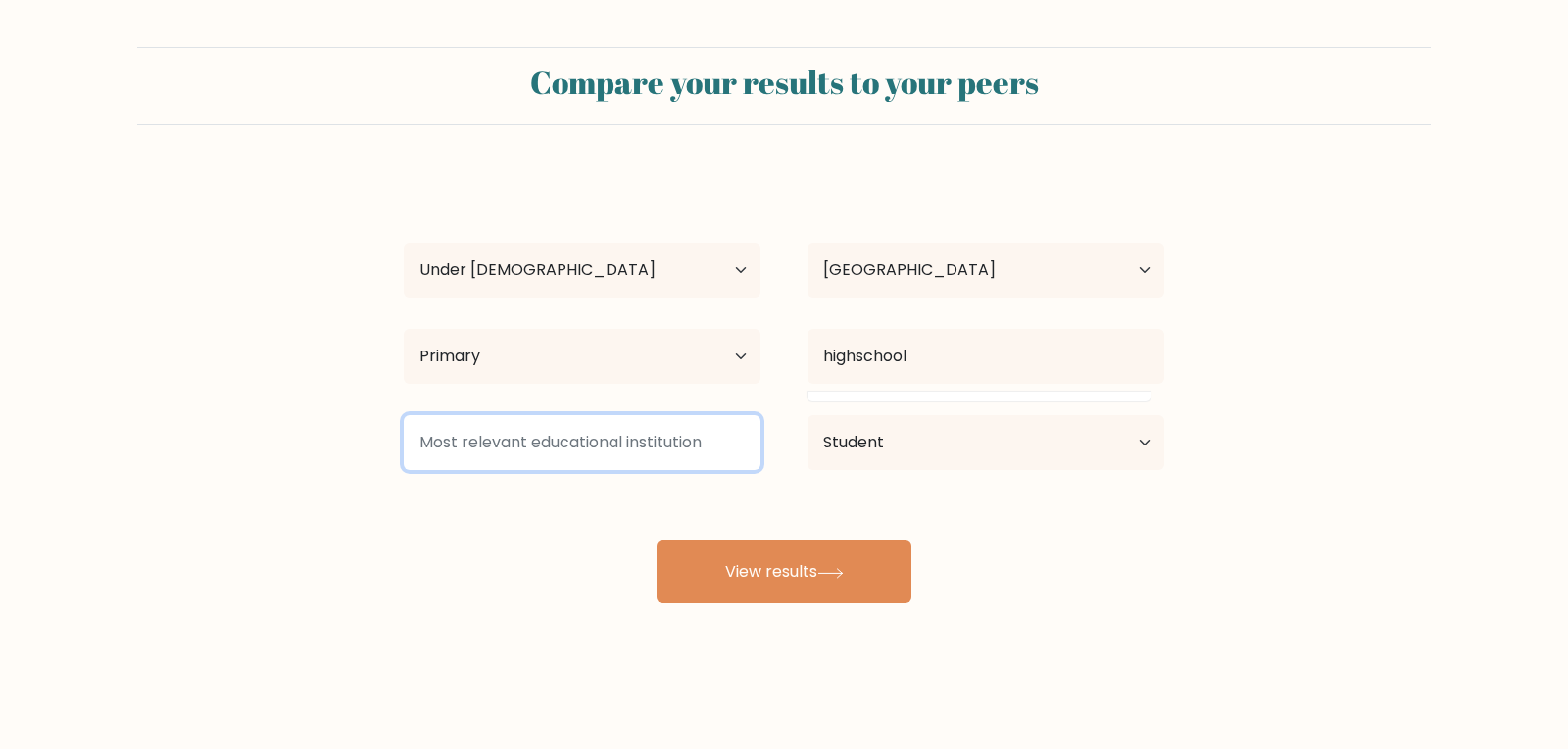
drag, startPoint x: 738, startPoint y: 445, endPoint x: 738, endPoint y: 461, distance: 16.0
click at [738, 447] on input at bounding box center [582, 442] width 357 height 55
type input "a"
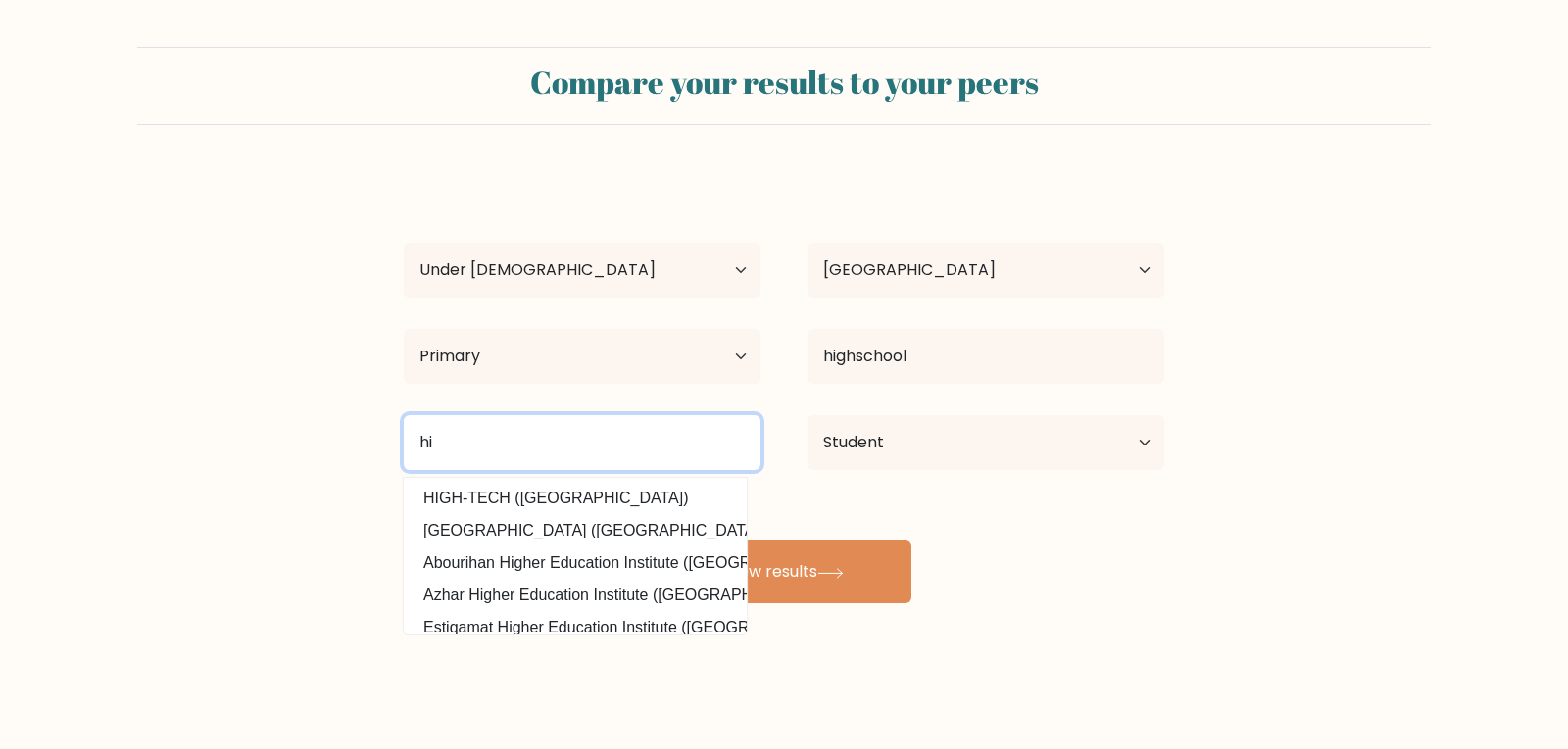
type input "h"
click at [476, 432] on input "west sejeca east" at bounding box center [582, 442] width 357 height 55
click at [477, 432] on input "west sejeca east" at bounding box center [582, 442] width 357 height 55
click at [595, 452] on input "west seneca east" at bounding box center [582, 442] width 357 height 55
type input "west seneca east senior"
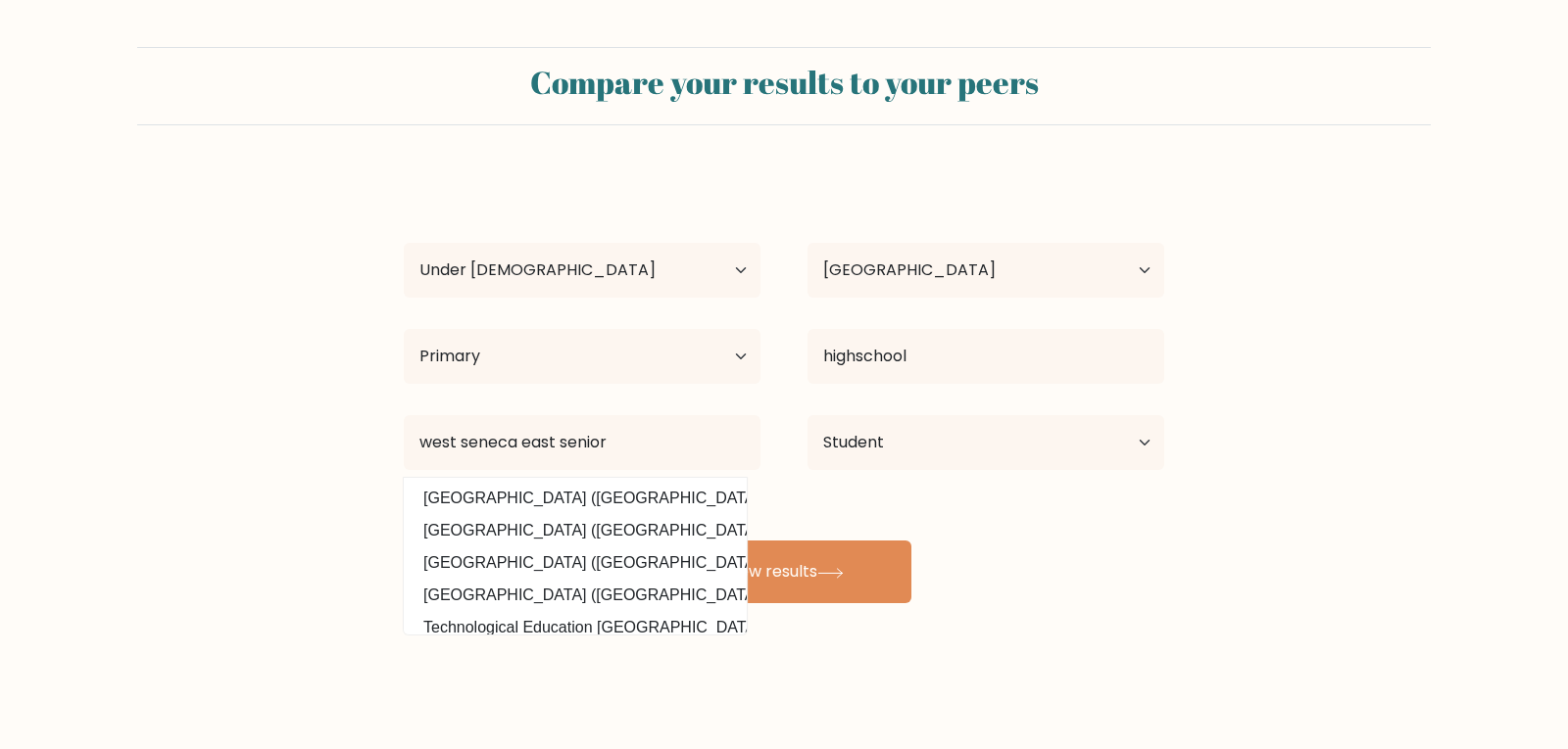
click at [287, 517] on form "Compare your results to your peers aiden lyman Age Under 18 years old 18-24 yea…" at bounding box center [784, 325] width 1568 height 557
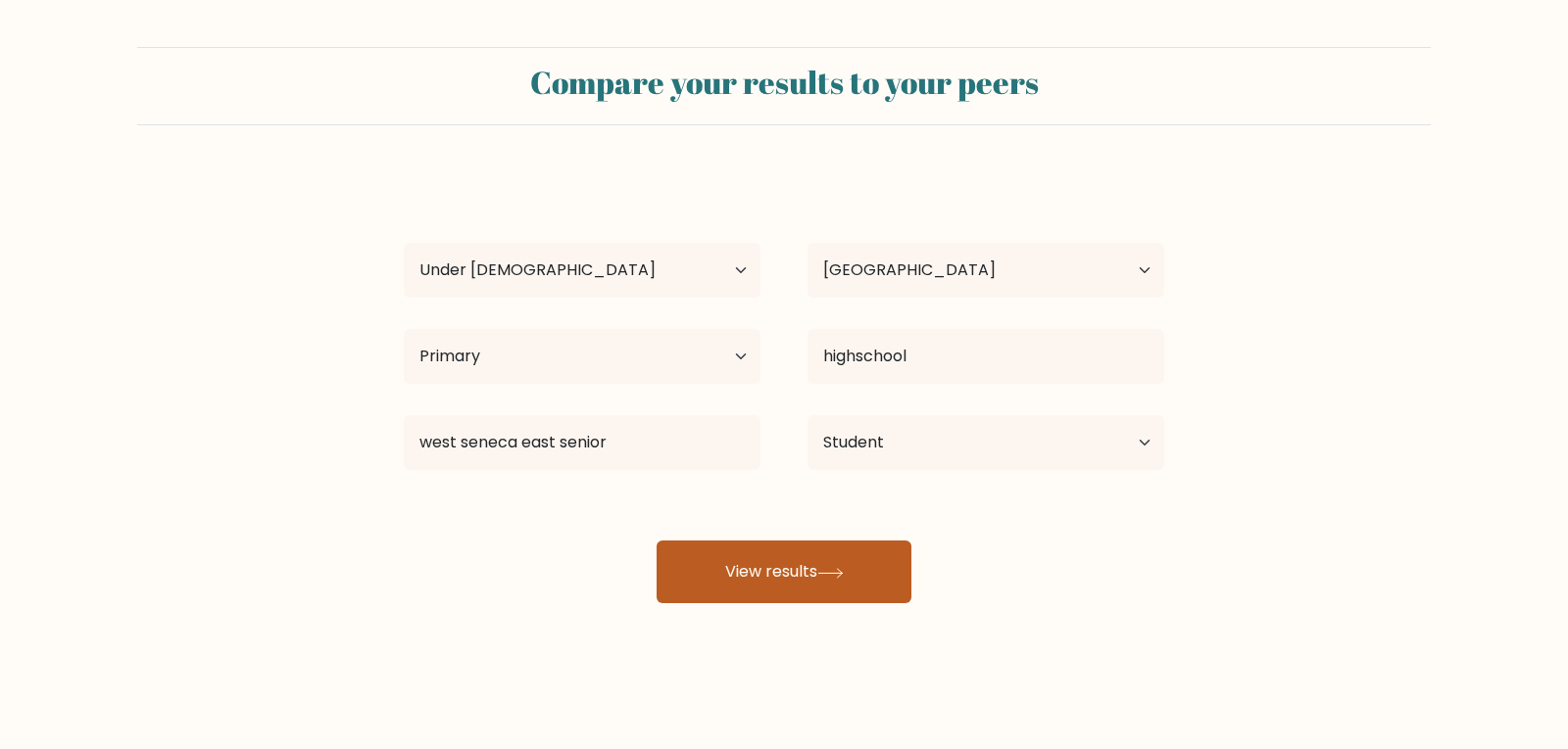
click at [831, 589] on button "View results" at bounding box center [784, 572] width 255 height 63
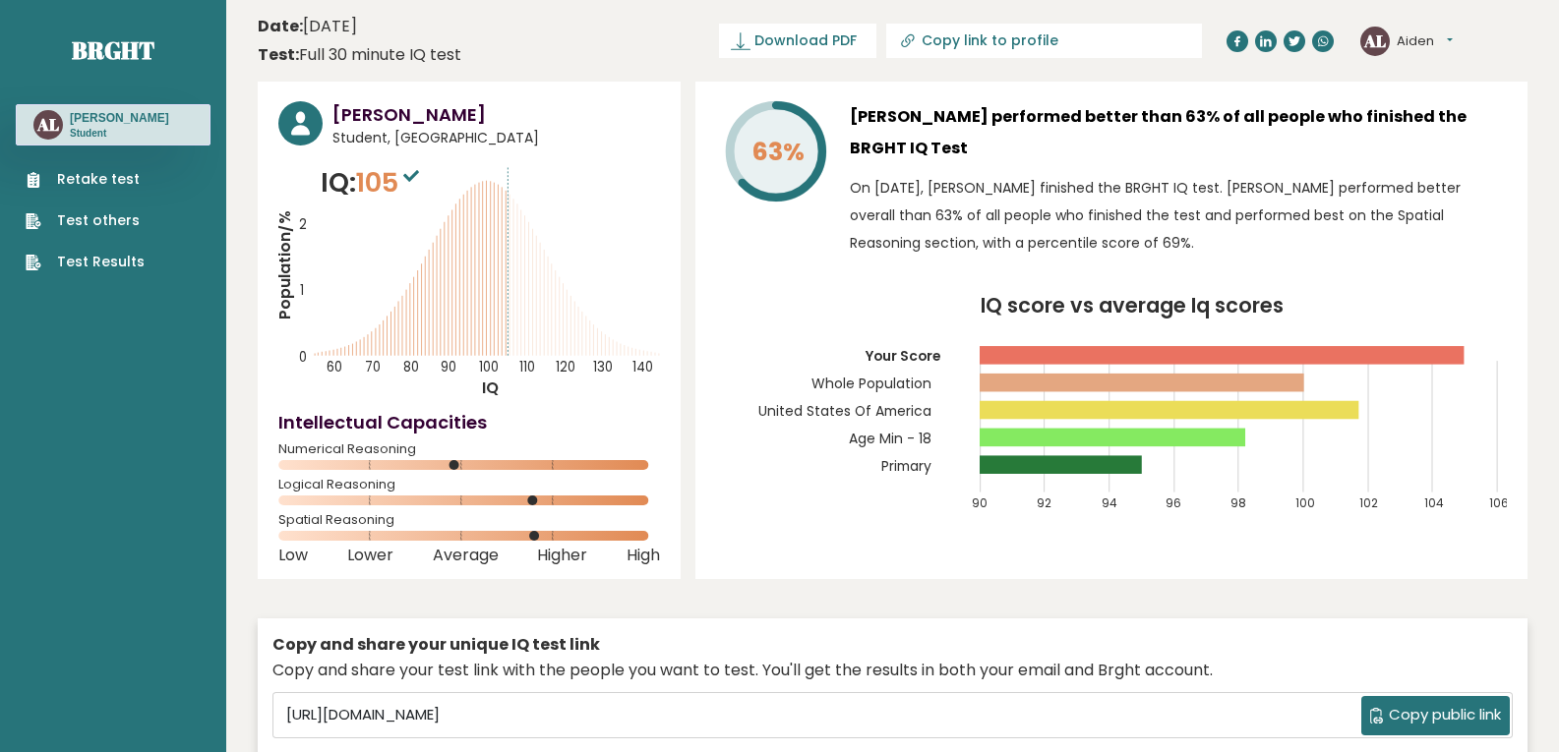
click at [132, 187] on link "Retake test" at bounding box center [85, 179] width 119 height 21
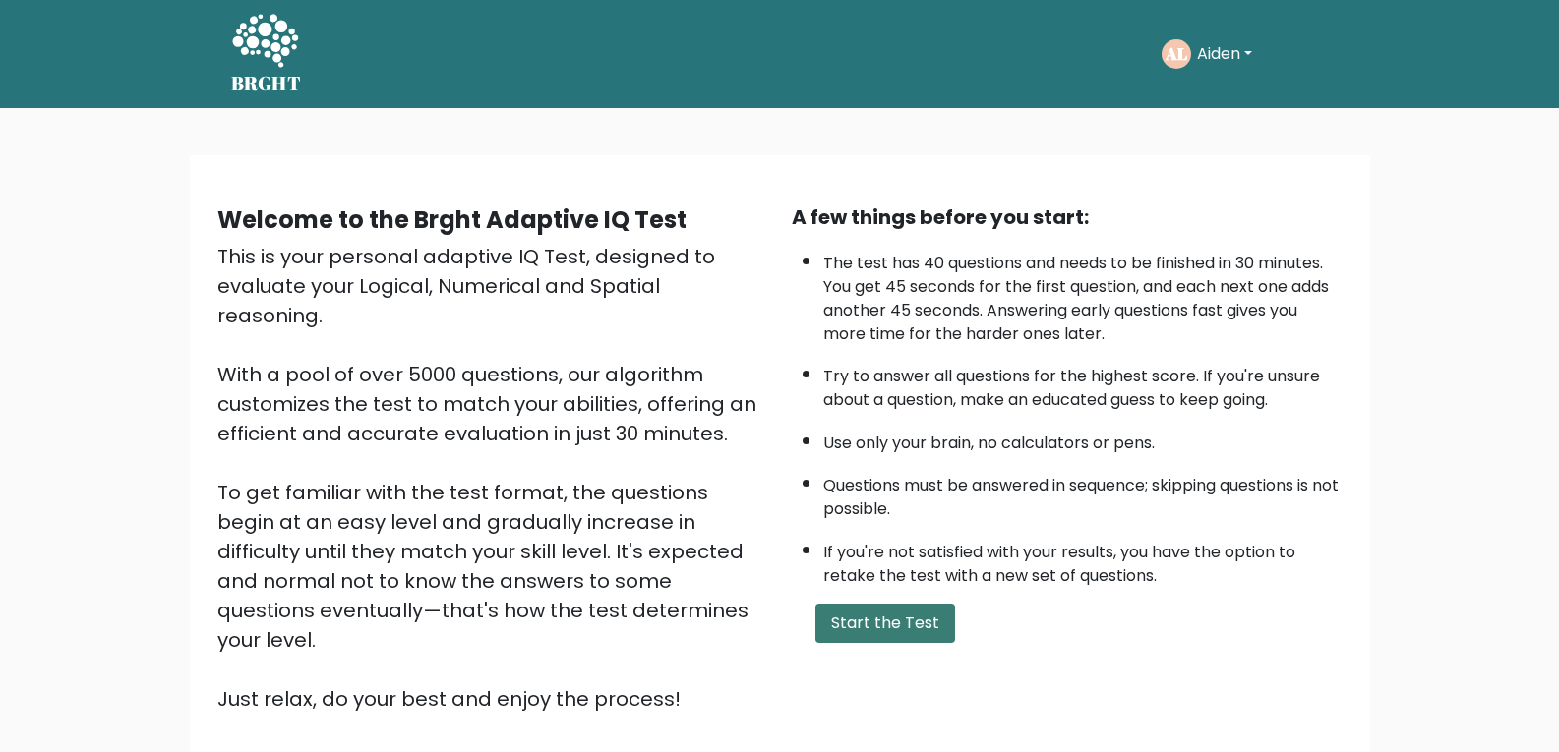
click at [860, 617] on button "Start the Test" at bounding box center [885, 623] width 140 height 39
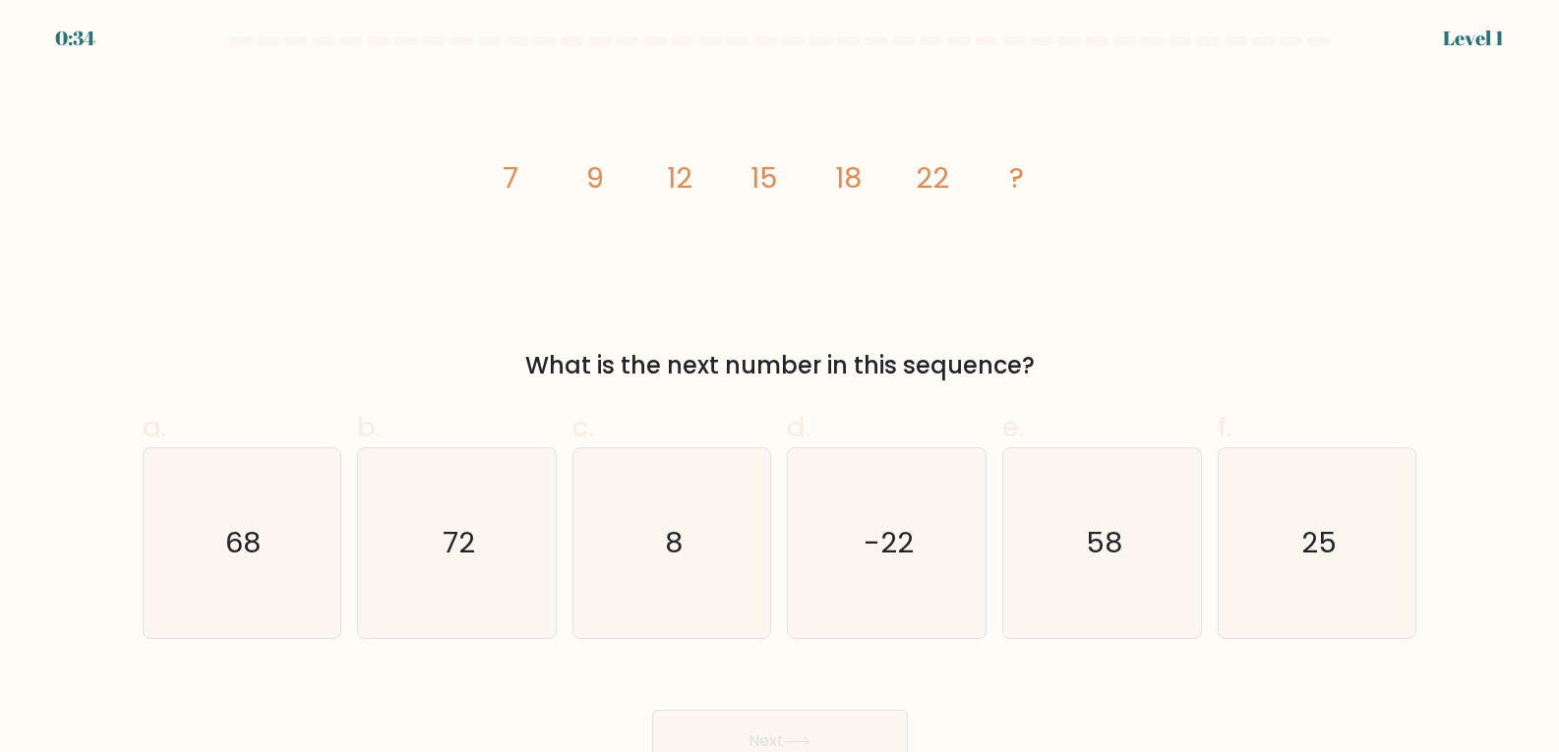
click at [344, 231] on div "image/svg+xml 7 9 12 15 18 22 ? What is the next number in this sequence?" at bounding box center [780, 229] width 1298 height 309
click at [341, 232] on div "image/svg+xml 7 9 12 15 18 22 ? What is the next number in this sequence?" at bounding box center [780, 229] width 1298 height 309
click at [321, 265] on div "image/svg+xml 7 9 12 15 18 22 ? What is the next number in this sequence?" at bounding box center [780, 229] width 1298 height 309
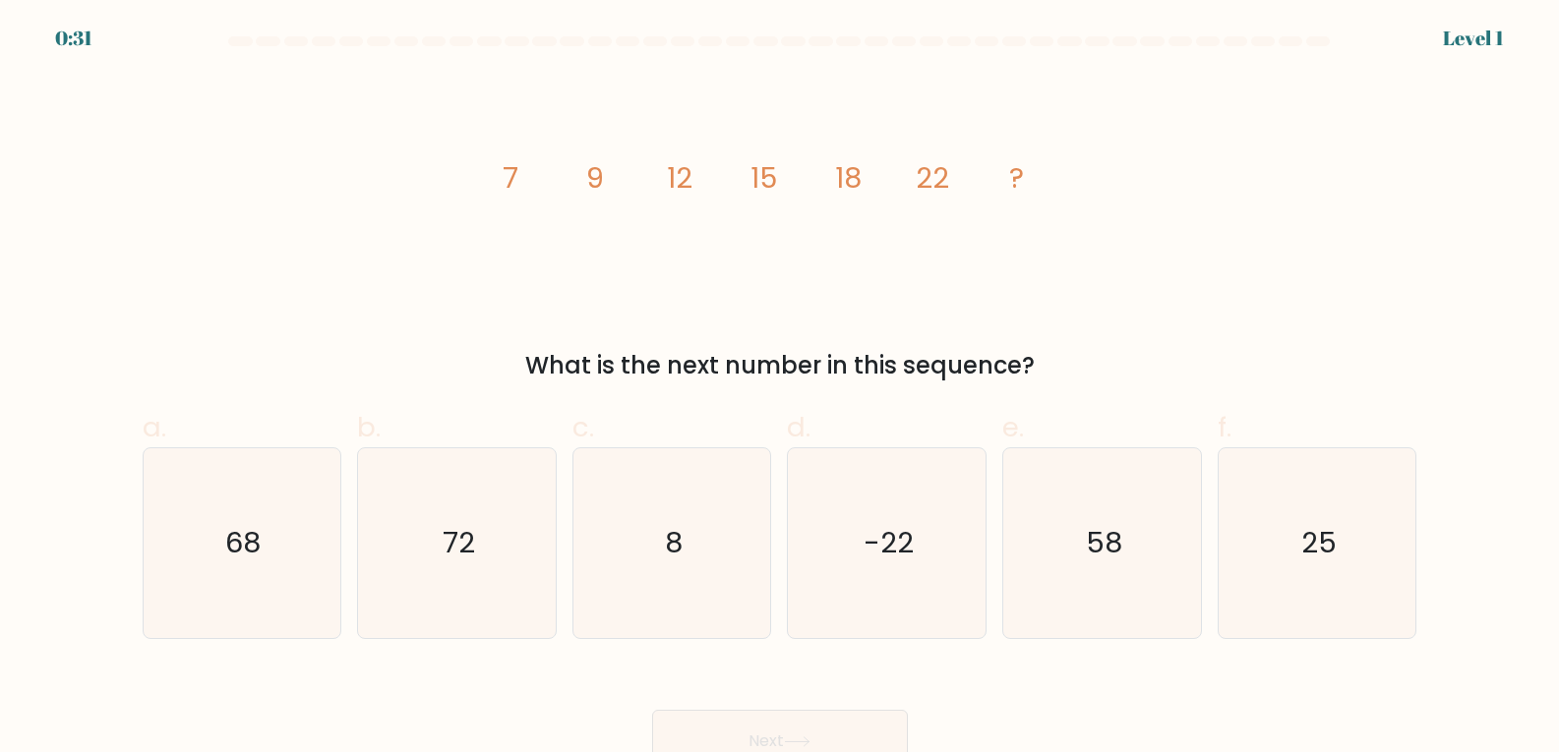
click at [313, 311] on div "image/svg+xml 7 9 12 15 18 22 ? What is the next number in this sequence?" at bounding box center [780, 229] width 1298 height 309
click at [257, 369] on div "What is the next number in this sequence?" at bounding box center [779, 365] width 1251 height 35
click at [1342, 548] on icon "25" at bounding box center [1317, 543] width 190 height 190
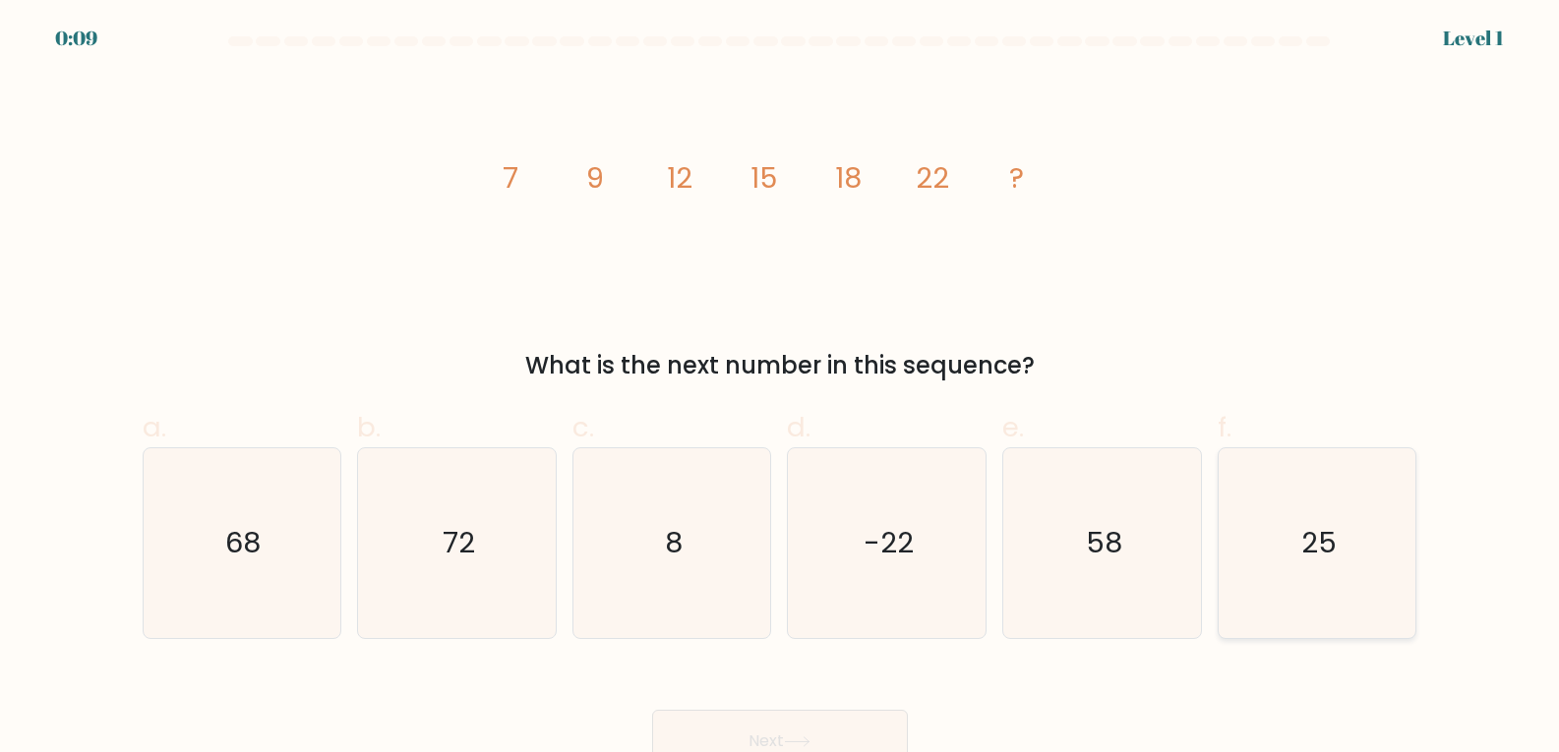
click at [781, 389] on input "f. 25" at bounding box center [780, 383] width 1 height 13
radio input "true"
click at [871, 729] on button "Next" at bounding box center [780, 741] width 256 height 63
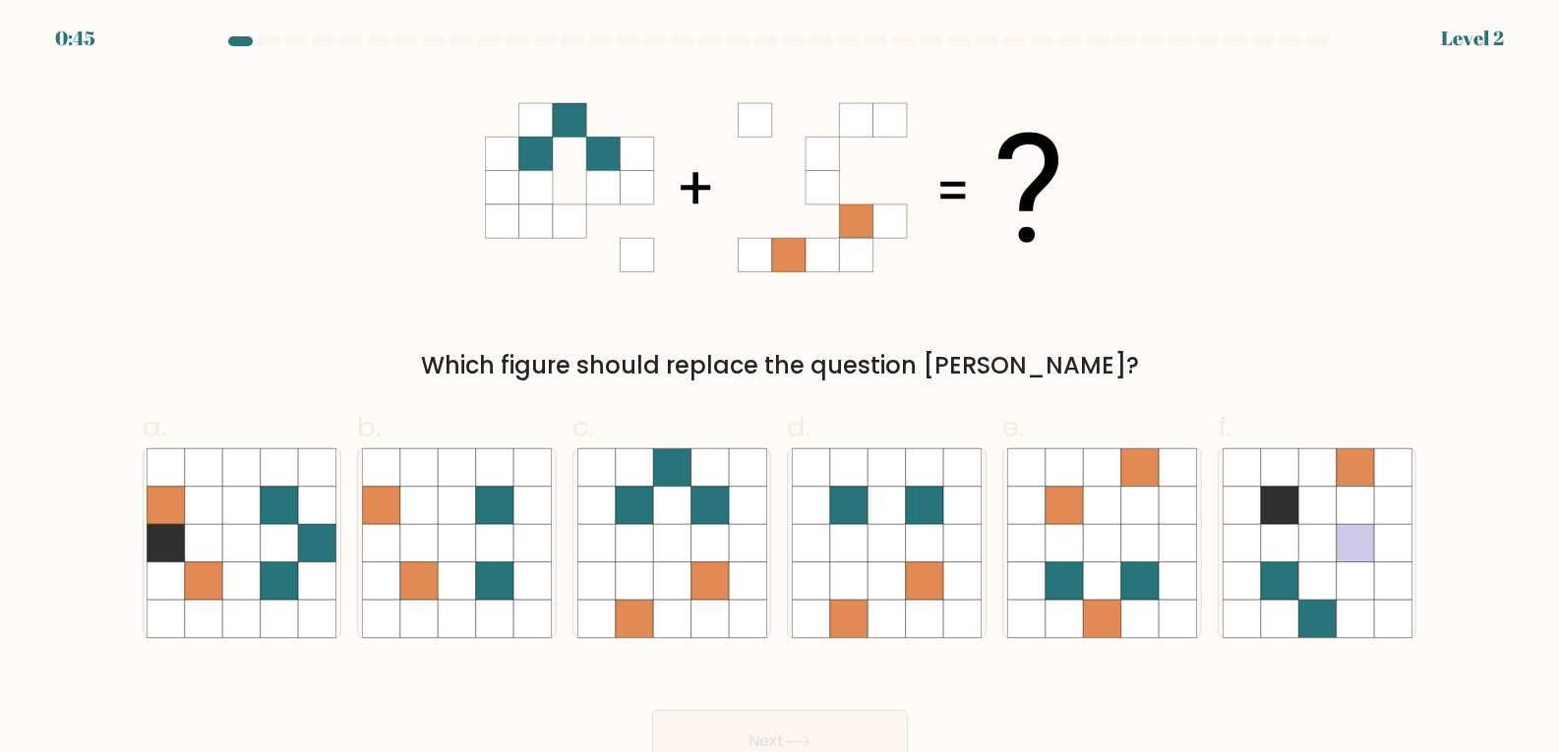
click at [271, 264] on div "Which figure should replace the question mark?" at bounding box center [780, 229] width 1298 height 309
click at [686, 597] on icon at bounding box center [671, 581] width 37 height 37
click at [780, 389] on input "c." at bounding box center [780, 383] width 1 height 13
radio input "true"
click at [778, 726] on button "Next" at bounding box center [780, 741] width 256 height 63
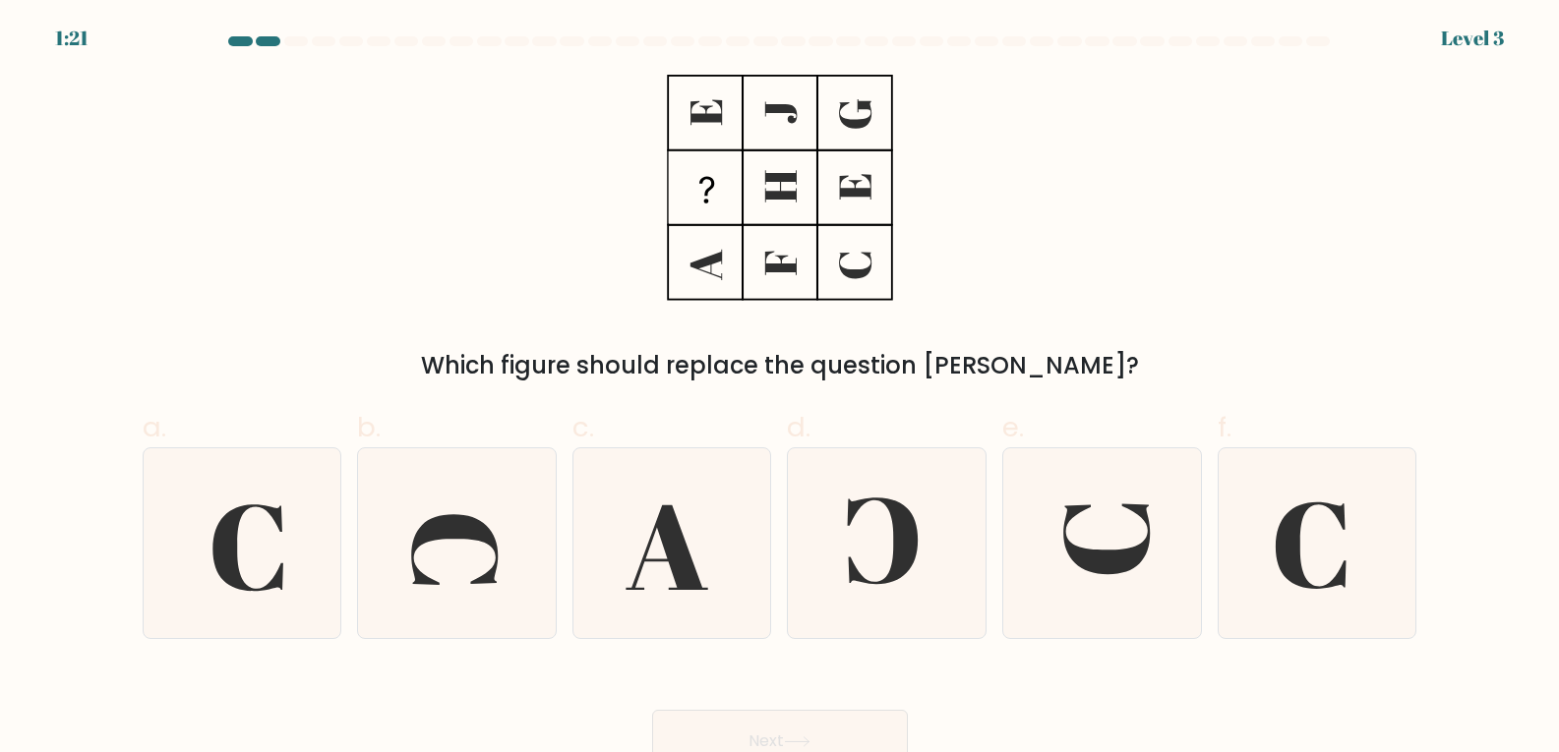
click at [433, 253] on div "Which figure should replace the question [PERSON_NAME]?" at bounding box center [780, 229] width 1298 height 309
click at [430, 259] on div "Which figure should replace the question [PERSON_NAME]?" at bounding box center [780, 229] width 1298 height 309
click at [413, 280] on div "Which figure should replace the question [PERSON_NAME]?" at bounding box center [780, 229] width 1298 height 309
click at [412, 319] on div "Which figure should replace the question [PERSON_NAME]?" at bounding box center [780, 229] width 1298 height 309
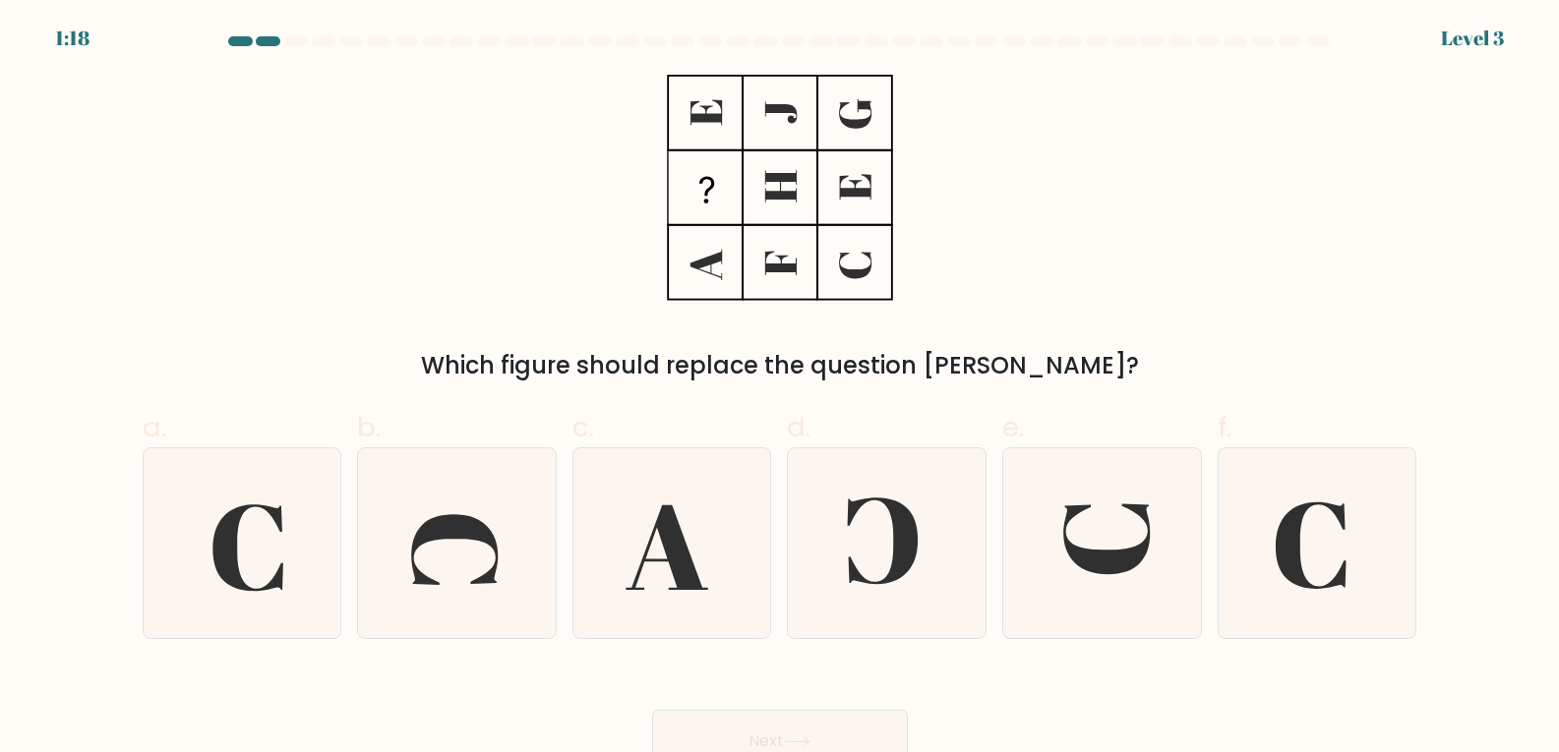
click at [412, 319] on div "Which figure should replace the question [PERSON_NAME]?" at bounding box center [780, 229] width 1298 height 309
click at [412, 323] on div "Which figure should replace the question [PERSON_NAME]?" at bounding box center [780, 229] width 1298 height 309
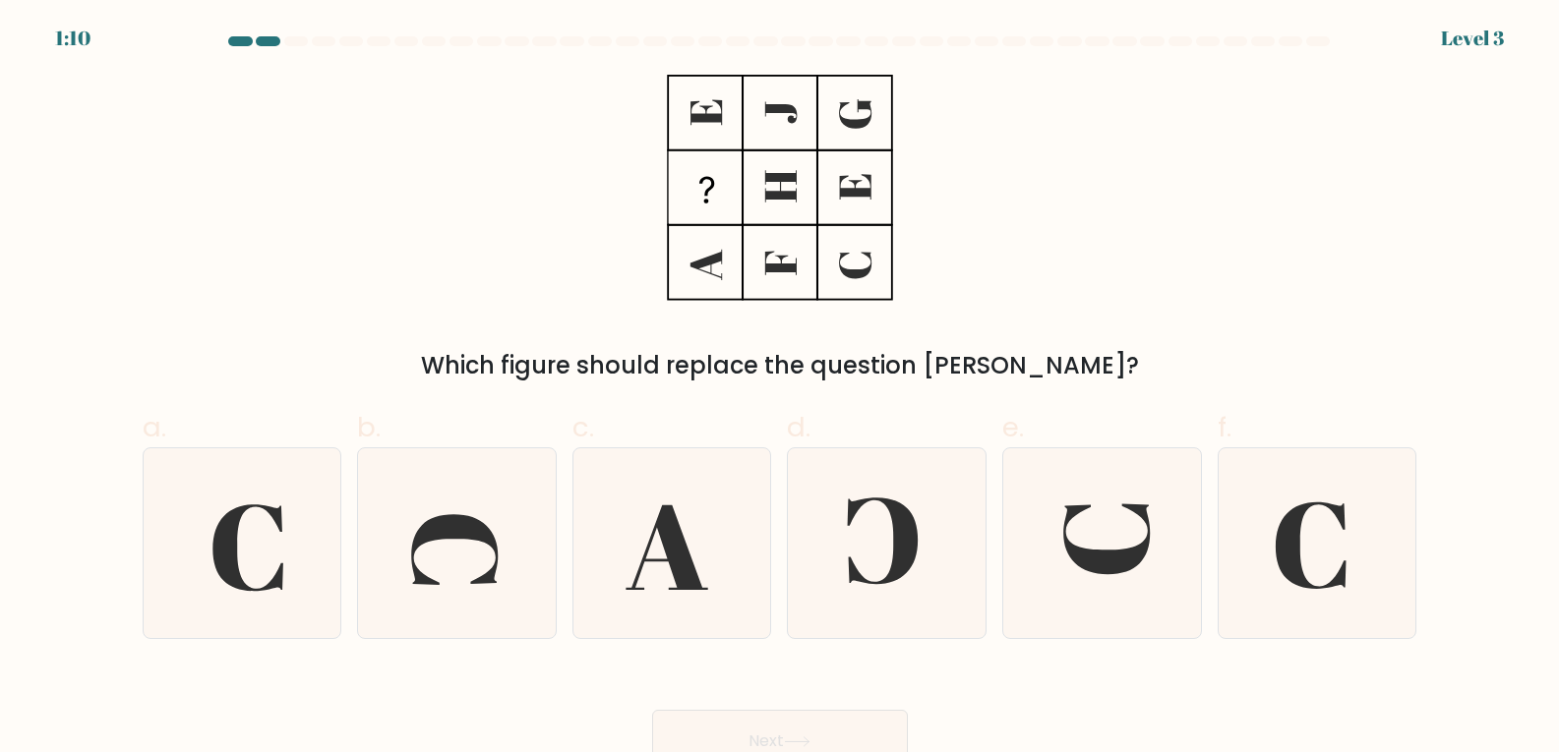
click at [412, 323] on div "Which figure should replace the question [PERSON_NAME]?" at bounding box center [780, 229] width 1298 height 309
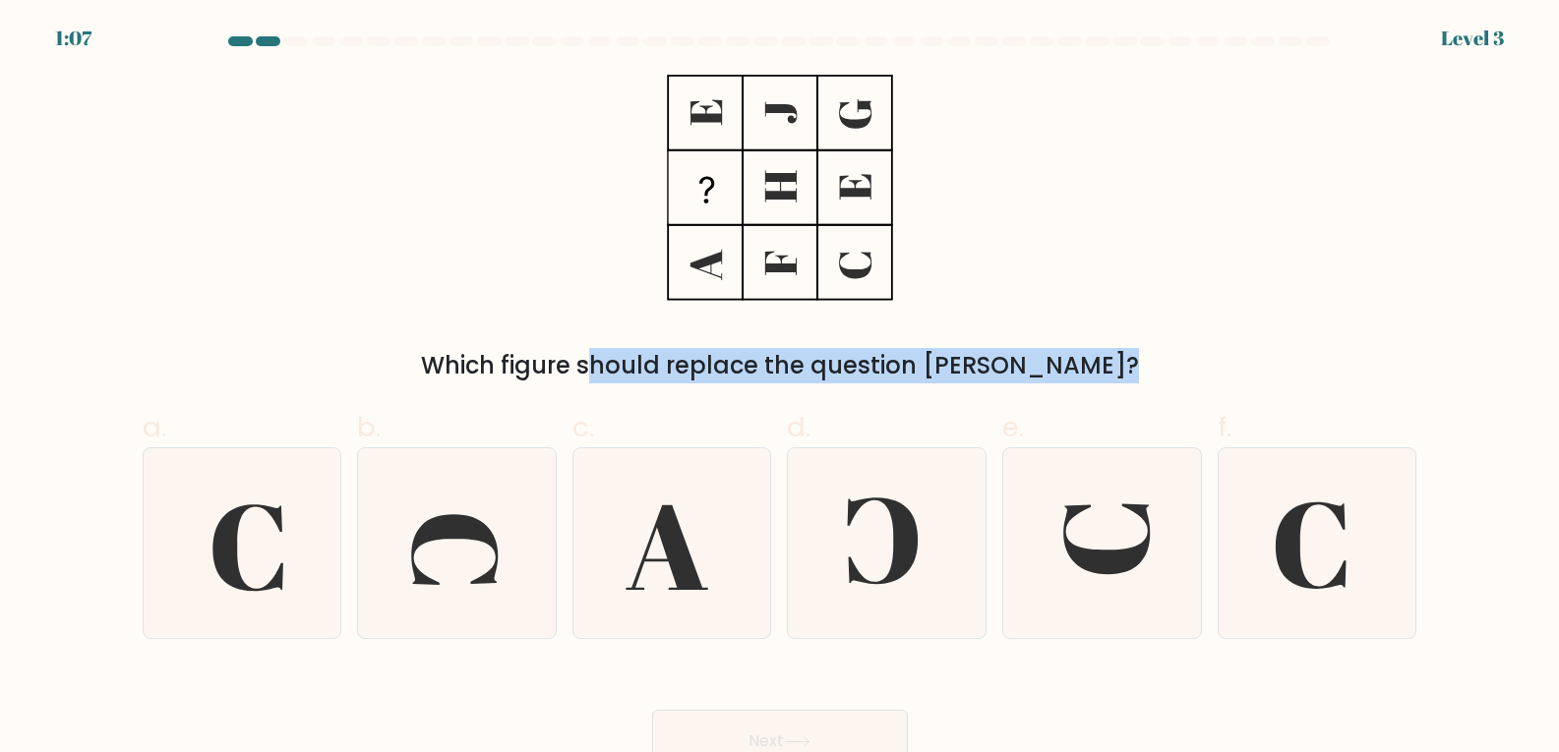
click at [412, 323] on div "Which figure should replace the question [PERSON_NAME]?" at bounding box center [780, 229] width 1298 height 309
click at [404, 327] on div "Which figure should replace the question [PERSON_NAME]?" at bounding box center [780, 229] width 1298 height 309
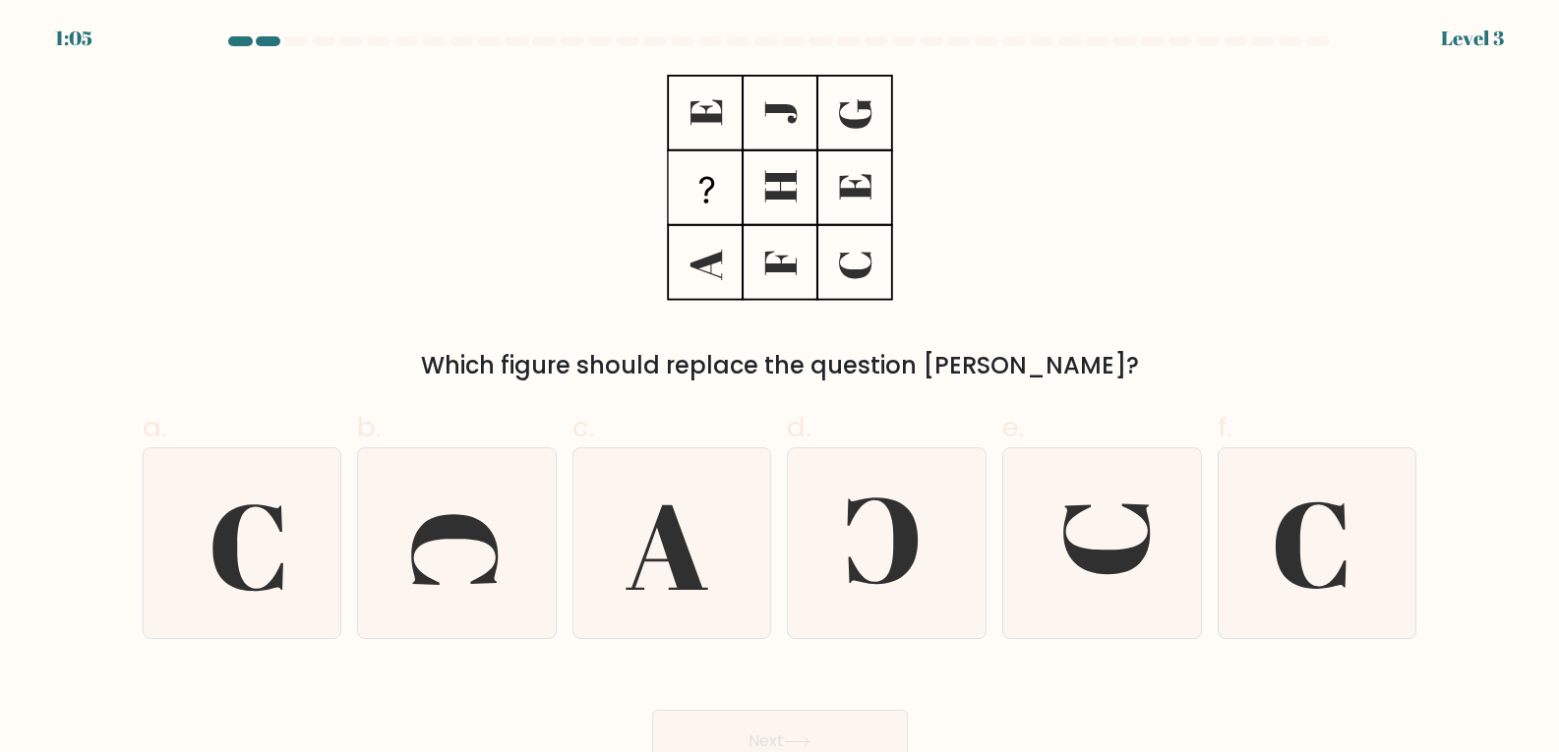
click at [378, 384] on form at bounding box center [779, 404] width 1559 height 737
click at [1076, 570] on icon at bounding box center [1102, 543] width 190 height 190
click at [781, 389] on input "e." at bounding box center [780, 383] width 1 height 13
radio input "true"
click at [823, 729] on button "Next" at bounding box center [780, 741] width 256 height 63
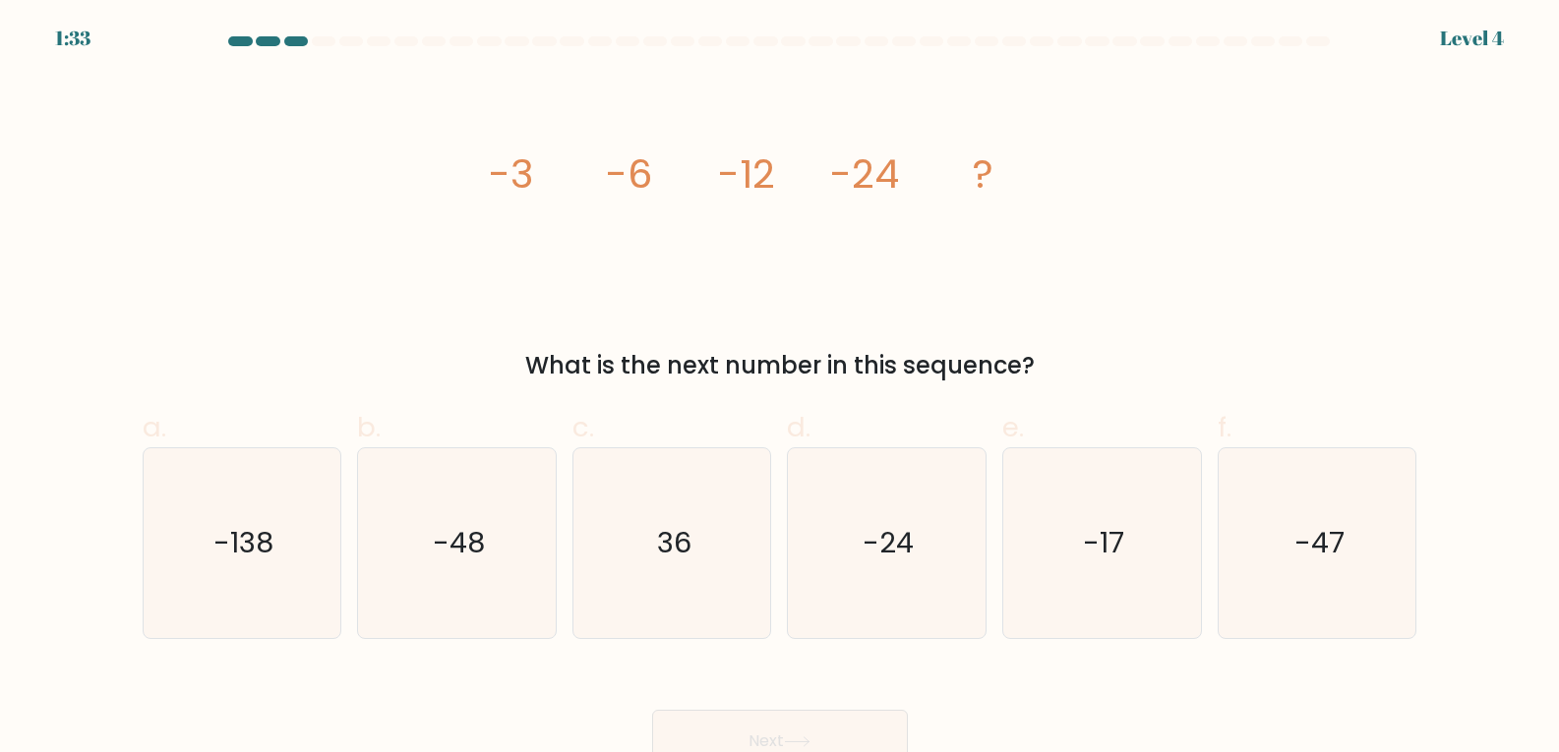
click at [1103, 751] on div "Next" at bounding box center [780, 718] width 1298 height 110
click at [1119, 749] on div "Next" at bounding box center [780, 718] width 1298 height 110
click at [1102, 738] on div "Next" at bounding box center [780, 718] width 1298 height 110
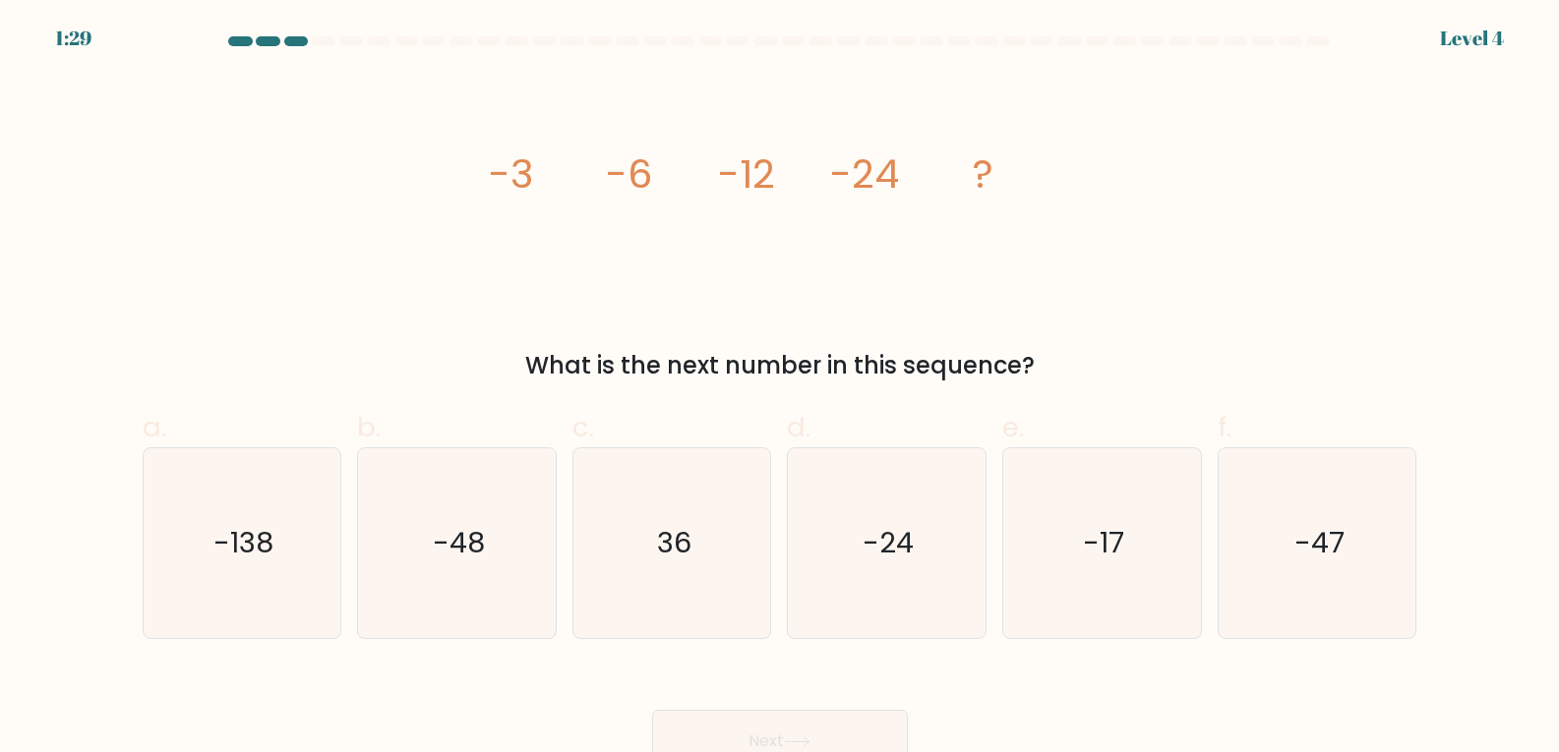
click at [1101, 738] on div "Next" at bounding box center [780, 718] width 1298 height 110
drag, startPoint x: 417, startPoint y: 497, endPoint x: 446, endPoint y: 522, distance: 38.3
click at [417, 498] on icon "-48" at bounding box center [457, 543] width 190 height 190
click at [780, 389] on input "b. -48" at bounding box center [780, 383] width 1 height 13
radio input "true"
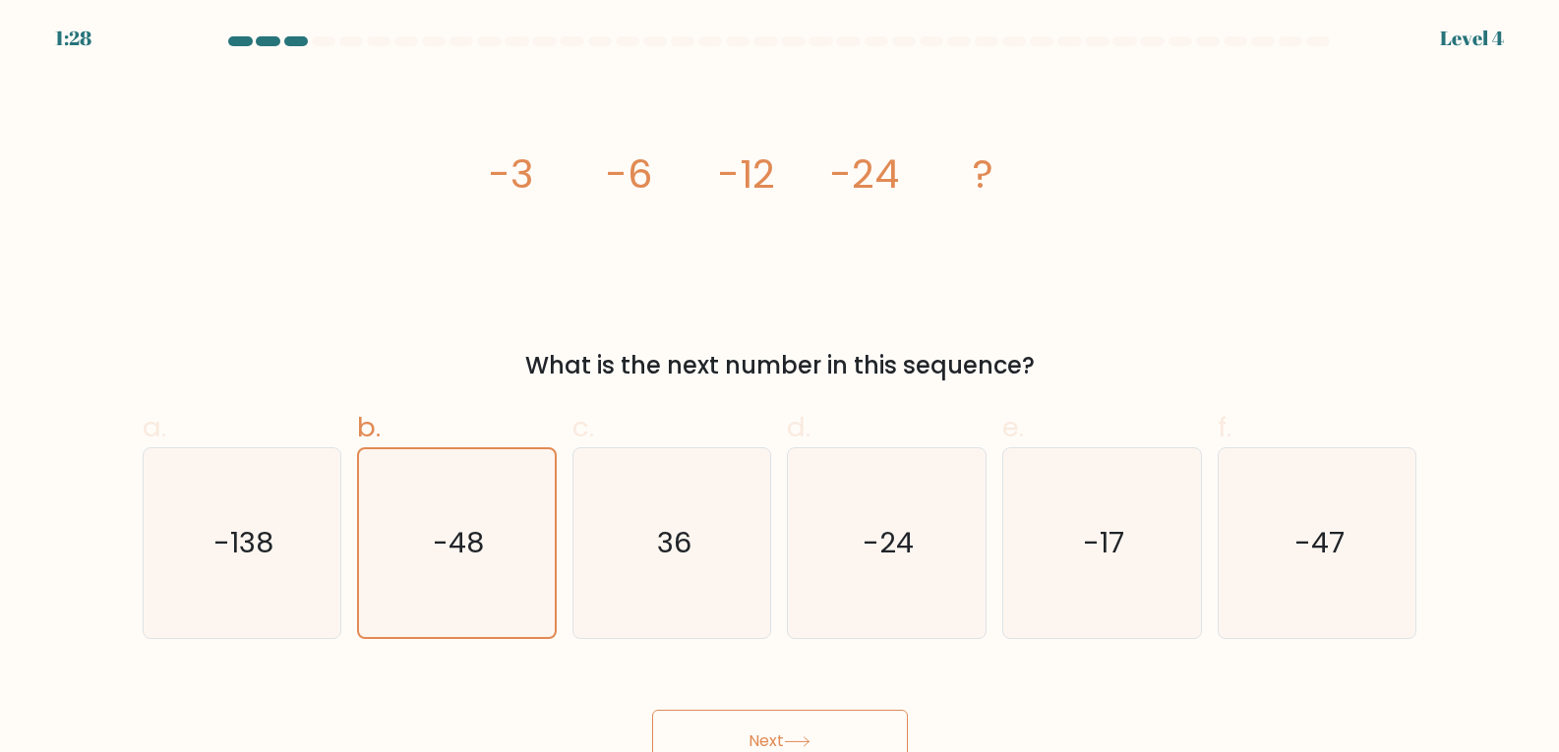
click at [724, 731] on button "Next" at bounding box center [780, 741] width 256 height 63
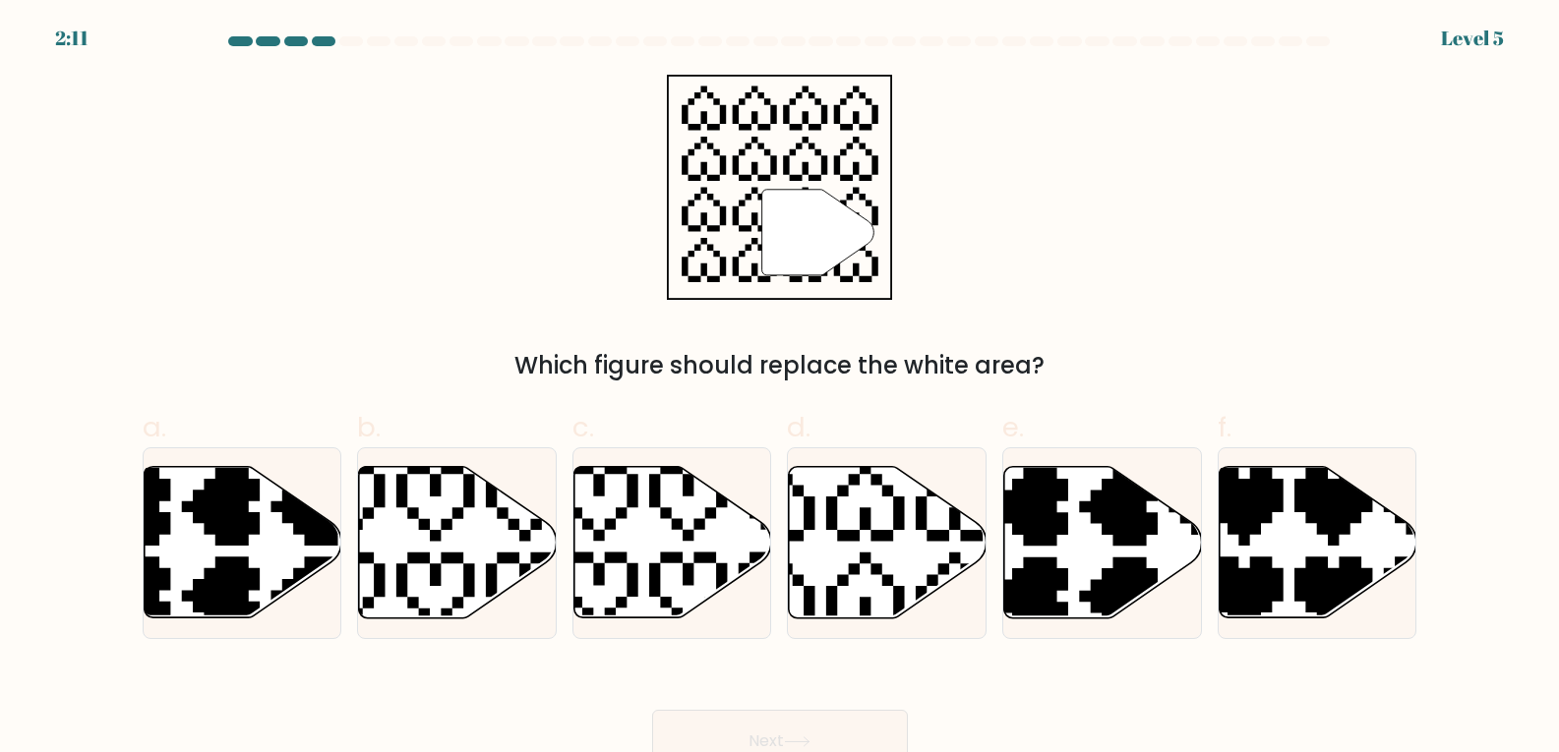
click at [601, 693] on div "Next" at bounding box center [780, 718] width 1298 height 110
click at [597, 694] on div "Next" at bounding box center [780, 718] width 1298 height 110
click at [914, 565] on icon at bounding box center [888, 542] width 198 height 151
click at [781, 389] on input "d." at bounding box center [780, 383] width 1 height 13
radio input "true"
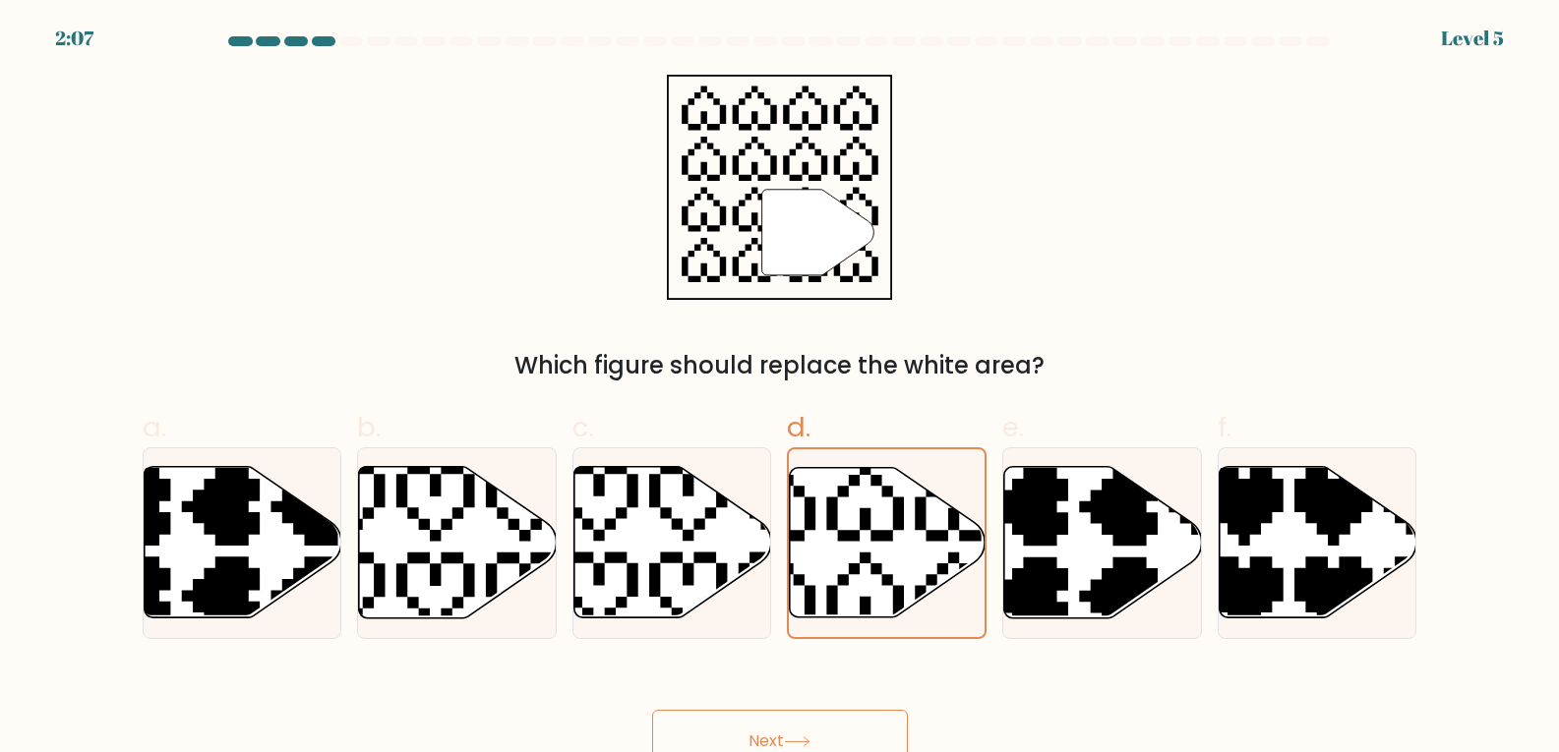
click at [789, 733] on button "Next" at bounding box center [780, 741] width 256 height 63
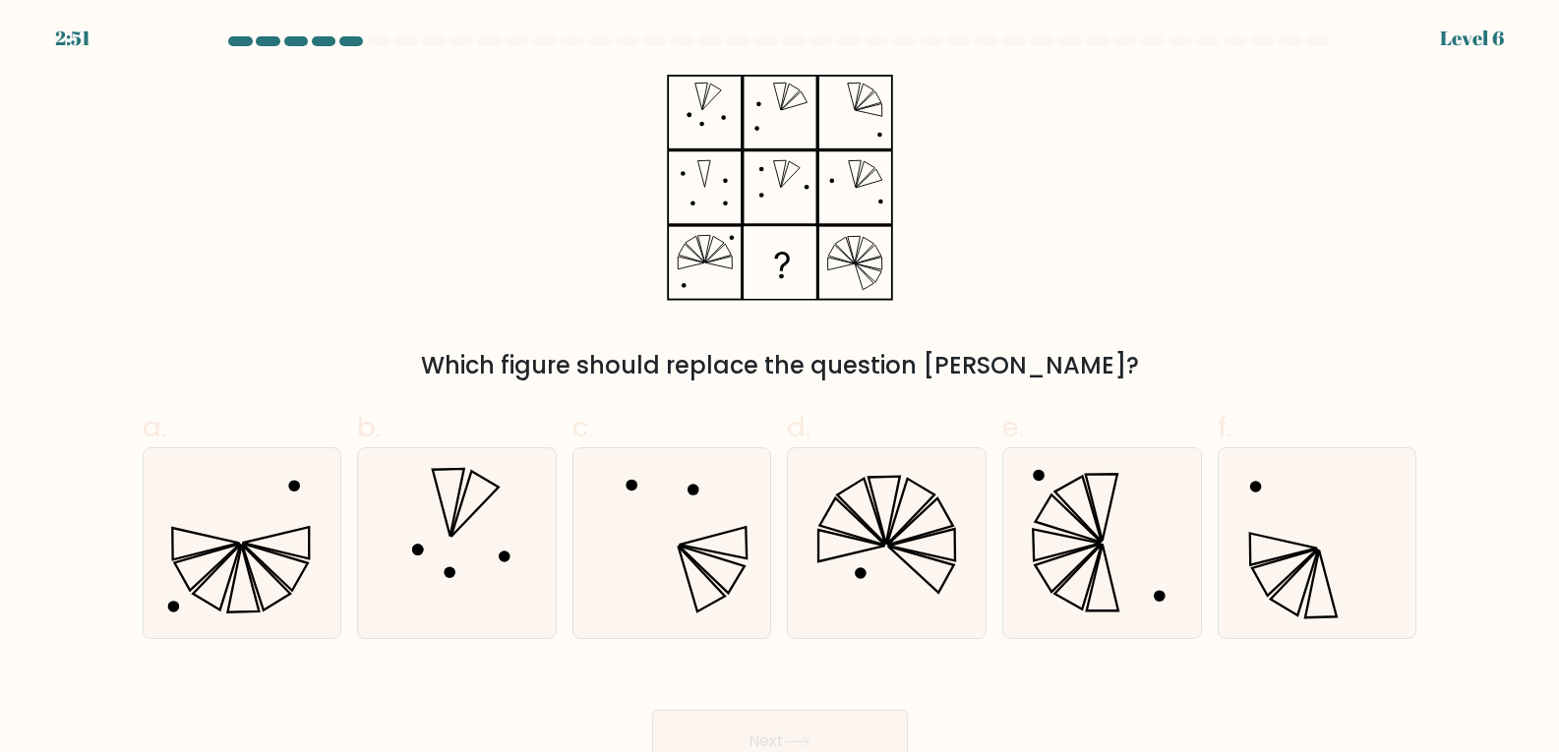
click at [523, 718] on div "Next" at bounding box center [780, 718] width 1298 height 110
click at [530, 735] on div "Next" at bounding box center [780, 718] width 1298 height 110
click at [523, 730] on div "Next" at bounding box center [780, 718] width 1298 height 110
click at [876, 574] on icon at bounding box center [887, 543] width 190 height 190
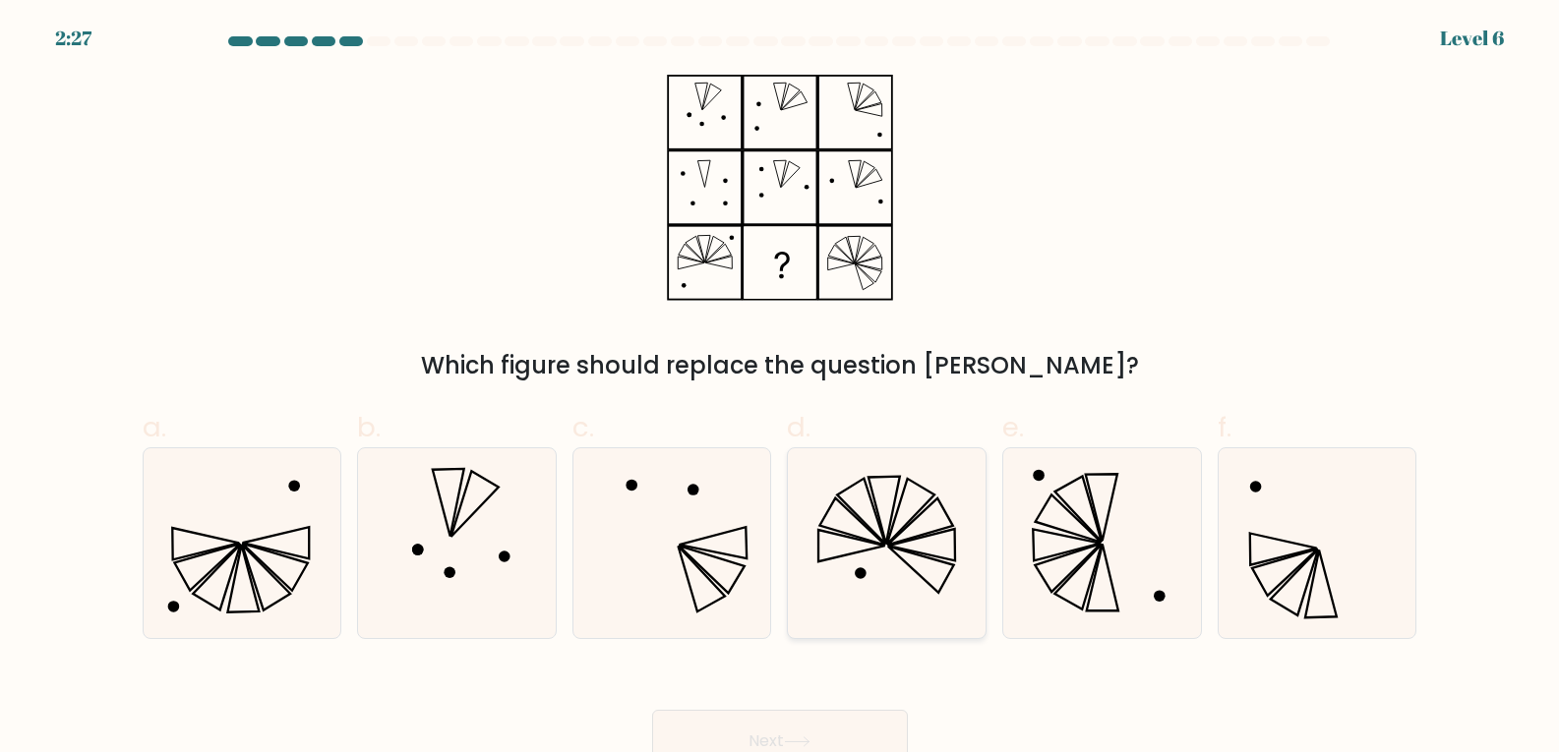
click at [781, 389] on input "d." at bounding box center [780, 383] width 1 height 13
radio input "true"
click at [853, 720] on button "Next" at bounding box center [780, 741] width 256 height 63
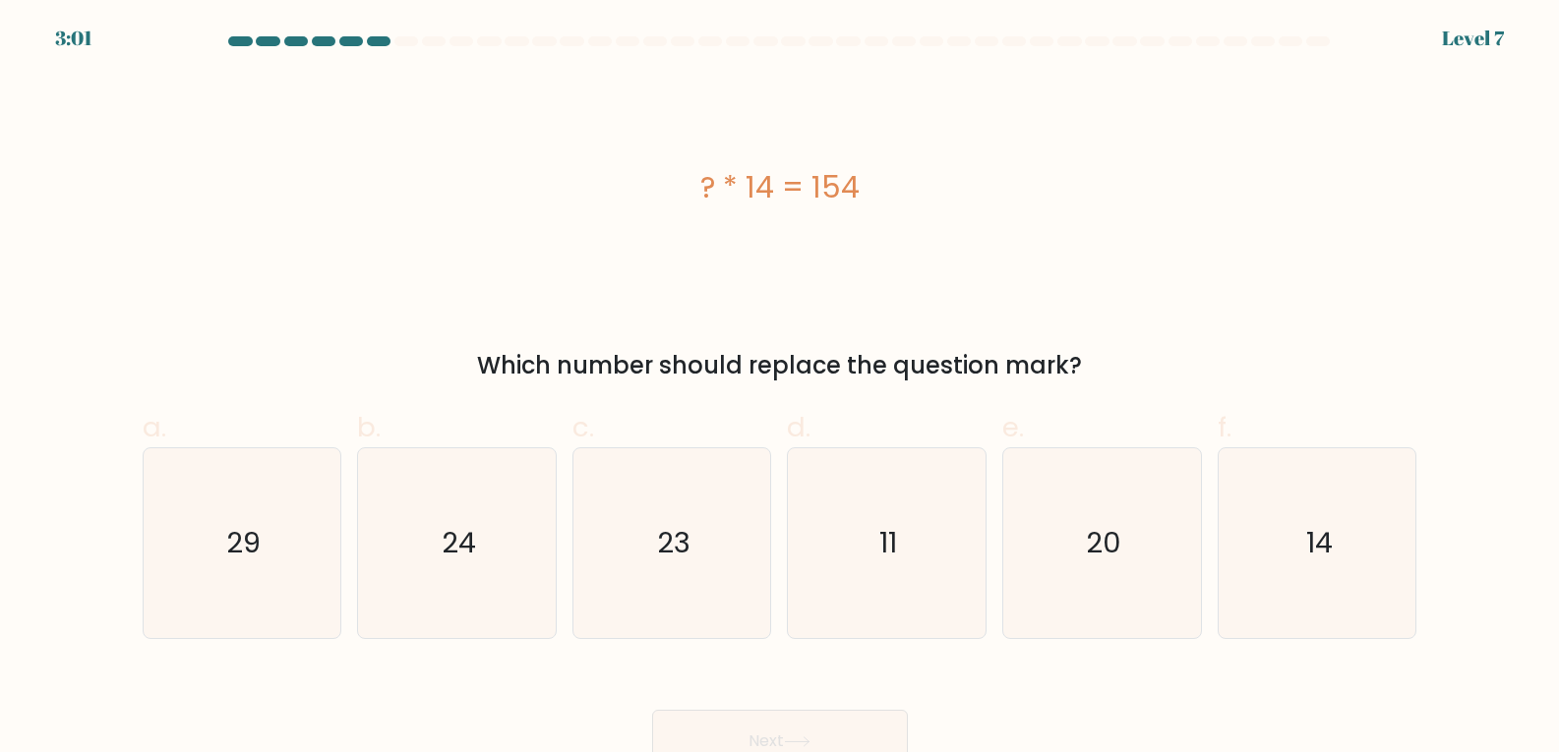
drag, startPoint x: 1081, startPoint y: 307, endPoint x: 1092, endPoint y: 302, distance: 11.9
click at [1092, 302] on div "? * 14 = 154 Which number should replace the question mark?" at bounding box center [780, 229] width 1298 height 309
click at [1255, 322] on div "? * 14 = 154 Which number should replace the question mark?" at bounding box center [780, 229] width 1298 height 309
click at [965, 542] on icon "11" at bounding box center [887, 543] width 190 height 190
click at [781, 389] on input "d. 11" at bounding box center [780, 383] width 1 height 13
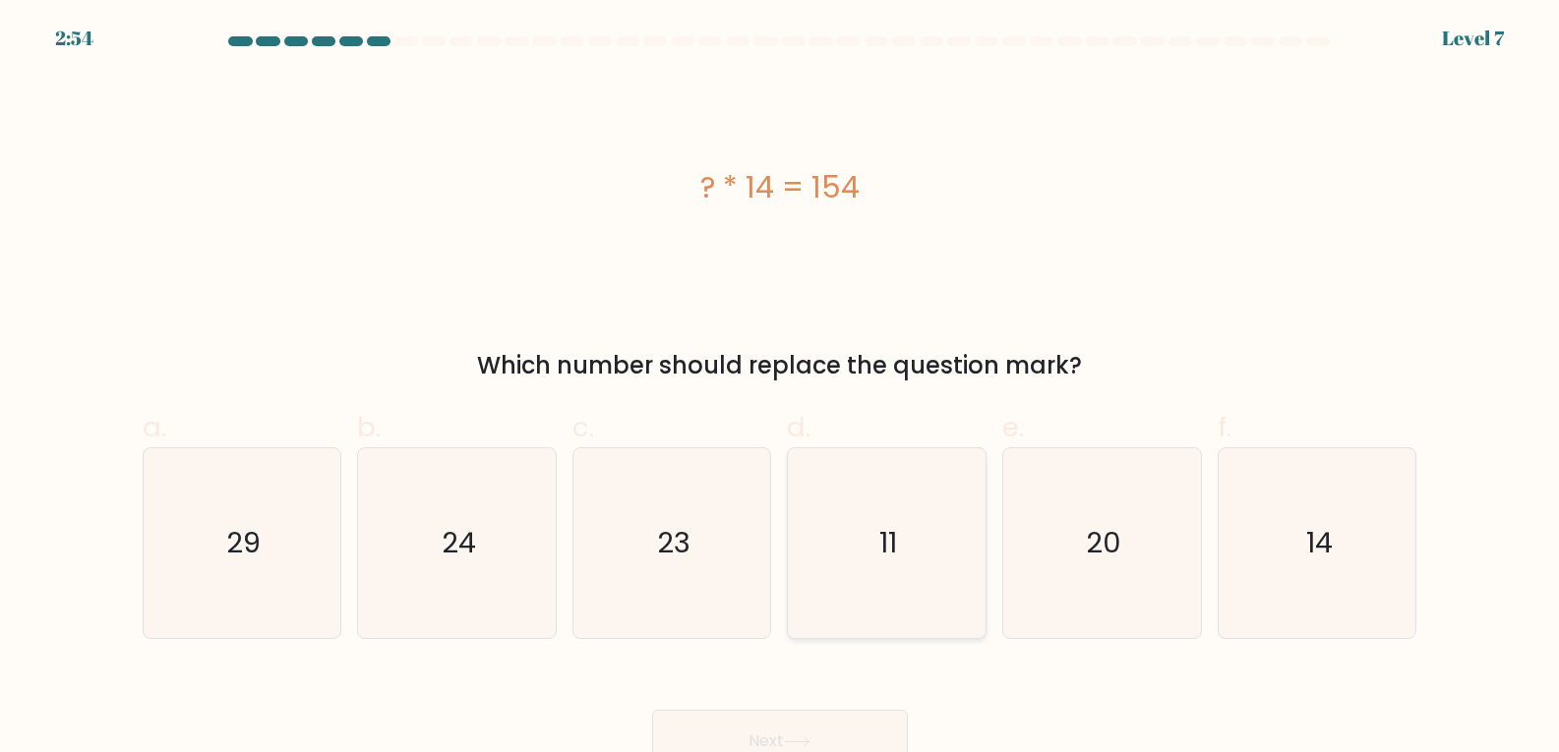
radio input "true"
click at [808, 742] on icon at bounding box center [797, 742] width 24 height 9
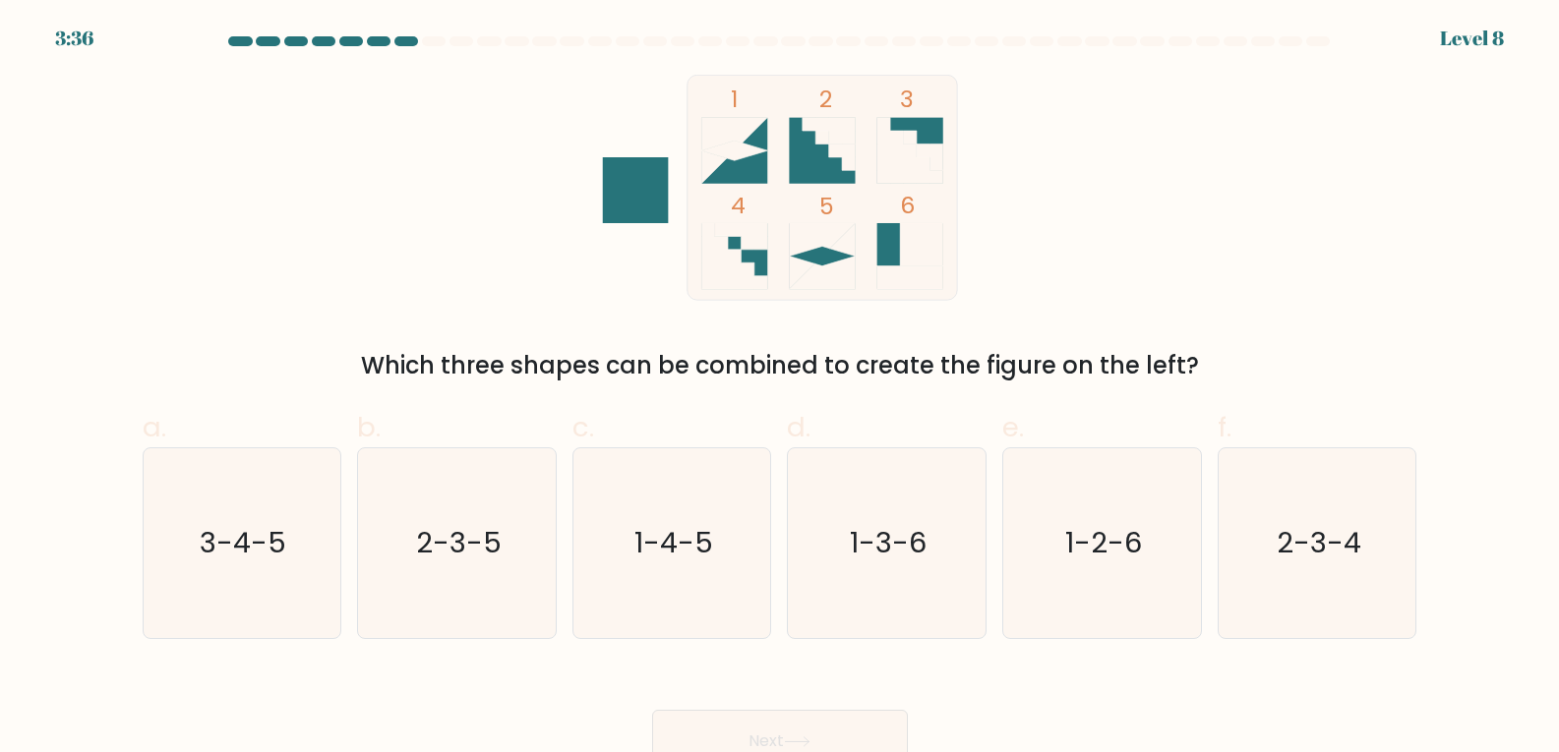
click at [1076, 742] on div "Next" at bounding box center [780, 718] width 1298 height 110
click at [1107, 705] on div "Next" at bounding box center [780, 718] width 1298 height 110
click at [1109, 708] on div "Next" at bounding box center [780, 718] width 1298 height 110
click at [1110, 709] on div "Next" at bounding box center [780, 718] width 1298 height 110
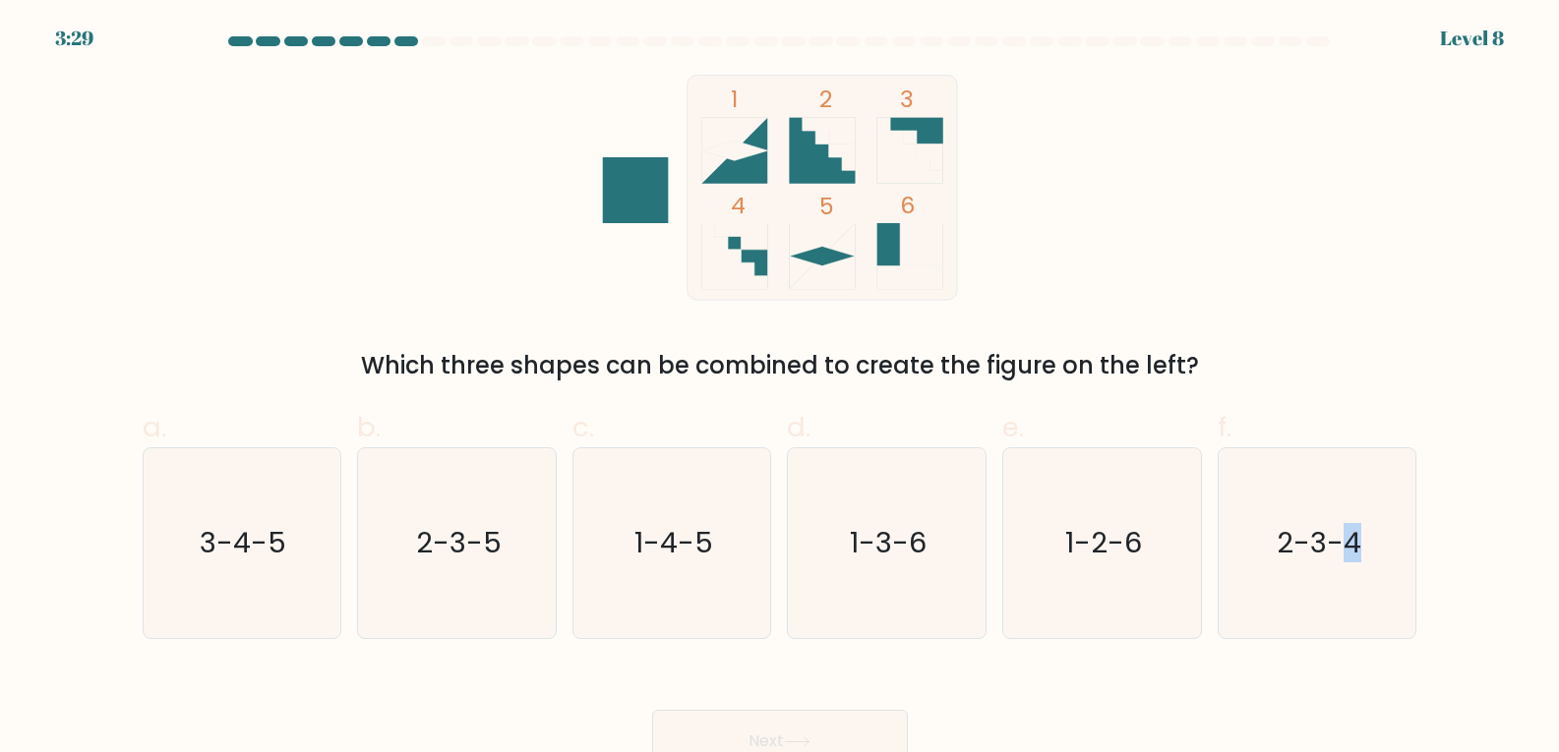
drag, startPoint x: 1110, startPoint y: 709, endPoint x: 1116, endPoint y: 720, distance: 12.3
click at [1116, 720] on div "Next" at bounding box center [780, 718] width 1298 height 110
click at [1117, 720] on div "Next" at bounding box center [780, 718] width 1298 height 110
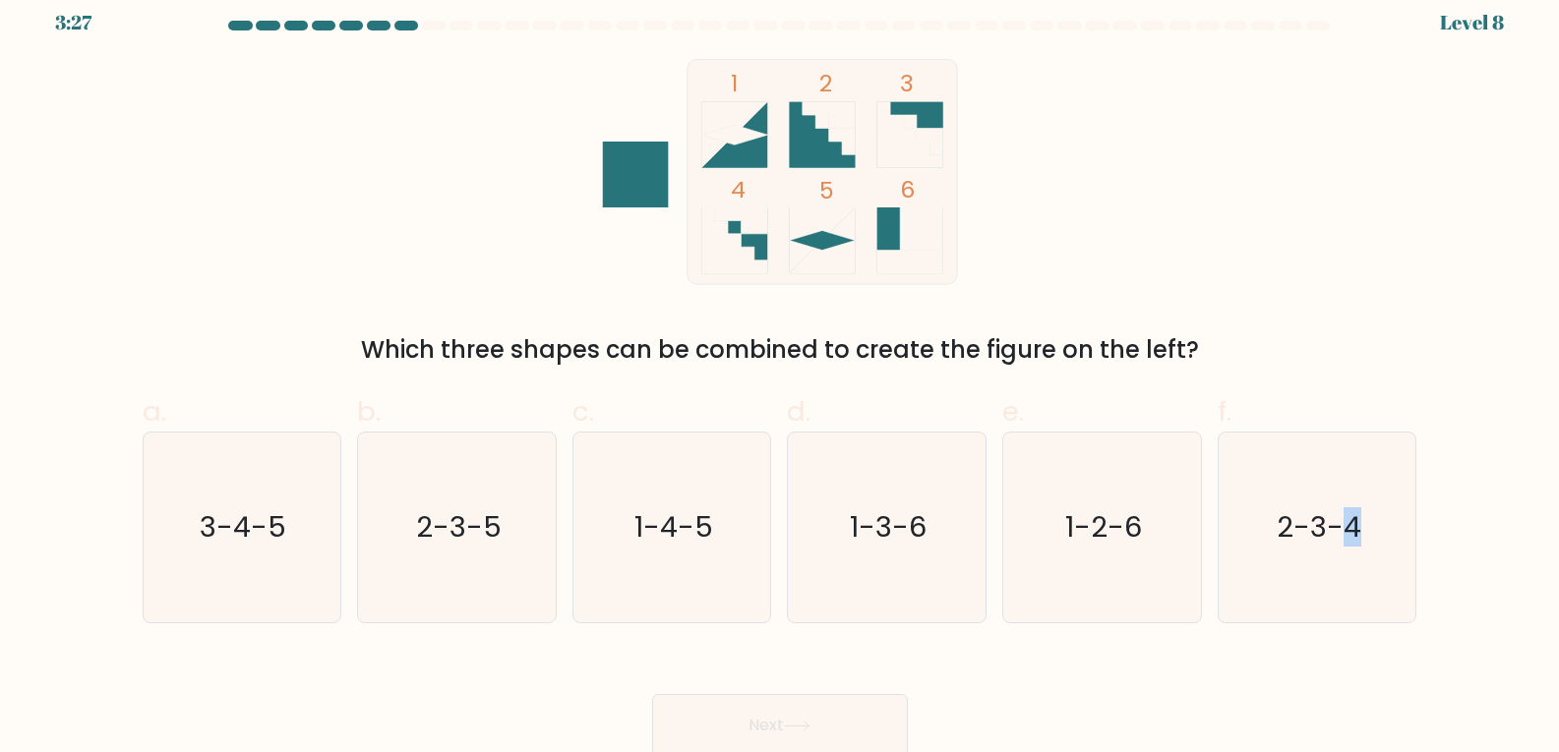
scroll to position [21, 0]
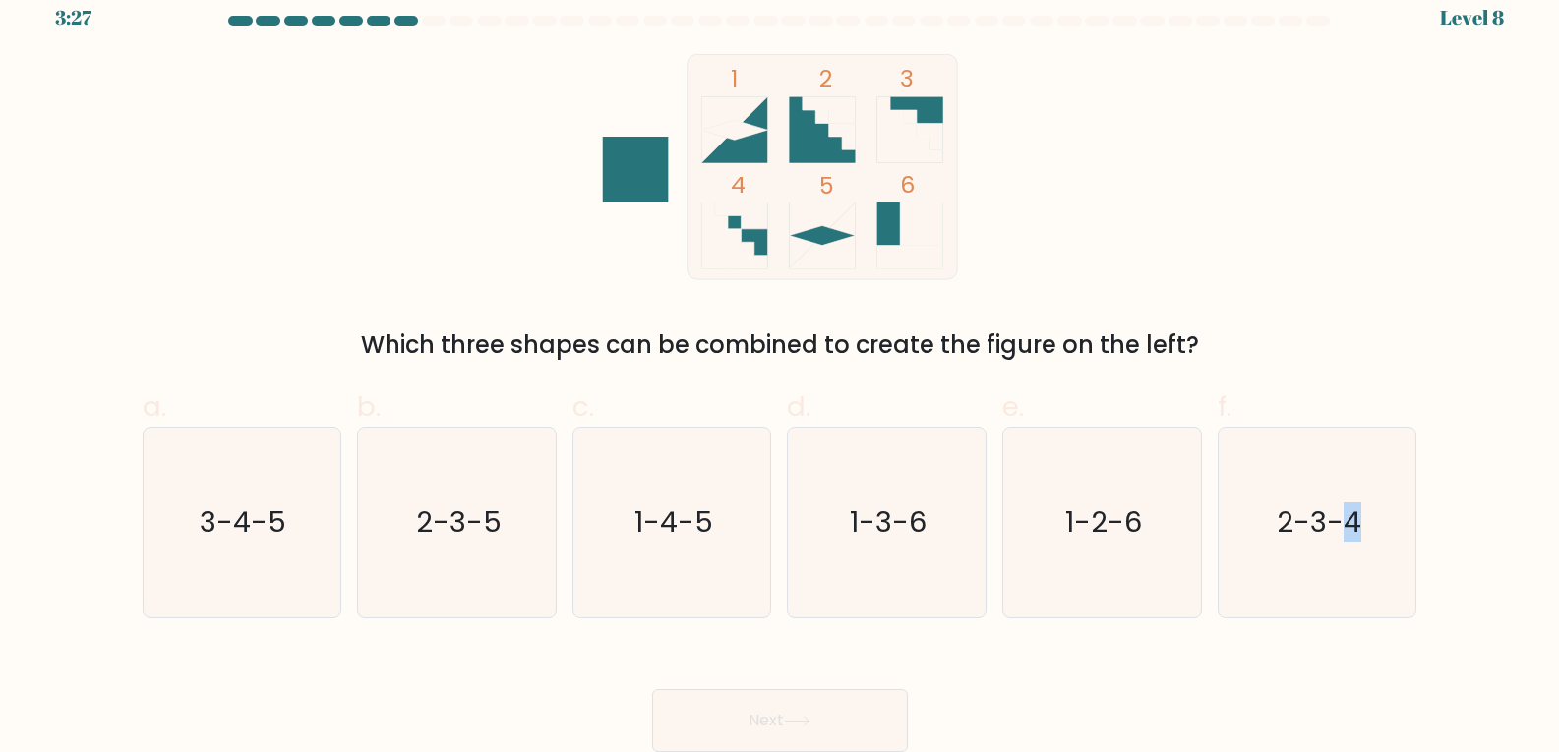
drag, startPoint x: 1117, startPoint y: 720, endPoint x: 1124, endPoint y: 734, distance: 15.4
click at [1124, 734] on div "Next" at bounding box center [780, 697] width 1298 height 110
click at [1137, 715] on div "Next" at bounding box center [780, 697] width 1298 height 110
click at [1143, 710] on div "Next" at bounding box center [780, 697] width 1298 height 110
click at [256, 708] on div "Next" at bounding box center [780, 697] width 1298 height 110
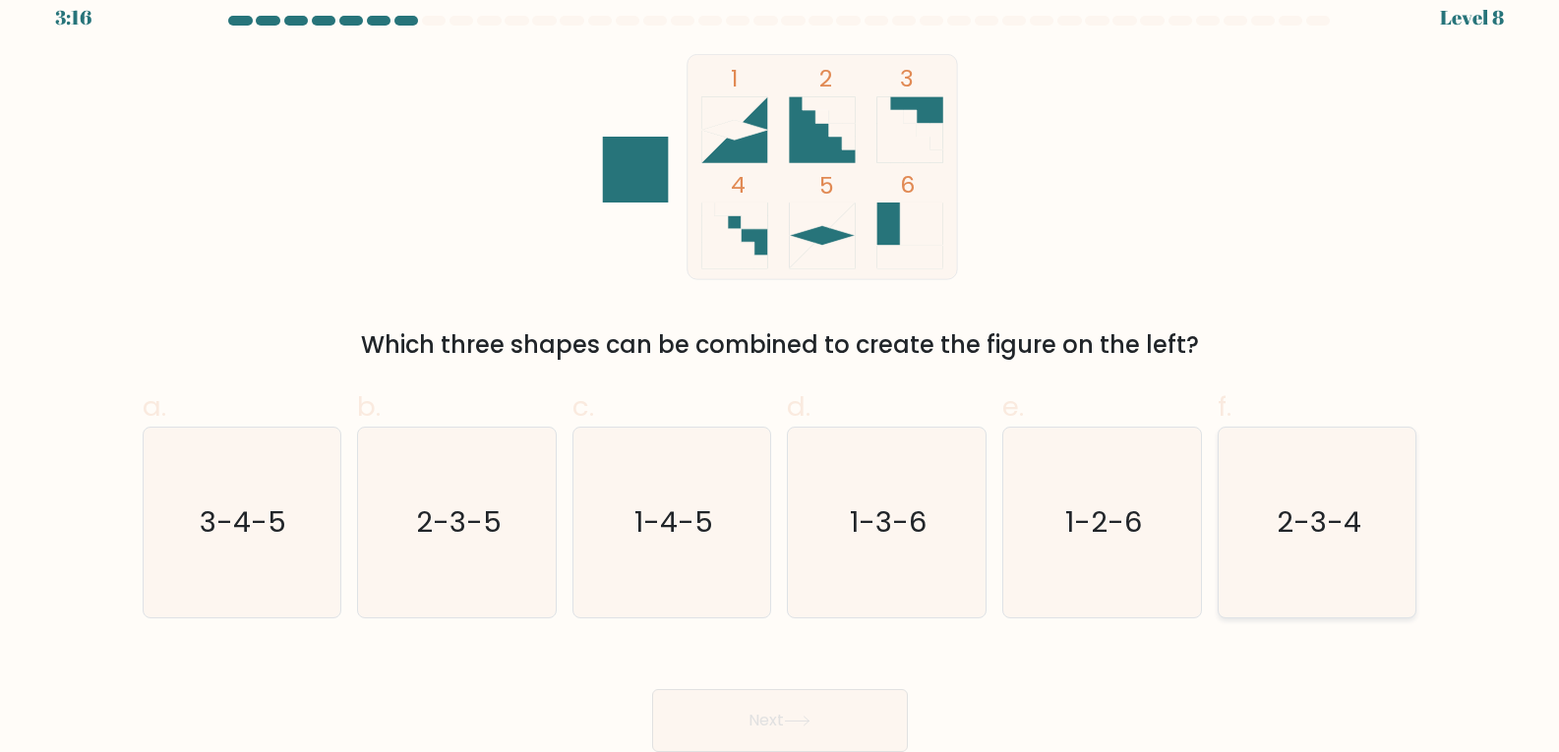
click at [1264, 507] on icon "2-3-4" at bounding box center [1317, 523] width 190 height 190
click at [781, 369] on input "f. 2-3-4" at bounding box center [780, 362] width 1 height 13
radio input "true"
click at [823, 711] on button "Next" at bounding box center [780, 720] width 256 height 63
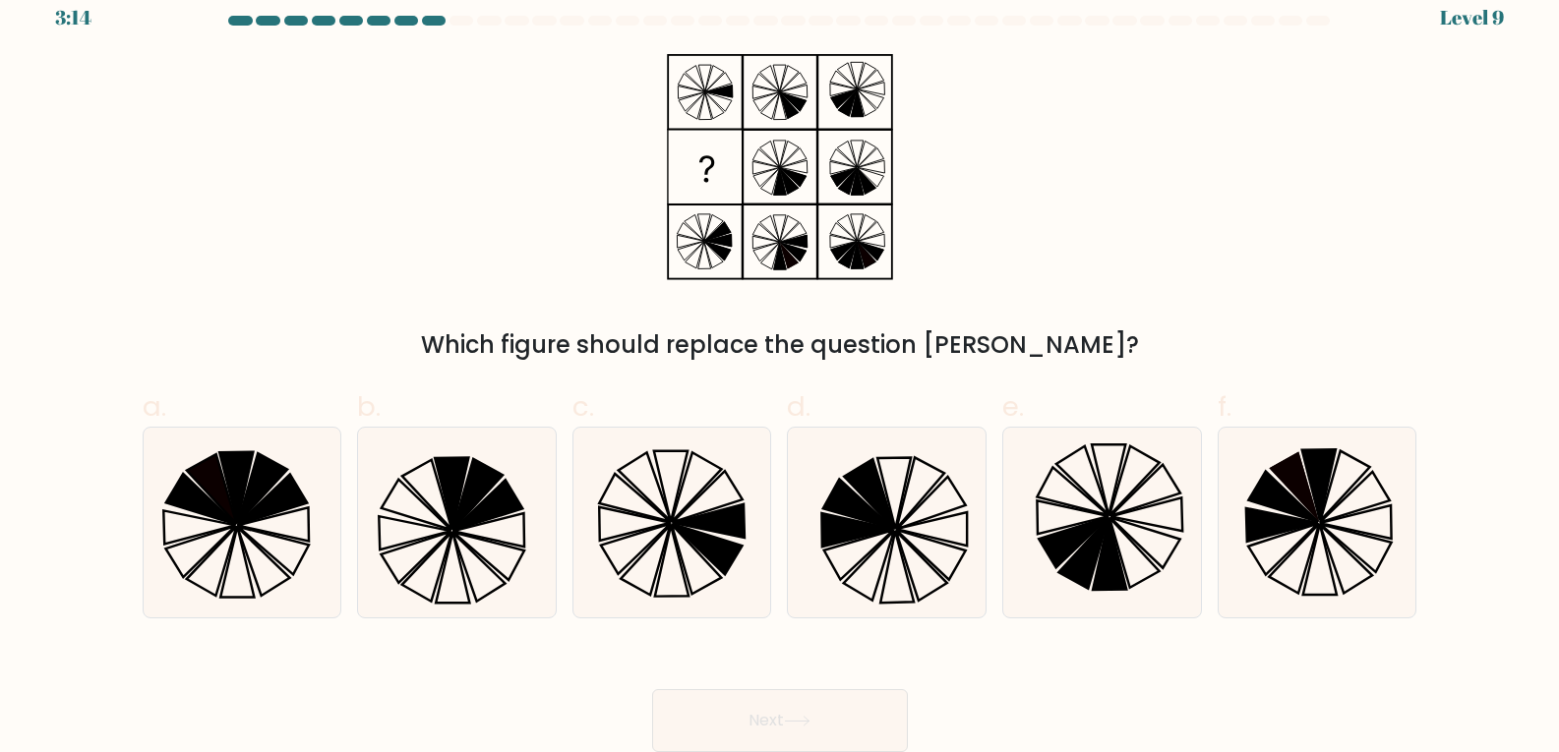
click at [596, 687] on div "Next" at bounding box center [780, 697] width 1298 height 110
click at [605, 712] on div "Next" at bounding box center [780, 697] width 1298 height 110
click at [609, 705] on div "Next" at bounding box center [780, 697] width 1298 height 110
drag, startPoint x: 619, startPoint y: 561, endPoint x: 712, endPoint y: 639, distance: 122.1
click at [630, 572] on icon at bounding box center [672, 523] width 190 height 190
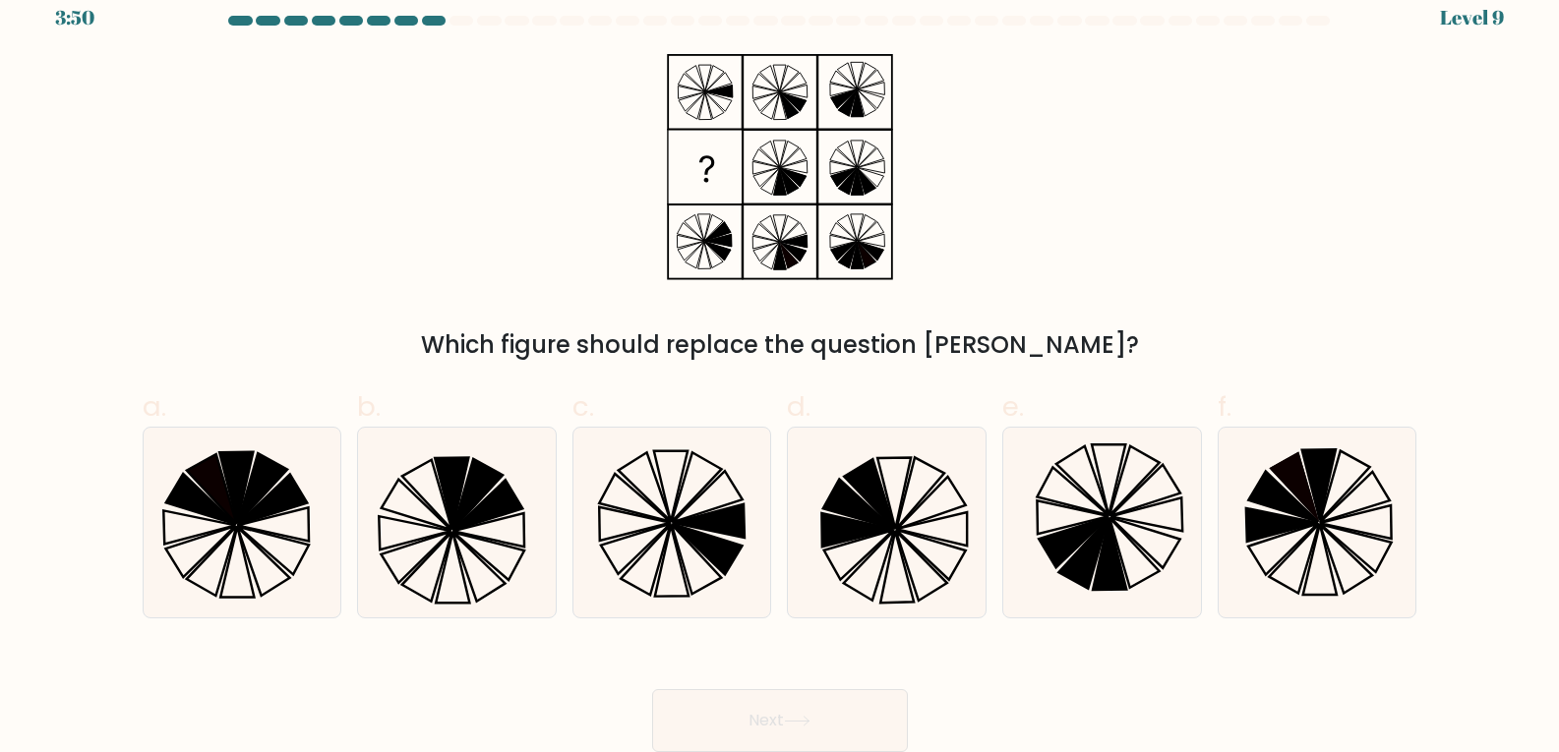
click at [780, 369] on input "c." at bounding box center [780, 362] width 1 height 13
radio input "true"
click at [728, 712] on button "Next" at bounding box center [780, 720] width 256 height 63
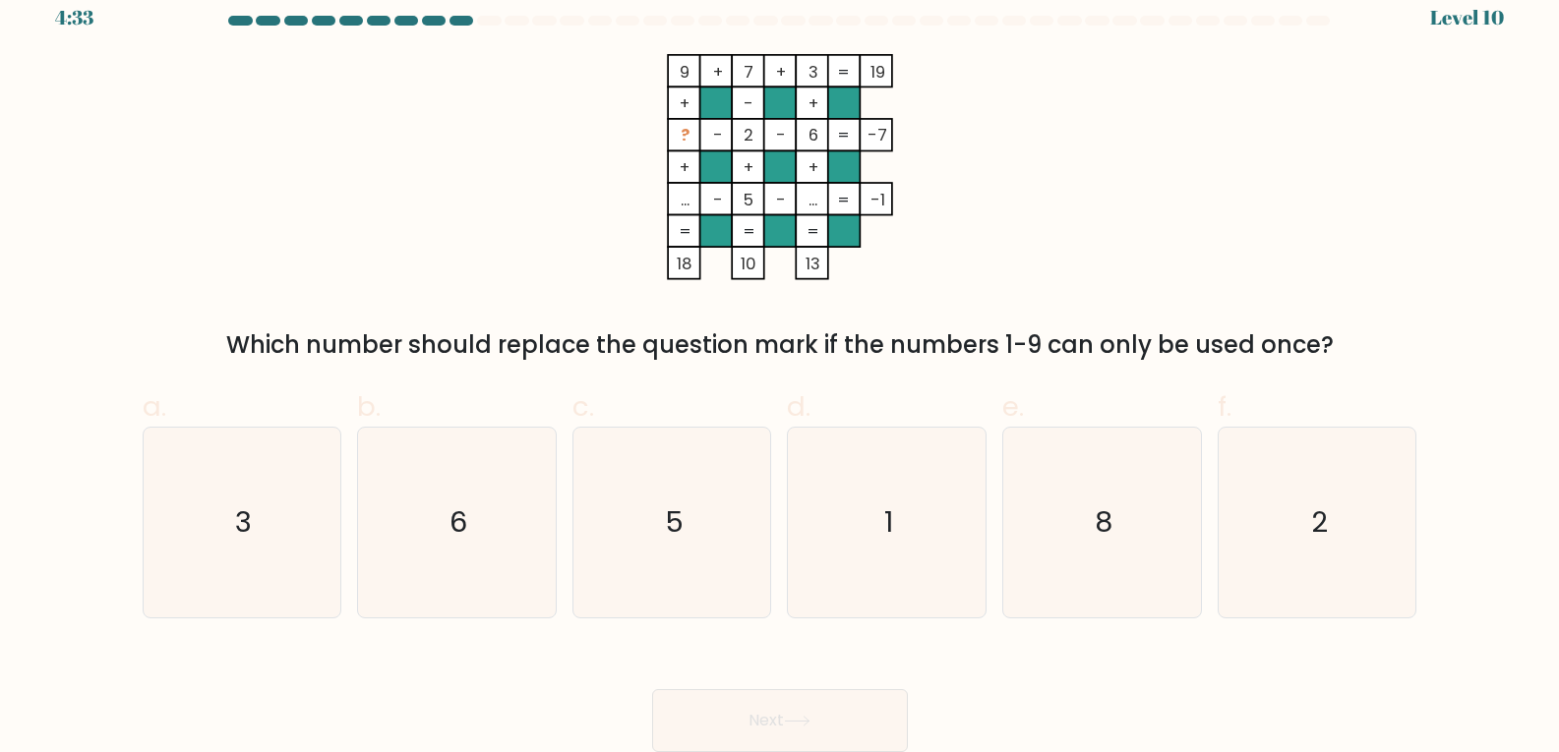
click at [589, 725] on div "Next" at bounding box center [780, 697] width 1298 height 110
click at [839, 502] on icon "1" at bounding box center [887, 523] width 190 height 190
click at [781, 369] on input "d. 1" at bounding box center [780, 362] width 1 height 13
radio input "true"
click at [846, 727] on button "Next" at bounding box center [780, 720] width 256 height 63
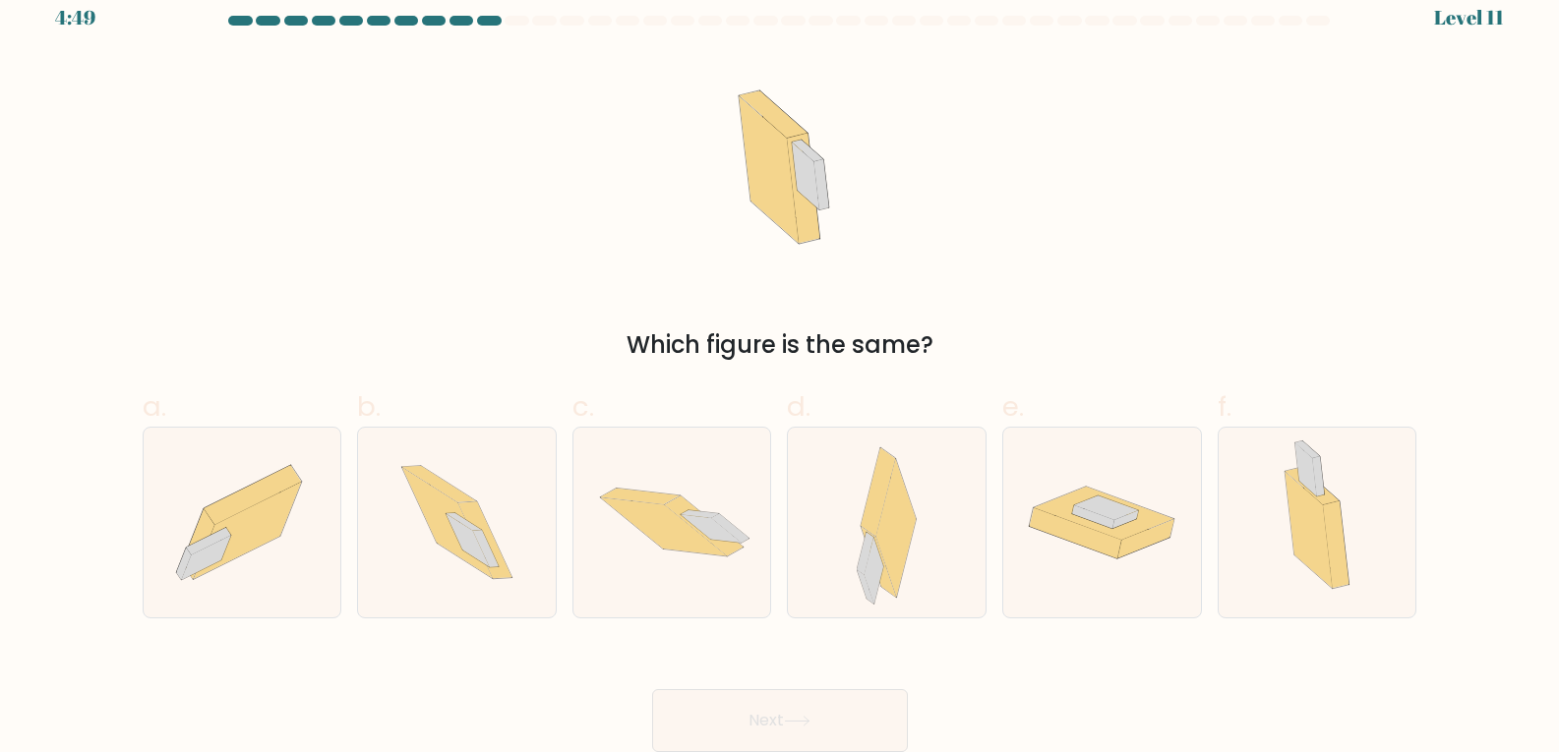
click at [589, 702] on div "Next" at bounding box center [780, 697] width 1298 height 110
click at [612, 710] on div "Next" at bounding box center [780, 697] width 1298 height 110
click at [1328, 490] on icon at bounding box center [1317, 523] width 108 height 190
click at [781, 369] on input "f." at bounding box center [780, 362] width 1 height 13
radio input "true"
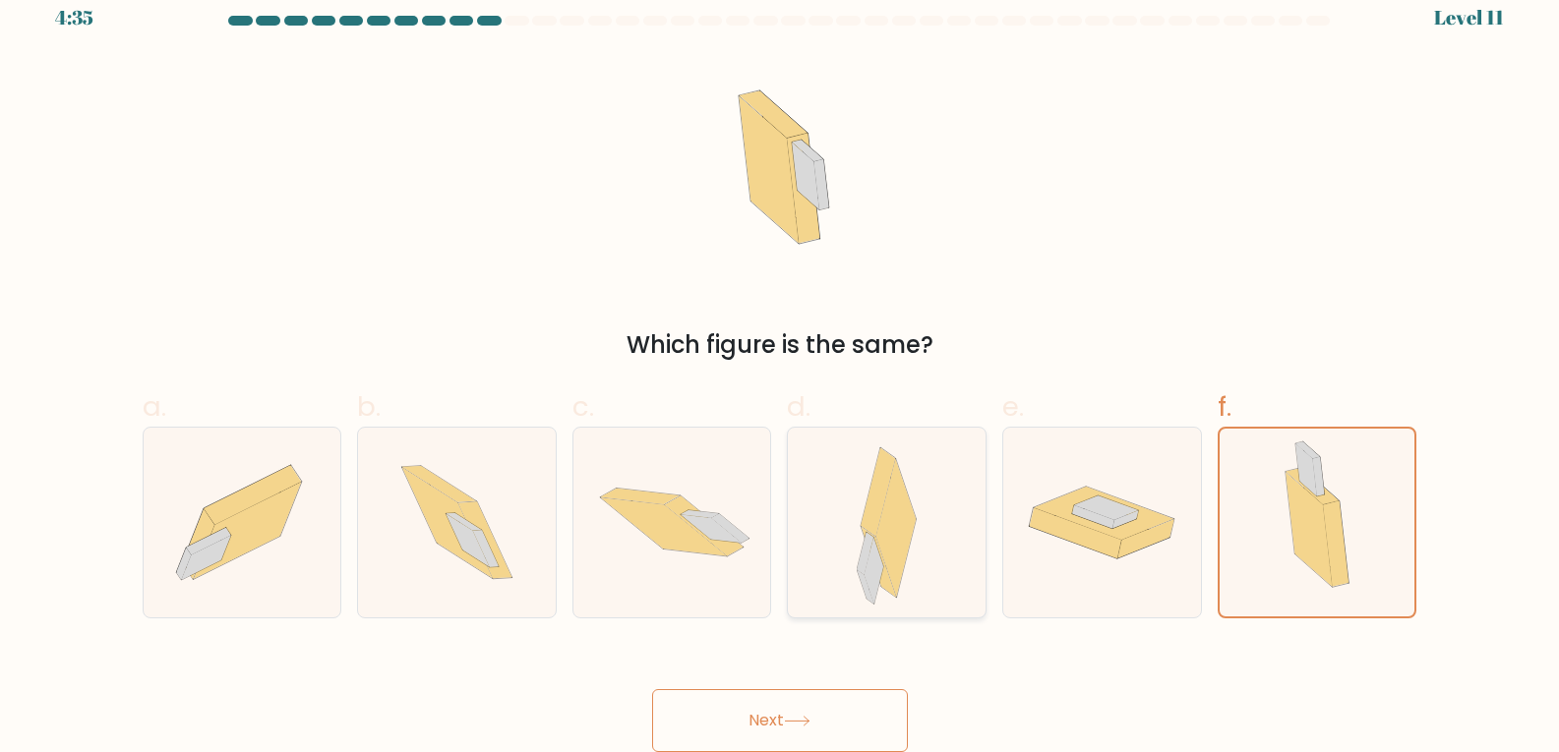
click at [905, 504] on icon at bounding box center [896, 528] width 40 height 138
click at [781, 369] on input "d." at bounding box center [780, 362] width 1 height 13
radio input "true"
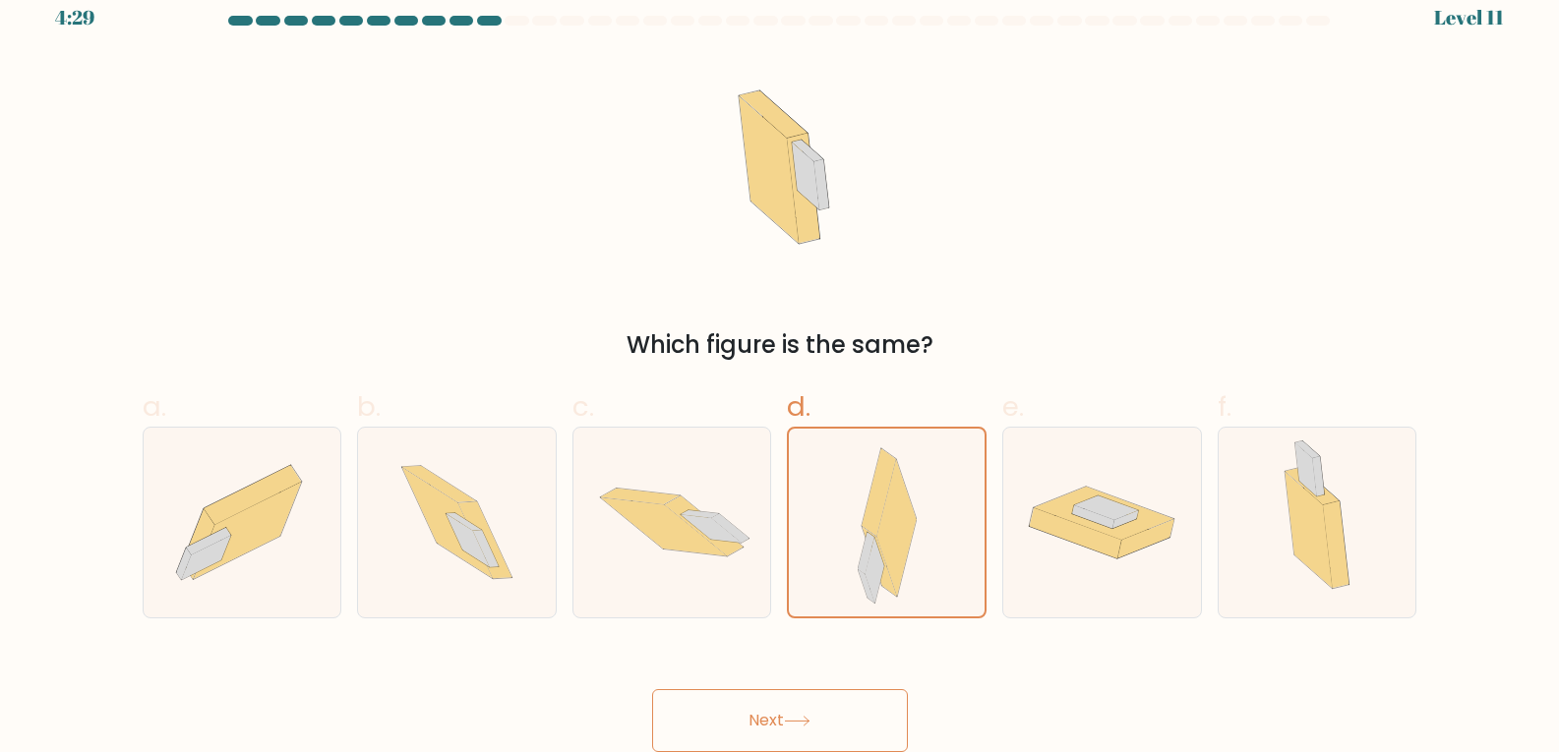
click at [870, 703] on button "Next" at bounding box center [780, 720] width 256 height 63
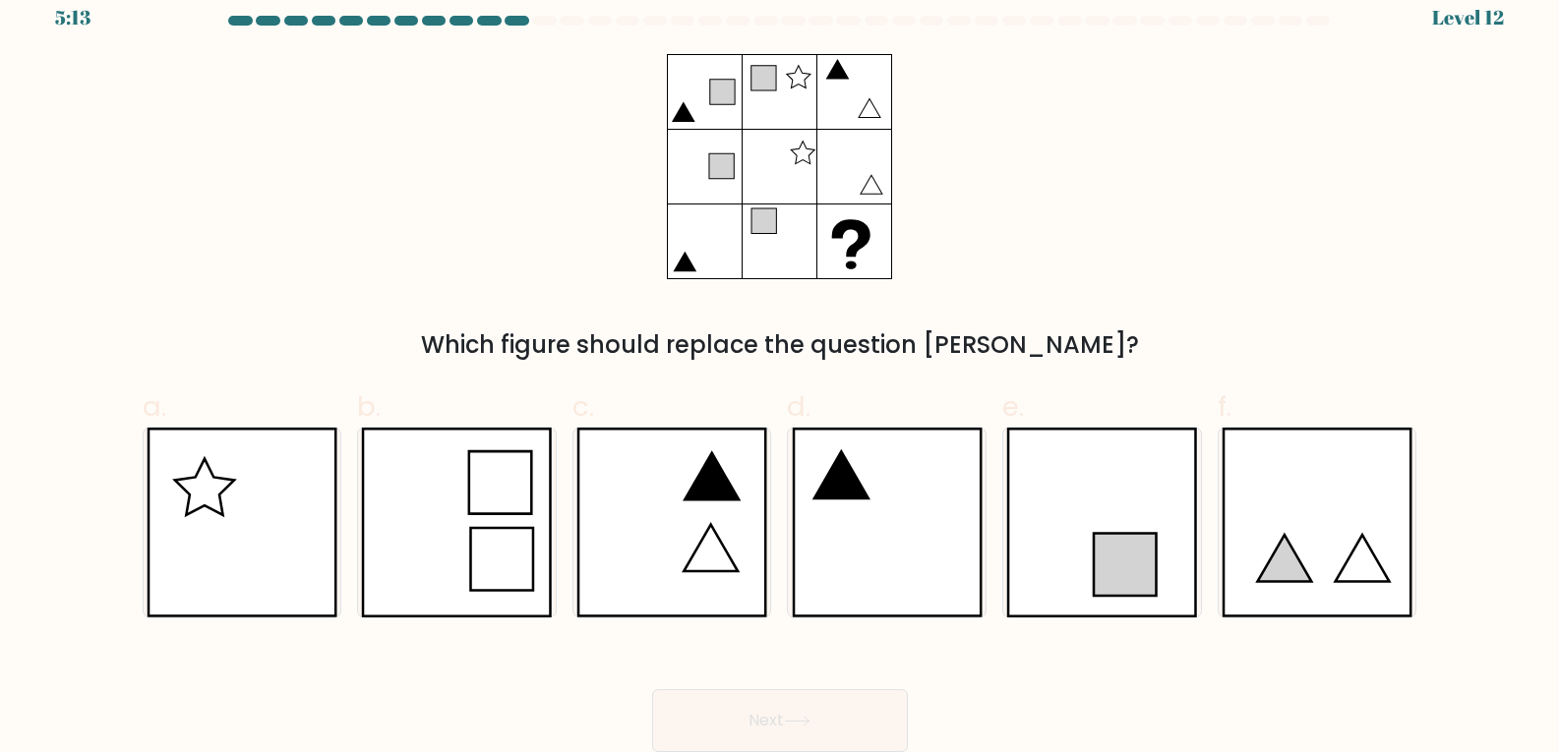
click at [876, 658] on div "Next" at bounding box center [780, 697] width 1298 height 110
click at [826, 663] on div "Next" at bounding box center [780, 697] width 1298 height 110
click at [876, 660] on div "Next" at bounding box center [780, 697] width 1298 height 110
click at [939, 493] on icon at bounding box center [887, 523] width 191 height 190
click at [781, 369] on input "d." at bounding box center [780, 362] width 1 height 13
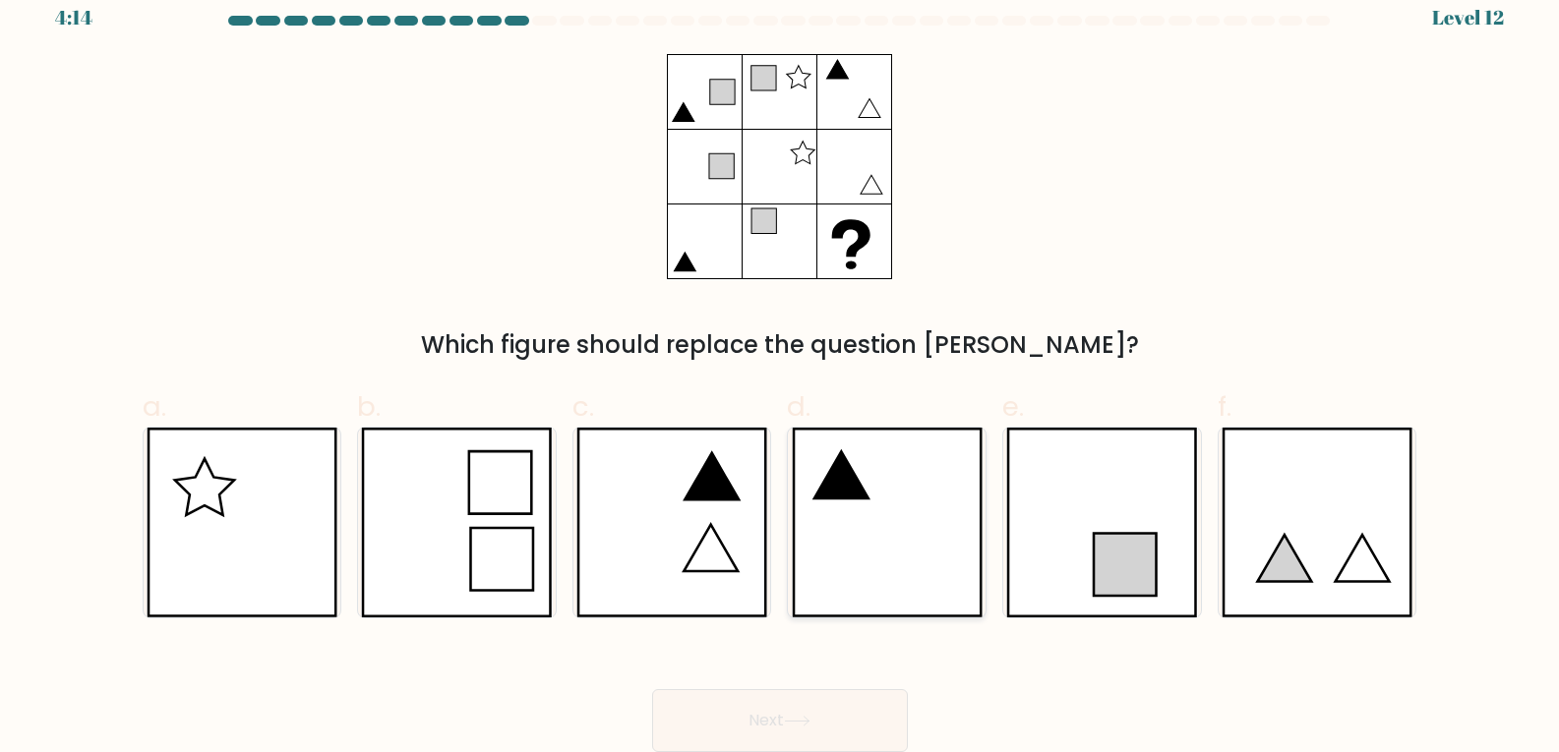
radio input "true"
click at [837, 731] on button "Next" at bounding box center [780, 720] width 256 height 63
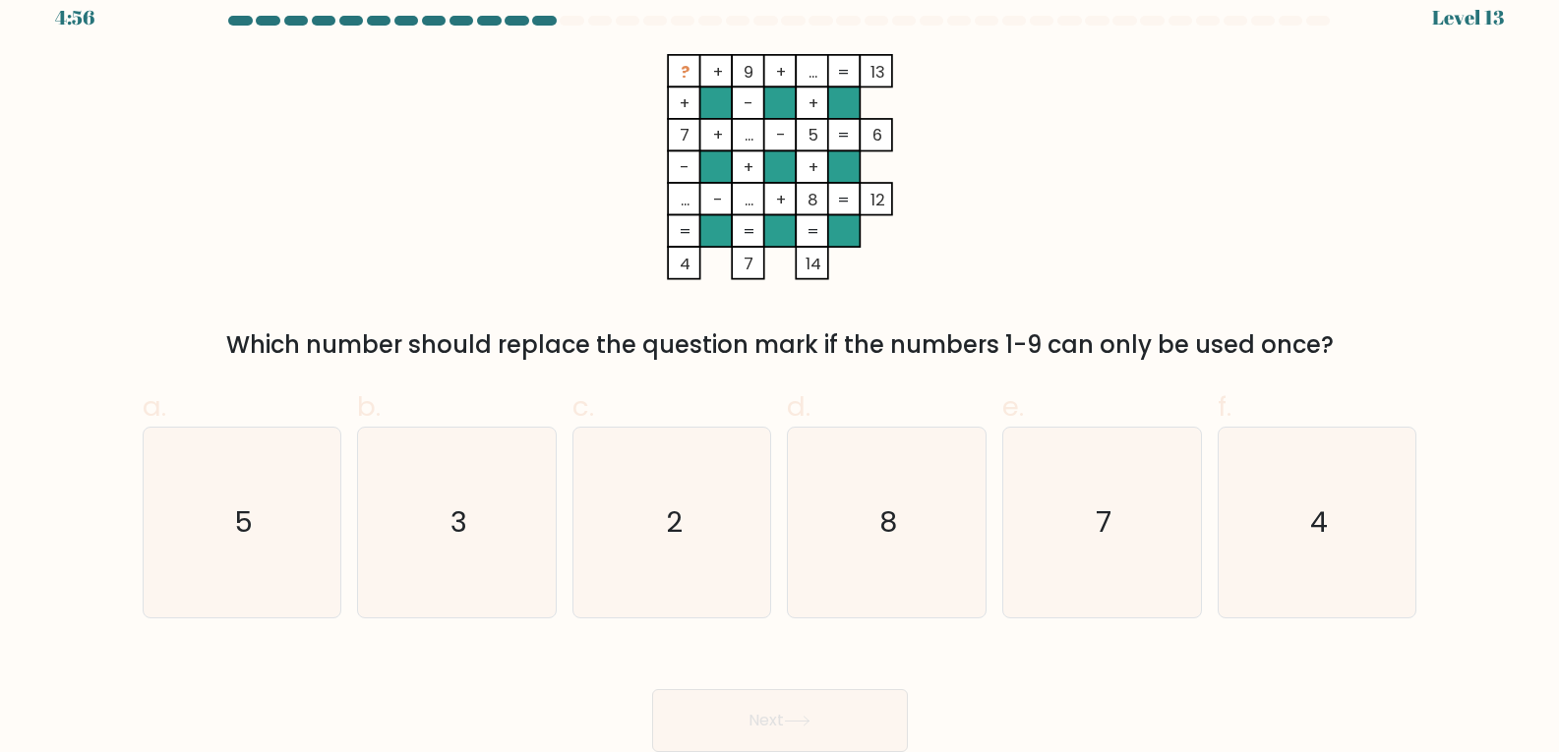
click at [1033, 703] on div "Next" at bounding box center [780, 697] width 1298 height 110
drag, startPoint x: 1041, startPoint y: 690, endPoint x: 1058, endPoint y: 687, distance: 17.0
click at [1058, 687] on div "Next" at bounding box center [780, 697] width 1298 height 110
click at [1056, 689] on div "Next" at bounding box center [780, 697] width 1298 height 110
click at [1087, 662] on div "Next" at bounding box center [780, 697] width 1298 height 110
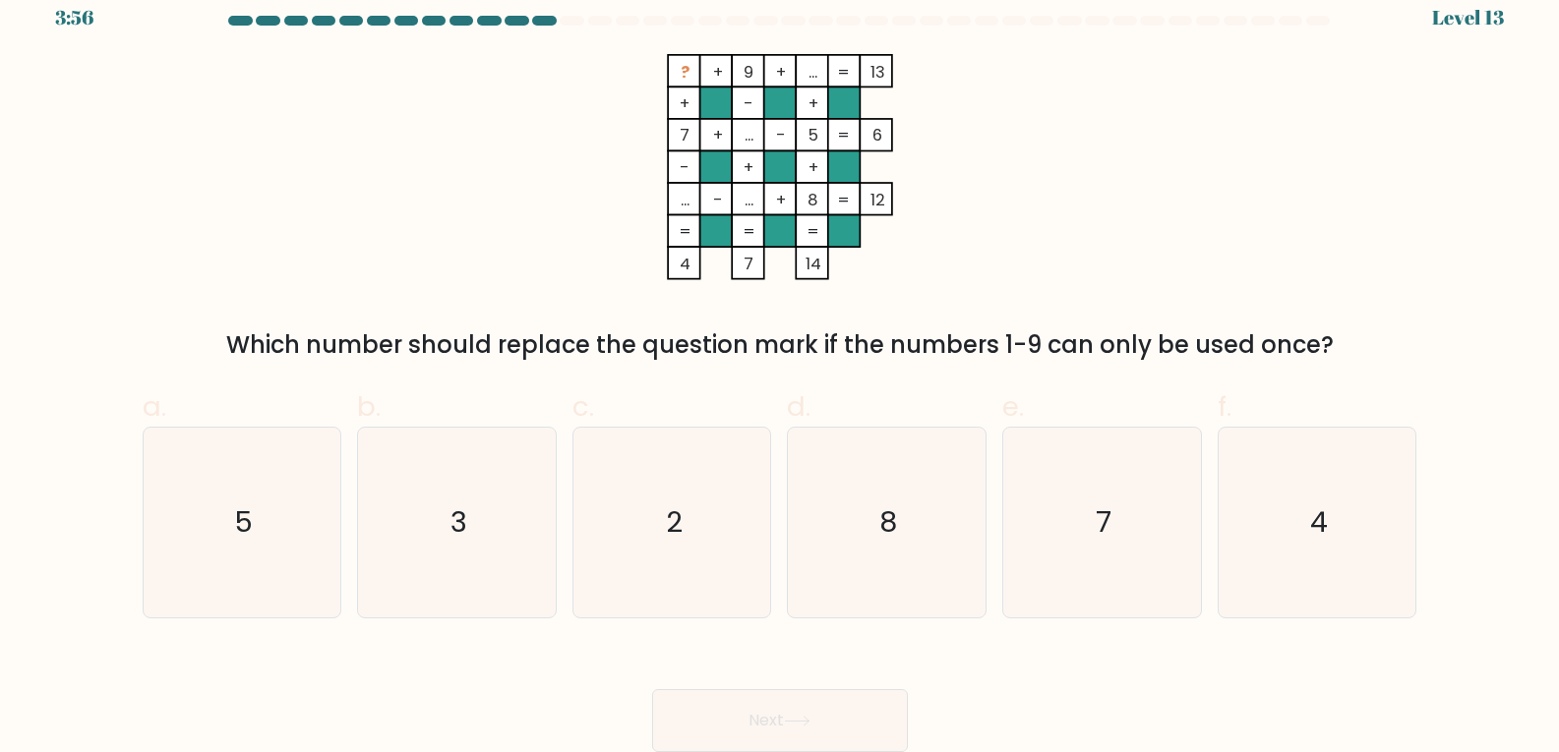
click at [1172, 247] on div "? + 9 + ... 13 + - + 7 + ... - 5 6 - + + ... - ... + 8 = 12 = = = = 4 7 14 = Wh…" at bounding box center [780, 208] width 1298 height 309
click at [1191, 272] on div "? + 9 + ... 13 + - + 7 + ... - 5 6 - + + ... - ... + 8 = 12 = = = = 4 7 14 = Wh…" at bounding box center [780, 208] width 1298 height 309
click at [1191, 273] on div "? + 9 + ... 13 + - + 7 + ... - 5 6 - + + ... - ... + 8 = 12 = = = = 4 7 14 = Wh…" at bounding box center [780, 208] width 1298 height 309
click at [1175, 256] on div "? + 9 + ... 13 + - + 7 + ... - 5 6 - + + ... - ... + 8 = 12 = = = = 4 7 14 = Wh…" at bounding box center [780, 208] width 1298 height 309
click at [497, 549] on icon "3" at bounding box center [457, 523] width 190 height 190
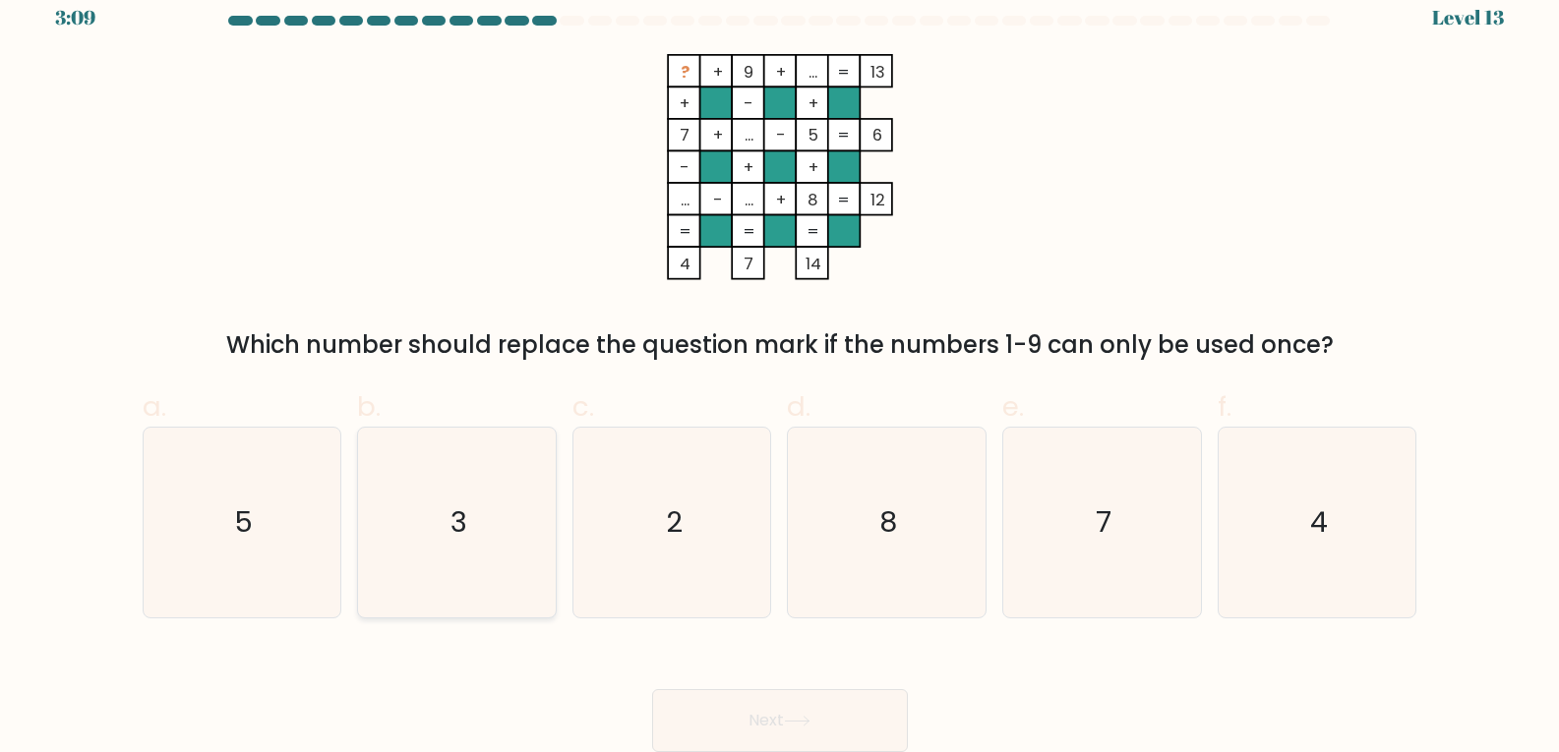
click at [780, 369] on input "b. 3" at bounding box center [780, 362] width 1 height 13
radio input "true"
click at [828, 711] on button "Next" at bounding box center [780, 720] width 256 height 63
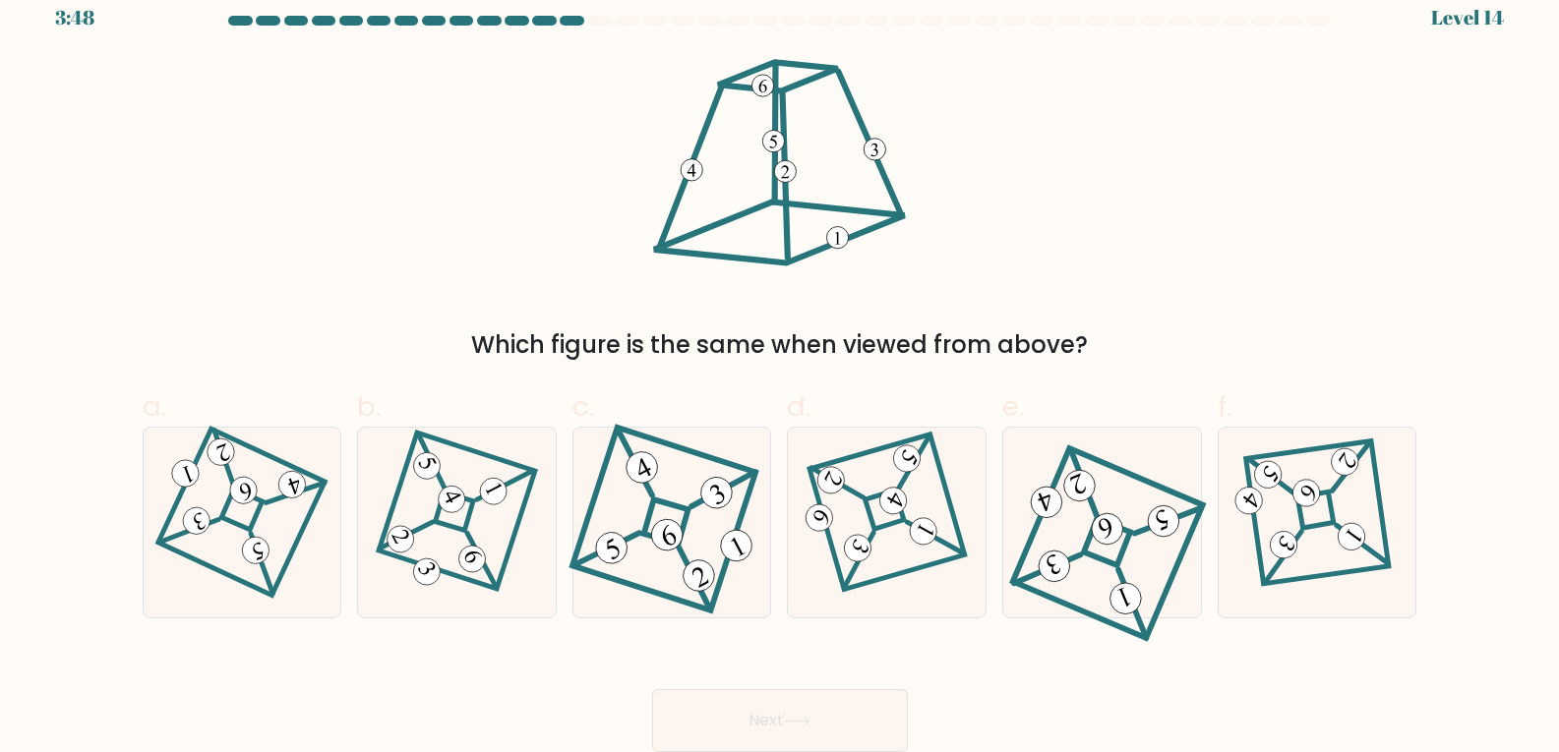
click at [1250, 258] on div "Which figure is the same when viewed from above?" at bounding box center [780, 208] width 1298 height 309
click at [222, 488] on icon at bounding box center [241, 521] width 131 height 151
click at [780, 369] on input "a." at bounding box center [780, 362] width 1 height 13
radio input "true"
click at [884, 703] on button "Next" at bounding box center [780, 720] width 256 height 63
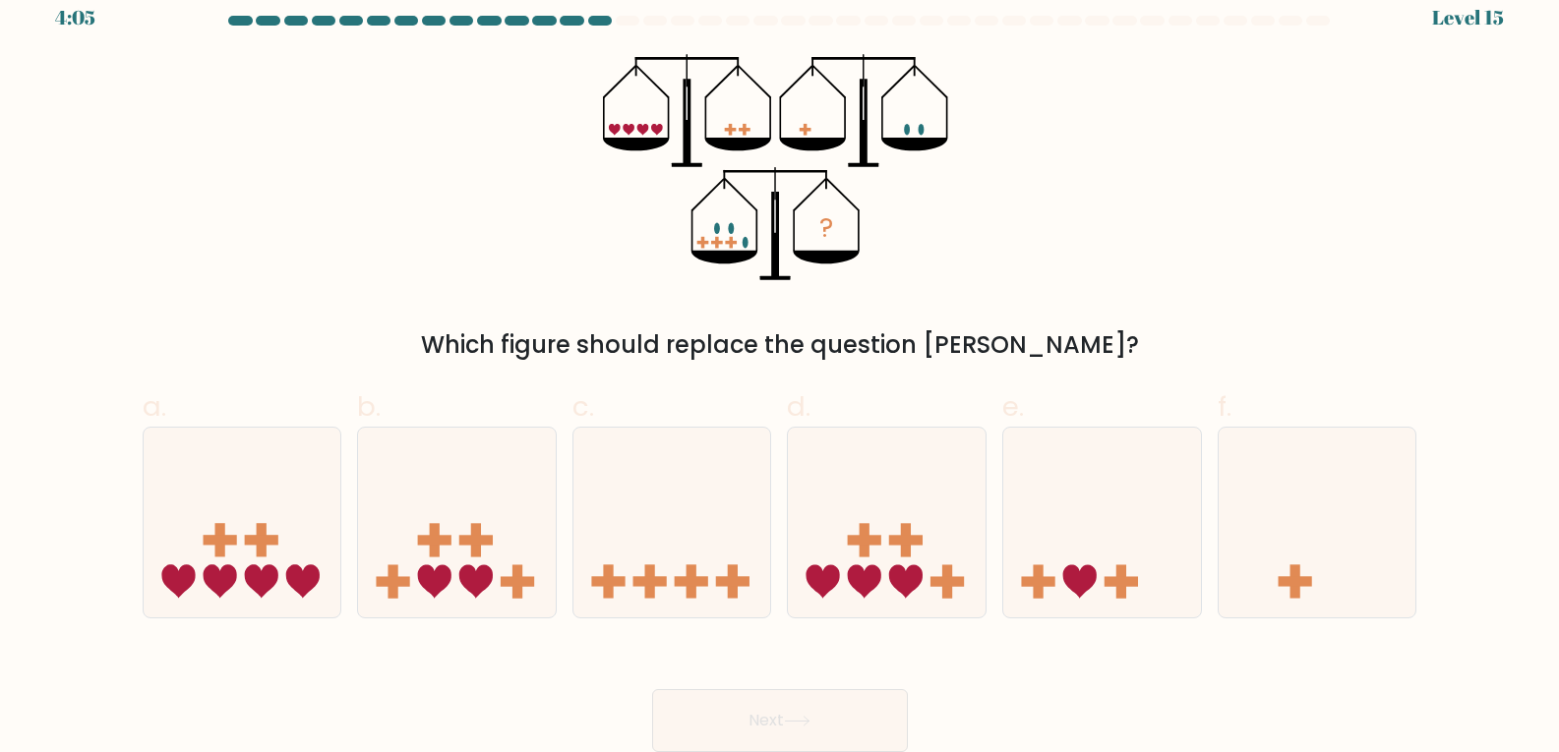
click at [946, 693] on div "Next" at bounding box center [780, 697] width 1298 height 110
click at [992, 706] on div "Next" at bounding box center [780, 697] width 1298 height 110
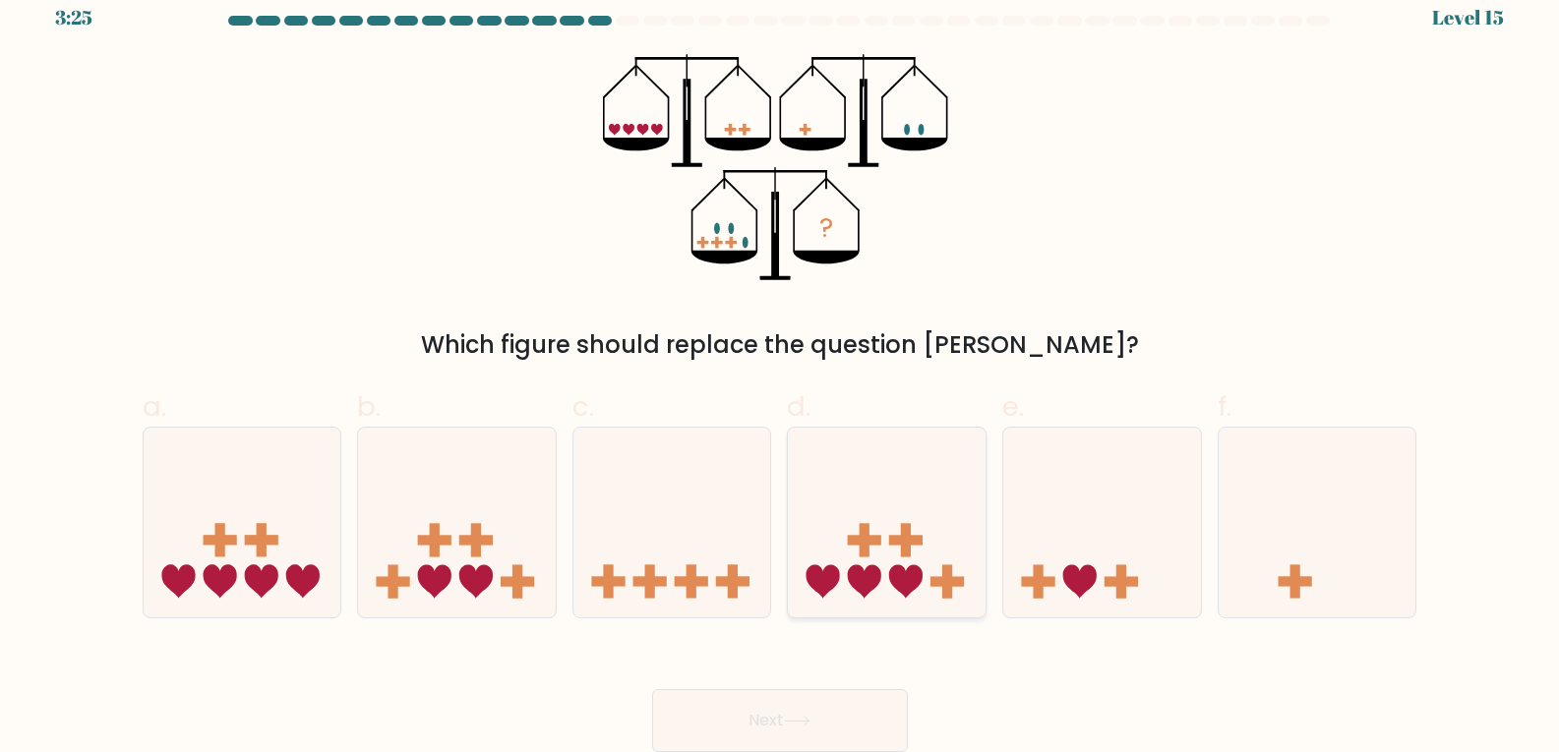
click at [905, 546] on rect at bounding box center [906, 540] width 10 height 33
click at [781, 369] on input "d." at bounding box center [780, 362] width 1 height 13
radio input "true"
click at [844, 716] on button "Next" at bounding box center [780, 720] width 256 height 63
click at [842, 698] on button "Next" at bounding box center [780, 720] width 256 height 63
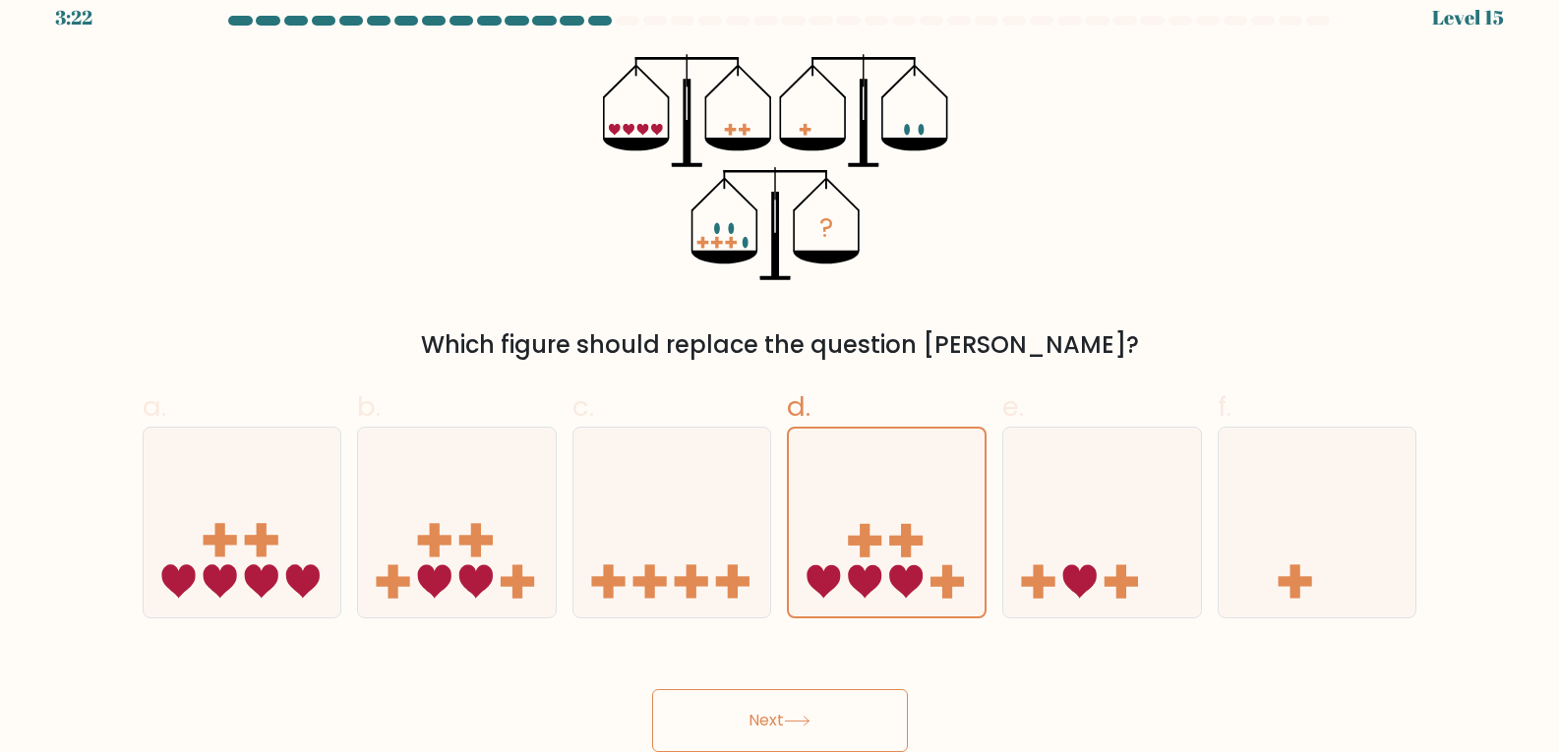
click at [846, 705] on button "Next" at bounding box center [780, 720] width 256 height 63
click at [847, 705] on button "Next" at bounding box center [780, 720] width 256 height 63
click at [1040, 688] on div "Next" at bounding box center [780, 697] width 1298 height 110
click at [937, 529] on icon at bounding box center [887, 523] width 196 height 162
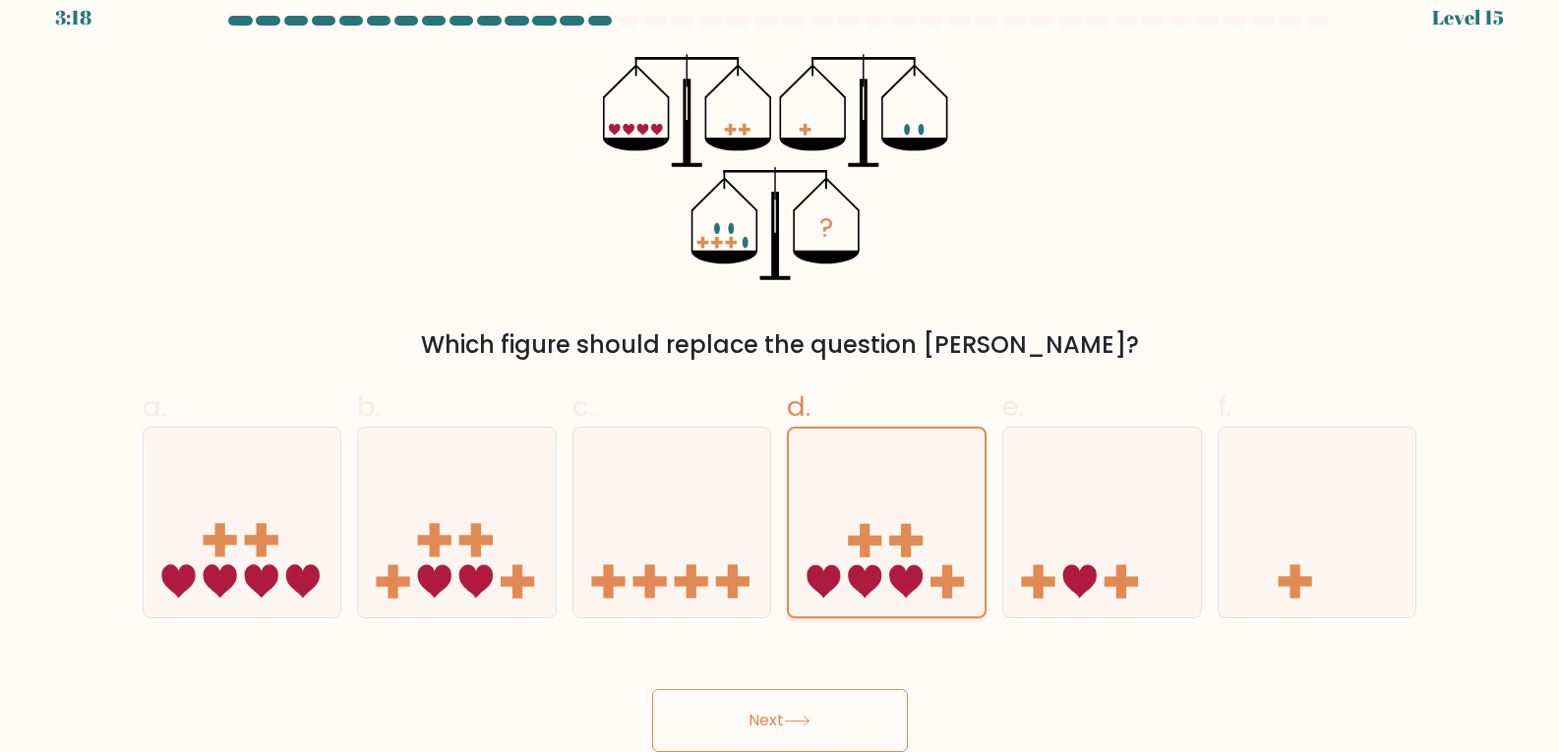
click at [781, 369] on input "d." at bounding box center [780, 362] width 1 height 13
click at [837, 722] on button "Next" at bounding box center [780, 720] width 256 height 63
click at [1043, 681] on div "Next" at bounding box center [780, 697] width 1298 height 110
click at [1120, 490] on icon at bounding box center [1102, 522] width 198 height 163
click at [781, 369] on input "e." at bounding box center [780, 362] width 1 height 13
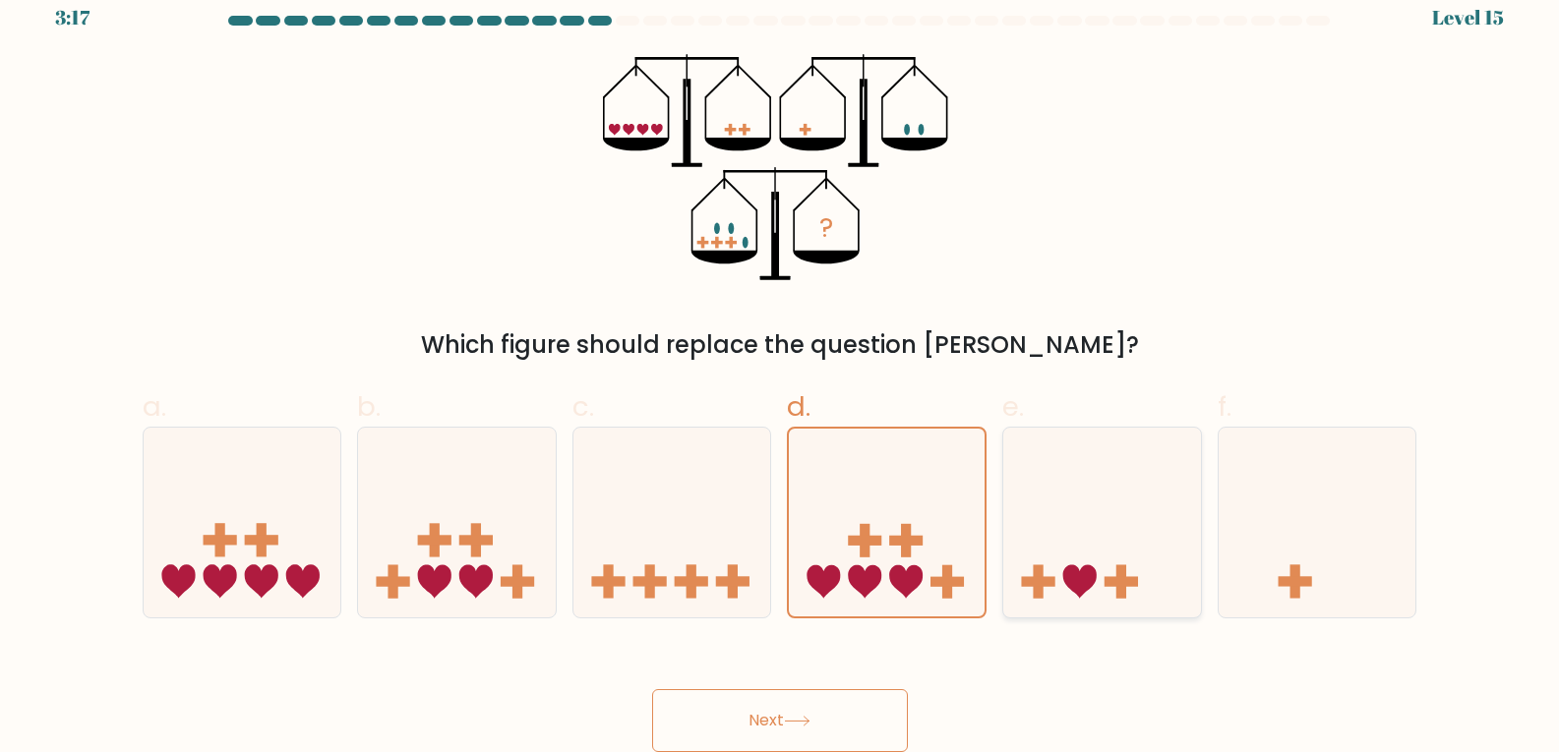
radio input "true"
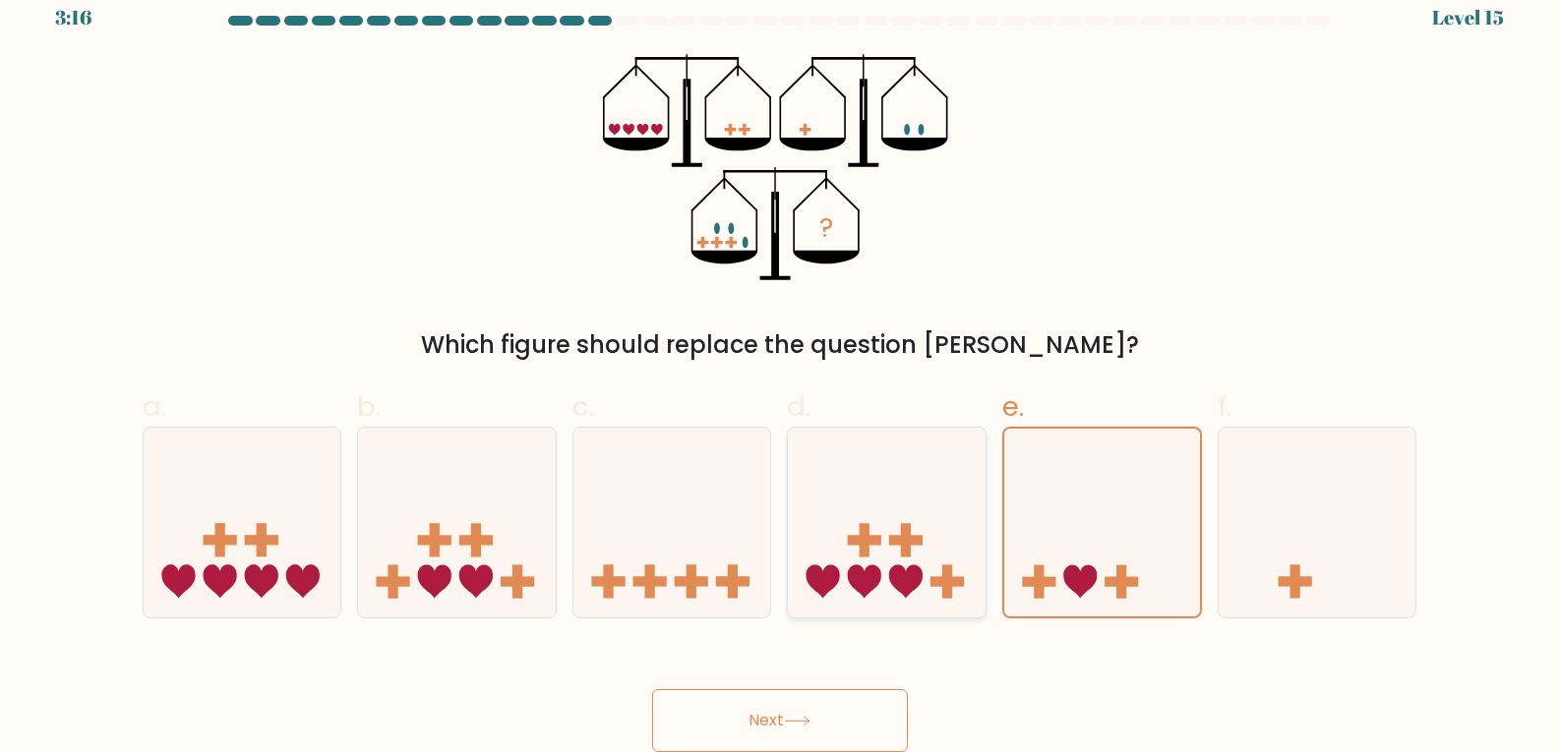
drag, startPoint x: 936, startPoint y: 526, endPoint x: 927, endPoint y: 548, distance: 23.4
click at [931, 541] on icon at bounding box center [887, 522] width 198 height 163
click at [781, 369] on input "d." at bounding box center [780, 362] width 1 height 13
radio input "true"
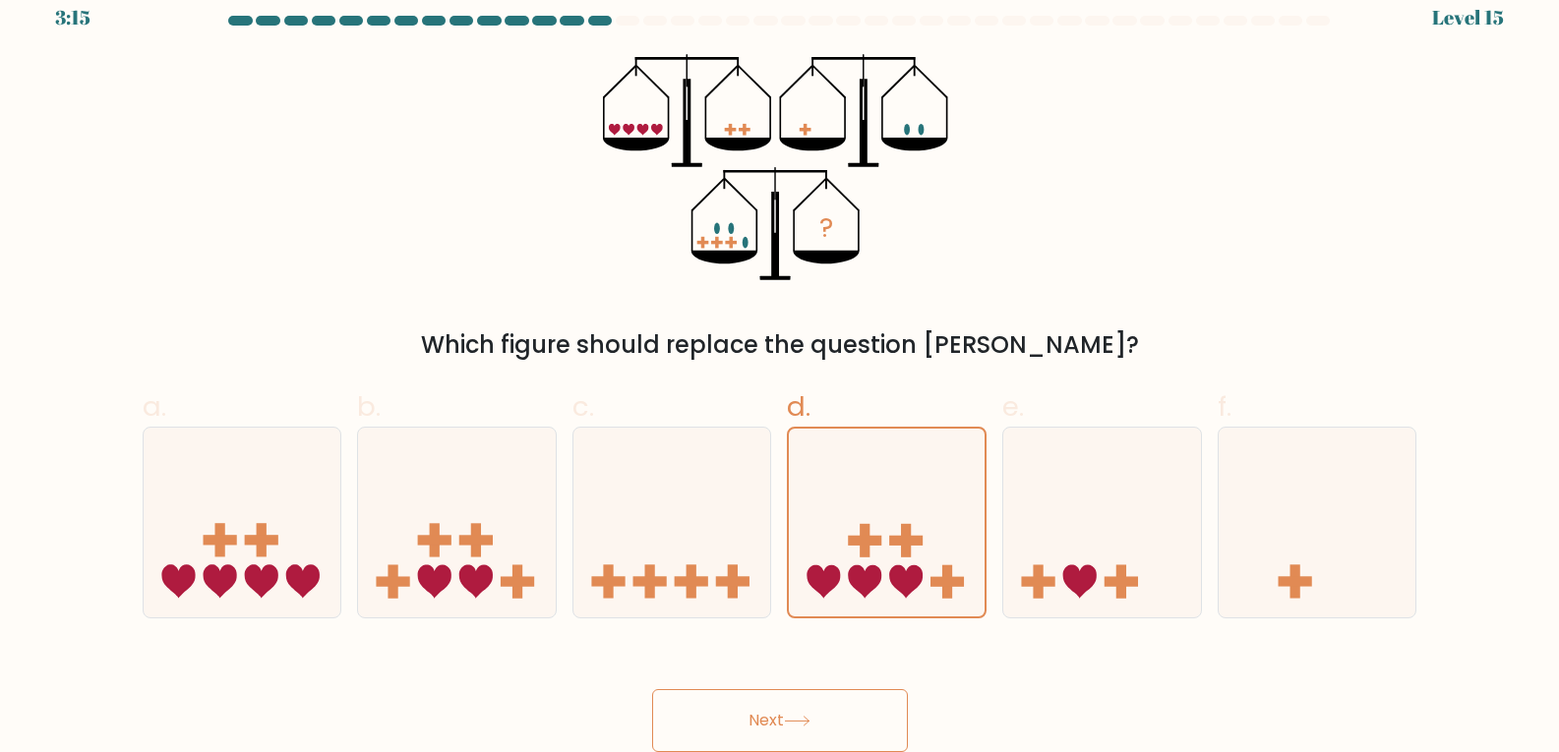
click at [824, 728] on button "Next" at bounding box center [780, 720] width 256 height 63
click at [713, 713] on button "Next" at bounding box center [780, 720] width 256 height 63
drag, startPoint x: 713, startPoint y: 713, endPoint x: 679, endPoint y: 640, distance: 80.5
click at [714, 714] on button "Next" at bounding box center [780, 720] width 256 height 63
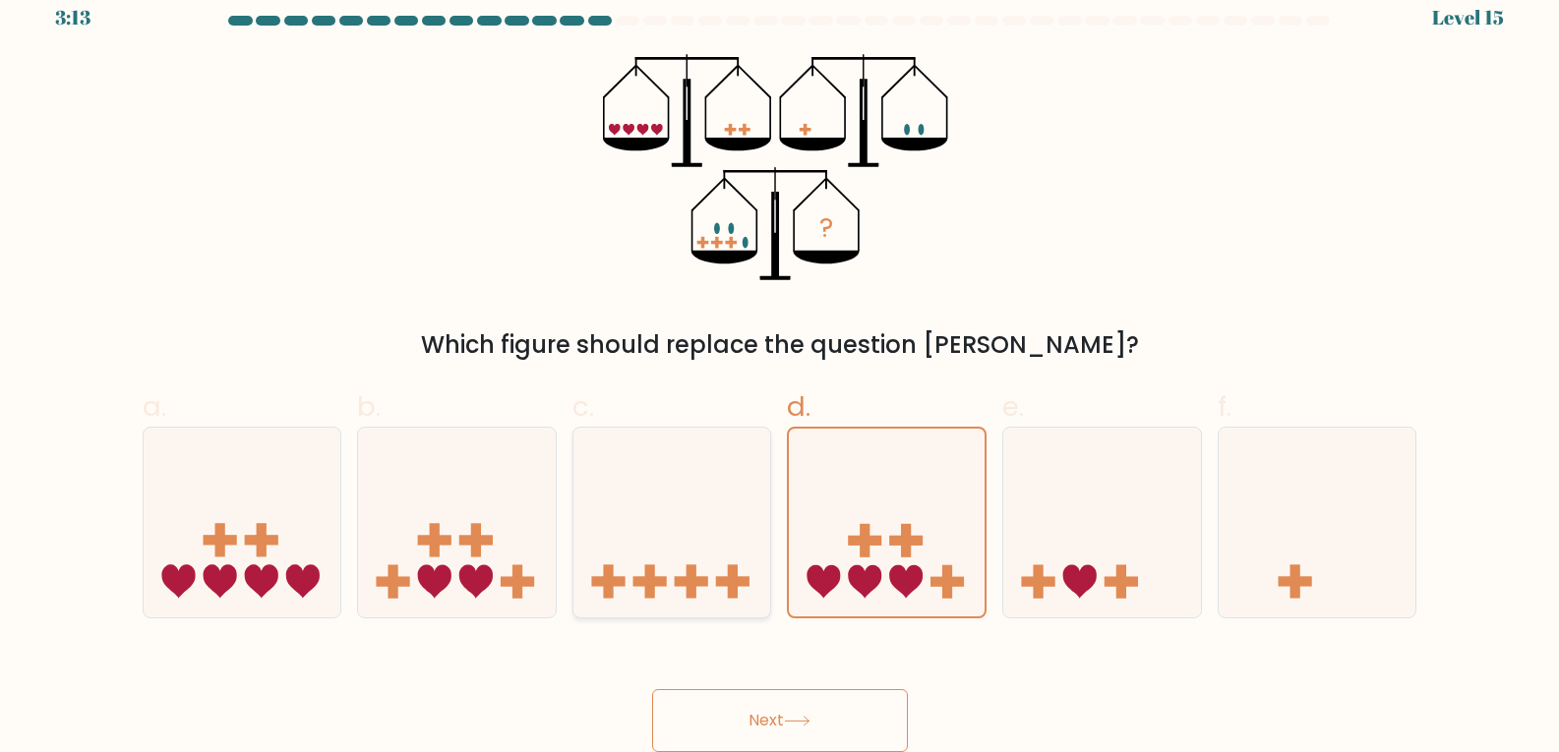
drag, startPoint x: 697, startPoint y: 522, endPoint x: 702, endPoint y: 547, distance: 25.1
click at [698, 526] on icon at bounding box center [672, 522] width 198 height 163
click at [780, 369] on input "c." at bounding box center [780, 362] width 1 height 13
radio input "true"
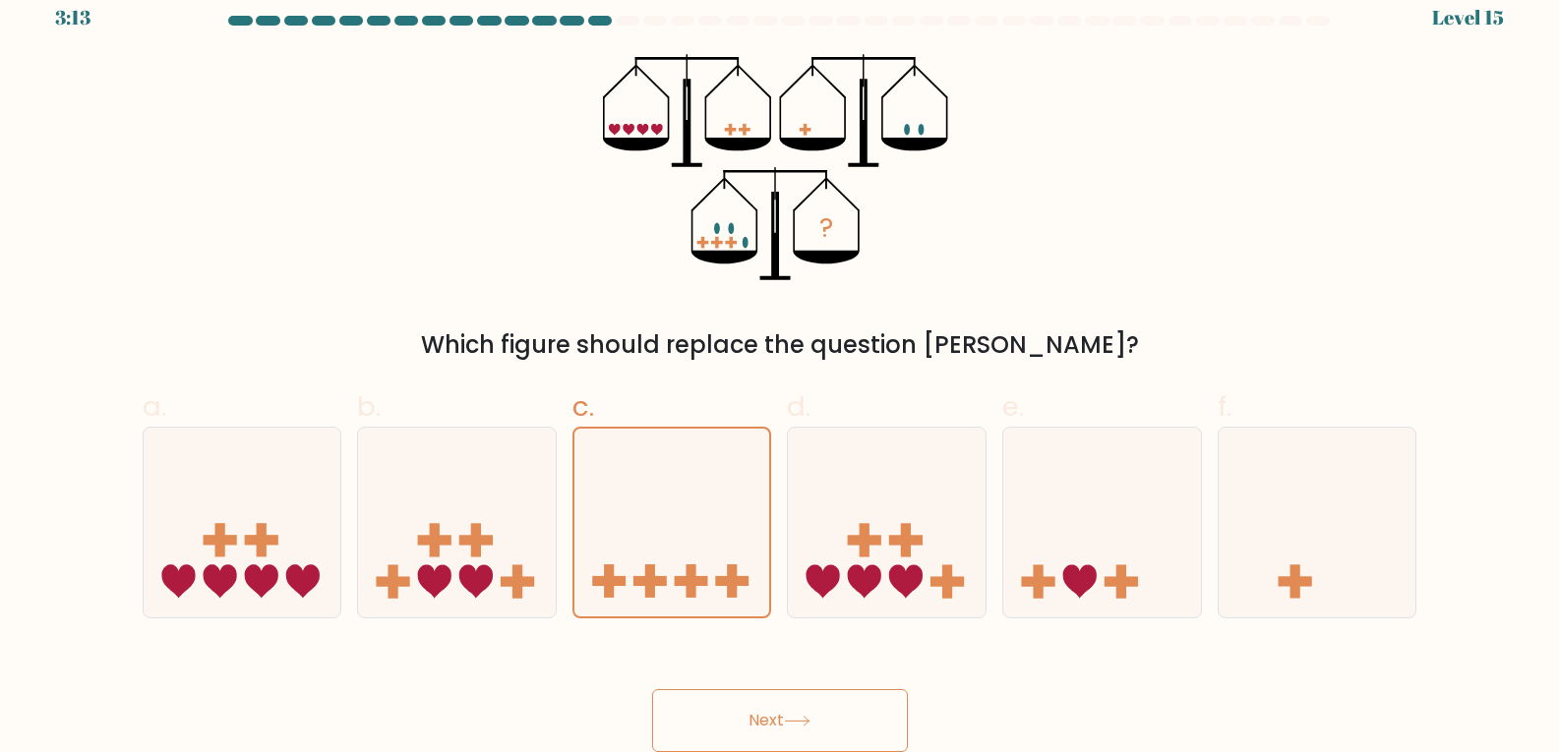
click at [756, 699] on button "Next" at bounding box center [780, 720] width 256 height 63
click at [760, 711] on button "Next" at bounding box center [780, 720] width 256 height 63
drag, startPoint x: 861, startPoint y: 562, endPoint x: 850, endPoint y: 608, distance: 47.5
click at [856, 596] on icon at bounding box center [887, 522] width 198 height 163
click at [781, 369] on input "d." at bounding box center [780, 362] width 1 height 13
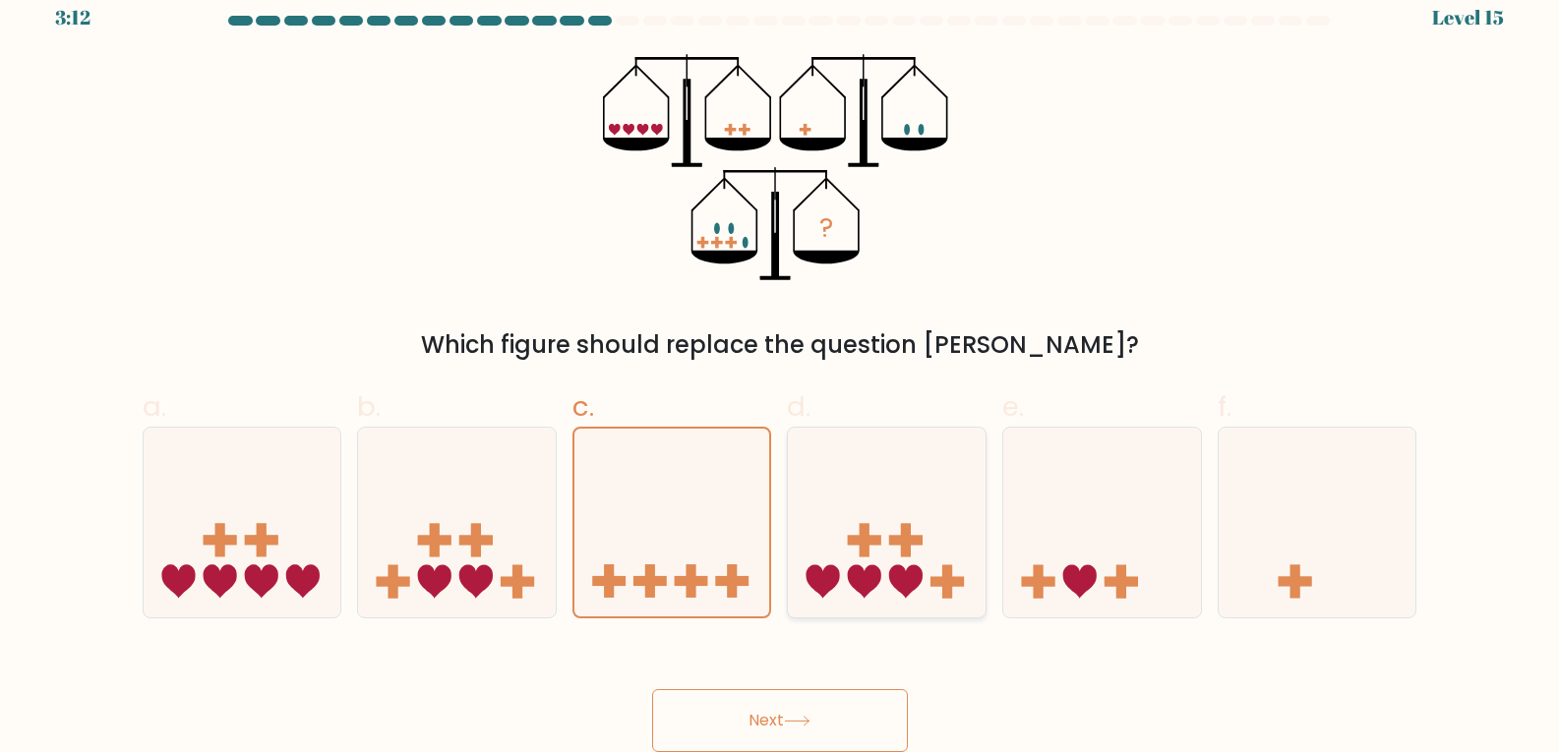
radio input "true"
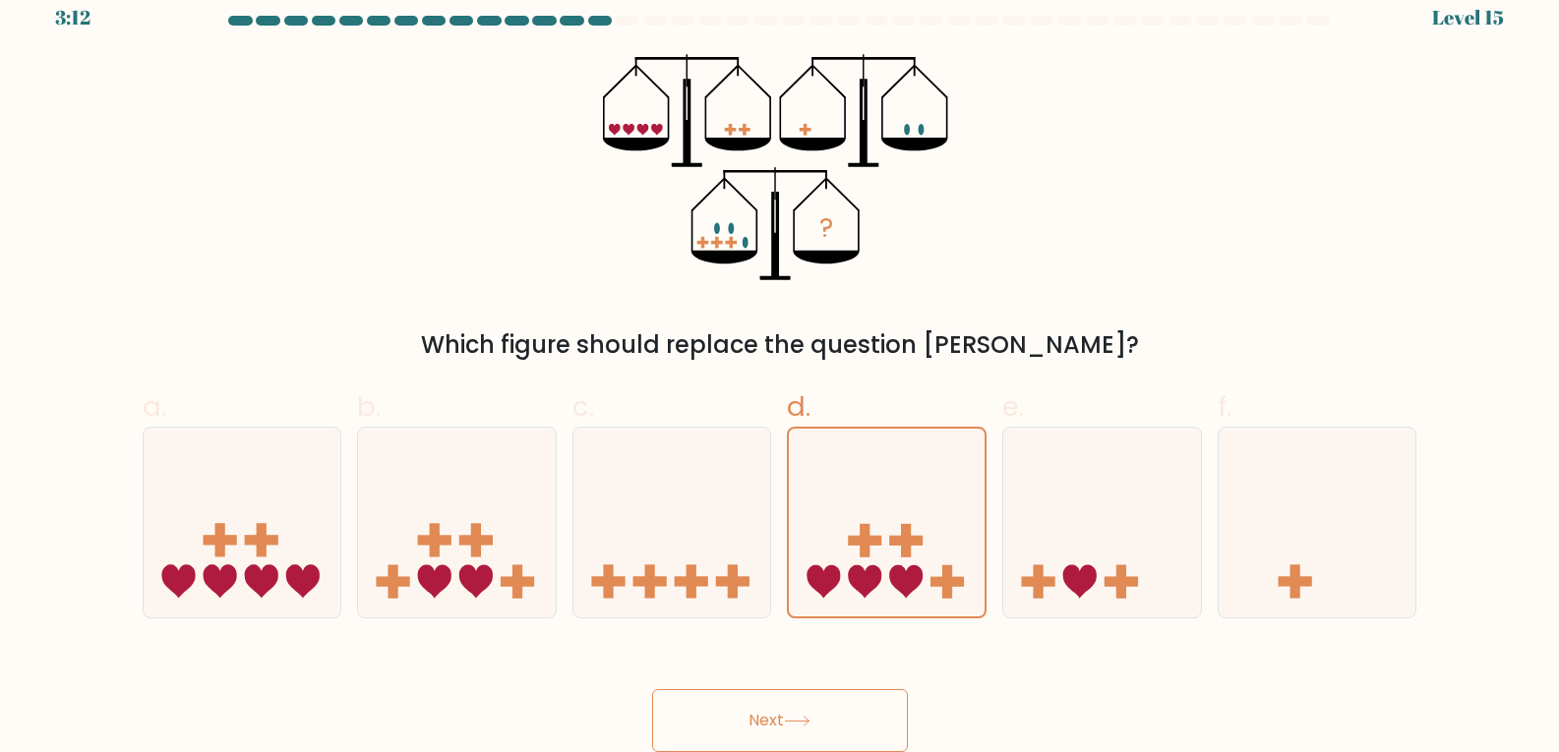
click at [820, 703] on button "Next" at bounding box center [780, 720] width 256 height 63
click at [1027, 706] on div "Next" at bounding box center [780, 697] width 1298 height 110
drag, startPoint x: 988, startPoint y: 712, endPoint x: 873, endPoint y: 723, distance: 115.6
click at [873, 723] on button "Next" at bounding box center [780, 720] width 256 height 63
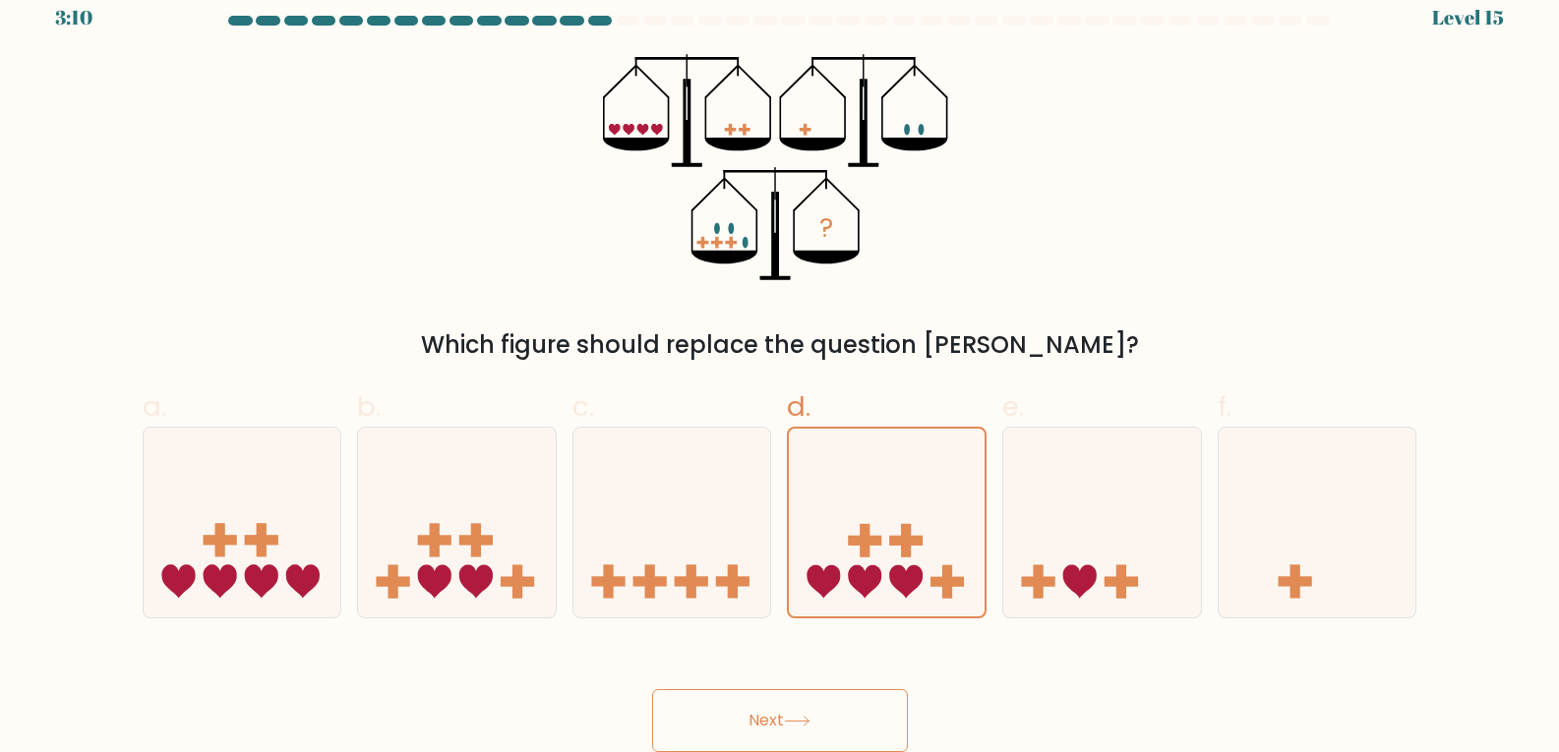
click at [873, 723] on button "Next" at bounding box center [780, 720] width 256 height 63
click at [874, 723] on button "Next" at bounding box center [780, 720] width 256 height 63
drag, startPoint x: 877, startPoint y: 723, endPoint x: 897, endPoint y: 649, distance: 76.3
click at [877, 721] on button "Next" at bounding box center [780, 720] width 256 height 63
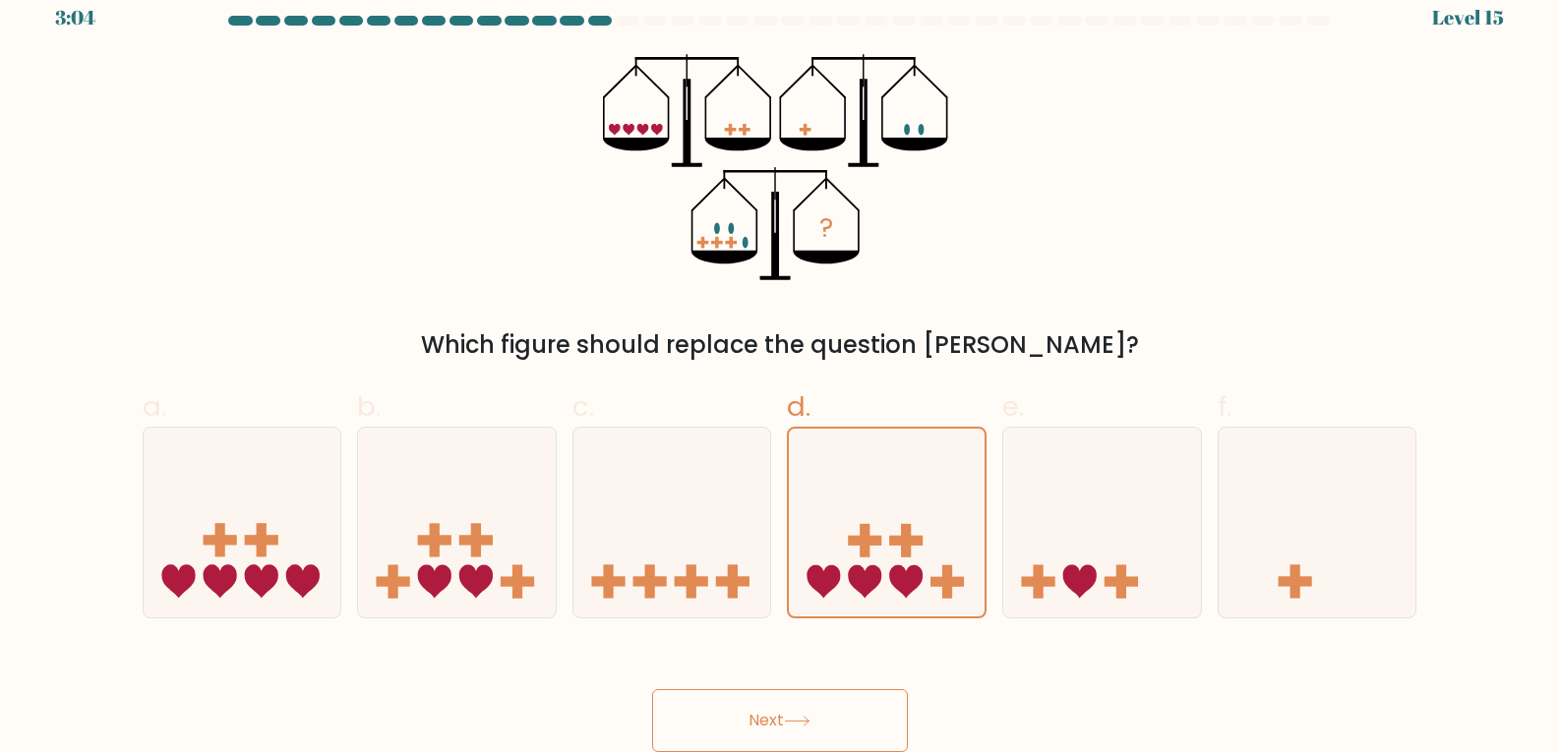
click at [896, 700] on button "Next" at bounding box center [780, 720] width 256 height 63
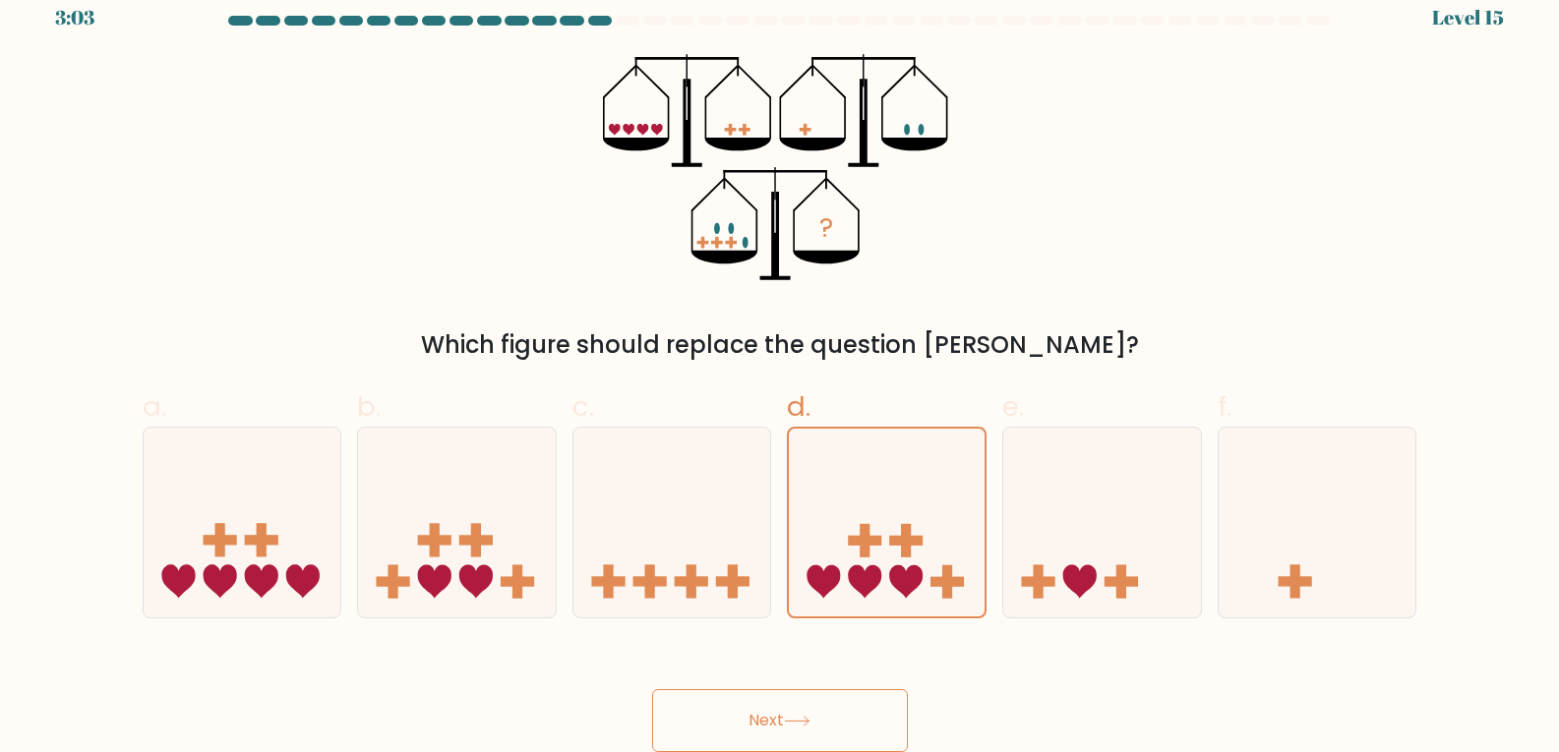
click at [896, 700] on button "Next" at bounding box center [780, 720] width 256 height 63
click at [882, 706] on button "Next" at bounding box center [780, 720] width 256 height 63
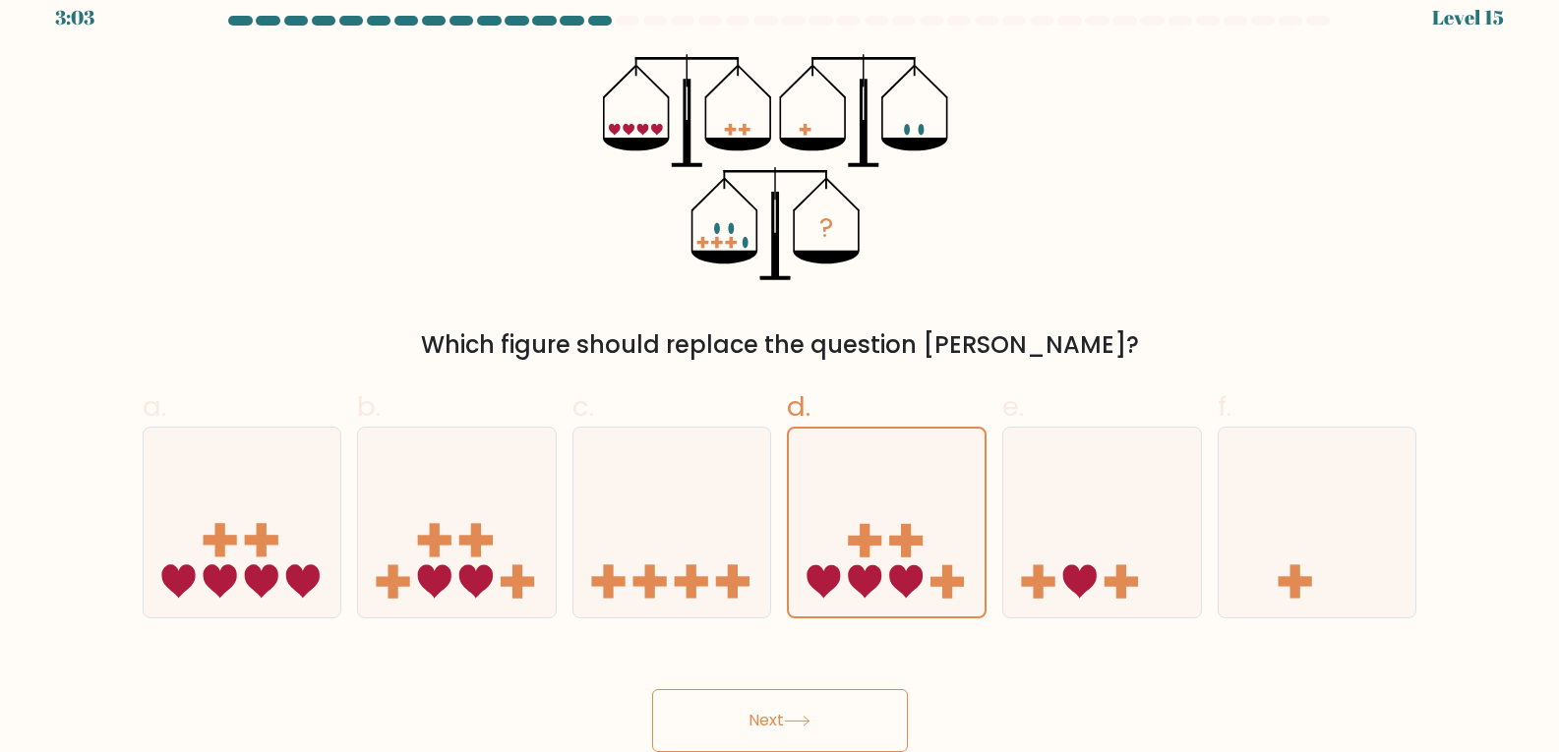
click at [879, 706] on button "Next" at bounding box center [780, 720] width 256 height 63
click at [875, 706] on button "Next" at bounding box center [780, 720] width 256 height 63
click at [871, 706] on button "Next" at bounding box center [780, 720] width 256 height 63
click at [865, 706] on button "Next" at bounding box center [780, 720] width 256 height 63
click at [865, 709] on button "Next" at bounding box center [780, 720] width 256 height 63
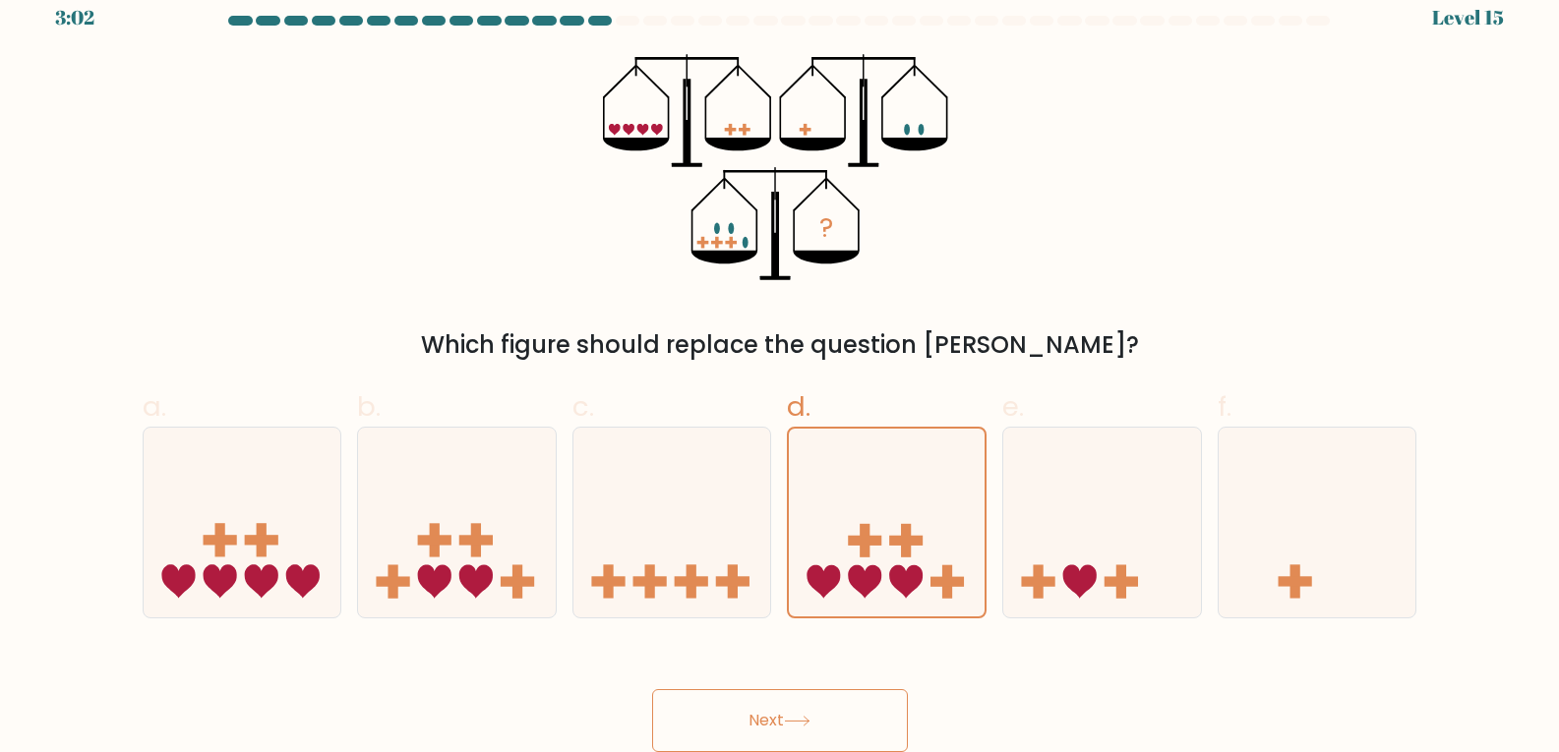
click at [865, 709] on button "Next" at bounding box center [780, 720] width 256 height 63
drag, startPoint x: 865, startPoint y: 709, endPoint x: 865, endPoint y: 733, distance: 23.6
click at [865, 732] on button "Next" at bounding box center [780, 720] width 256 height 63
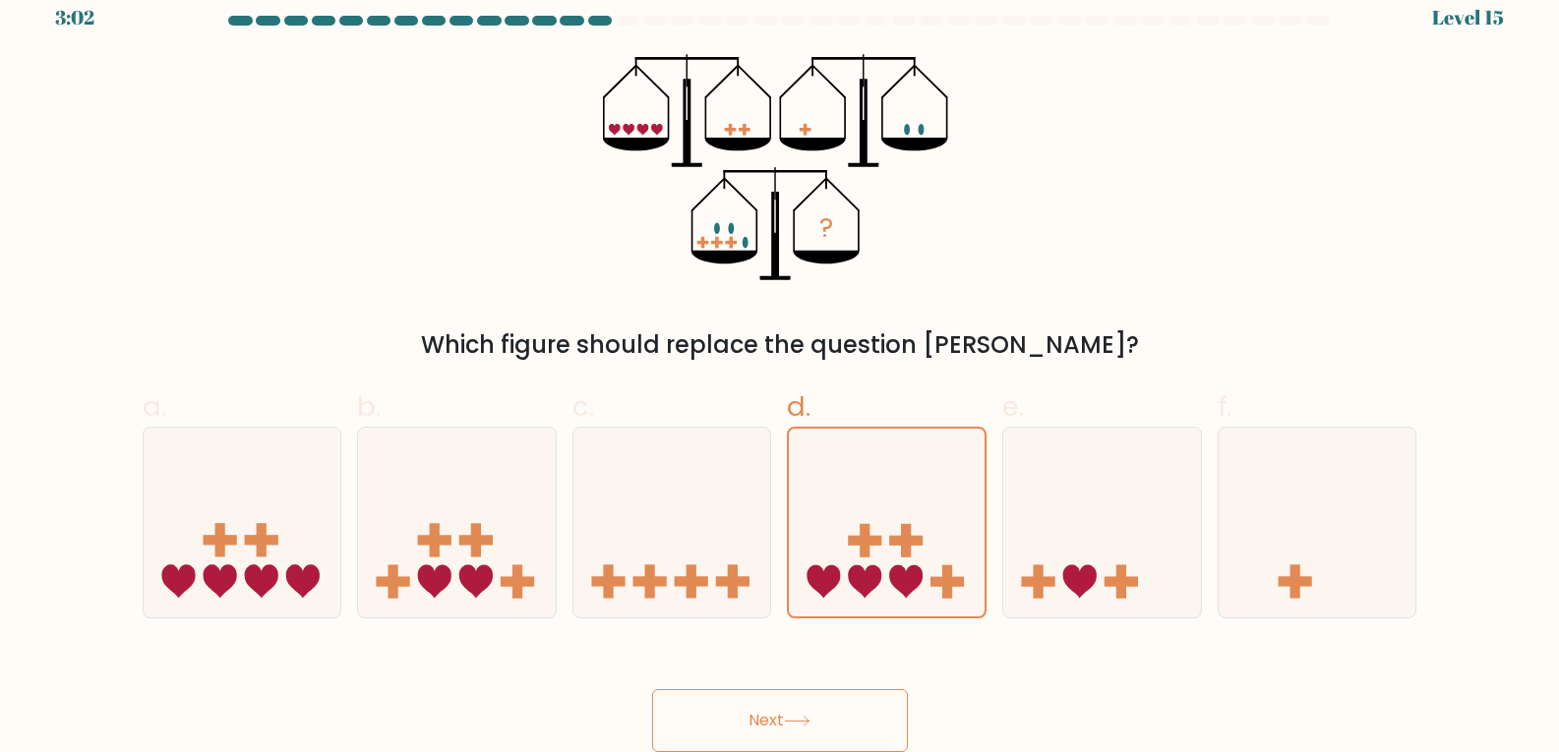
click at [865, 733] on button "Next" at bounding box center [780, 720] width 256 height 63
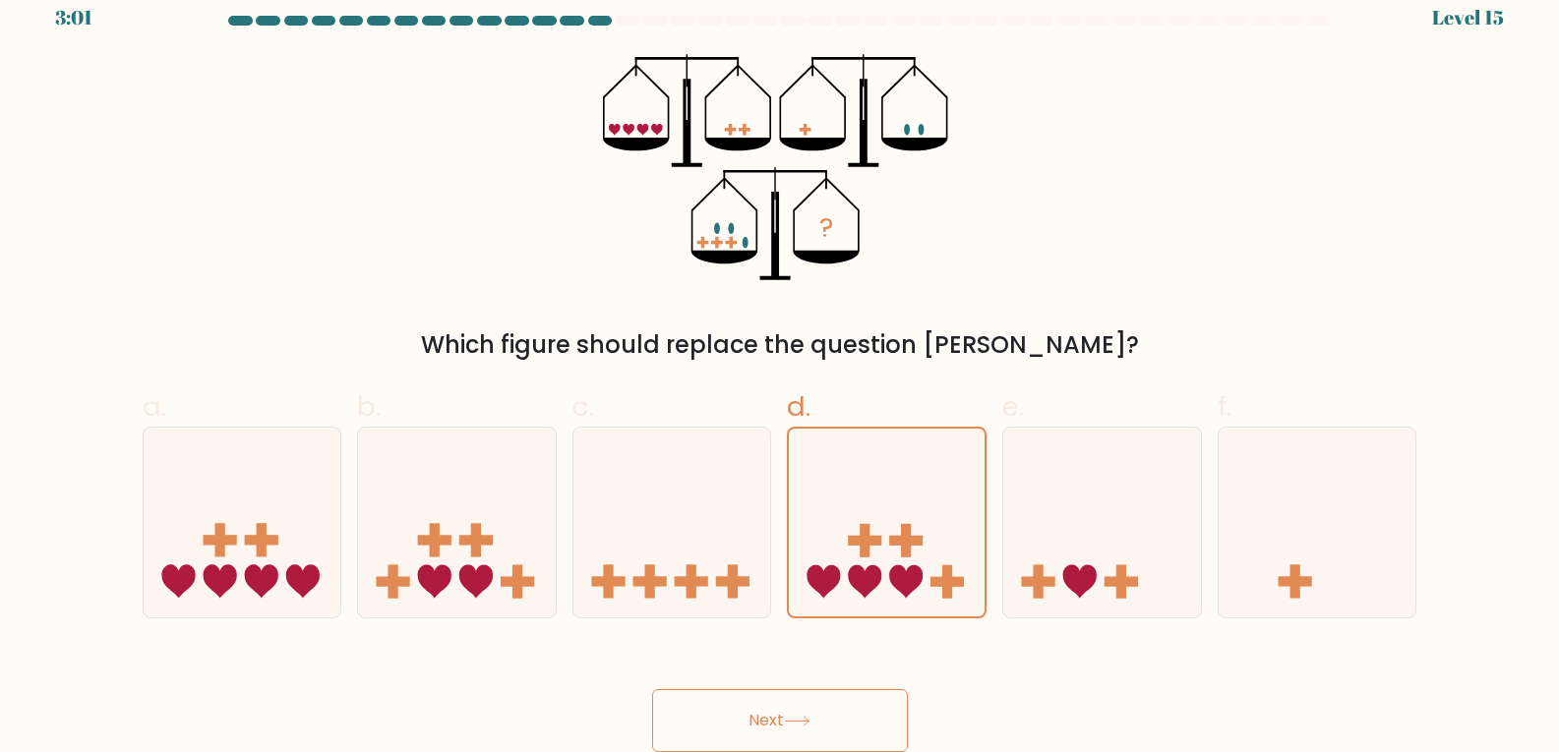
click at [865, 733] on button "Next" at bounding box center [780, 720] width 256 height 63
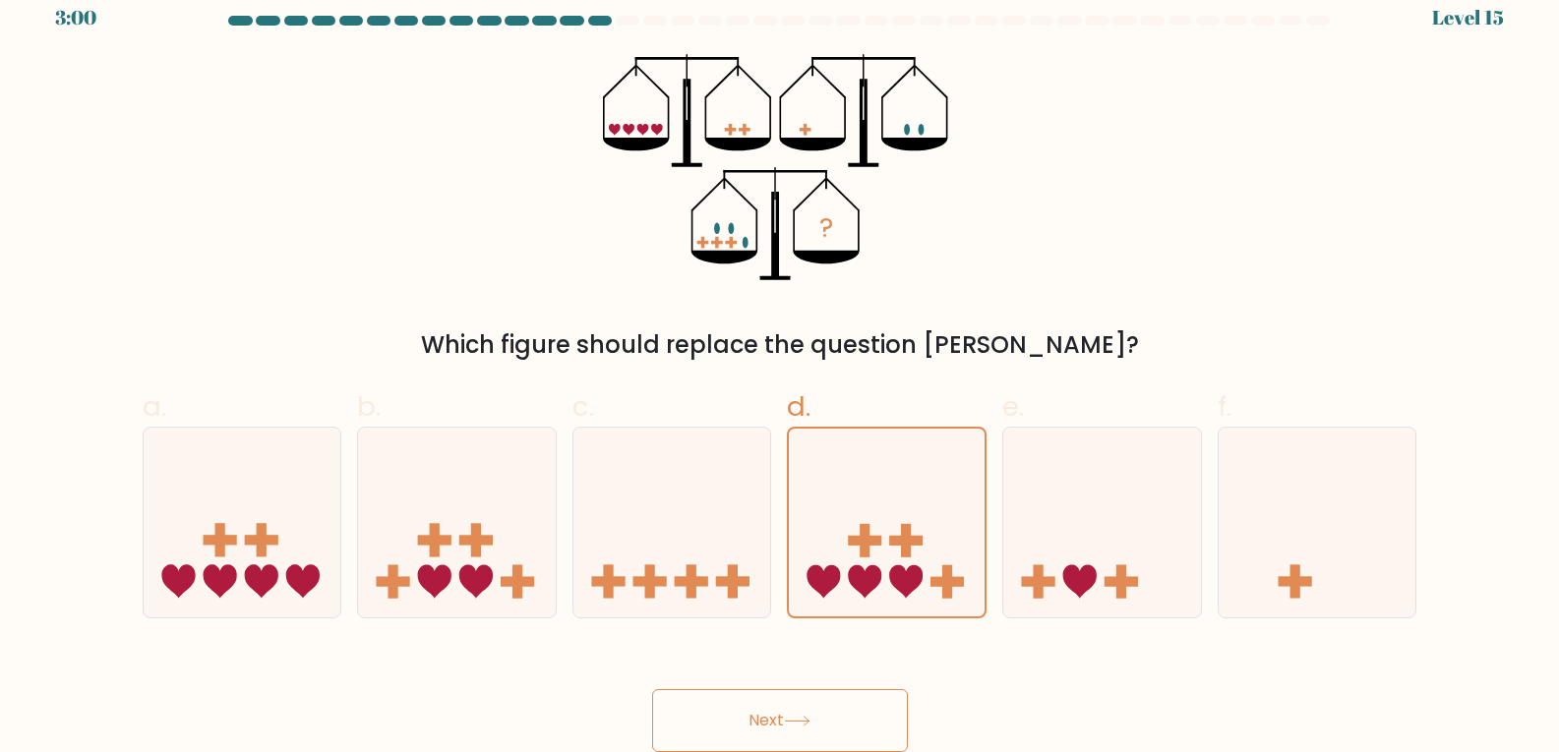
click at [865, 733] on button "Next" at bounding box center [780, 720] width 256 height 63
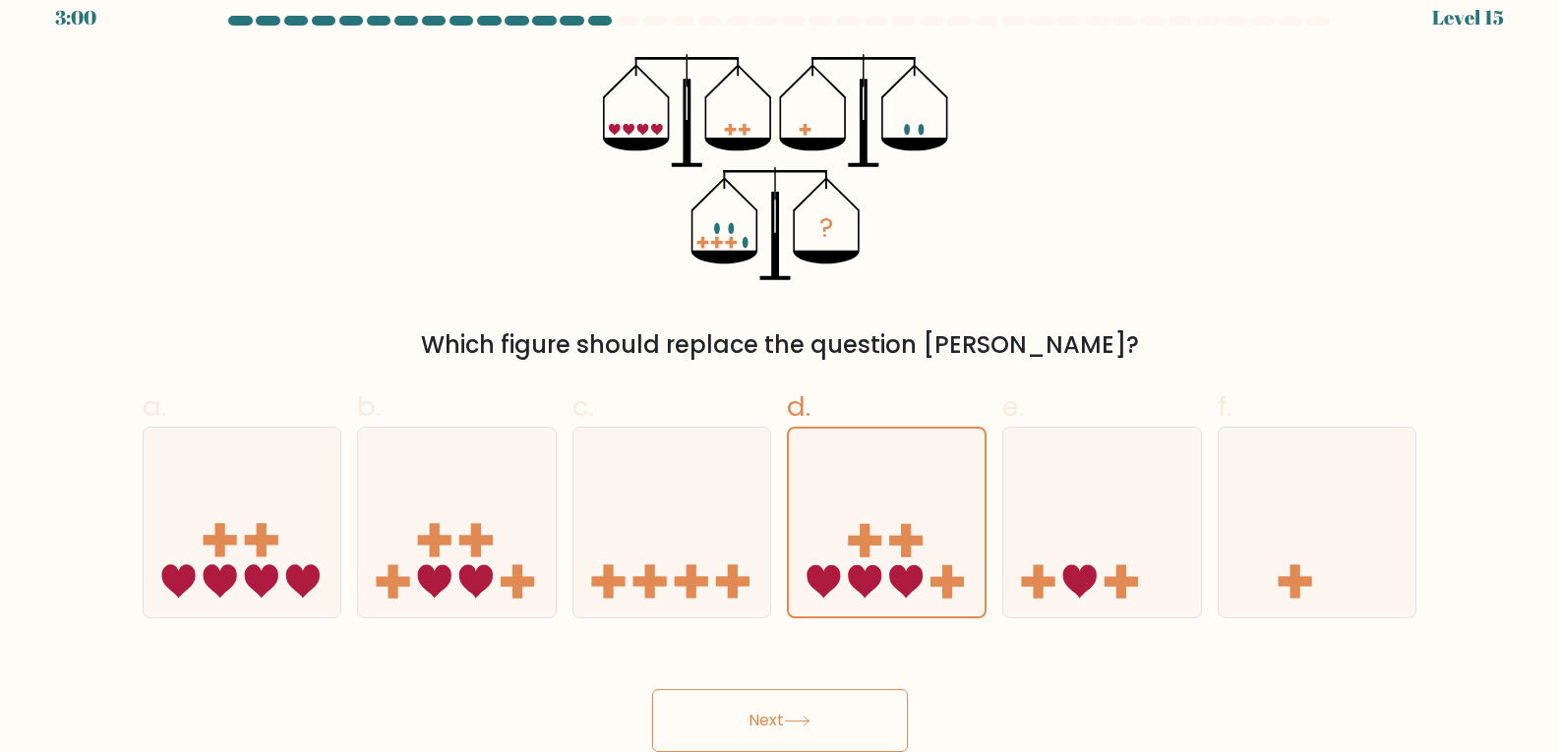
click at [865, 733] on button "Next" at bounding box center [780, 720] width 256 height 63
drag, startPoint x: 865, startPoint y: 733, endPoint x: 588, endPoint y: 636, distance: 293.6
click at [588, 636] on form at bounding box center [779, 384] width 1559 height 737
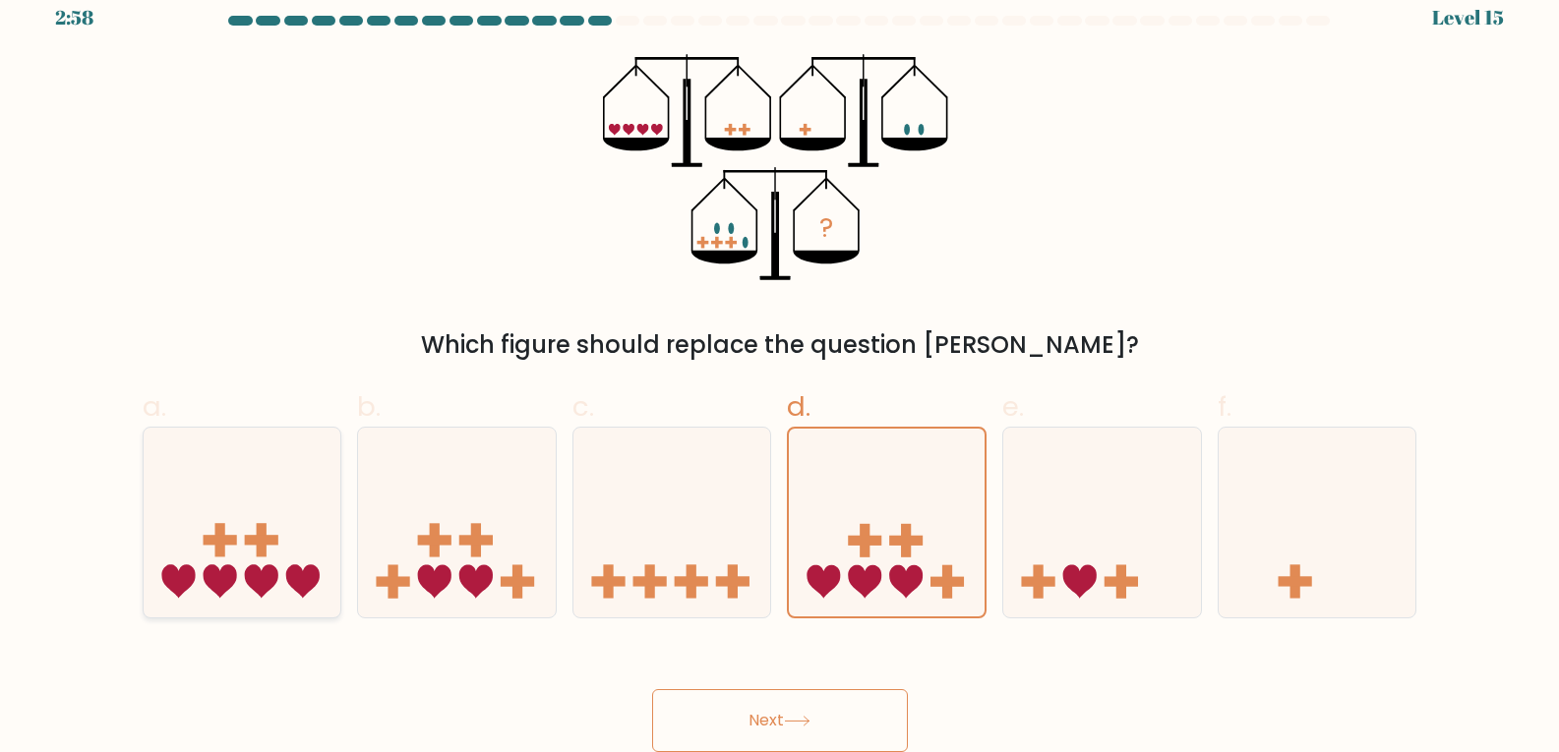
click at [261, 510] on icon at bounding box center [243, 522] width 198 height 163
click at [780, 369] on input "a." at bounding box center [780, 362] width 1 height 13
radio input "true"
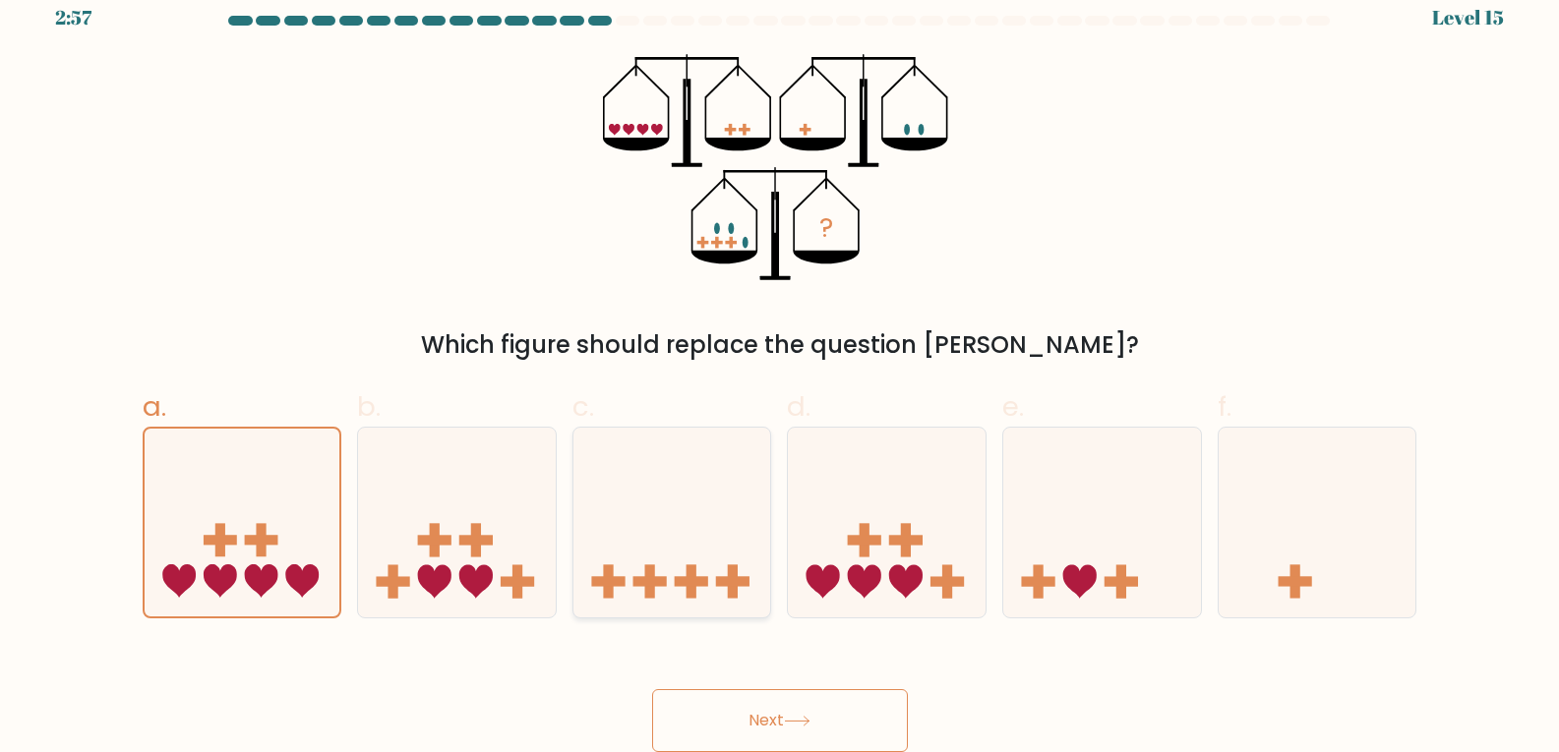
drag, startPoint x: 408, startPoint y: 517, endPoint x: 695, endPoint y: 490, distance: 288.5
click at [435, 518] on icon at bounding box center [457, 522] width 198 height 163
click at [780, 369] on input "b." at bounding box center [780, 362] width 1 height 13
radio input "true"
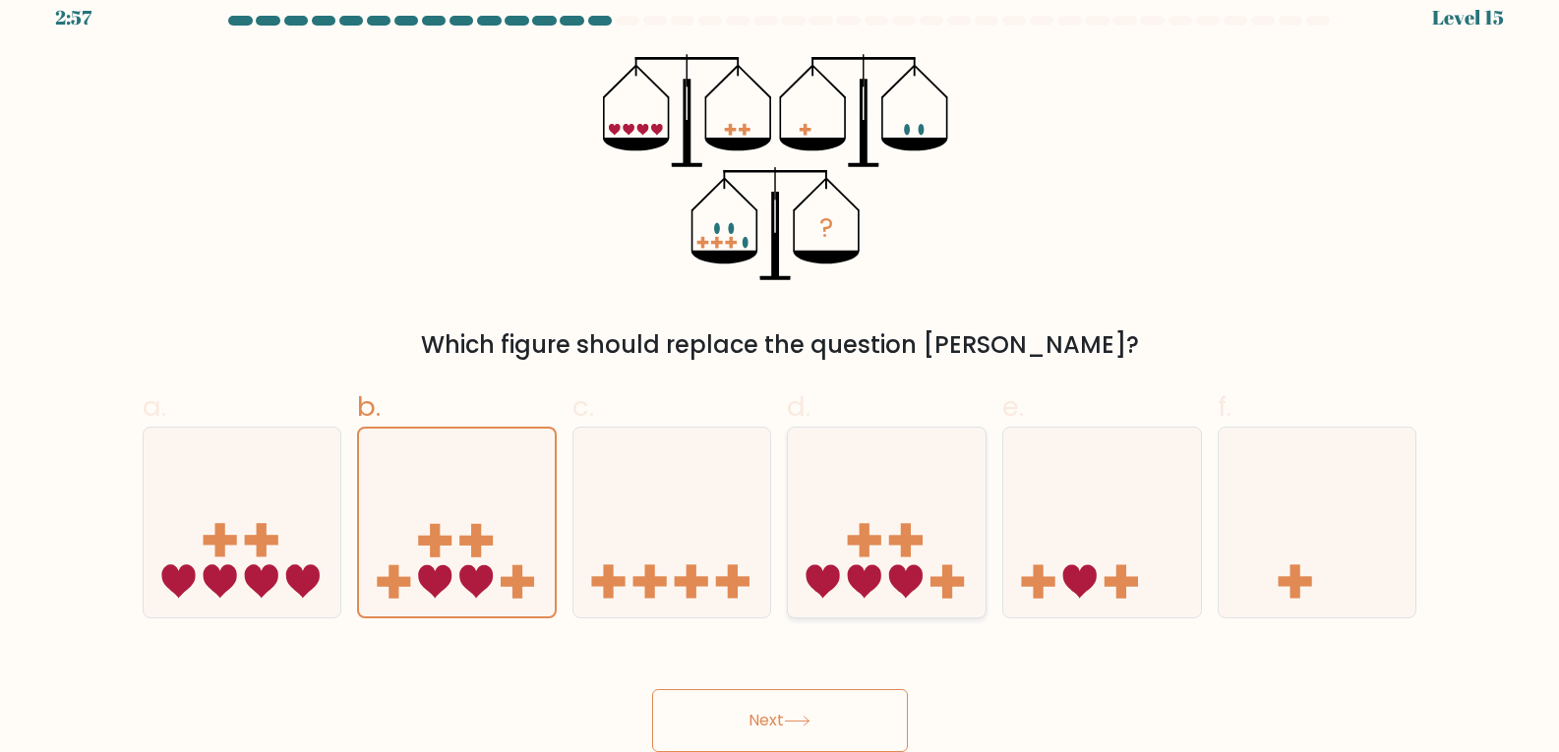
click at [895, 486] on icon at bounding box center [887, 522] width 198 height 163
click at [781, 369] on input "d." at bounding box center [780, 362] width 1 height 13
radio input "true"
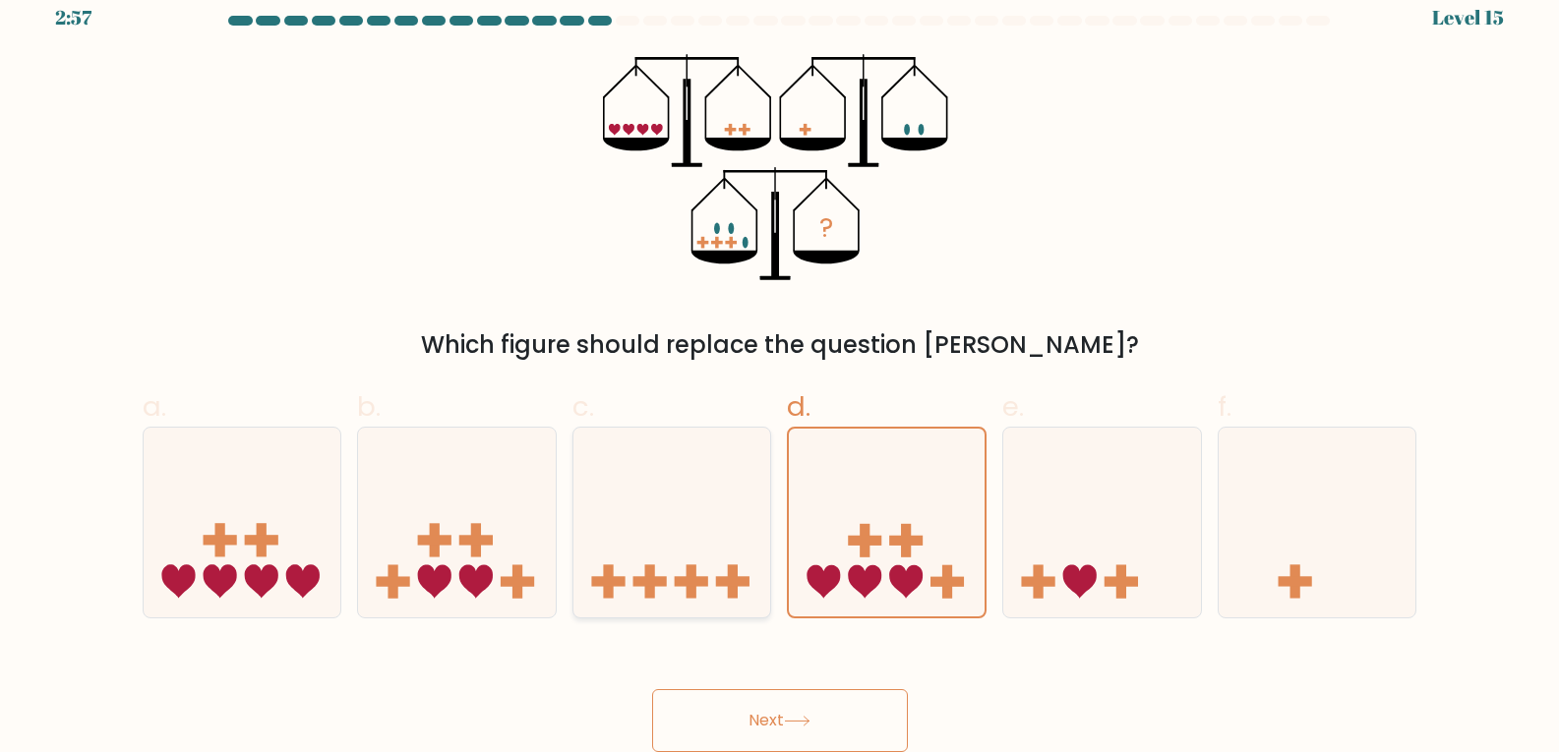
drag, startPoint x: 610, startPoint y: 509, endPoint x: 701, endPoint y: 525, distance: 92.8
click at [627, 518] on icon at bounding box center [672, 522] width 198 height 163
click at [780, 369] on input "c." at bounding box center [780, 362] width 1 height 13
radio input "true"
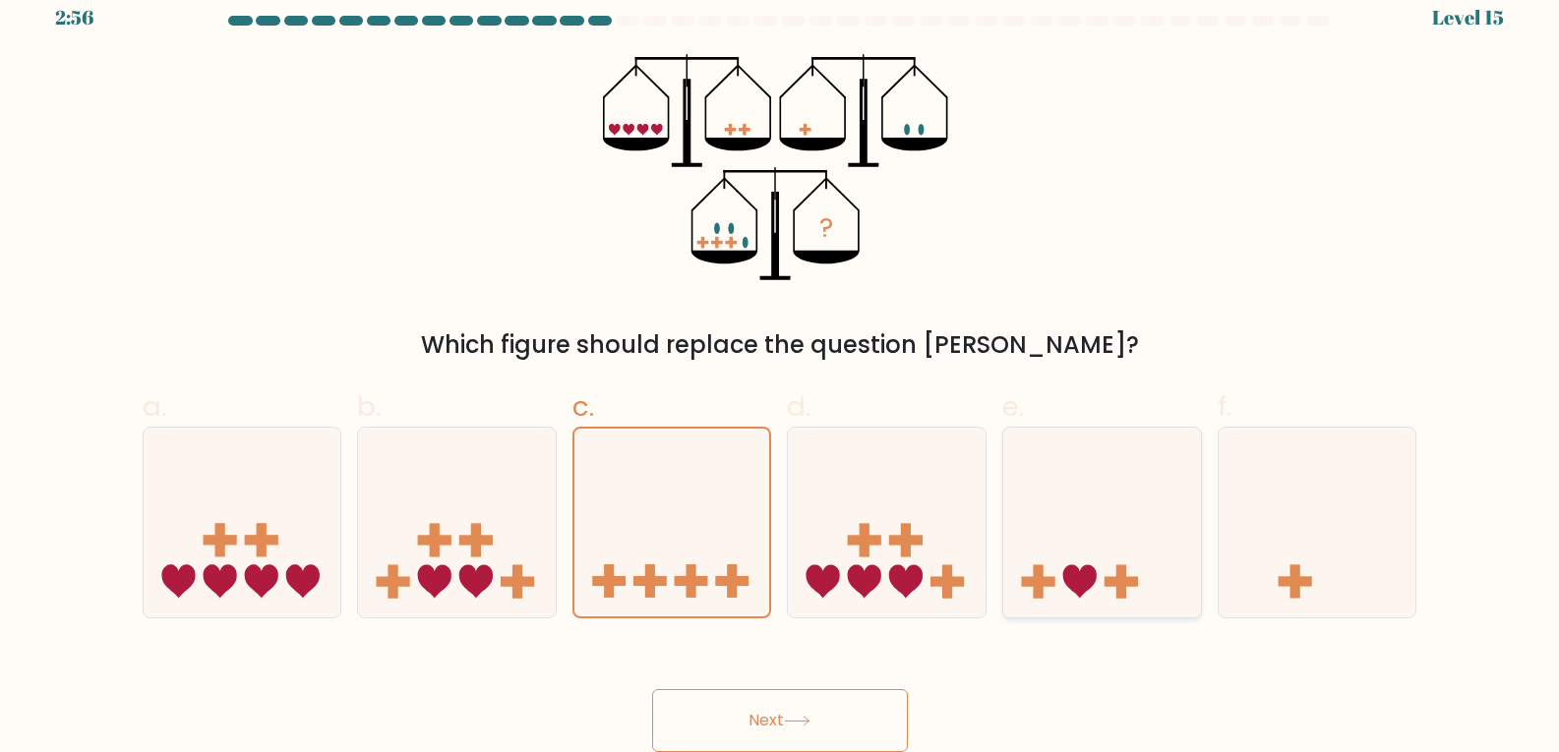
click at [1021, 518] on icon at bounding box center [1102, 522] width 198 height 163
click at [781, 369] on input "e." at bounding box center [780, 362] width 1 height 13
radio input "true"
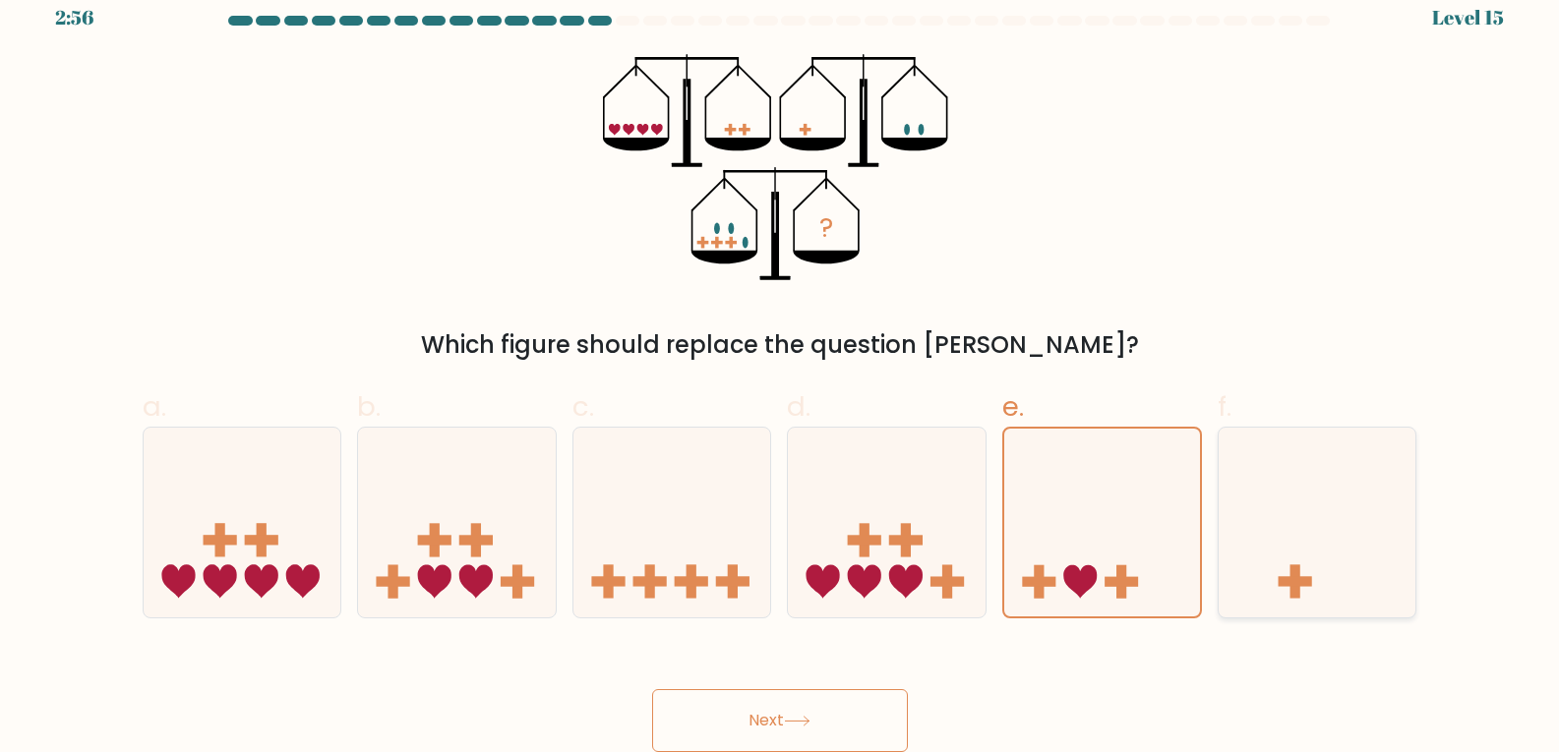
click at [1310, 481] on icon at bounding box center [1318, 522] width 198 height 163
click at [781, 369] on input "f." at bounding box center [780, 362] width 1 height 13
radio input "true"
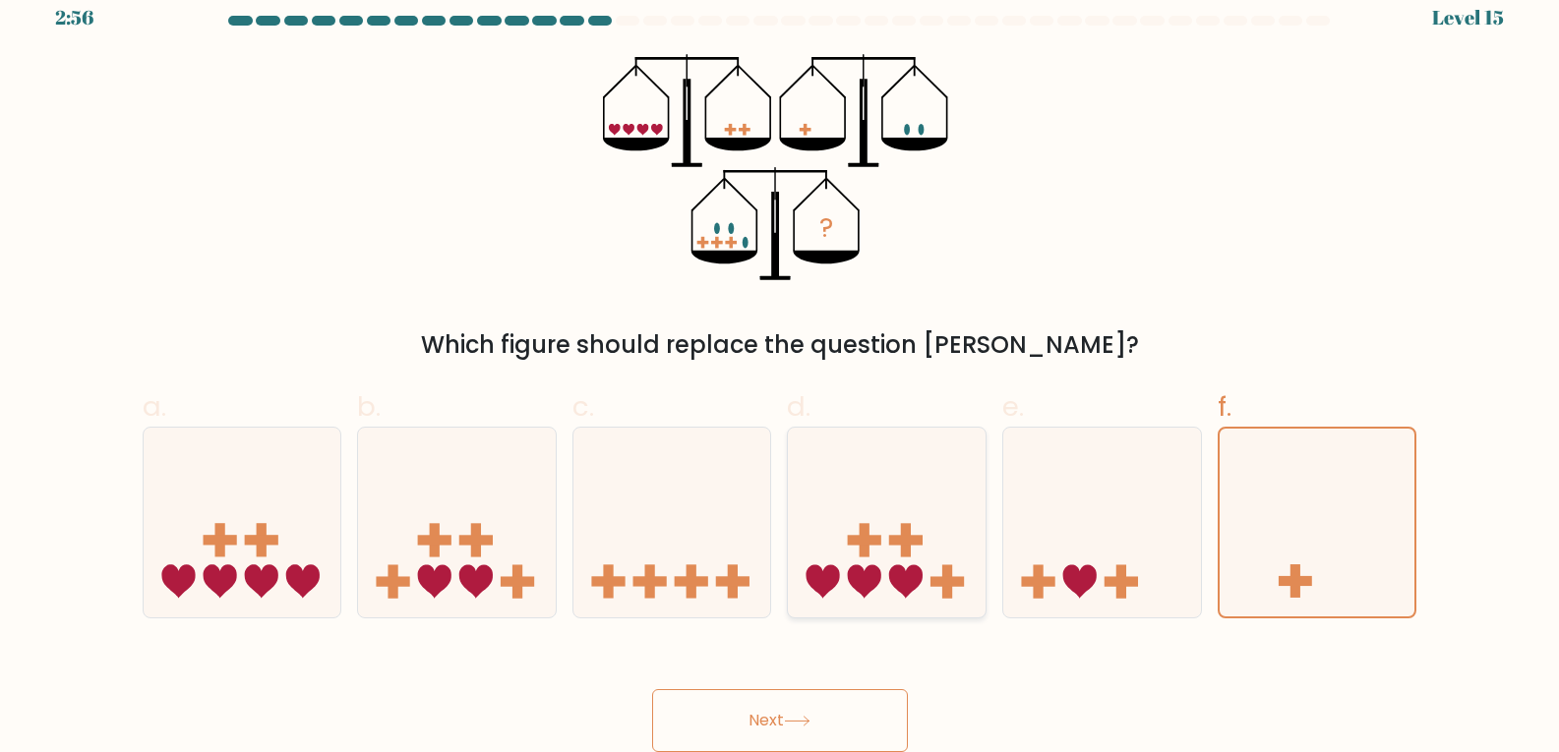
click at [898, 494] on icon at bounding box center [887, 522] width 198 height 163
click at [781, 369] on input "d." at bounding box center [780, 362] width 1 height 13
radio input "true"
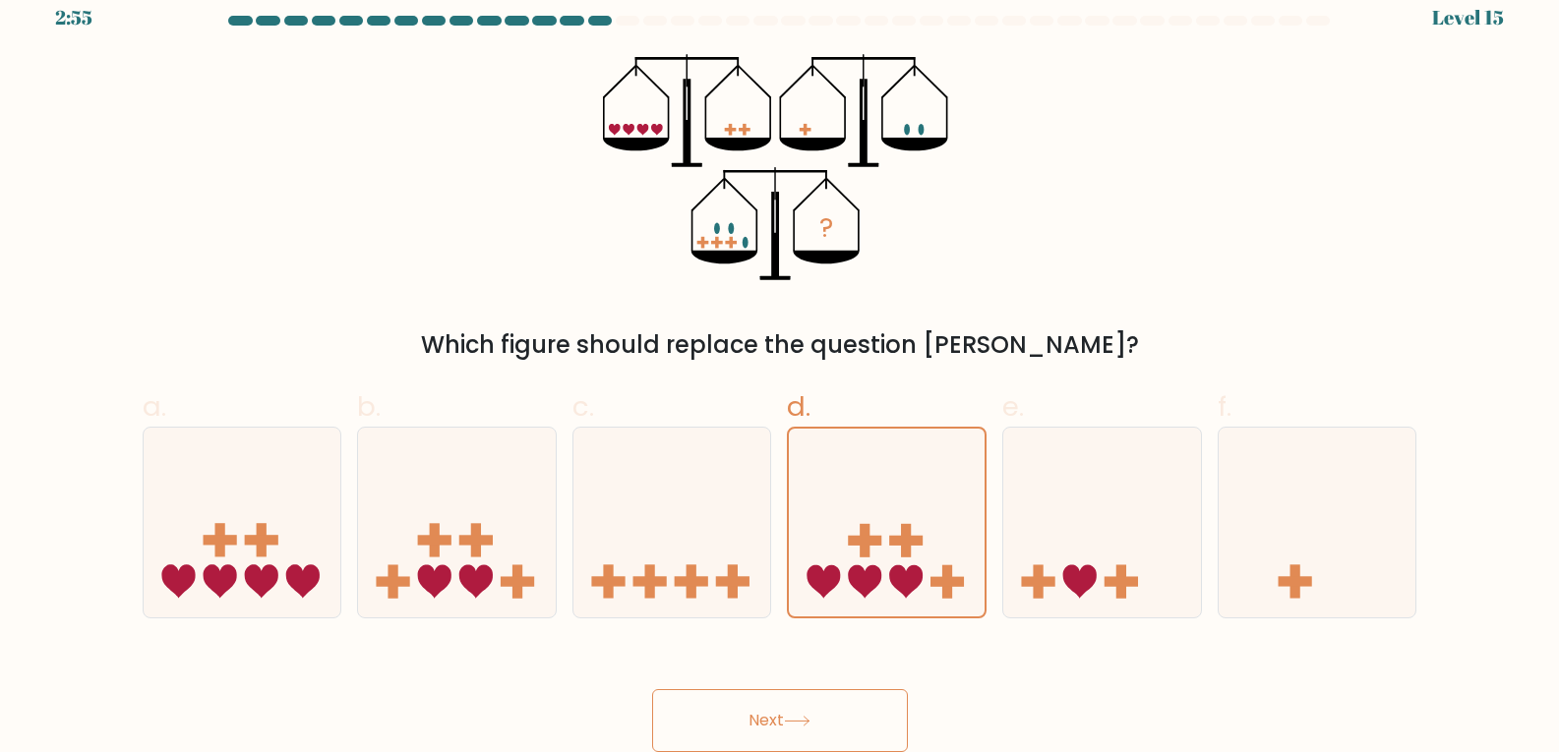
click at [823, 705] on button "Next" at bounding box center [780, 720] width 256 height 63
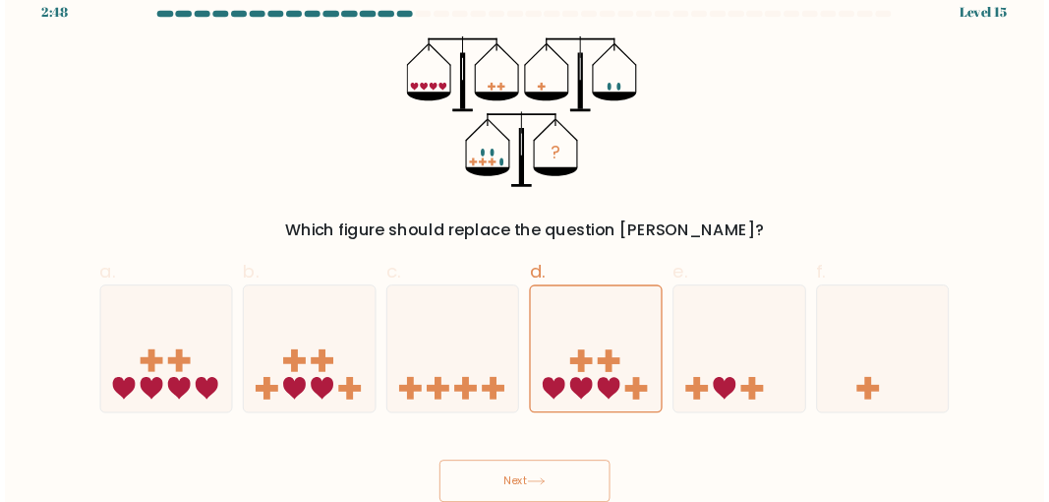
scroll to position [0, 0]
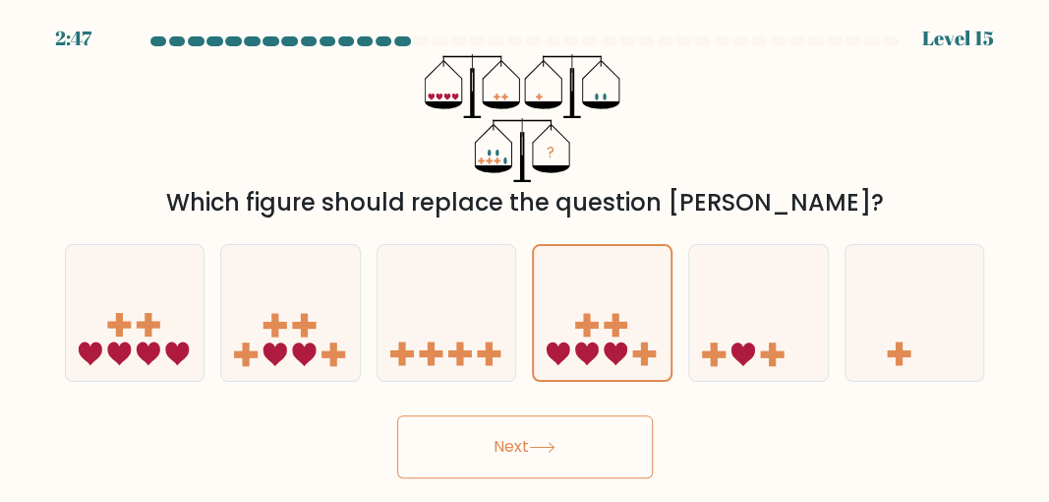
drag, startPoint x: 1542, startPoint y: 1, endPoint x: 527, endPoint y: 461, distance: 1114.4
click at [527, 461] on button "Next" at bounding box center [525, 446] width 256 height 63
drag, startPoint x: 527, startPoint y: 461, endPoint x: 539, endPoint y: 456, distance: 12.8
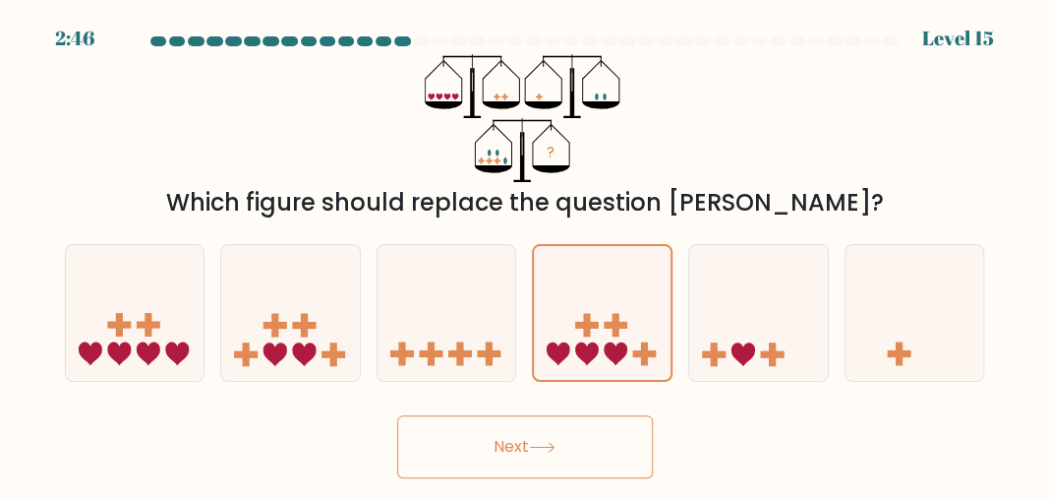
click at [531, 460] on button "Next" at bounding box center [525, 446] width 256 height 63
click at [540, 455] on button "Next" at bounding box center [525, 446] width 256 height 63
click at [542, 454] on button "Next" at bounding box center [525, 446] width 256 height 63
click at [765, 348] on icon at bounding box center [758, 312] width 139 height 115
click at [526, 256] on input "e." at bounding box center [525, 253] width 1 height 5
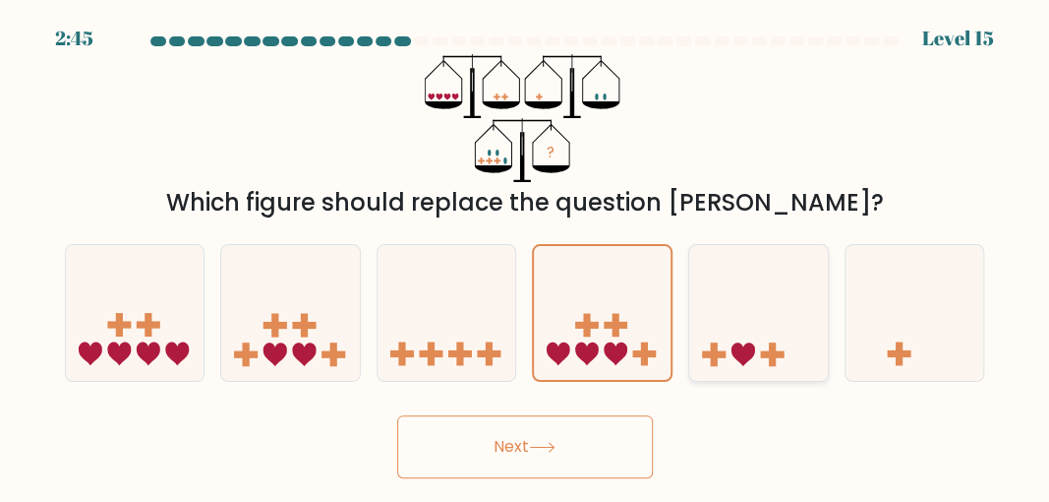
radio input "true"
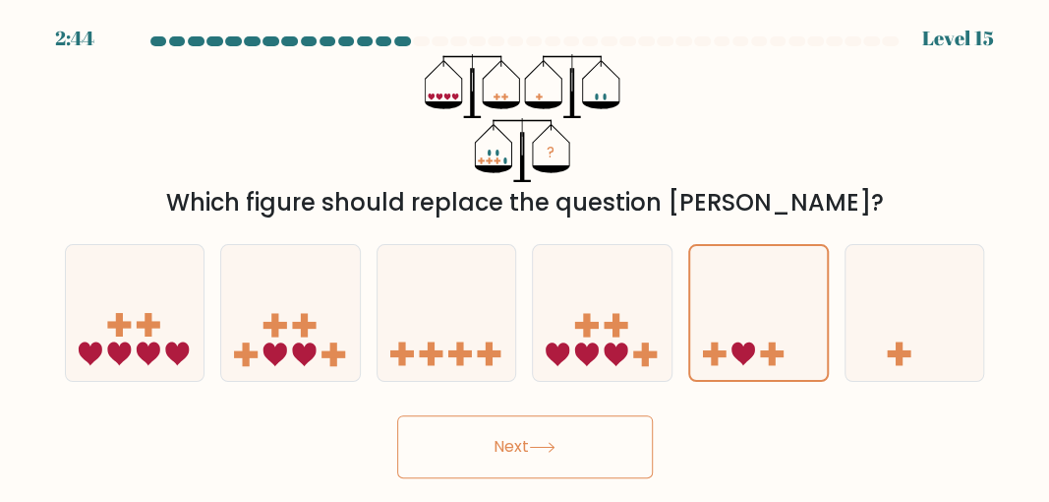
click at [679, 448] on div "Next" at bounding box center [525, 441] width 944 height 73
click at [624, 274] on icon at bounding box center [602, 312] width 139 height 115
click at [526, 256] on input "d." at bounding box center [525, 253] width 1 height 5
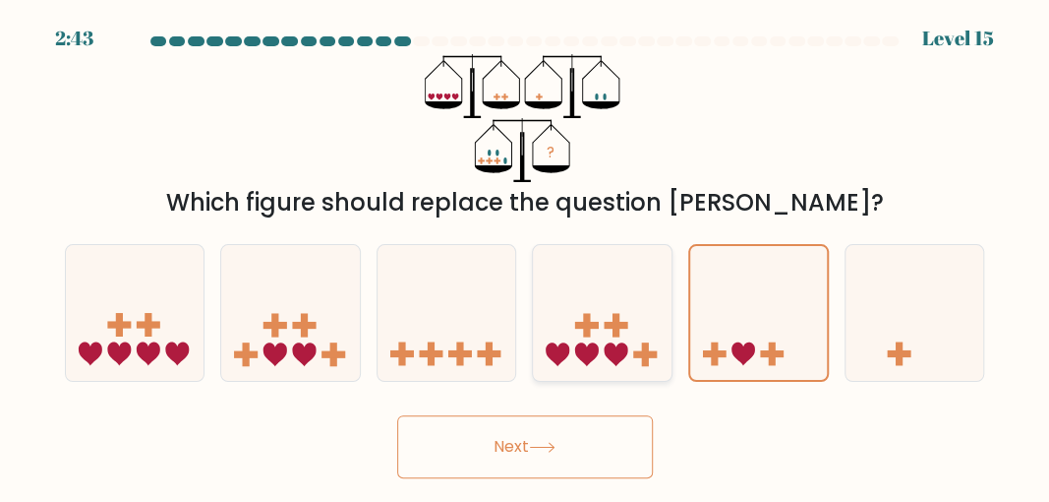
radio input "true"
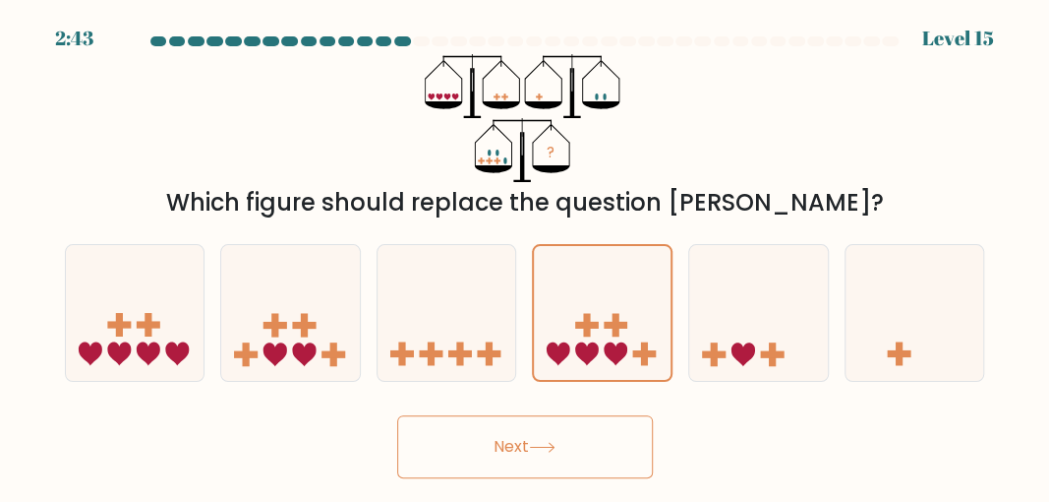
click at [605, 412] on div "Next" at bounding box center [525, 441] width 944 height 73
click at [585, 454] on button "Next" at bounding box center [525, 446] width 256 height 63
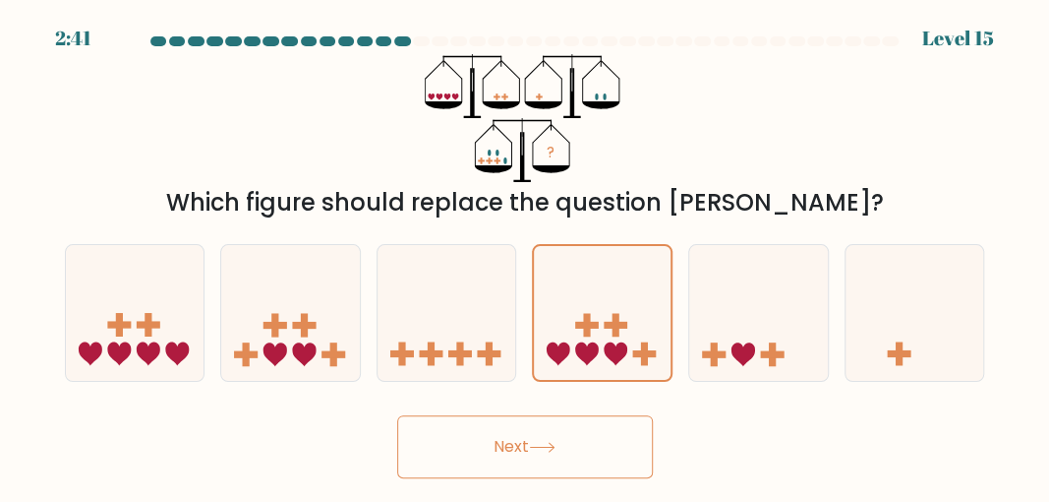
click at [207, 343] on div "a." at bounding box center [135, 313] width 156 height 138
click at [276, 348] on icon at bounding box center [276, 354] width 24 height 24
click at [525, 256] on input "b." at bounding box center [525, 253] width 1 height 5
radio input "true"
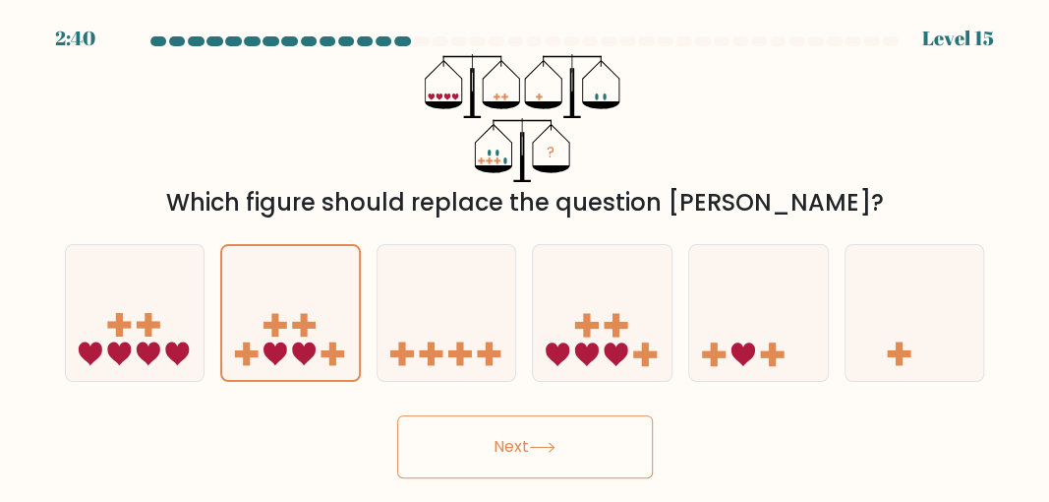
drag, startPoint x: 472, startPoint y: 447, endPoint x: 477, endPoint y: 419, distance: 28.9
click at [473, 447] on button "Next" at bounding box center [525, 446] width 256 height 63
click at [491, 393] on form at bounding box center [524, 257] width 1049 height 442
click at [544, 488] on body "2:40 Level 15" at bounding box center [524, 251] width 1049 height 502
click at [475, 369] on icon at bounding box center [447, 312] width 139 height 115
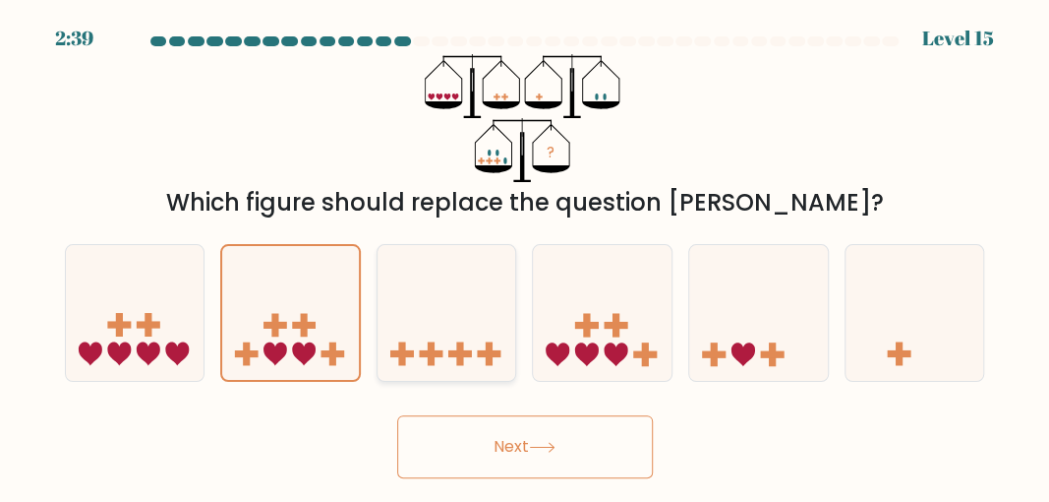
click at [525, 256] on input "c." at bounding box center [525, 253] width 1 height 5
radio input "true"
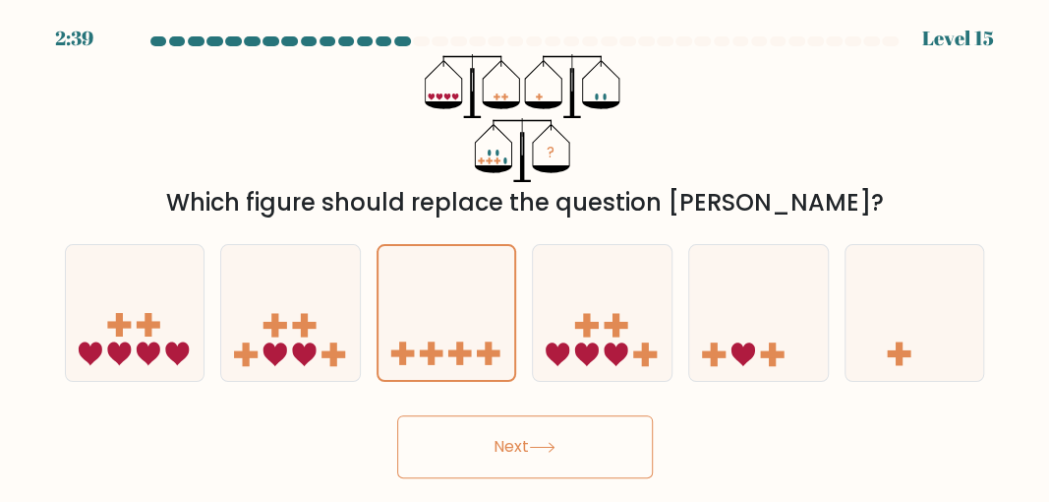
drag, startPoint x: 494, startPoint y: 441, endPoint x: 535, endPoint y: 389, distance: 65.7
click at [496, 441] on button "Next" at bounding box center [525, 446] width 256 height 63
click at [568, 360] on icon at bounding box center [602, 312] width 139 height 115
click at [526, 256] on input "d." at bounding box center [525, 253] width 1 height 5
radio input "true"
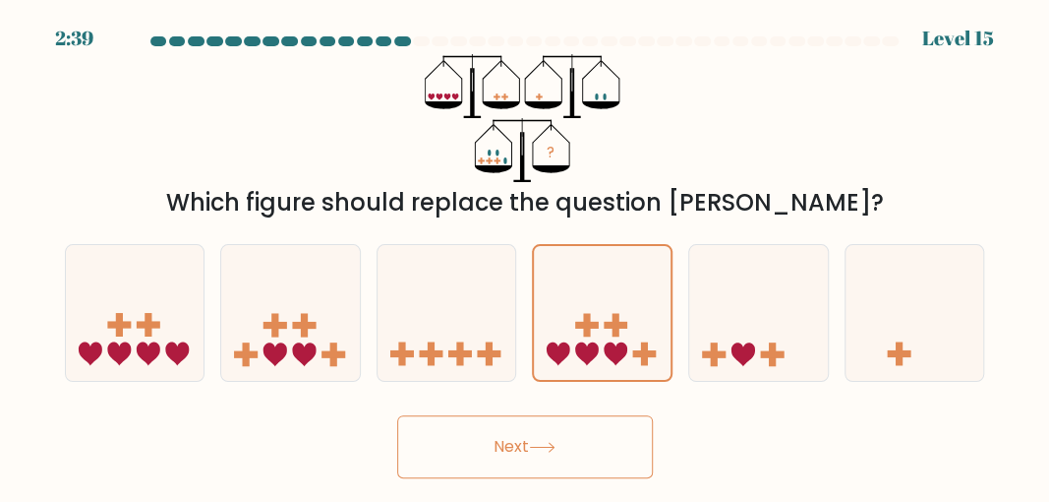
drag, startPoint x: 572, startPoint y: 438, endPoint x: 640, endPoint y: 389, distance: 83.2
click at [572, 439] on button "Next" at bounding box center [525, 446] width 256 height 63
drag, startPoint x: 708, startPoint y: 347, endPoint x: 690, endPoint y: 391, distance: 47.7
click at [708, 362] on icon at bounding box center [758, 312] width 139 height 115
click at [526, 256] on input "e." at bounding box center [525, 253] width 1 height 5
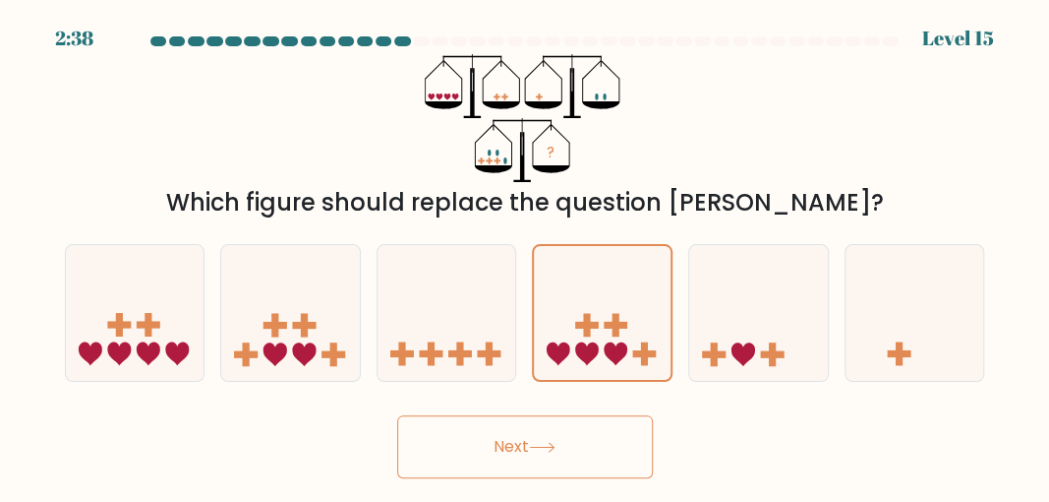
radio input "true"
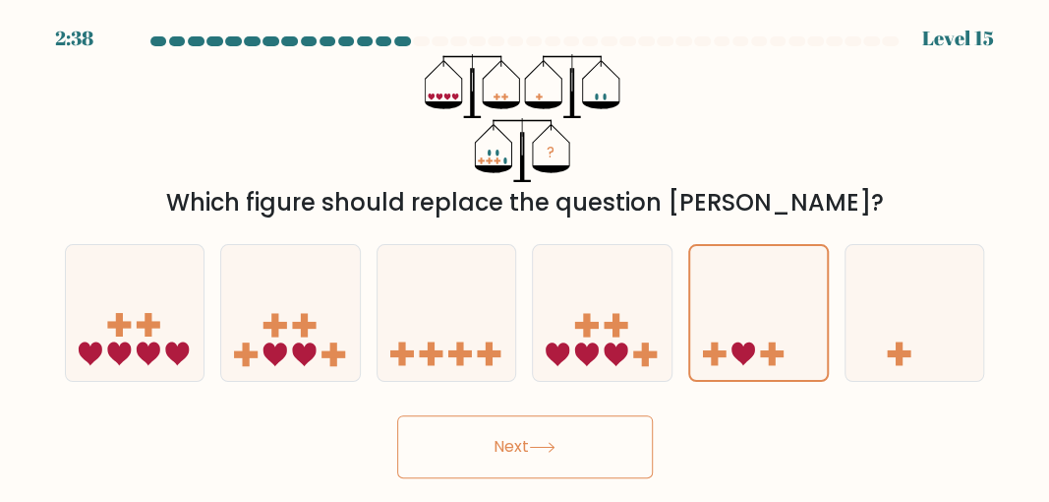
click at [648, 417] on button "Next" at bounding box center [525, 446] width 256 height 63
drag, startPoint x: 768, startPoint y: 330, endPoint x: 570, endPoint y: 459, distance: 236.0
click at [765, 339] on icon at bounding box center [758, 312] width 137 height 113
click at [526, 256] on input "e." at bounding box center [525, 253] width 1 height 5
drag, startPoint x: 352, startPoint y: 465, endPoint x: 269, endPoint y: 435, distance: 88.1
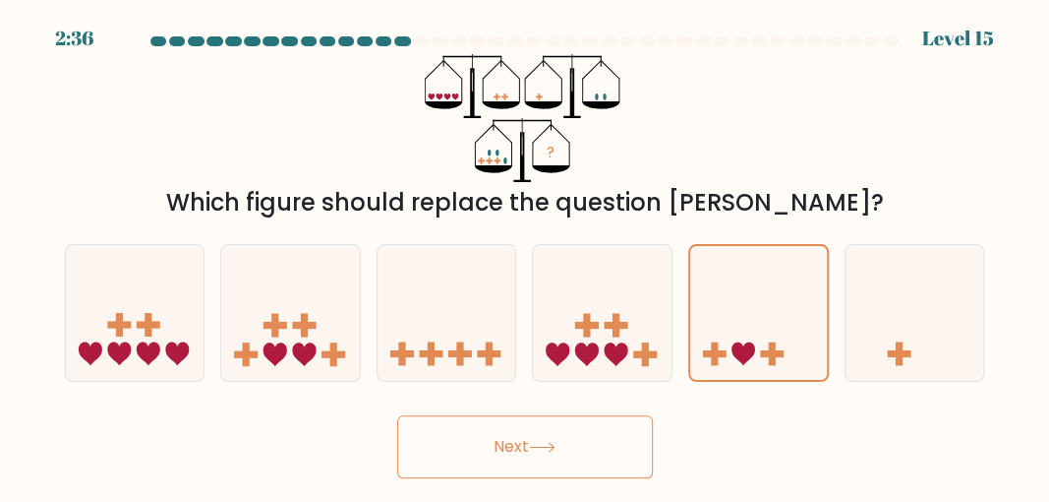
click at [352, 465] on div "Next" at bounding box center [525, 441] width 944 height 73
click at [183, 367] on icon at bounding box center [135, 312] width 139 height 115
click at [525, 256] on input "a." at bounding box center [525, 253] width 1 height 5
radio input "true"
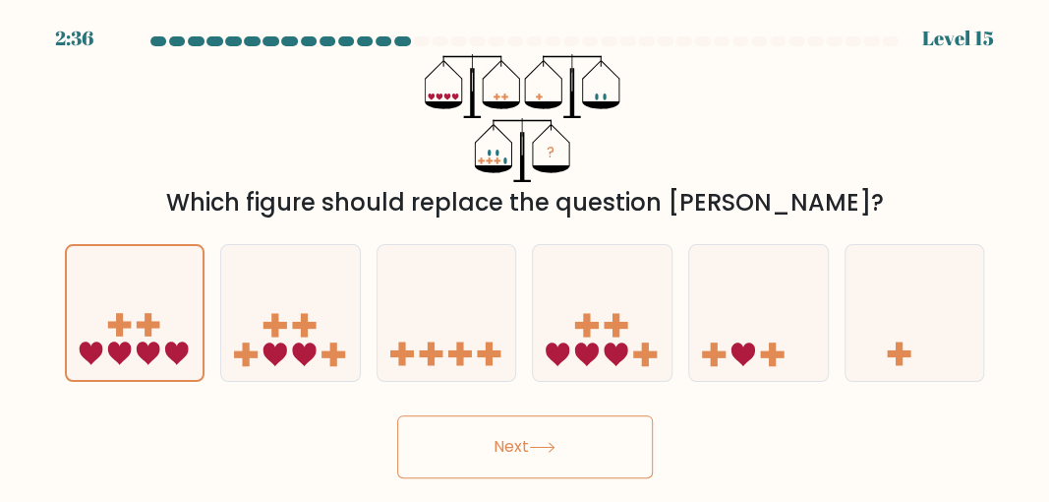
click at [434, 446] on button "Next" at bounding box center [525, 446] width 256 height 63
click at [871, 341] on icon at bounding box center [915, 312] width 139 height 115
click at [526, 256] on input "f." at bounding box center [525, 253] width 1 height 5
radio input "true"
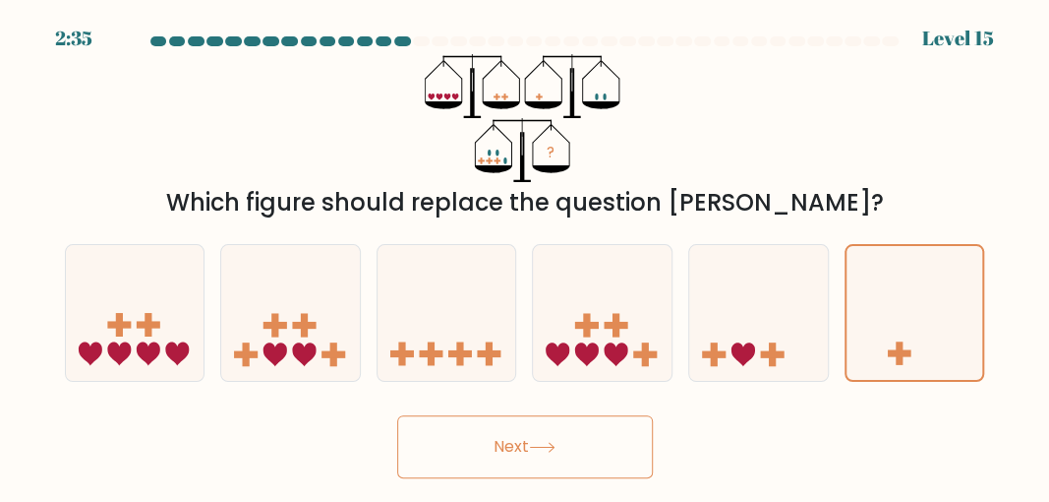
click at [597, 449] on button "Next" at bounding box center [525, 446] width 256 height 63
click at [633, 354] on rect at bounding box center [645, 354] width 24 height 7
click at [526, 256] on input "d." at bounding box center [525, 253] width 1 height 5
radio input "true"
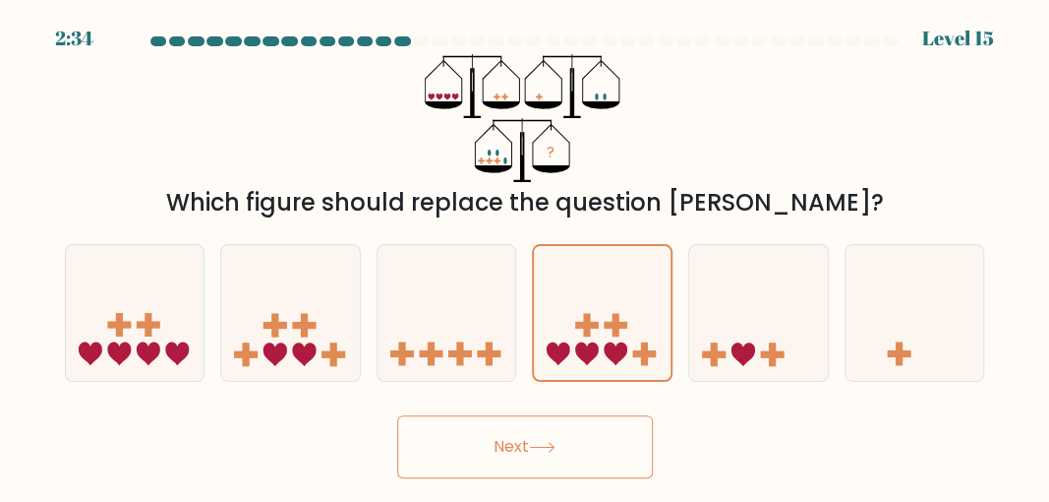
click at [605, 424] on button "Next" at bounding box center [525, 446] width 256 height 63
click at [686, 424] on div "Next" at bounding box center [525, 441] width 944 height 73
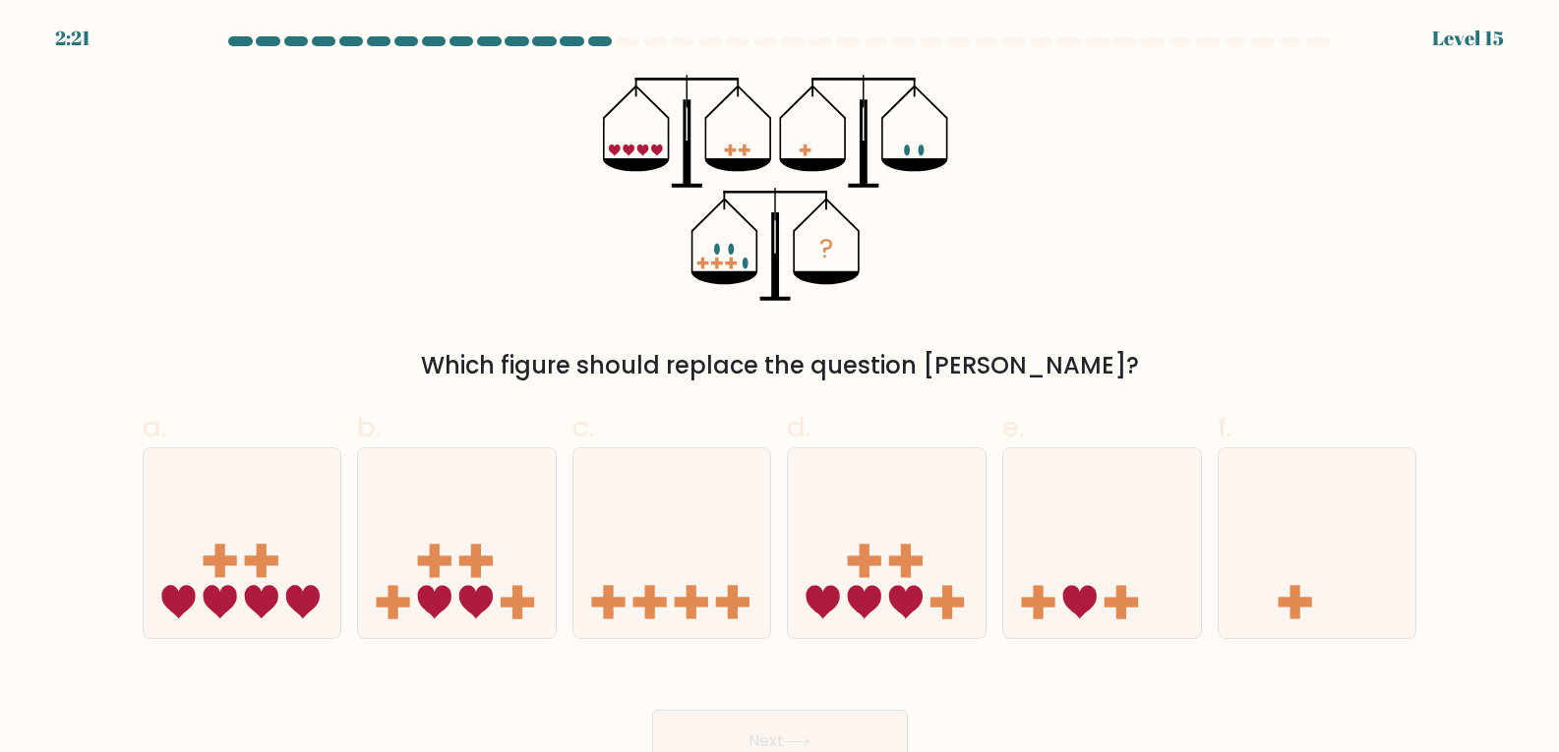
click at [1137, 376] on div "? Which figure should replace the question mark?" at bounding box center [780, 229] width 1298 height 309
drag, startPoint x: 893, startPoint y: 526, endPoint x: 867, endPoint y: 630, distance: 107.3
click at [893, 532] on icon at bounding box center [887, 542] width 198 height 163
click at [781, 389] on input "d." at bounding box center [780, 383] width 1 height 13
radio input "true"
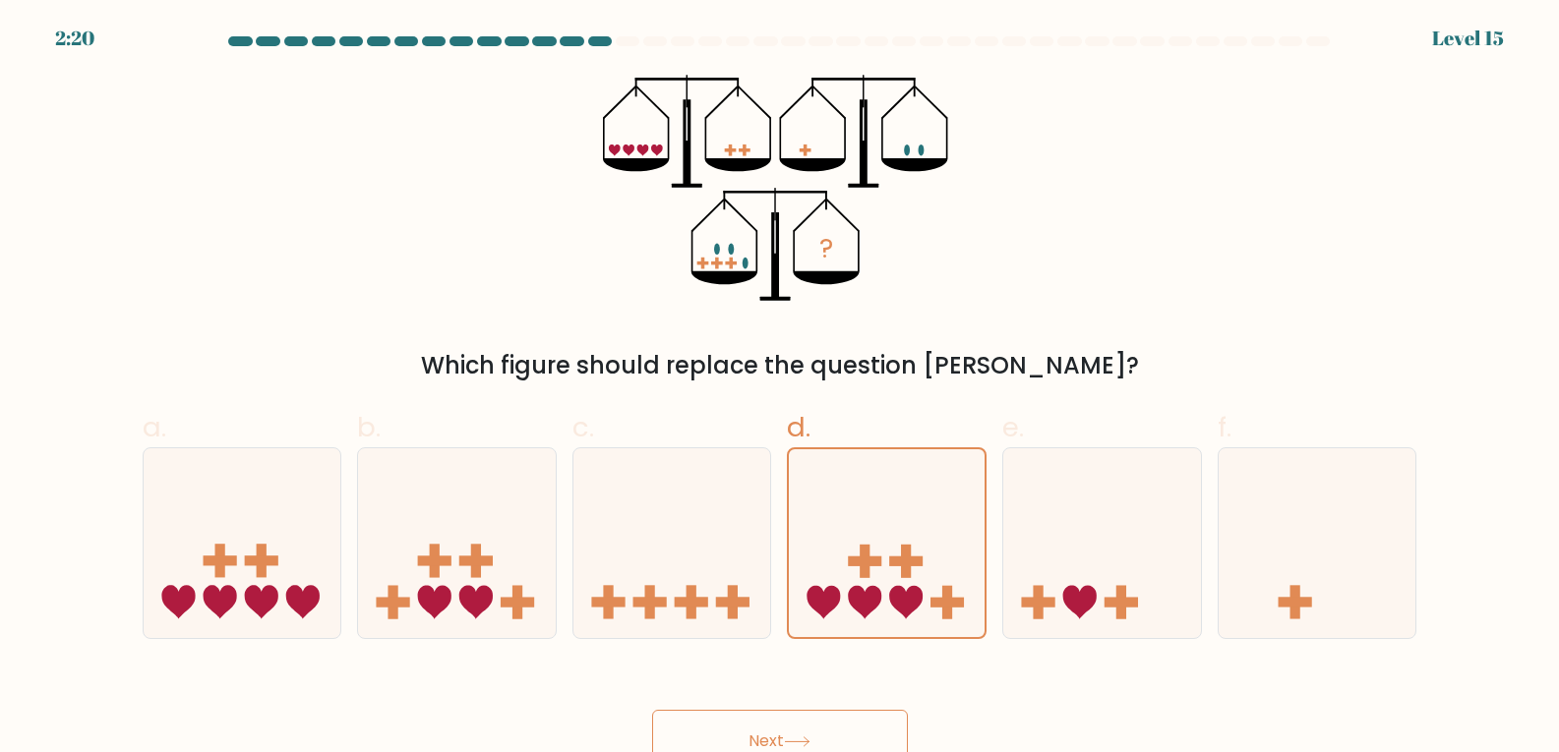
click at [830, 744] on button "Next" at bounding box center [780, 741] width 256 height 63
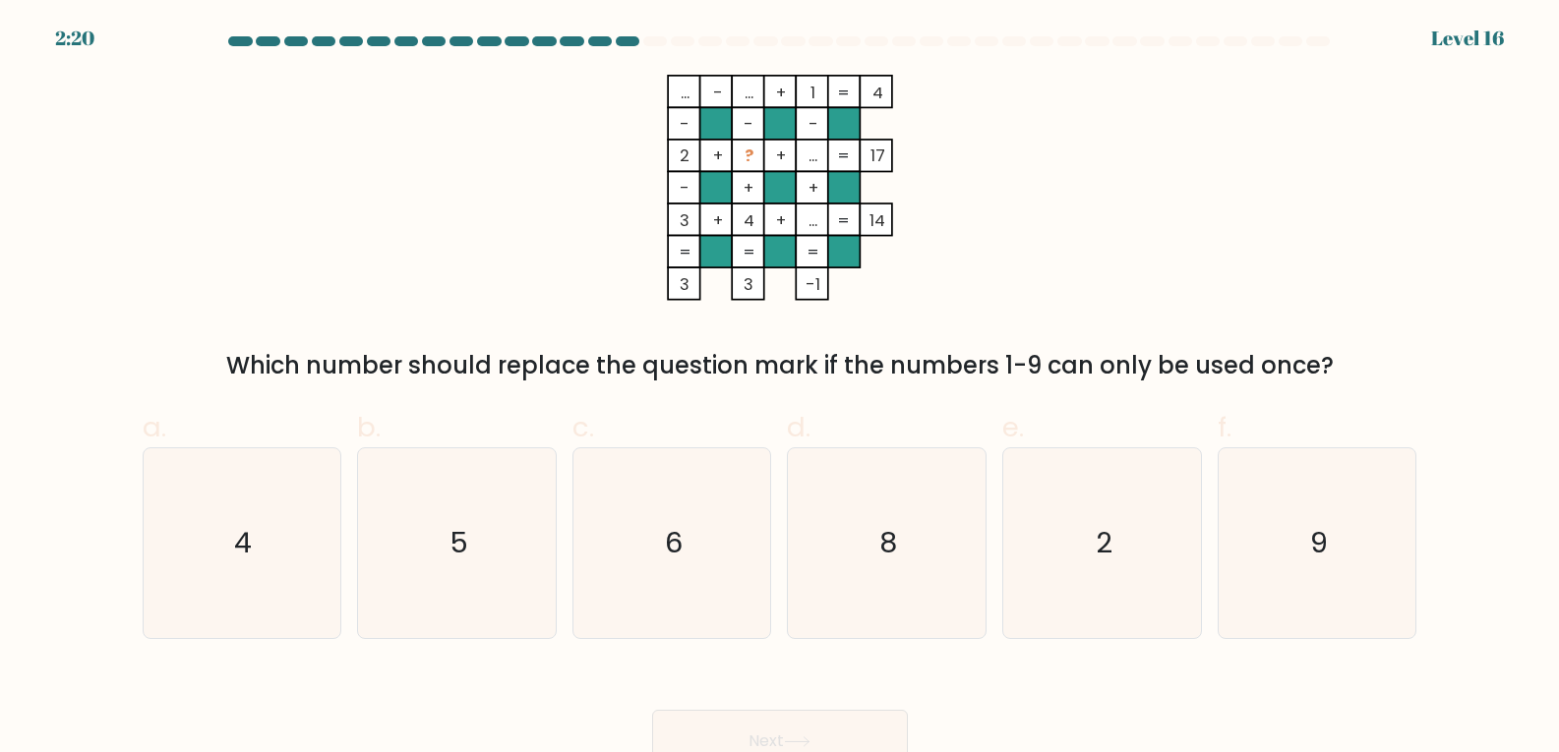
scroll to position [21, 0]
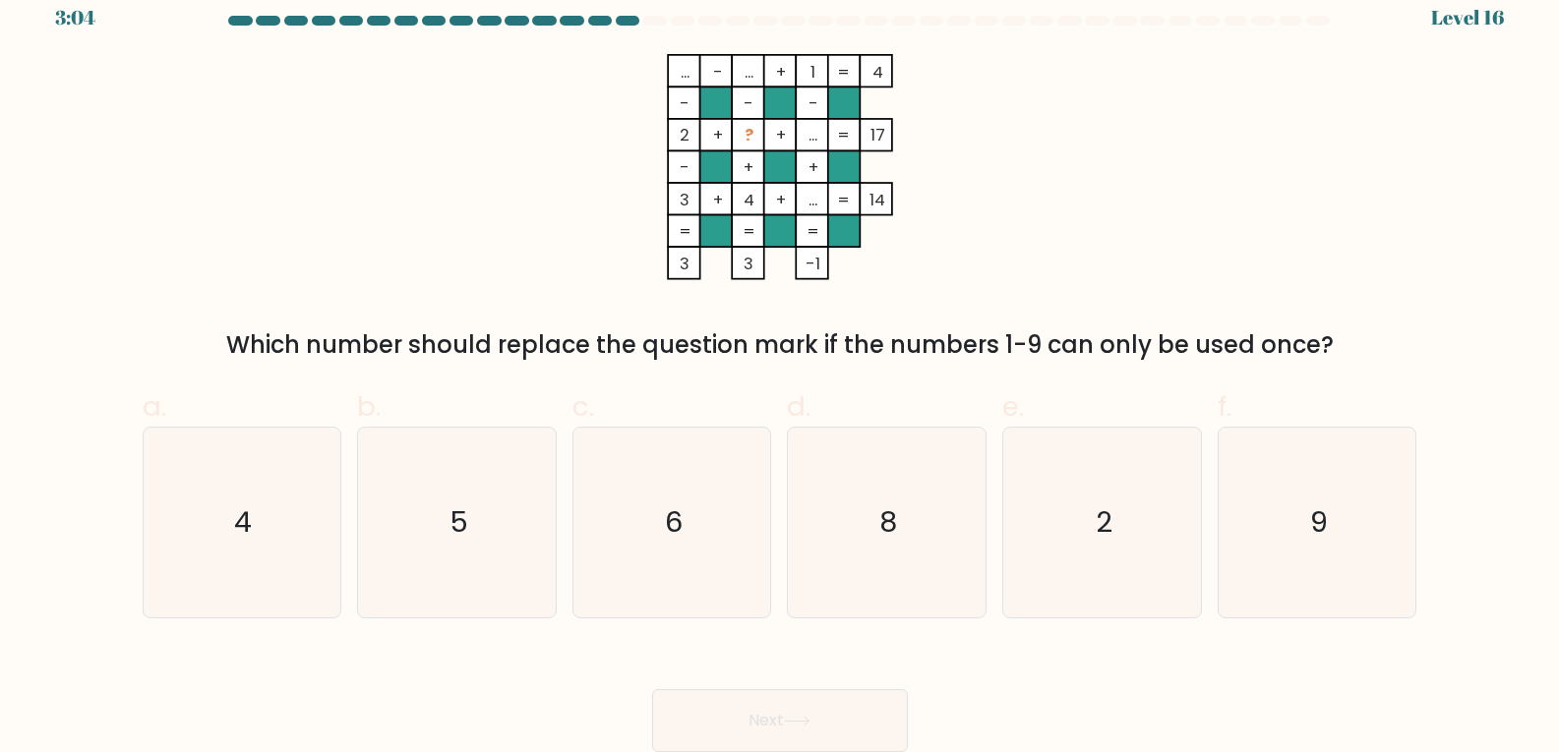
click at [1016, 679] on div "Next" at bounding box center [780, 697] width 1298 height 110
click at [1017, 688] on div "Next" at bounding box center [780, 697] width 1298 height 110
click at [1243, 656] on div "Next" at bounding box center [780, 697] width 1298 height 110
click at [1241, 654] on div "Next" at bounding box center [780, 697] width 1298 height 110
click at [1228, 655] on div "Next" at bounding box center [780, 697] width 1298 height 110
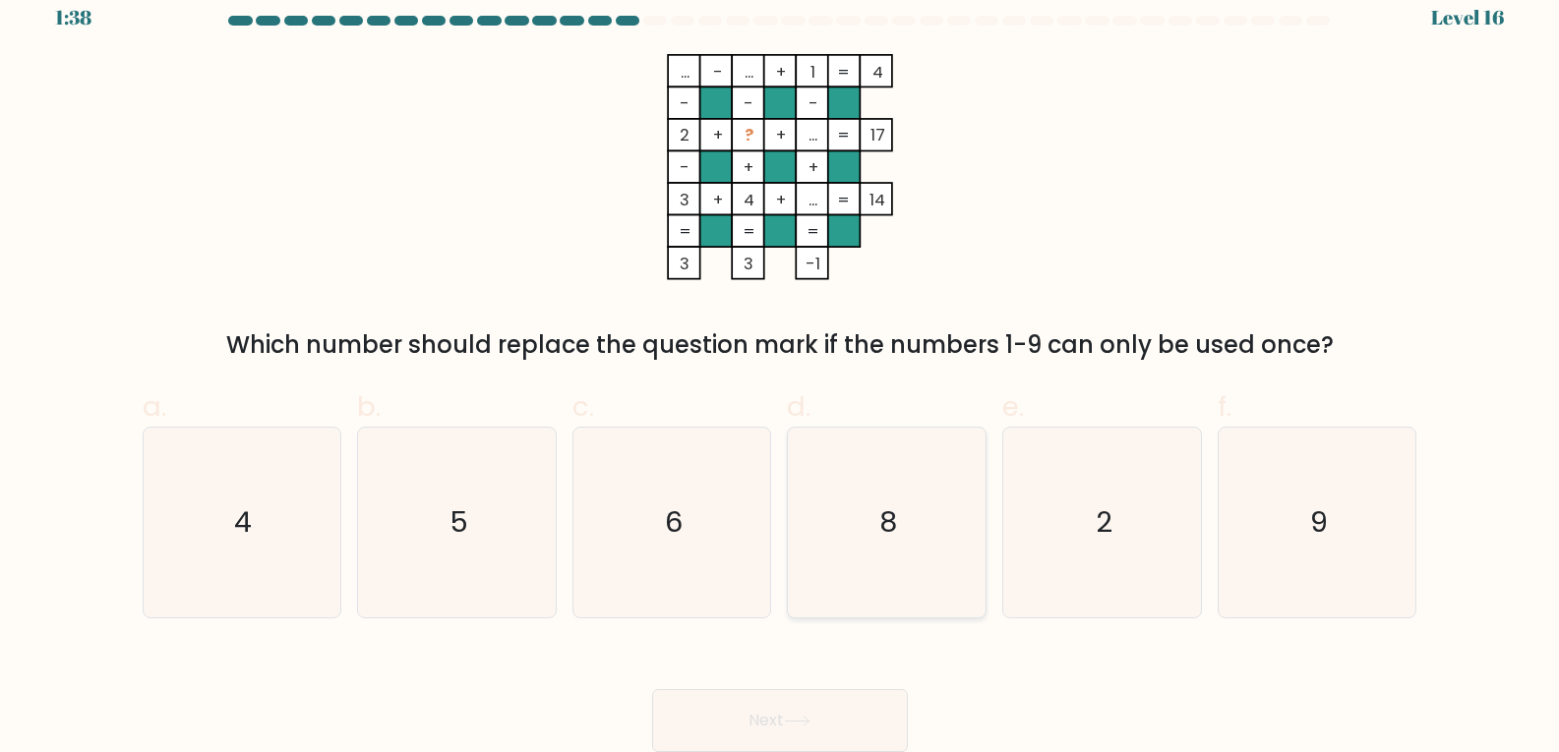
click at [876, 556] on icon "8" at bounding box center [887, 523] width 190 height 190
click at [781, 369] on input "d. 8" at bounding box center [780, 362] width 1 height 13
radio input "true"
click at [810, 725] on icon at bounding box center [797, 721] width 27 height 11
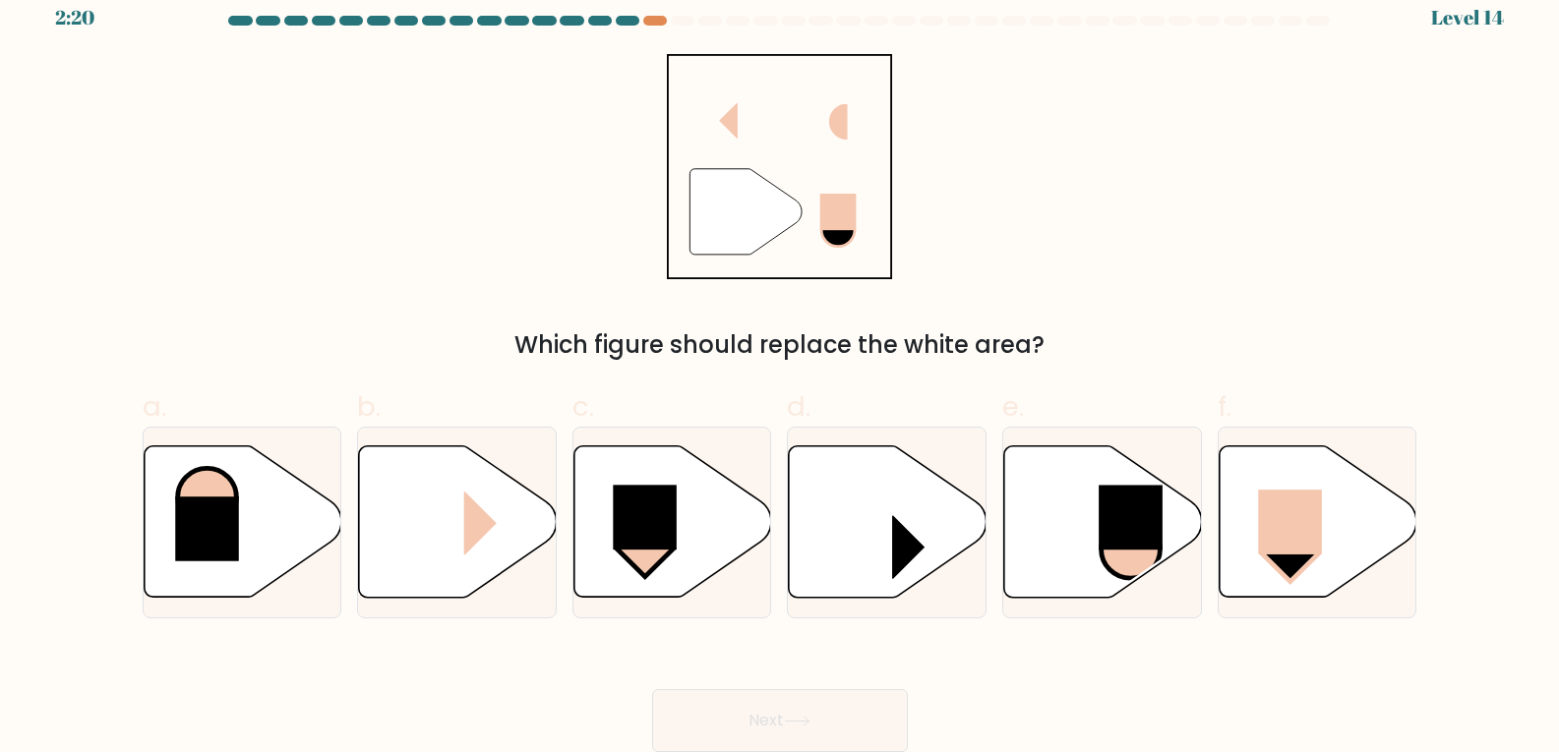
click at [173, 247] on div "" Which figure should replace the white area?" at bounding box center [780, 208] width 1298 height 309
click at [266, 285] on div "" Which figure should replace the white area?" at bounding box center [780, 208] width 1298 height 309
drag, startPoint x: 230, startPoint y: 306, endPoint x: 225, endPoint y: 291, distance: 15.5
click at [228, 298] on div "" Which figure should replace the white area?" at bounding box center [780, 208] width 1298 height 309
click at [219, 290] on div "" Which figure should replace the white area?" at bounding box center [780, 208] width 1298 height 309
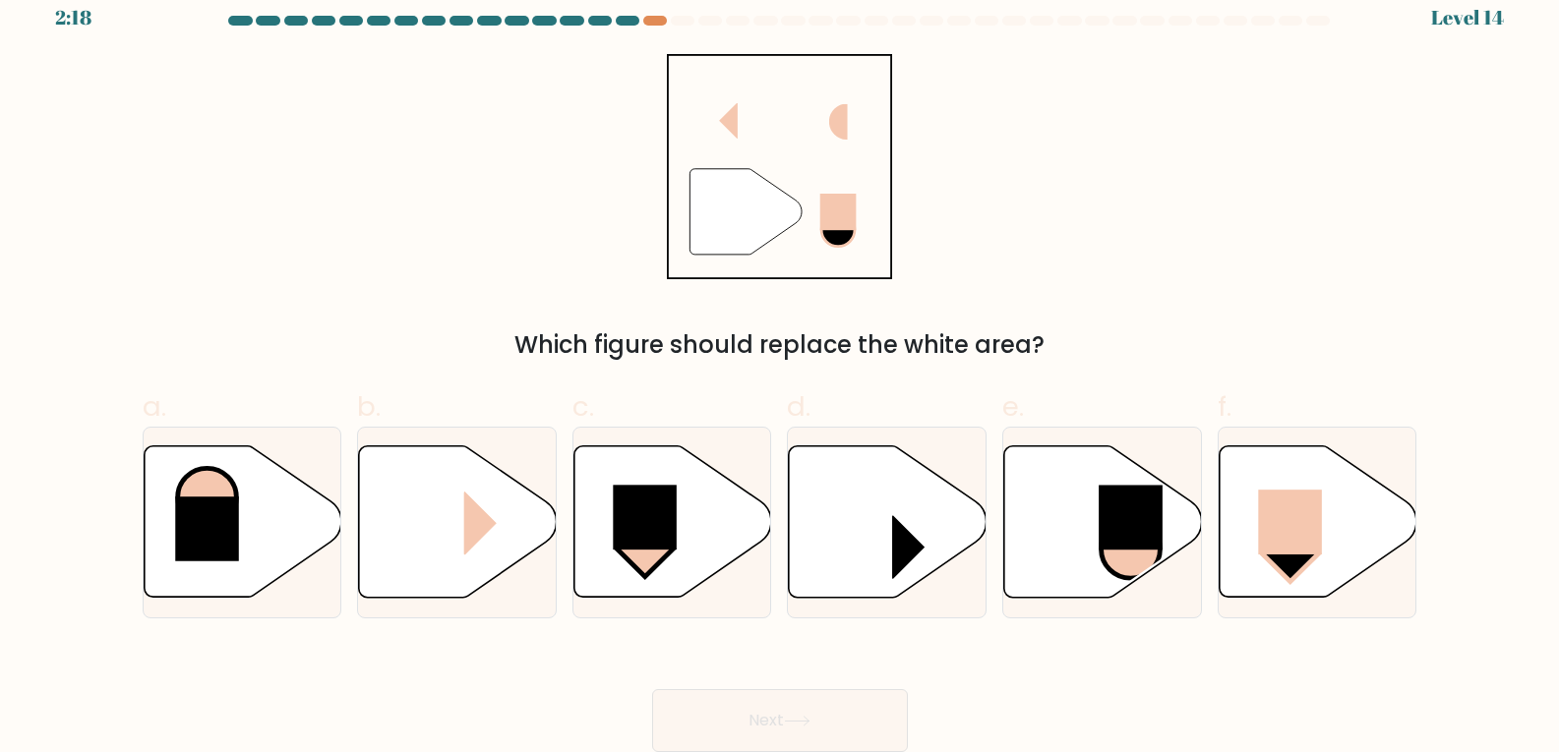
click at [192, 310] on div "" Which figure should replace the white area?" at bounding box center [780, 208] width 1298 height 309
click at [202, 317] on div "" Which figure should replace the white area?" at bounding box center [780, 208] width 1298 height 309
click at [204, 321] on div "" Which figure should replace the white area?" at bounding box center [780, 208] width 1298 height 309
click at [195, 351] on div "Which figure should replace the white area?" at bounding box center [779, 344] width 1251 height 35
click at [235, 364] on form at bounding box center [779, 384] width 1559 height 737
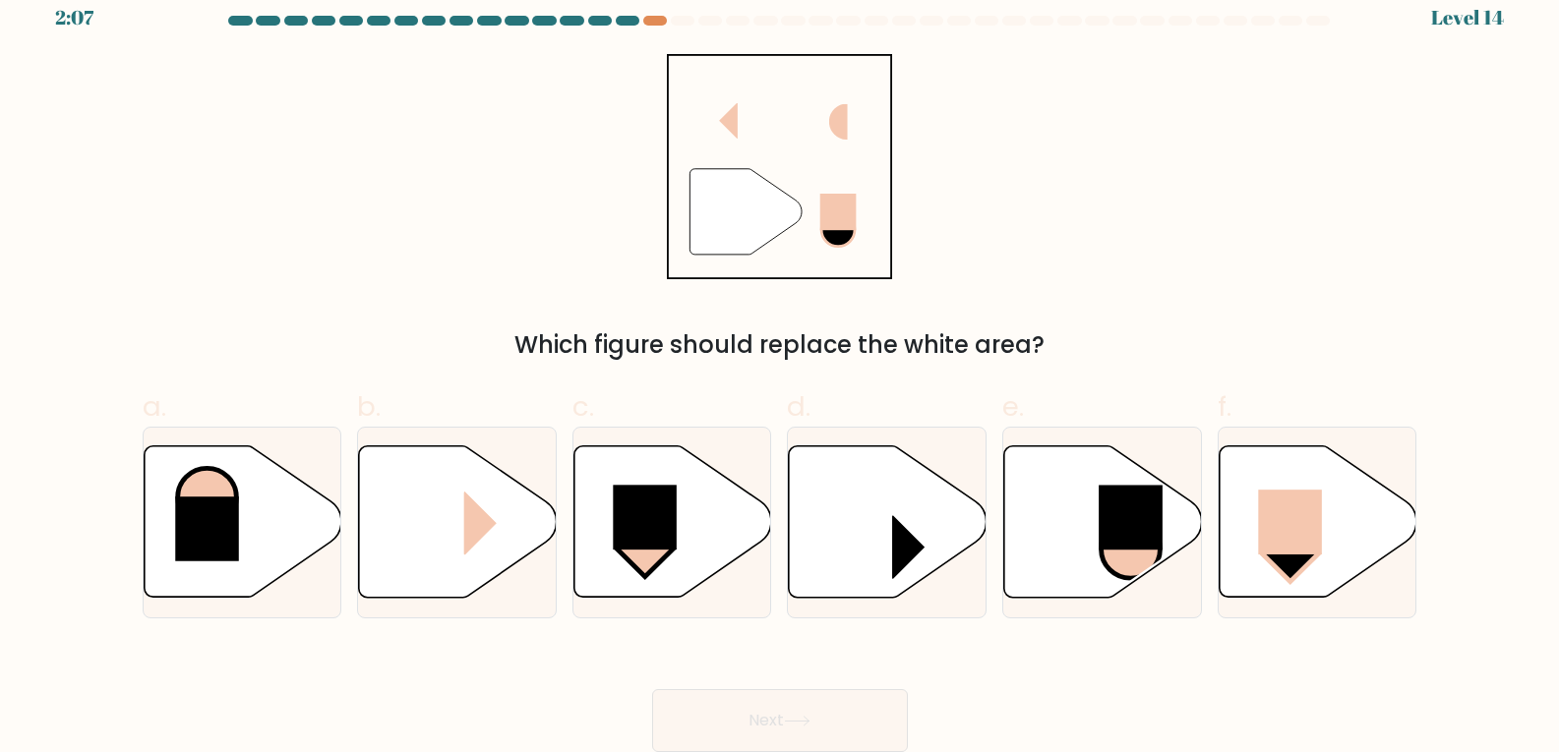
click at [198, 358] on div "Which figure should replace the white area?" at bounding box center [779, 344] width 1251 height 35
click at [202, 373] on div "a. b. c. d." at bounding box center [780, 495] width 1290 height 248
click at [1313, 506] on rect at bounding box center [1290, 522] width 64 height 65
click at [781, 369] on input "f." at bounding box center [780, 362] width 1 height 13
radio input "true"
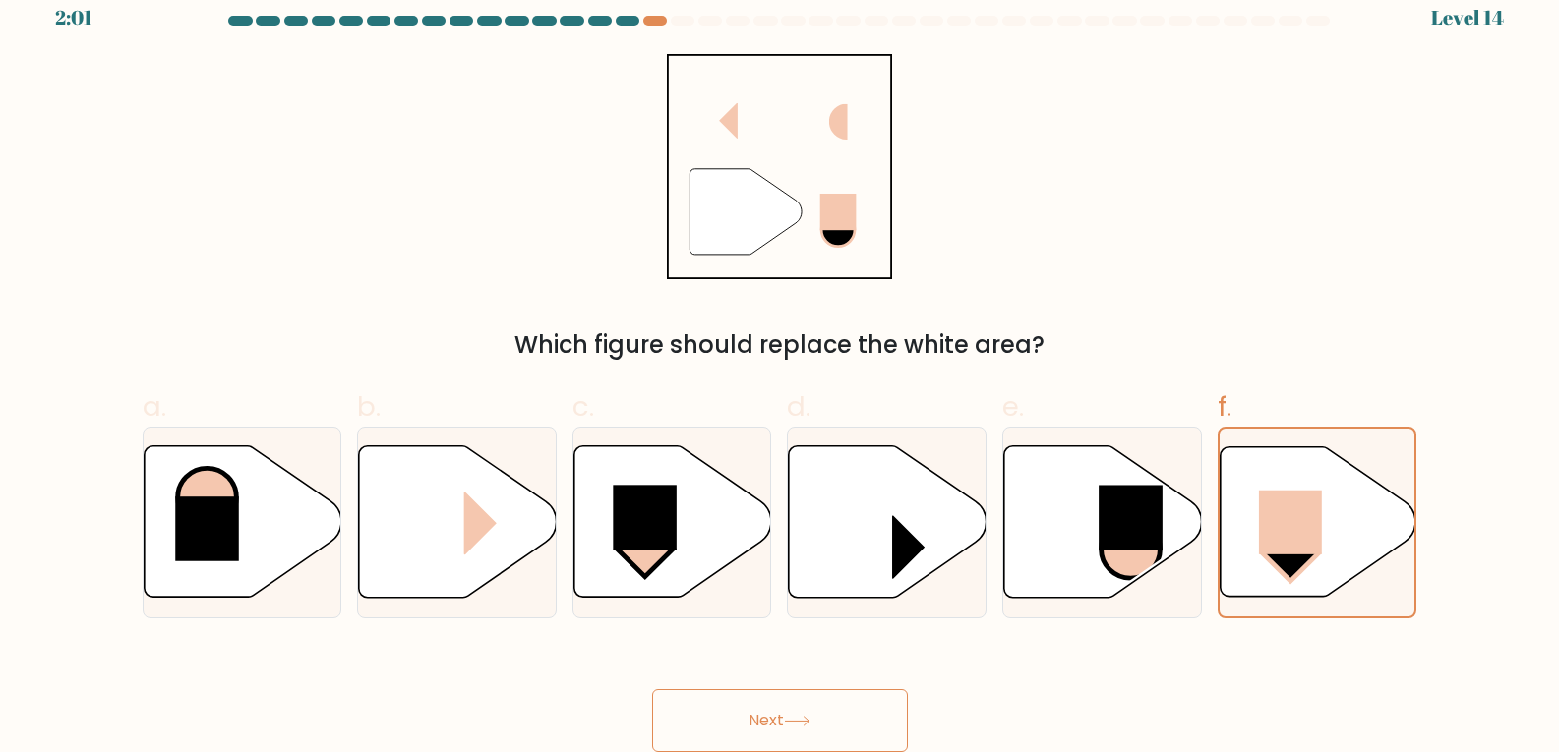
click at [750, 729] on button "Next" at bounding box center [780, 720] width 256 height 63
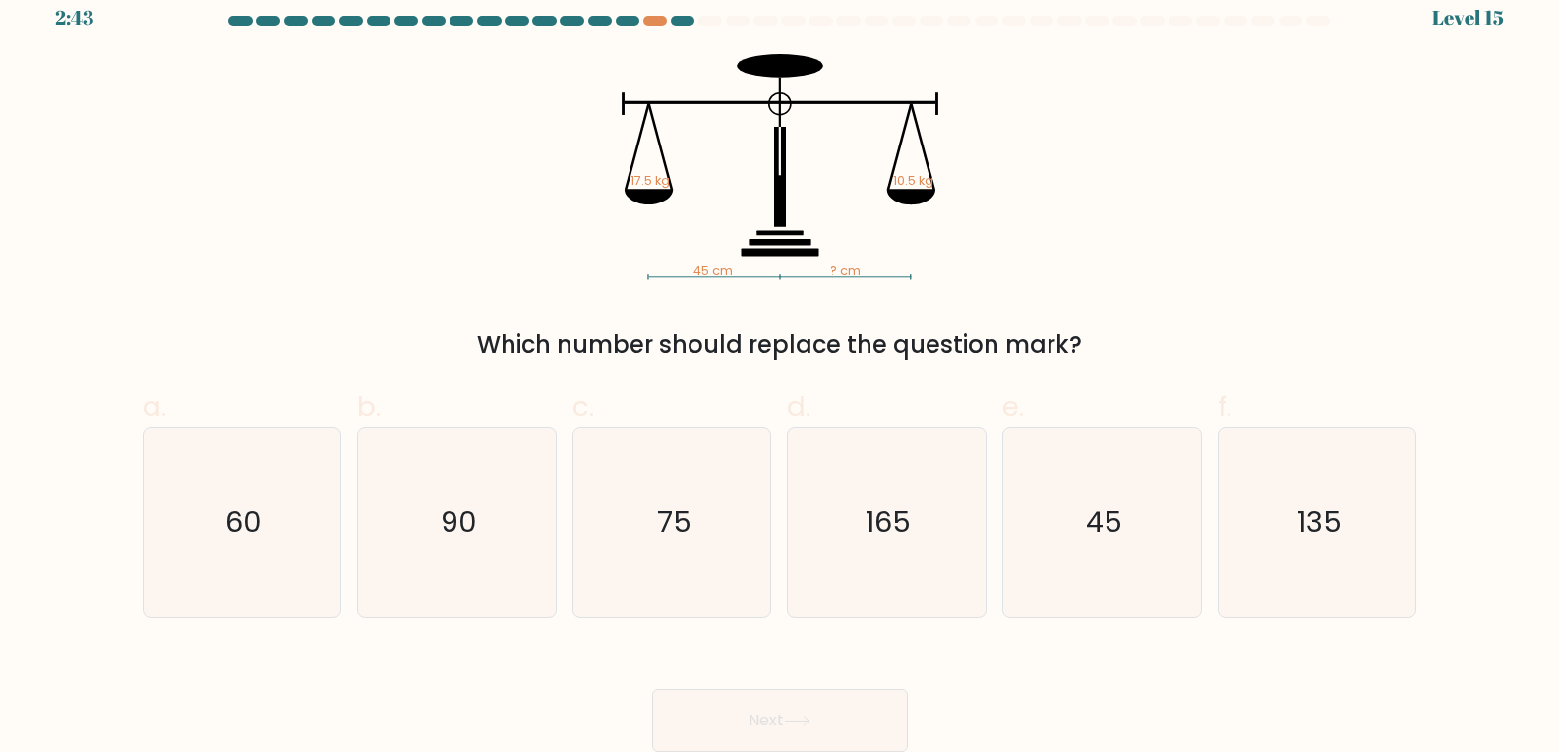
click at [501, 672] on div "Next" at bounding box center [780, 697] width 1298 height 110
click at [1301, 674] on div "Next" at bounding box center [780, 697] width 1298 height 110
click at [1238, 268] on div "45 cm ? cm 17.5 kg 10.5 kg Which number should replace the question mark?" at bounding box center [780, 208] width 1298 height 309
click at [1197, 209] on div "45 cm ? cm 17.5 kg 10.5 kg Which number should replace the question mark?" at bounding box center [780, 208] width 1298 height 309
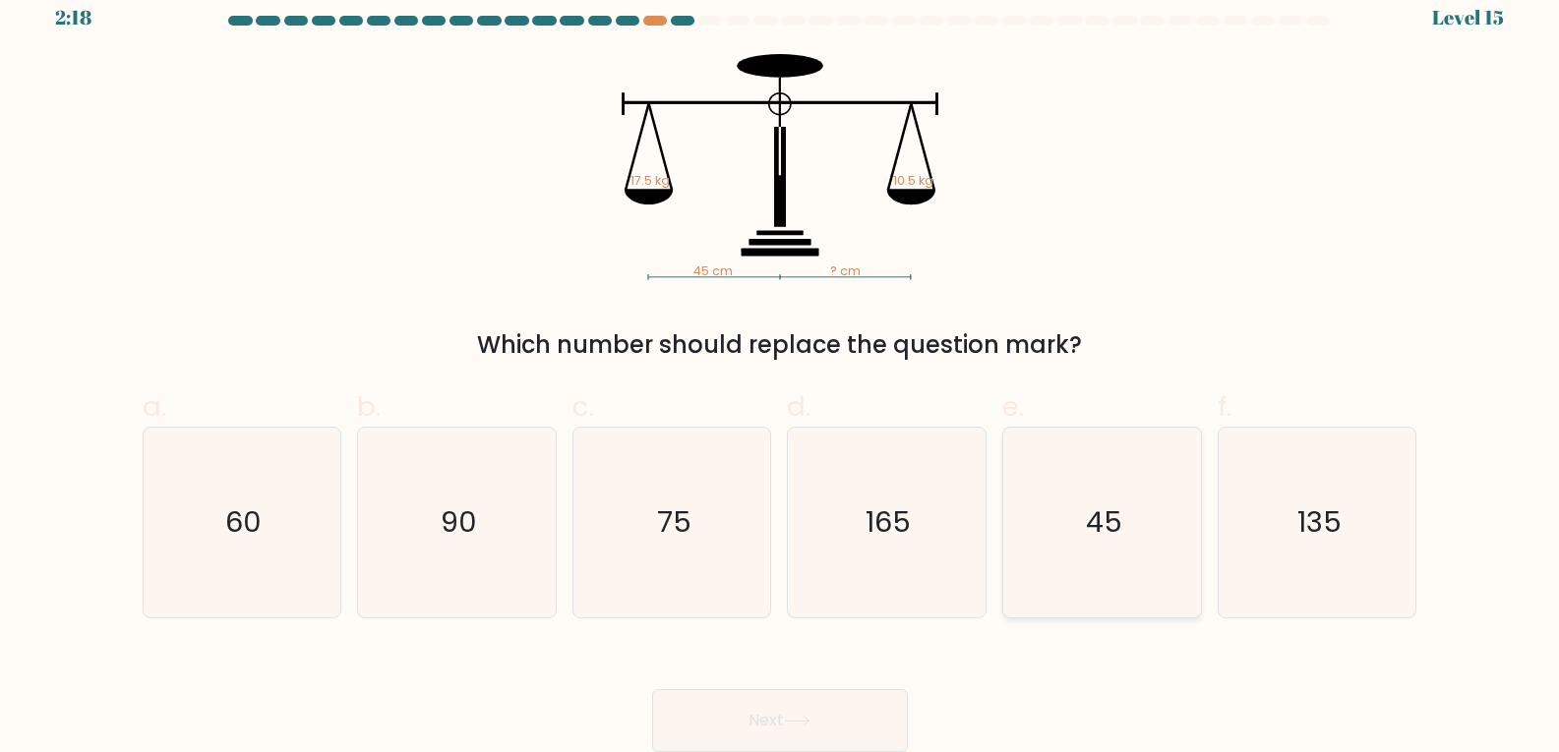
click at [1161, 564] on icon "45" at bounding box center [1102, 523] width 190 height 190
click at [781, 369] on input "e. 45" at bounding box center [780, 362] width 1 height 13
radio input "true"
click at [481, 465] on icon "90" at bounding box center [457, 523] width 190 height 190
click at [780, 369] on input "b. 90" at bounding box center [780, 362] width 1 height 13
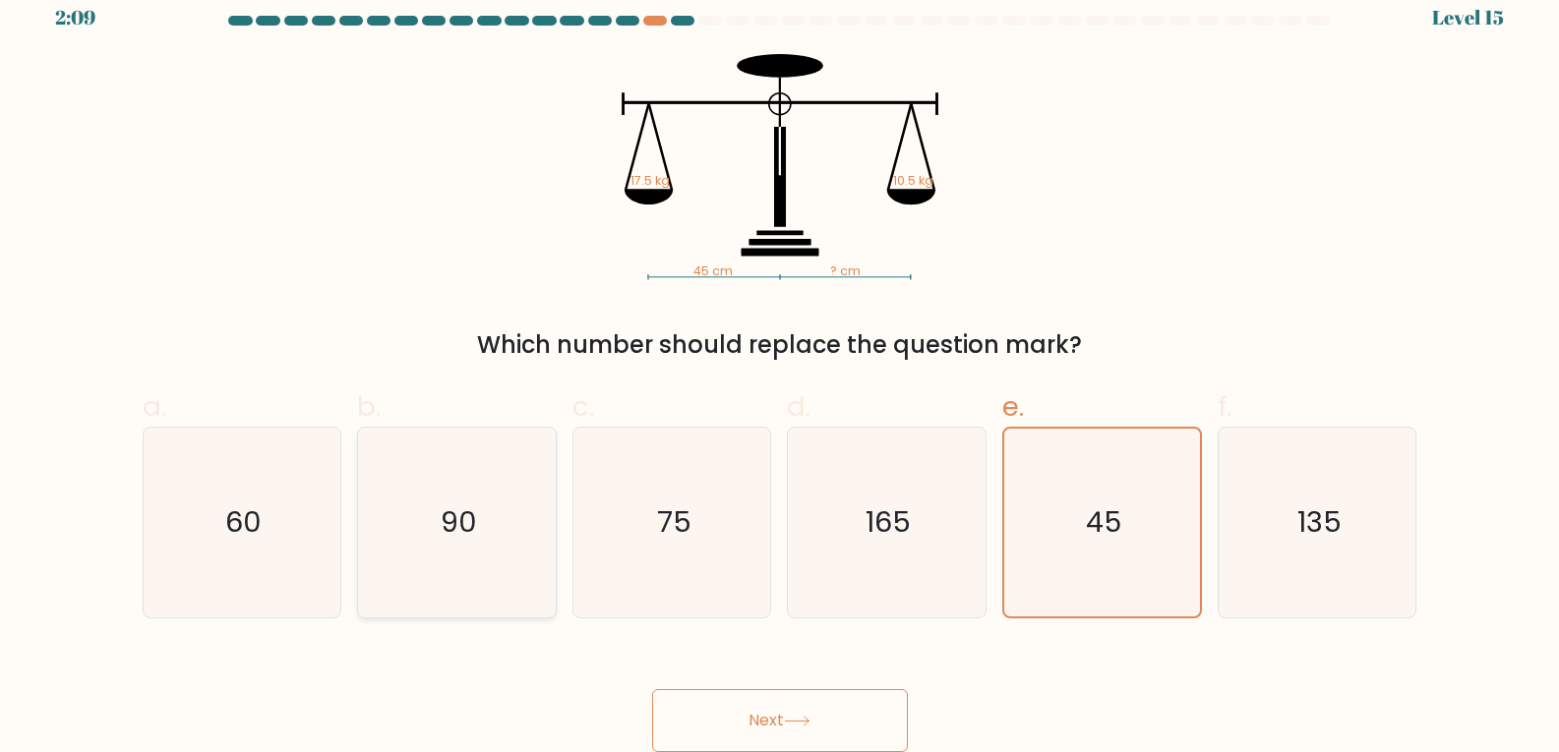
radio input "true"
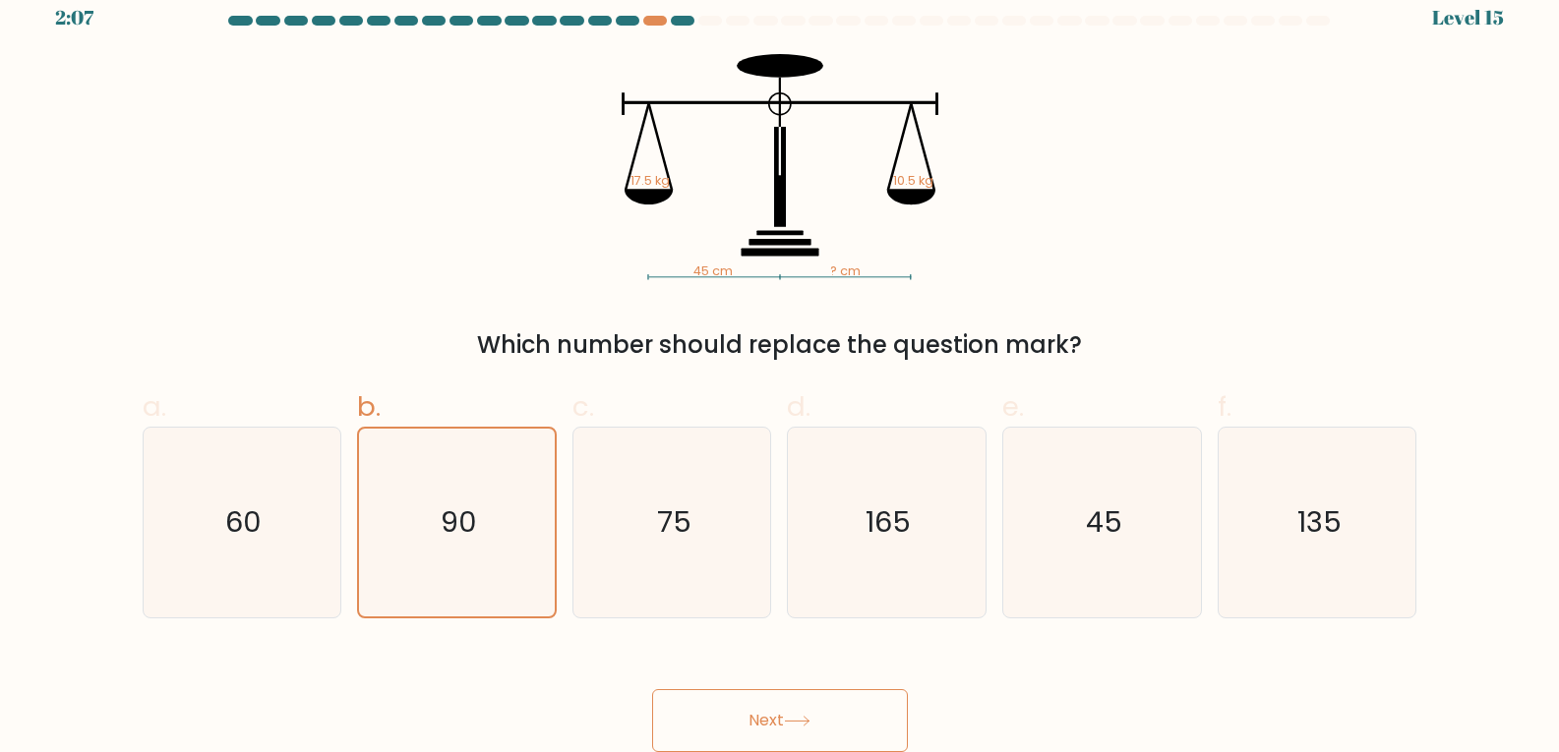
click at [762, 729] on button "Next" at bounding box center [780, 720] width 256 height 63
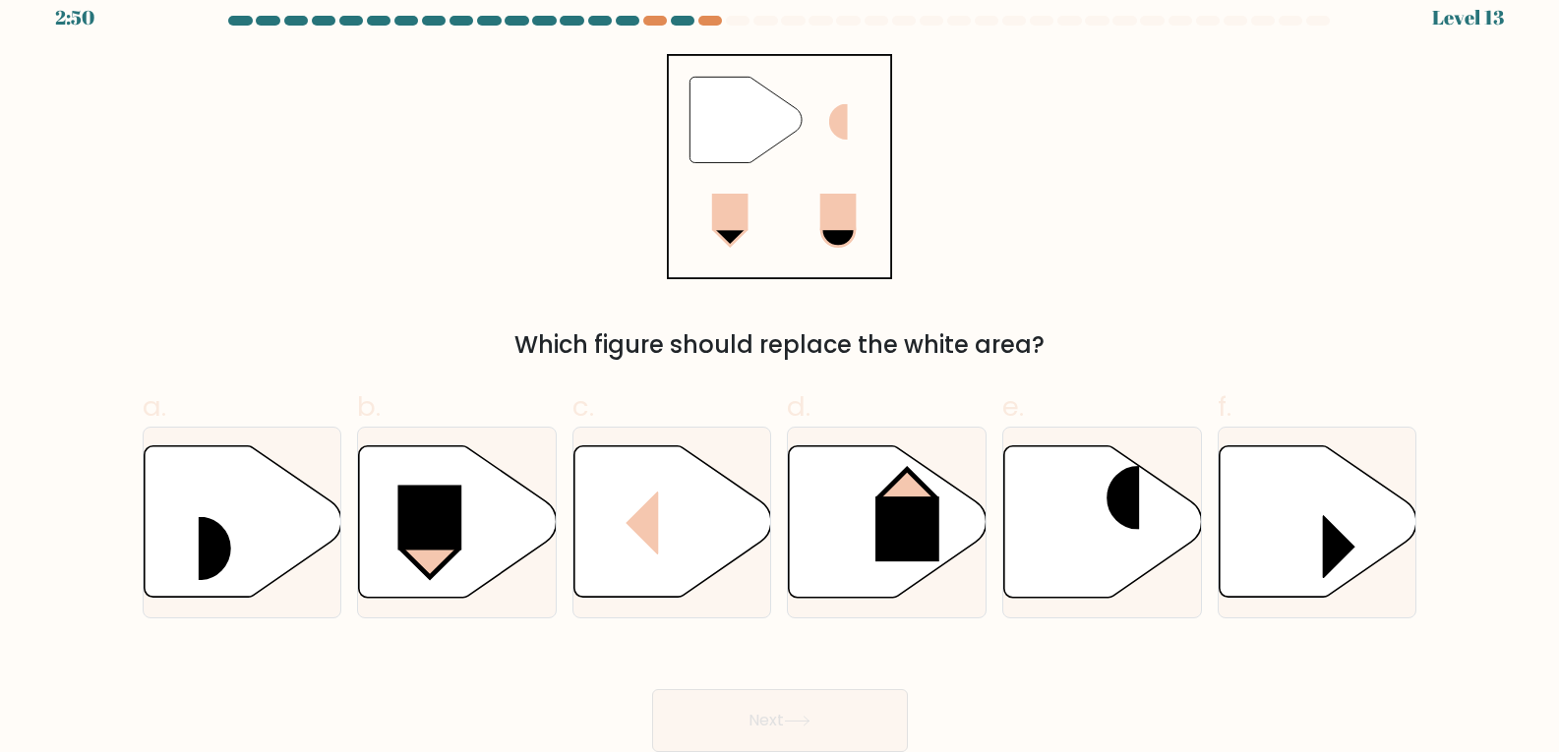
click at [1197, 216] on div "" Which figure should replace the white area?" at bounding box center [780, 208] width 1298 height 309
click at [627, 541] on rect at bounding box center [625, 524] width 66 height 64
click at [780, 369] on input "c." at bounding box center [780, 362] width 1 height 13
radio input "true"
click at [707, 712] on button "Next" at bounding box center [780, 720] width 256 height 63
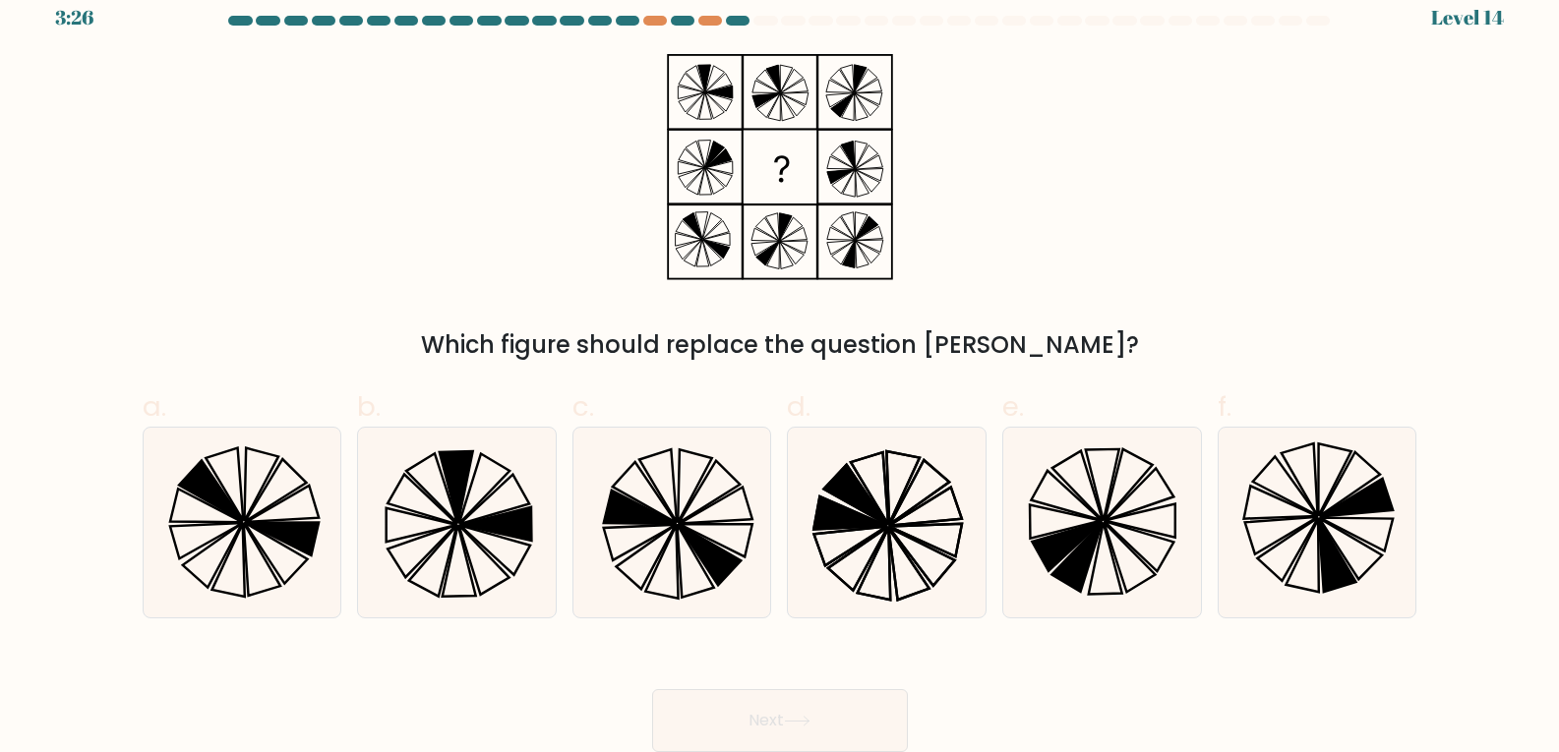
click at [571, 638] on form at bounding box center [779, 384] width 1559 height 737
click at [522, 648] on div "Next" at bounding box center [780, 697] width 1298 height 110
click at [860, 527] on icon at bounding box center [850, 513] width 73 height 32
click at [781, 369] on input "d." at bounding box center [780, 362] width 1 height 13
radio input "true"
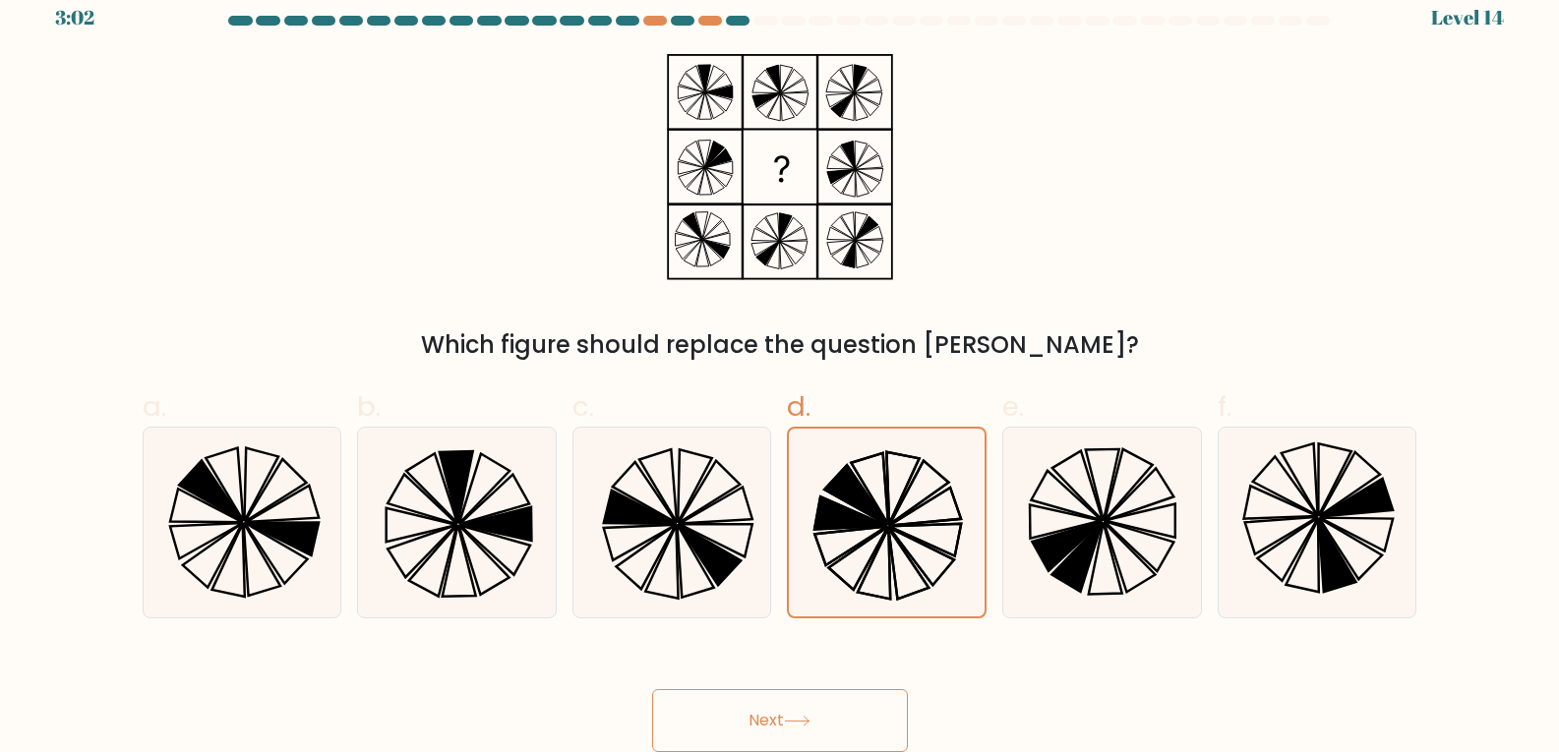
click at [786, 707] on button "Next" at bounding box center [780, 720] width 256 height 63
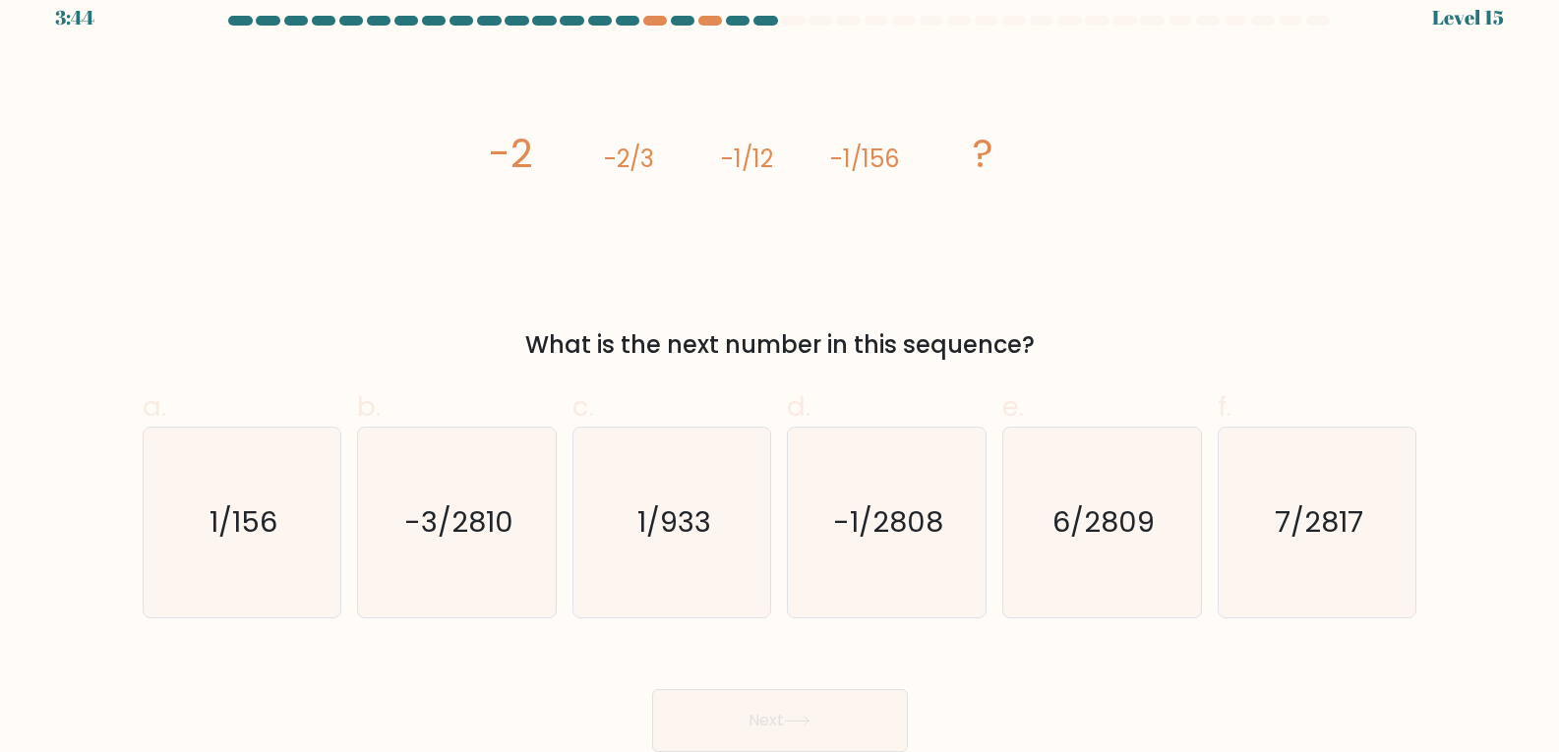
click at [257, 155] on div "image/svg+xml -2 -2/3 -1/12 -1/156 ? What is the next number in this sequence?" at bounding box center [780, 208] width 1298 height 309
click at [274, 158] on div "image/svg+xml -2 -2/3 -1/12 -1/156 ? What is the next number in this sequence?" at bounding box center [780, 208] width 1298 height 309
drag, startPoint x: 307, startPoint y: 188, endPoint x: 362, endPoint y: 284, distance: 111.0
click at [298, 205] on div "image/svg+xml -2 -2/3 -1/12 -1/156 ? What is the next number in this sequence?" at bounding box center [780, 208] width 1298 height 309
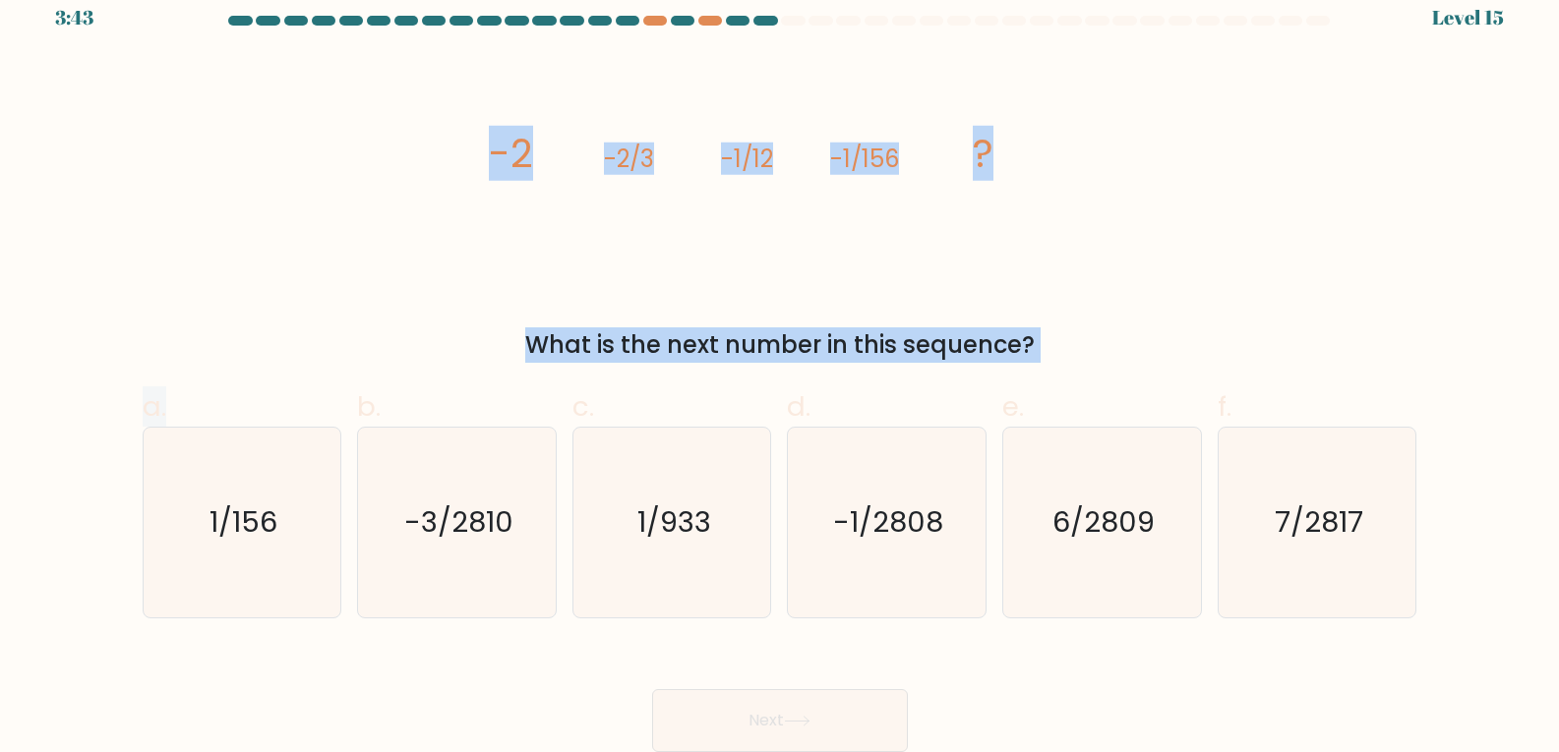
click at [295, 376] on form at bounding box center [779, 384] width 1559 height 737
click at [346, 318] on div "image/svg+xml -2 -2/3 -1/12 -1/156 ? What is the next number in this sequence?" at bounding box center [780, 208] width 1298 height 309
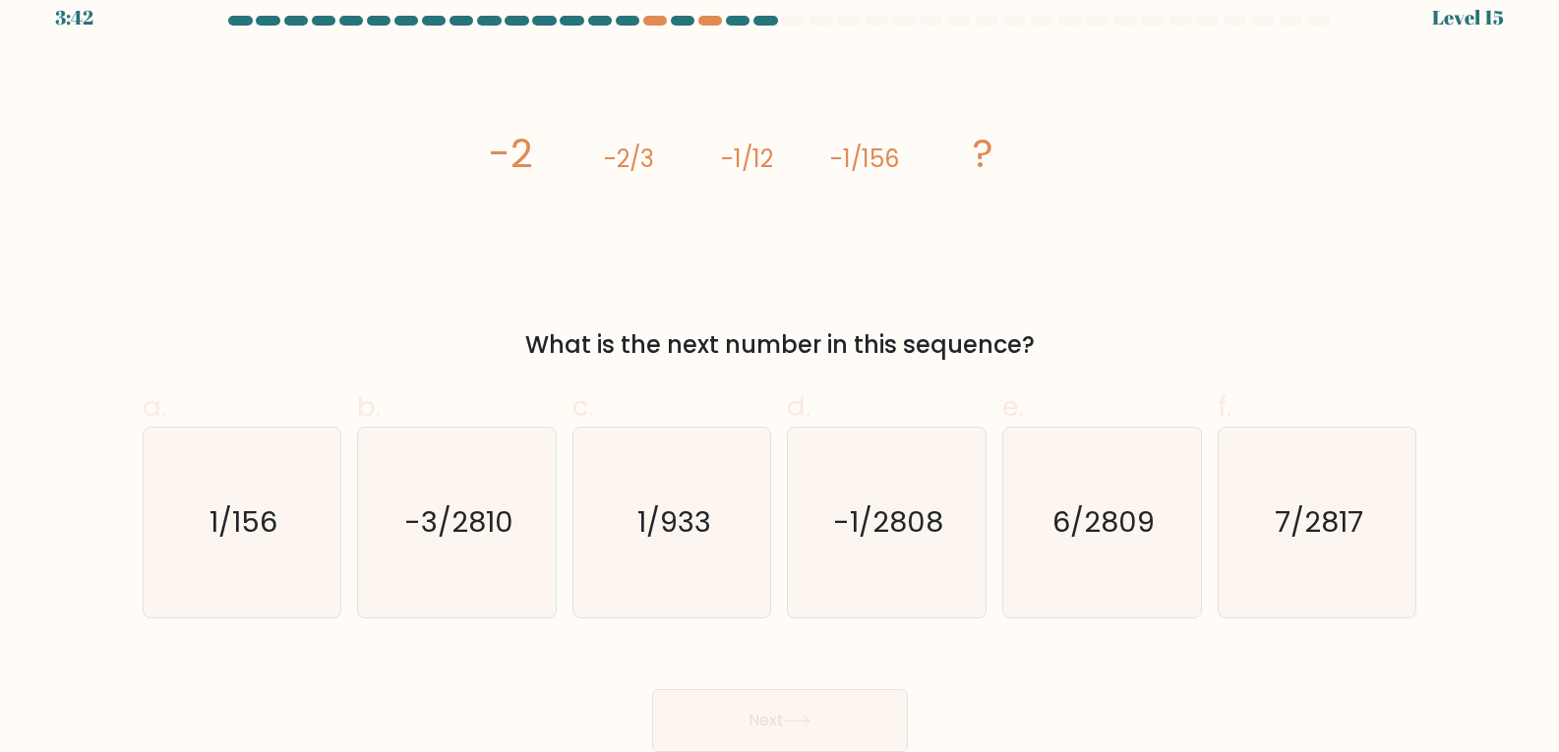
click at [294, 335] on div "What is the next number in this sequence?" at bounding box center [779, 344] width 1251 height 35
click at [729, 539] on icon "1/933" at bounding box center [672, 523] width 190 height 190
click at [780, 369] on input "c. 1/933" at bounding box center [780, 362] width 1 height 13
radio input "true"
click at [767, 715] on button "Next" at bounding box center [780, 720] width 256 height 63
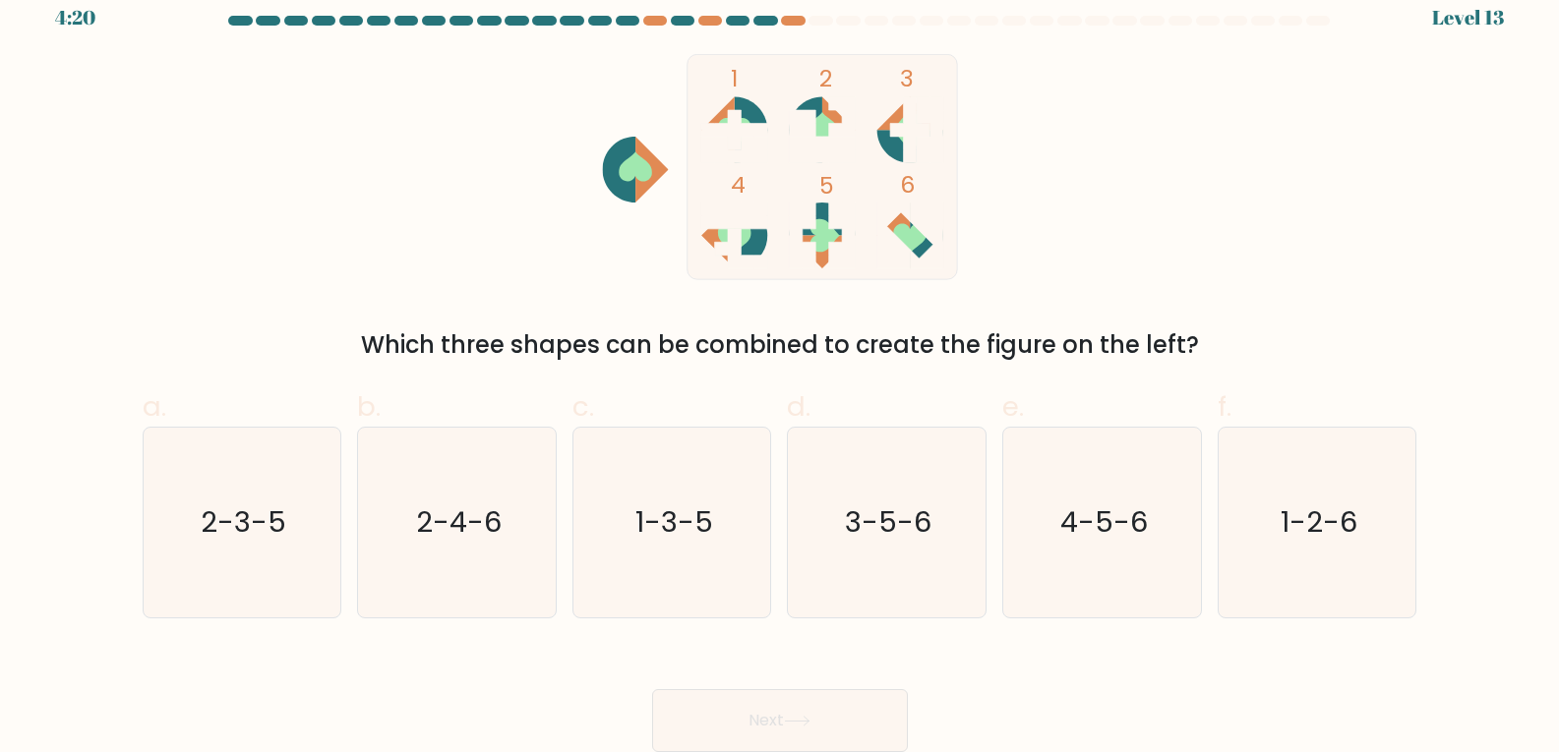
click at [222, 222] on div "1 2 3 4 5 6 Which three shapes can be combined to create the figure on the left?" at bounding box center [780, 208] width 1298 height 309
click at [233, 235] on div "1 2 3 4 5 6 Which three shapes can be combined to create the figure on the left?" at bounding box center [780, 208] width 1298 height 309
click at [269, 242] on div "1 2 3 4 5 6 Which three shapes can be combined to create the figure on the left?" at bounding box center [780, 208] width 1298 height 309
click at [263, 250] on div "1 2 3 4 5 6 Which three shapes can be combined to create the figure on the left?" at bounding box center [780, 208] width 1298 height 309
click at [310, 263] on div "1 2 3 4 5 6 Which three shapes can be combined to create the figure on the left?" at bounding box center [780, 208] width 1298 height 309
